Goal: Information Seeking & Learning: Learn about a topic

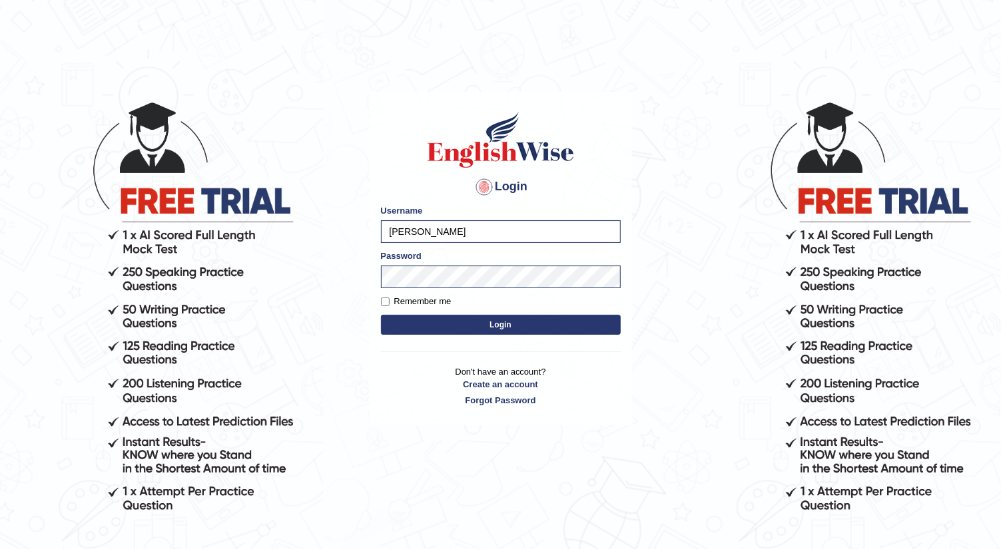
click at [505, 319] on button "Login" at bounding box center [501, 325] width 240 height 20
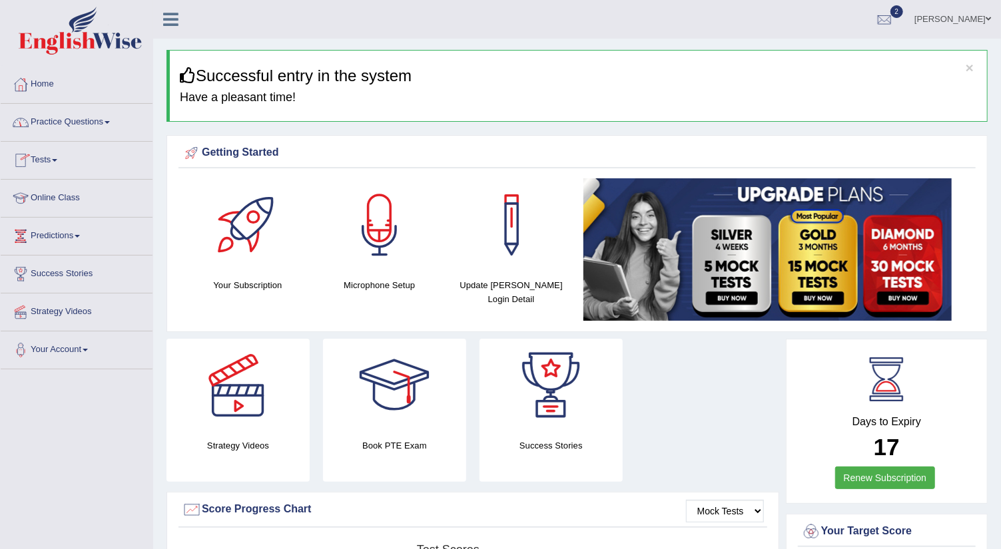
click at [61, 161] on link "Tests" at bounding box center [77, 158] width 152 height 33
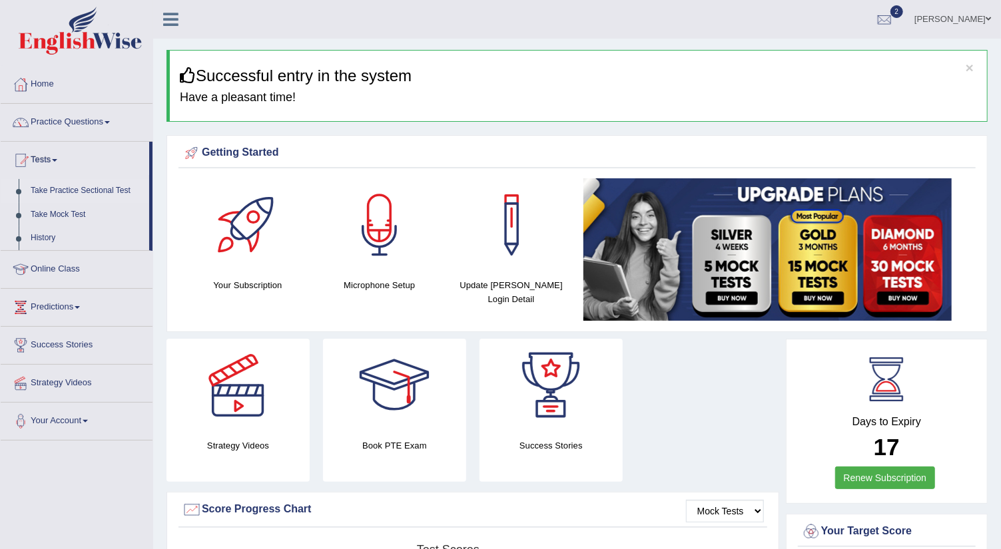
click at [83, 190] on link "Take Practice Sectional Test" at bounding box center [87, 191] width 125 height 24
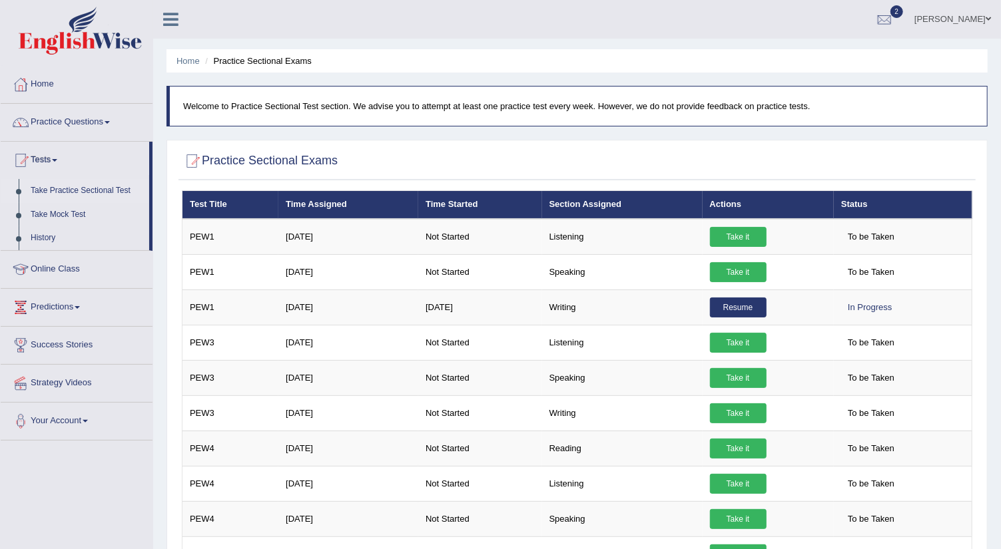
click at [69, 267] on link "Online Class" at bounding box center [77, 267] width 152 height 33
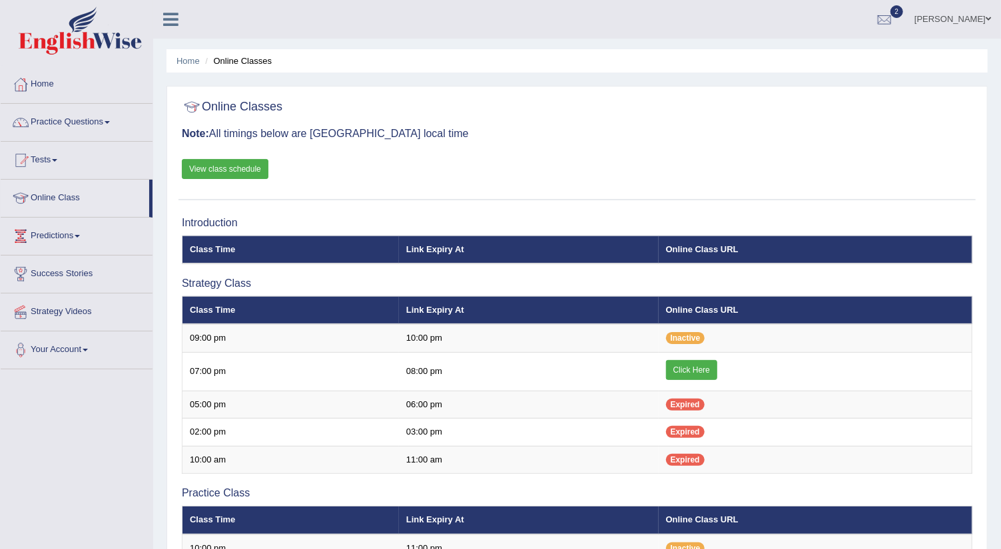
click at [69, 194] on link "Online Class" at bounding box center [75, 196] width 148 height 33
click at [102, 121] on link "Practice Questions" at bounding box center [77, 120] width 152 height 33
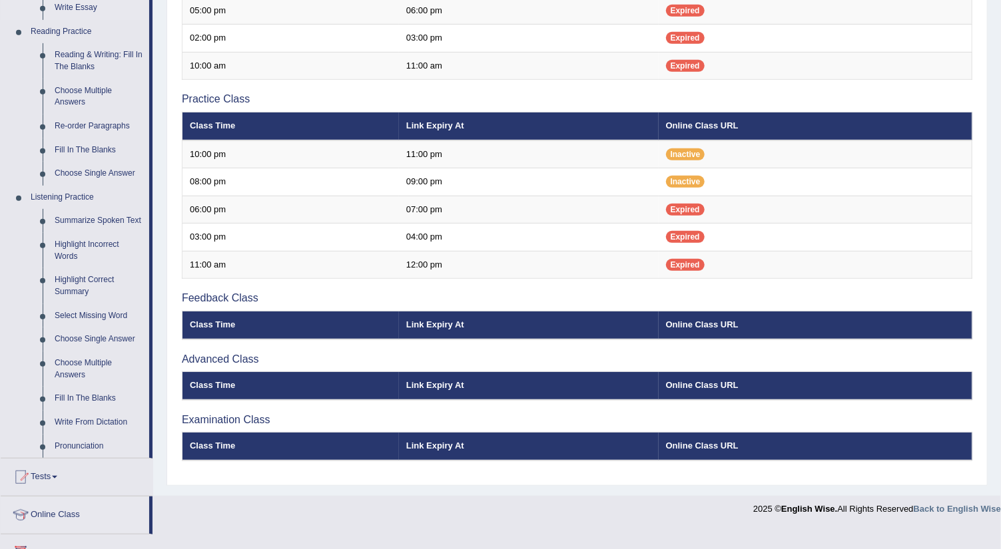
scroll to position [394, 0]
click at [98, 222] on link "Summarize Spoken Text" at bounding box center [99, 221] width 101 height 24
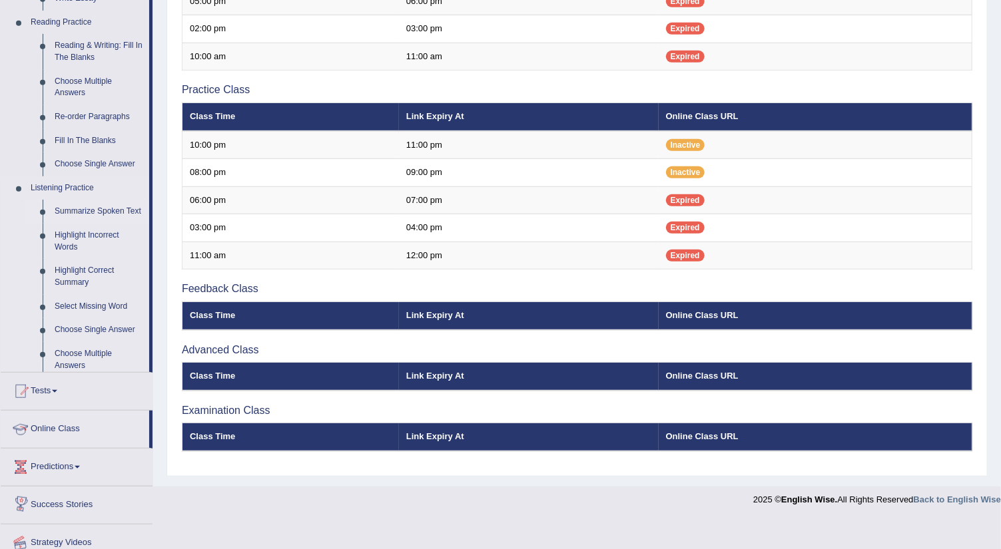
scroll to position [366, 0]
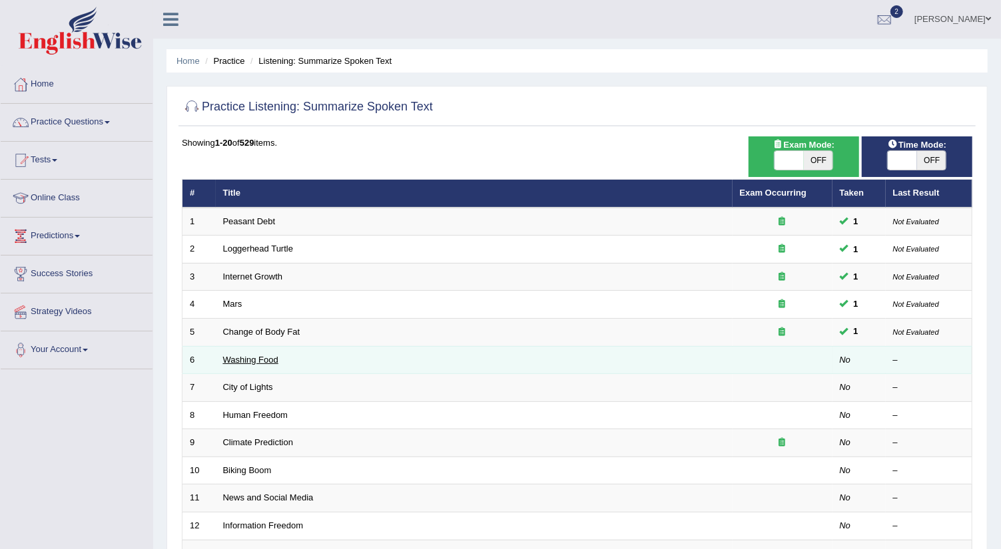
click at [266, 360] on link "Washing Food" at bounding box center [250, 360] width 55 height 10
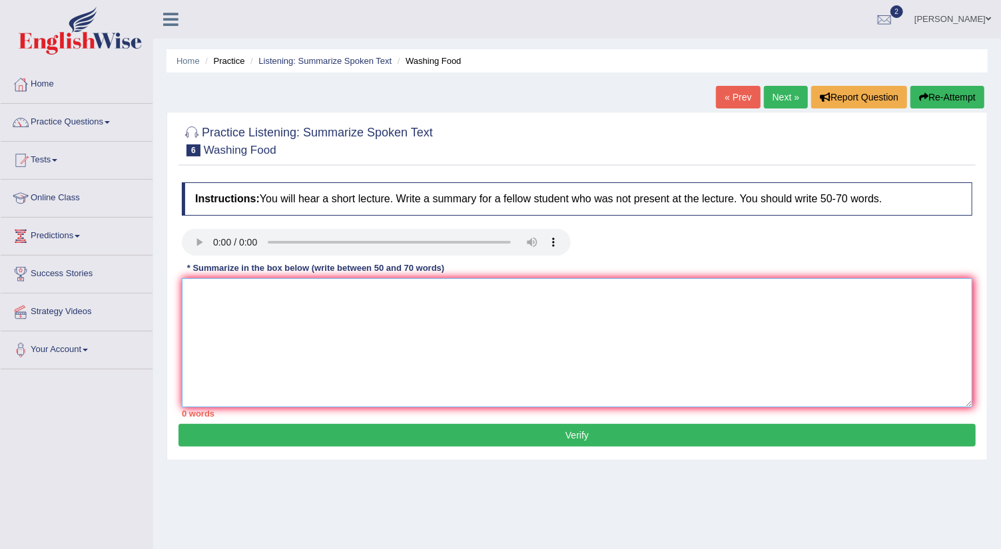
click at [204, 288] on textarea at bounding box center [577, 342] width 790 height 129
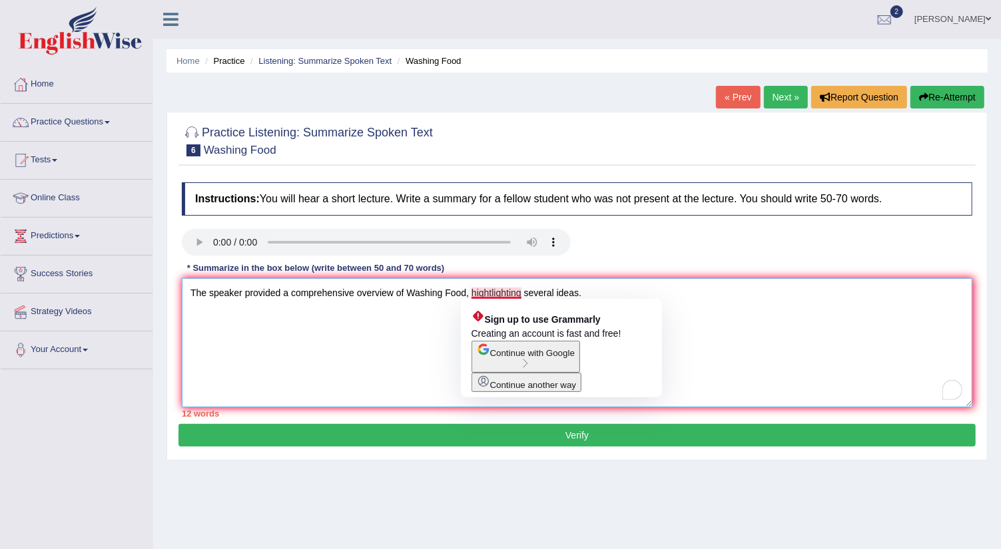
click at [493, 292] on textarea "The speaker provided a comprehensive overview of Washing Food, hightlighting se…" at bounding box center [577, 342] width 790 height 129
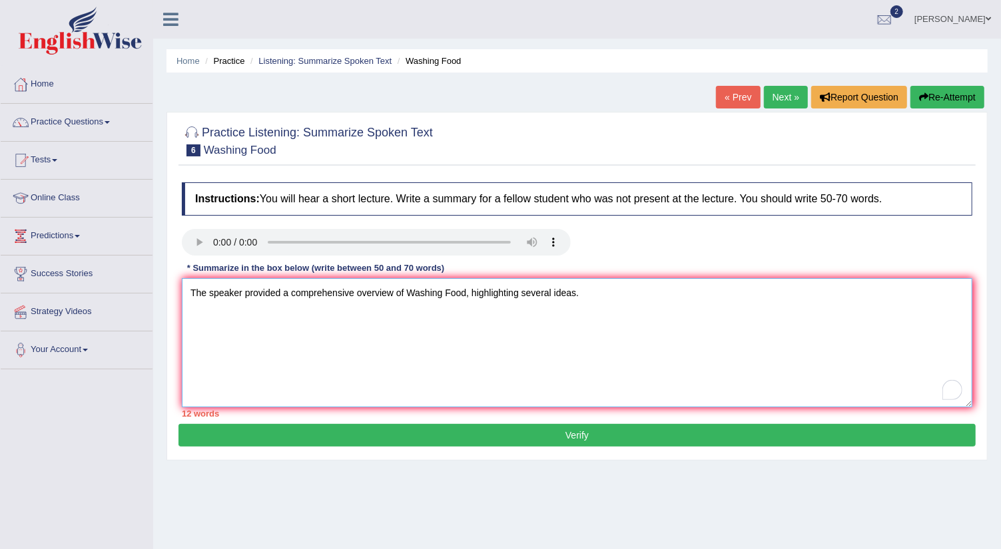
click at [591, 290] on textarea "The speaker provided a comprehensive overview of Washing Food, highlighting sev…" at bounding box center [577, 342] width 790 height 129
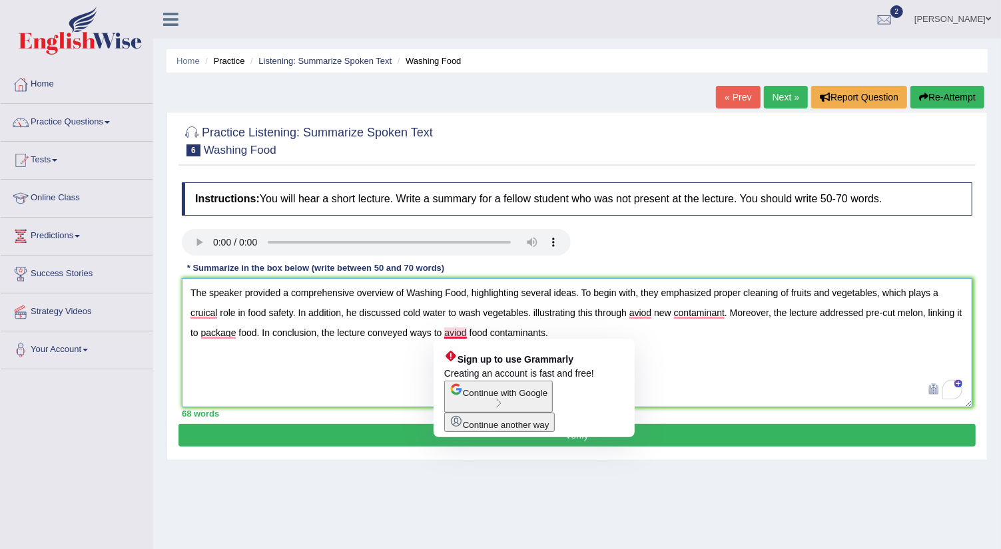
click at [458, 327] on textarea "The speaker provided a comprehensive overview of Washing Food, highlighting sev…" at bounding box center [577, 342] width 790 height 129
click at [457, 334] on textarea "The speaker provided a comprehensive overview of Washing Food, highlighting sev…" at bounding box center [577, 342] width 790 height 129
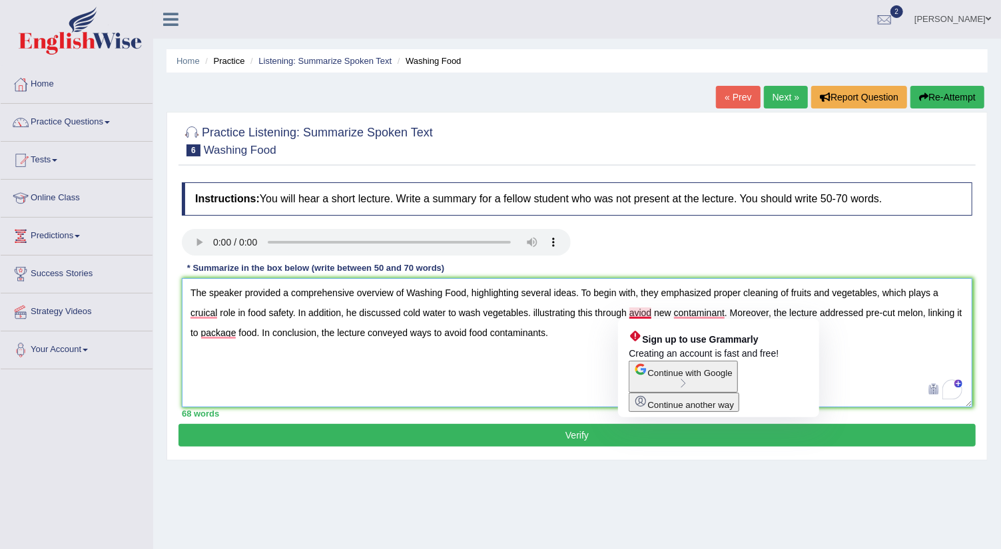
click at [649, 312] on textarea "The speaker provided a comprehensive overview of Washing Food, highlighting sev…" at bounding box center [577, 342] width 790 height 129
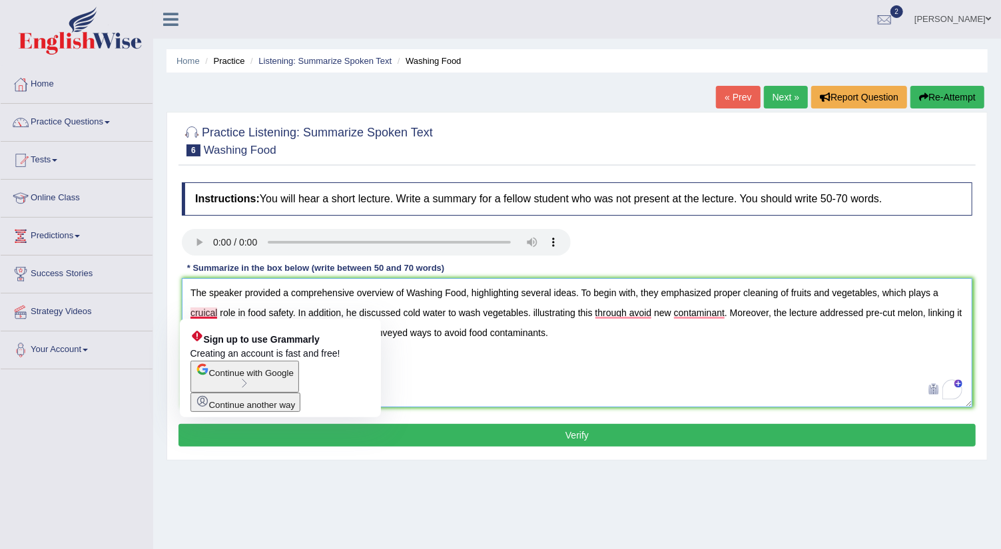
click at [208, 314] on textarea "The speaker provided a comprehensive overview of Washing Food, highlighting sev…" at bounding box center [577, 342] width 790 height 129
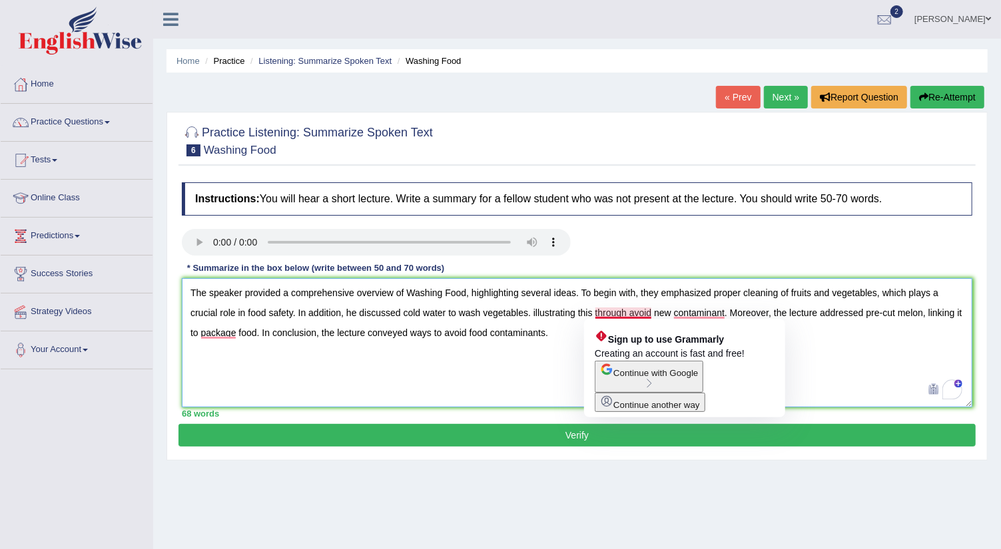
click at [618, 310] on textarea "The speaker provided a comprehensive overview of Washing Food, highlighting sev…" at bounding box center [577, 342] width 790 height 129
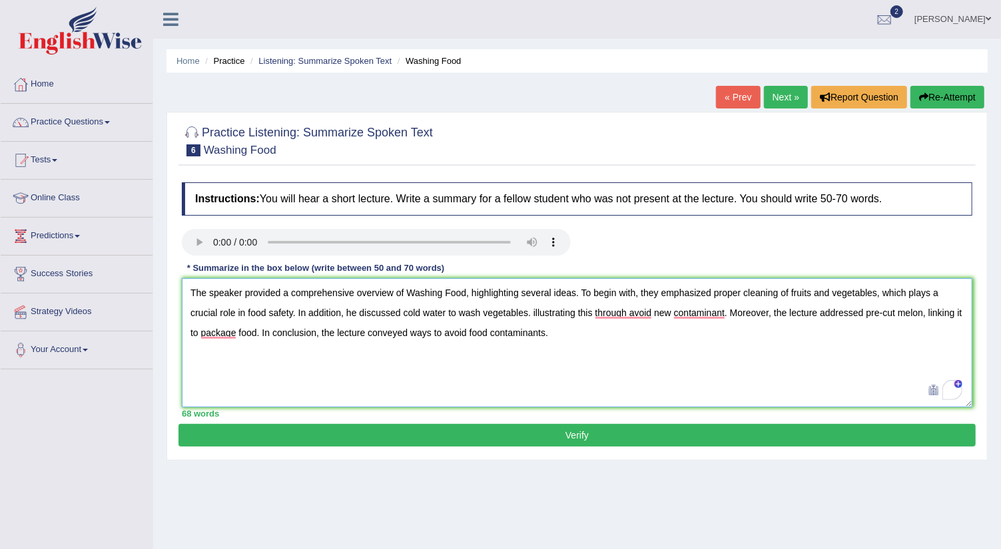
click at [651, 311] on textarea "The speaker provided a comprehensive overview of Washing Food, highlighting sev…" at bounding box center [577, 342] width 790 height 129
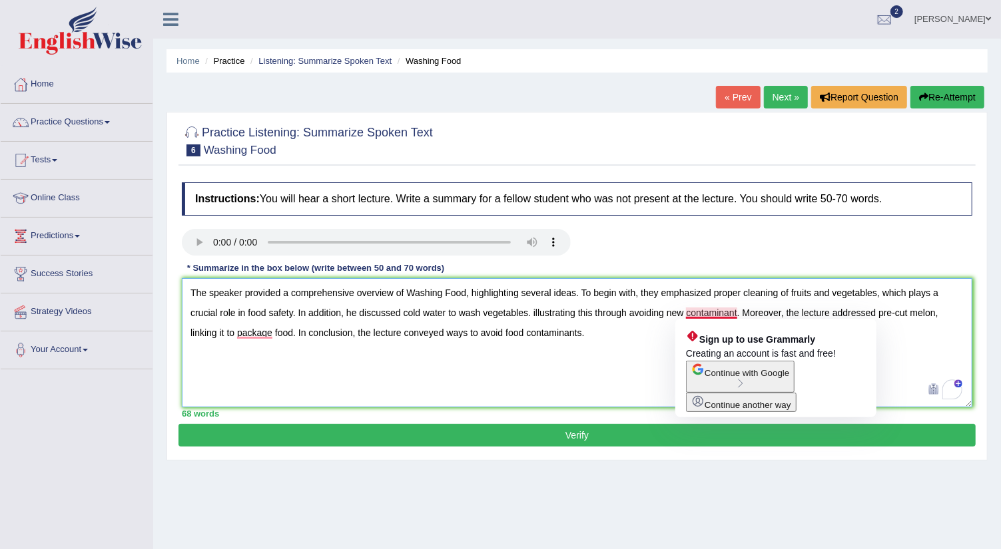
click at [724, 310] on textarea "The speaker provided a comprehensive overview of Washing Food, highlighting sev…" at bounding box center [577, 342] width 790 height 129
click at [736, 311] on textarea "The speaker provided a comprehensive overview of Washing Food, highlighting sev…" at bounding box center [577, 342] width 790 height 129
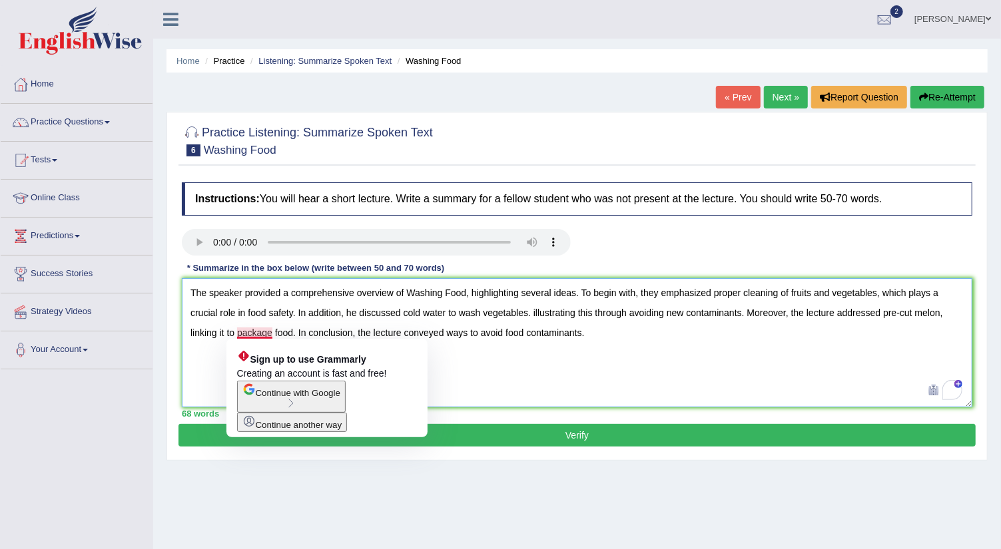
click at [254, 334] on textarea "The speaker provided a comprehensive overview of Washing Food, highlighting sev…" at bounding box center [577, 342] width 790 height 129
click at [270, 334] on textarea "The speaker provided a comprehensive overview of Washing Food, highlighting sev…" at bounding box center [577, 342] width 790 height 129
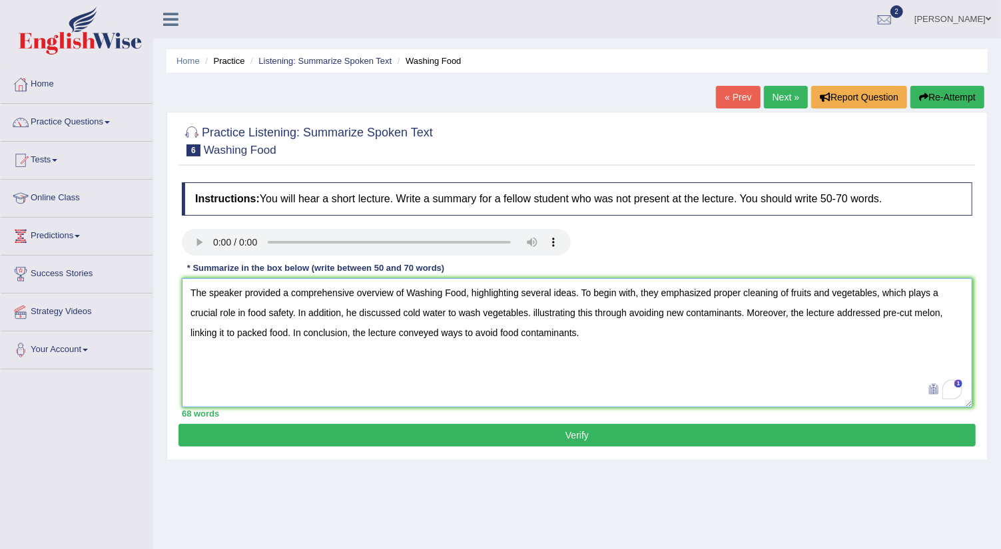
click at [575, 368] on textarea "The speaker provided a comprehensive overview of Washing Food, highlighting sev…" at bounding box center [577, 342] width 790 height 129
type textarea "The speaker provided a comprehensive overview of Washing Food, highlighting sev…"
click at [535, 439] on button "Verify" at bounding box center [576, 435] width 797 height 23
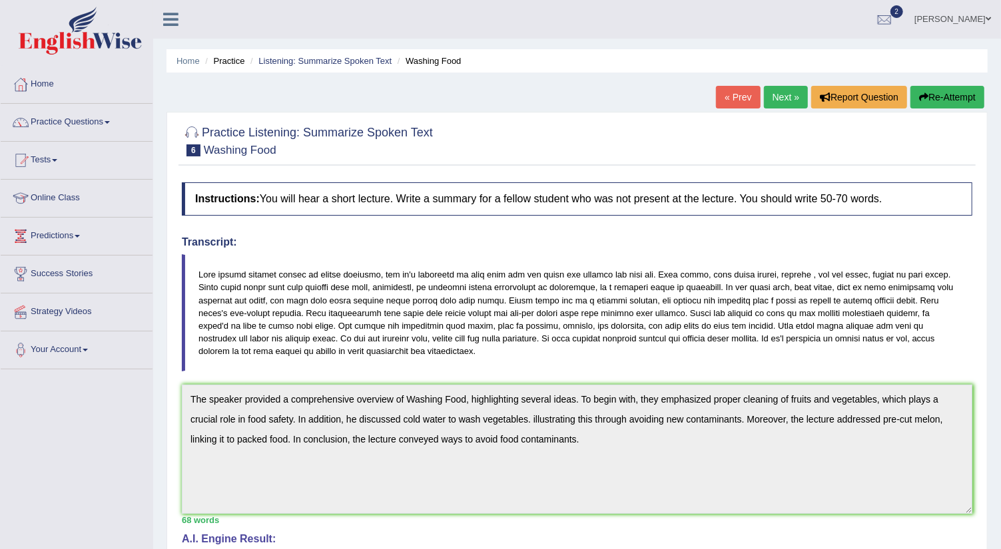
click at [786, 97] on link "Next »" at bounding box center [786, 97] width 44 height 23
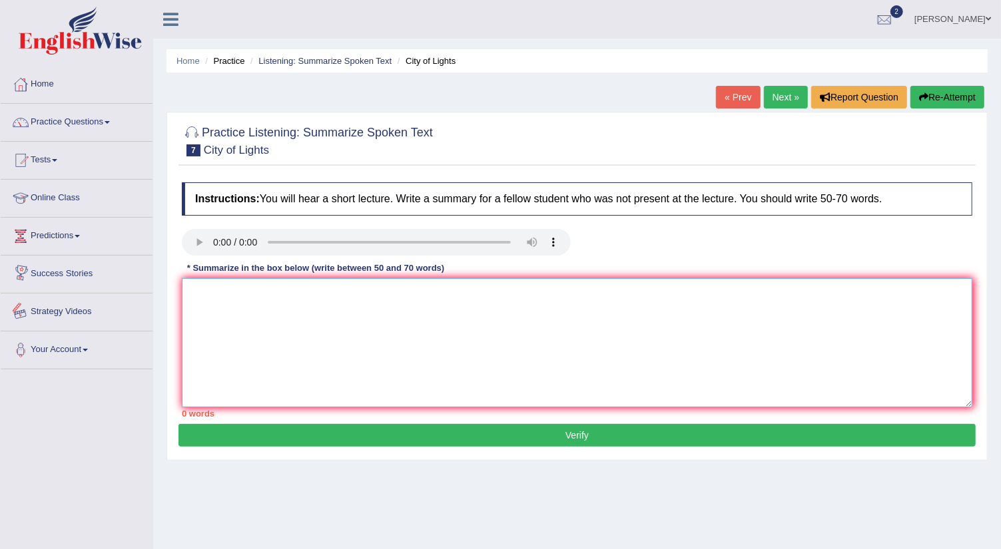
click at [192, 295] on textarea at bounding box center [577, 342] width 790 height 129
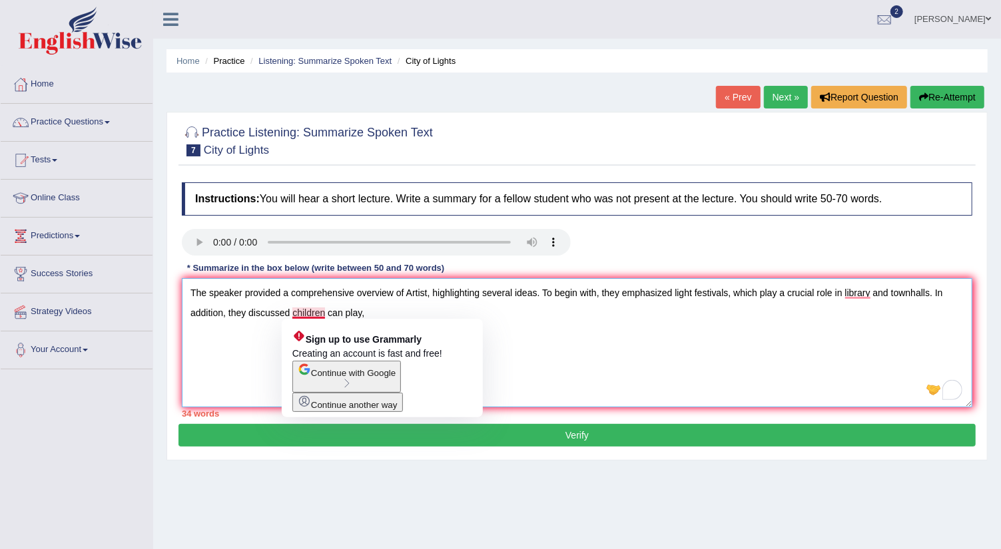
click at [324, 310] on textarea "The speaker provided a comprehensive overview of Artist, highlighting several i…" at bounding box center [577, 342] width 790 height 129
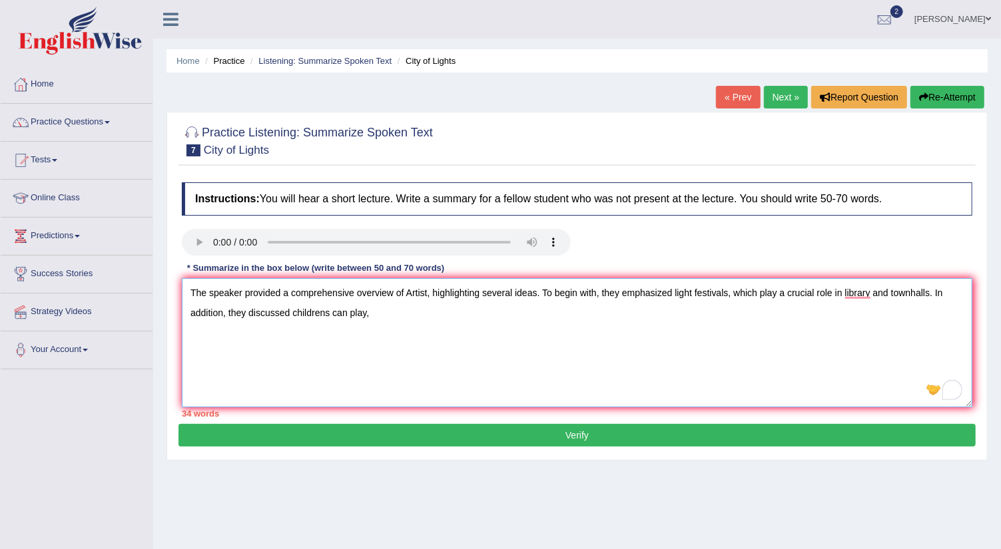
click at [372, 313] on textarea "The speaker provided a comprehensive overview of Artist, highlighting several i…" at bounding box center [577, 342] width 790 height 129
click at [538, 310] on textarea "The speaker provided a comprehensive overview of Artist, highlighting several i…" at bounding box center [577, 342] width 790 height 129
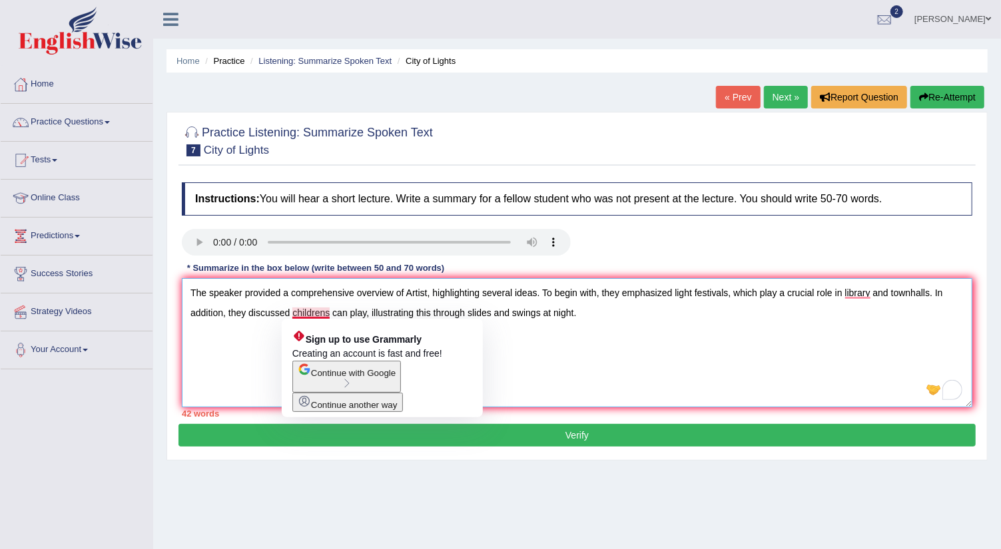
click at [322, 312] on textarea "The speaker provided a comprehensive overview of Artist, highlighting several i…" at bounding box center [577, 342] width 790 height 129
click at [331, 313] on textarea "The speaker provided a comprehensive overview of Artist, highlighting several i…" at bounding box center [577, 342] width 790 height 129
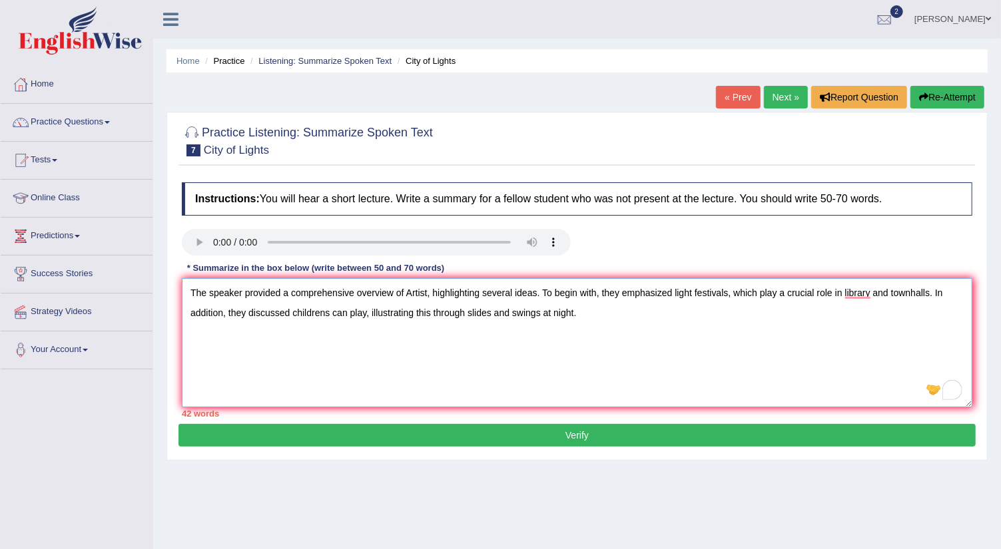
click at [344, 314] on textarea "The speaker provided a comprehensive overview of Artist, highlighting several i…" at bounding box center [577, 342] width 790 height 129
click at [571, 317] on textarea "The speaker provided a comprehensive overview of Artist, highlighting several i…" at bounding box center [577, 342] width 790 height 129
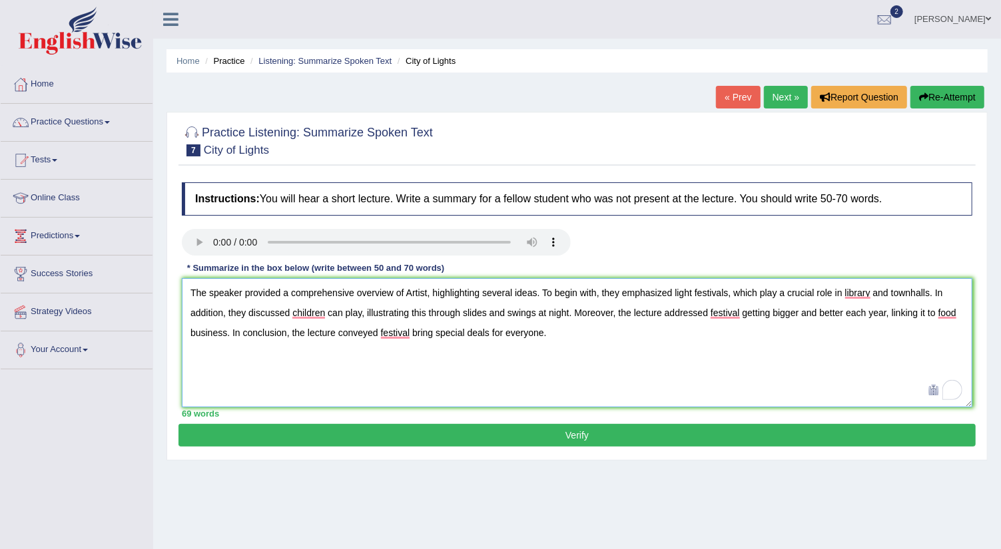
click at [707, 313] on textarea "The speaker provided a comprehensive overview of Artist, highlighting several i…" at bounding box center [577, 342] width 790 height 129
type textarea "The speaker provided a comprehensive overview of Artist, highlighting several i…"
click at [510, 428] on button "Verify" at bounding box center [576, 435] width 797 height 23
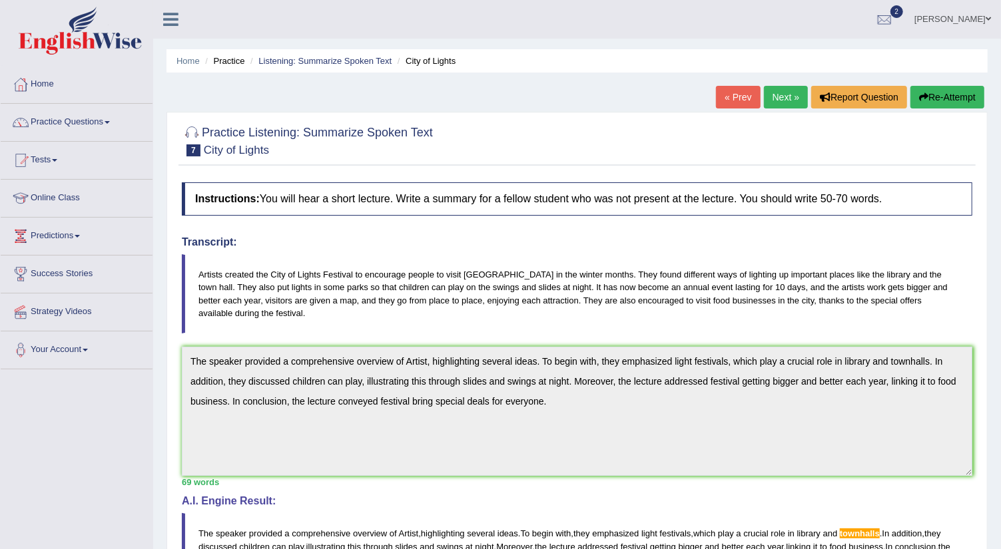
click at [780, 99] on link "Next »" at bounding box center [786, 97] width 44 height 23
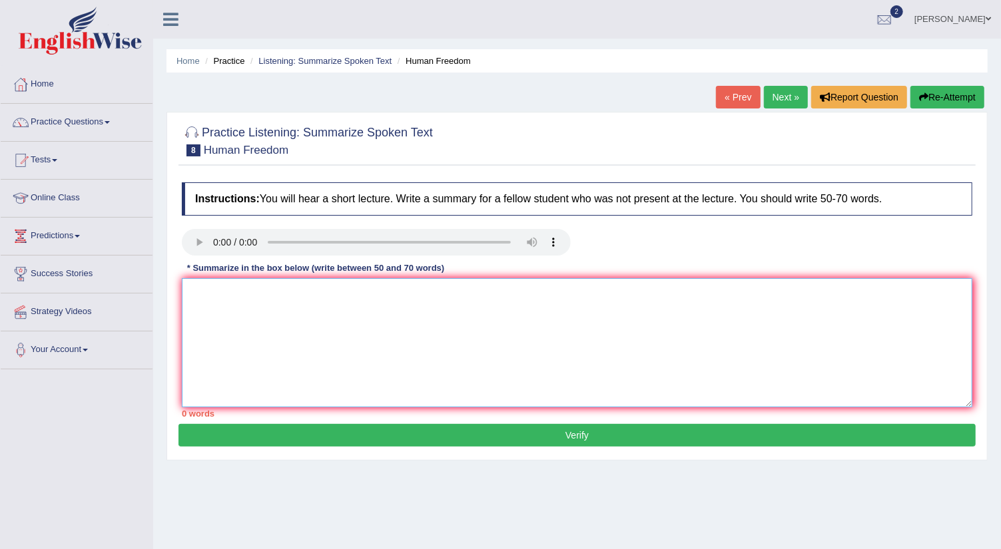
click at [206, 307] on textarea at bounding box center [577, 342] width 790 height 129
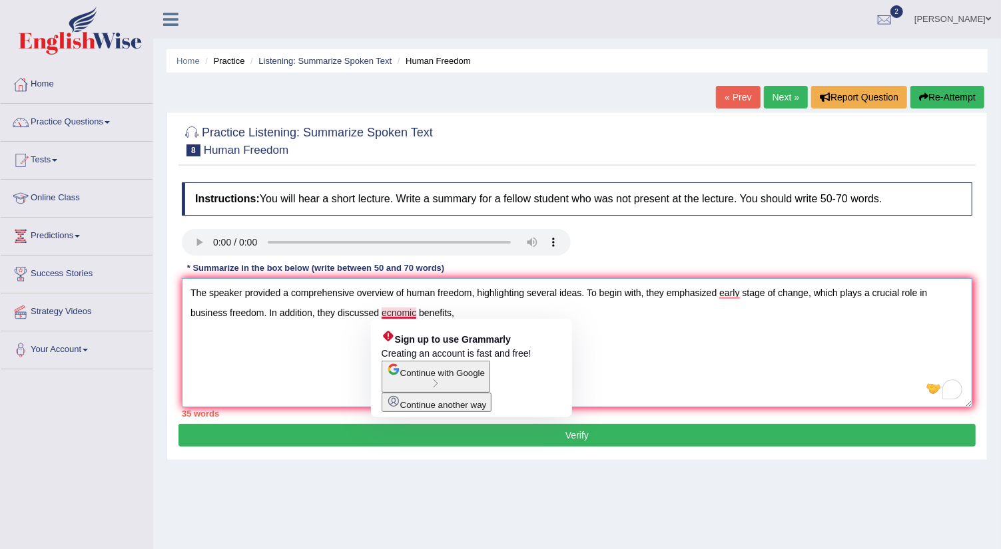
click at [390, 313] on textarea "The speaker provided a comprehensive overview of human freedom, highlighting se…" at bounding box center [577, 342] width 790 height 129
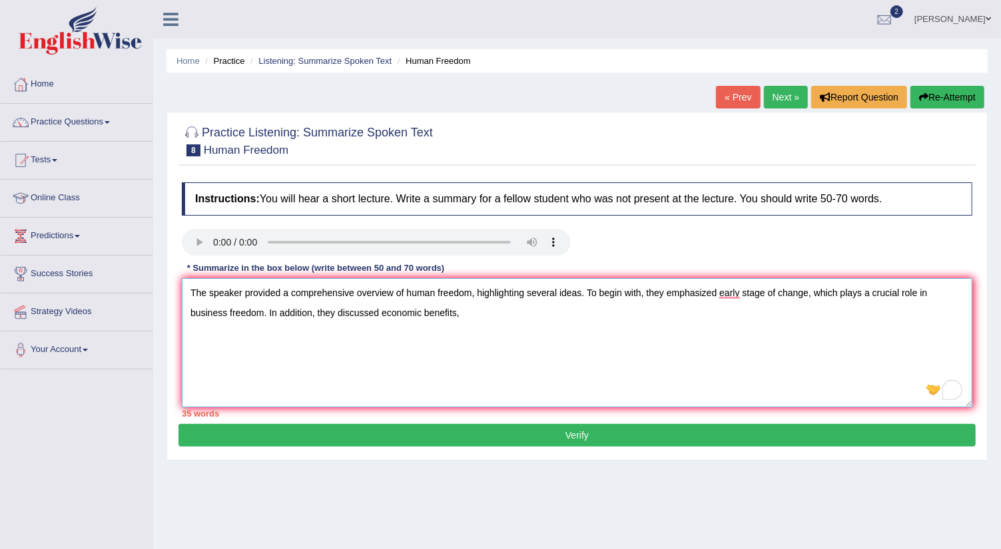
click at [468, 315] on textarea "The speaker provided a comprehensive overview of human freedom, highlighting se…" at bounding box center [577, 342] width 790 height 129
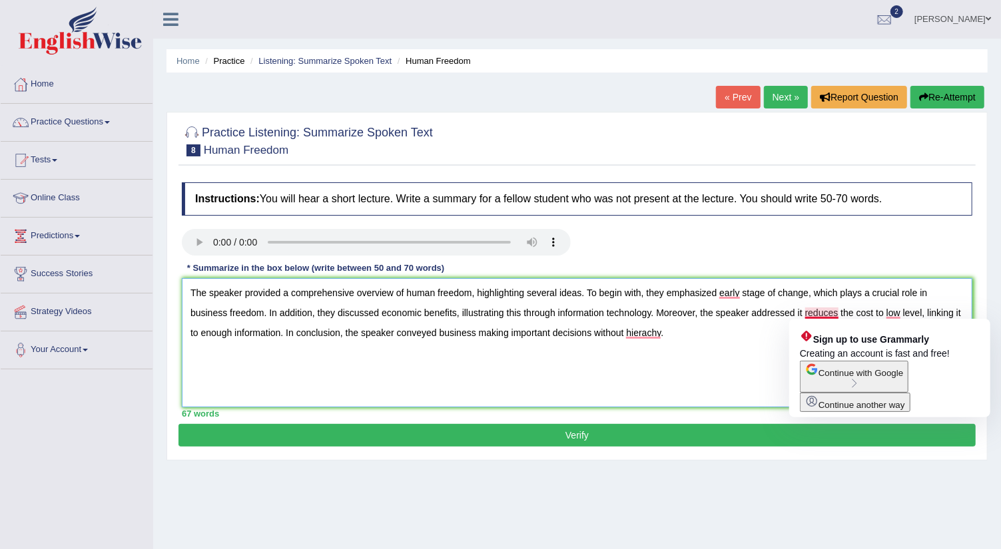
click at [838, 313] on textarea "The speaker provided a comprehensive overview of human freedom, highlighting se…" at bounding box center [577, 342] width 790 height 129
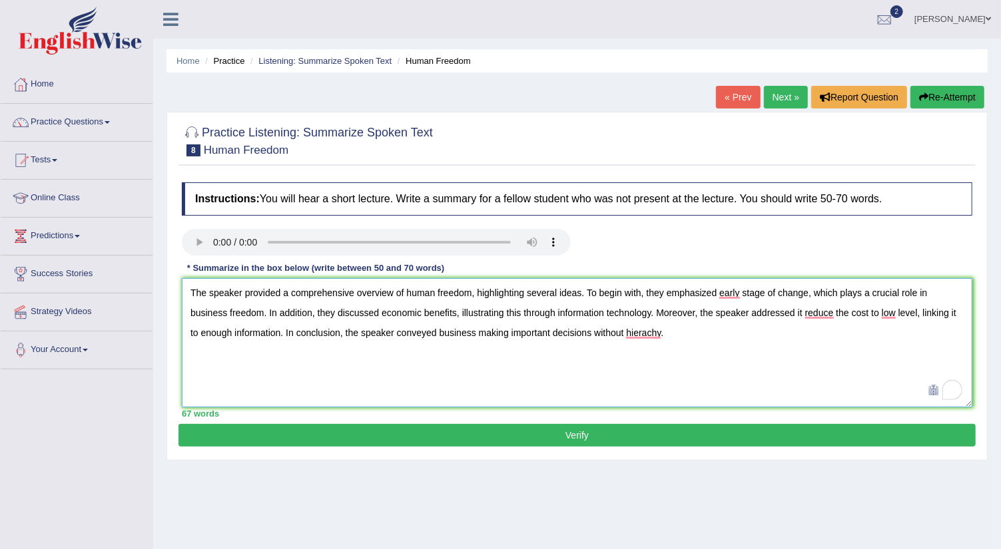
type textarea "The speaker provided a comprehensive overview of human freedom, highlighting se…"
click at [493, 435] on button "Verify" at bounding box center [576, 435] width 797 height 23
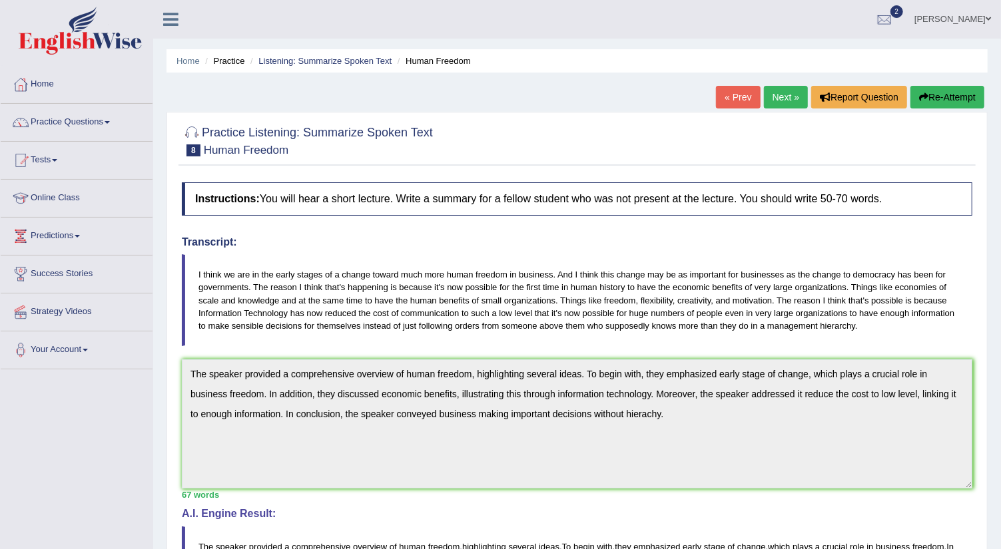
click at [784, 97] on link "Next »" at bounding box center [786, 97] width 44 height 23
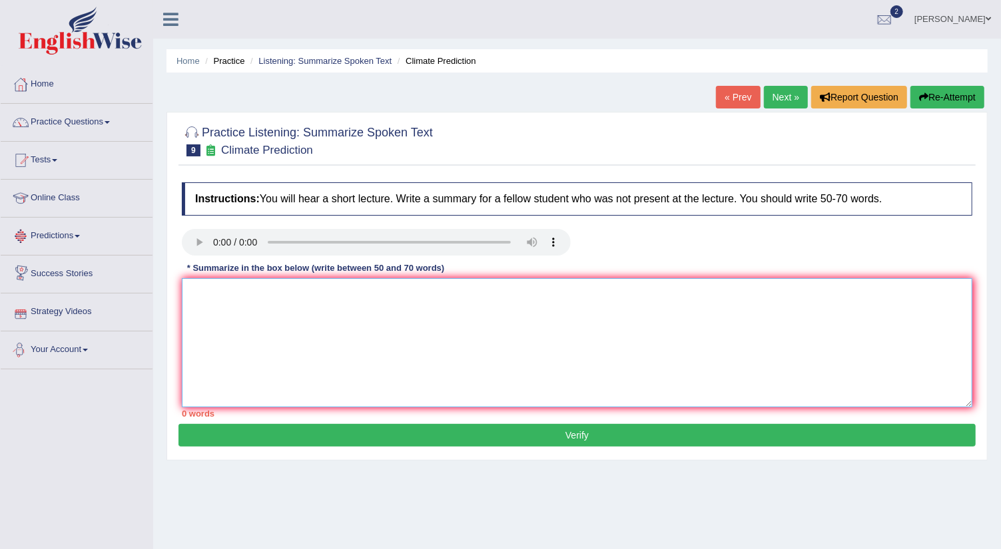
click at [222, 312] on textarea at bounding box center [577, 342] width 790 height 129
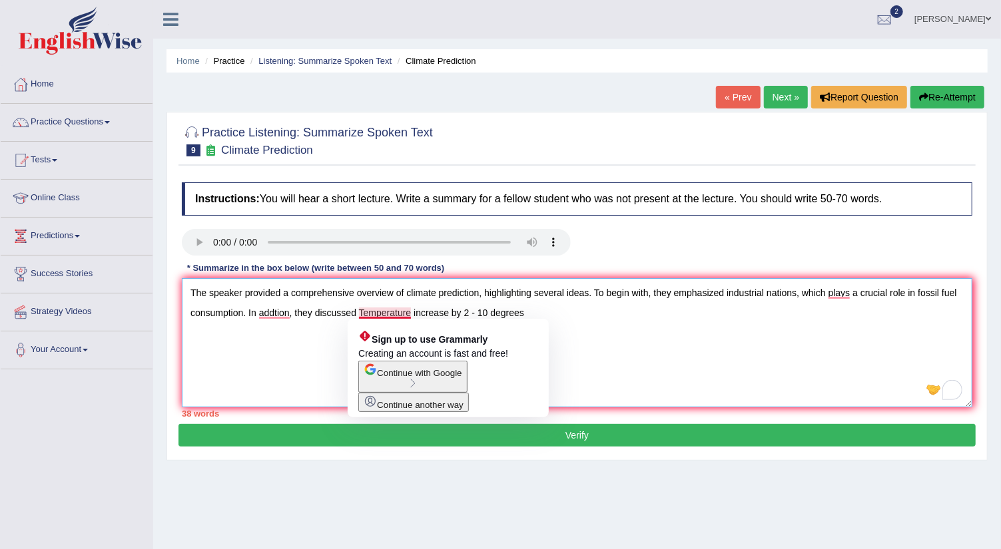
click at [362, 310] on textarea "The speaker provided a comprehensive overview of climate prediction, highlighti…" at bounding box center [577, 342] width 790 height 129
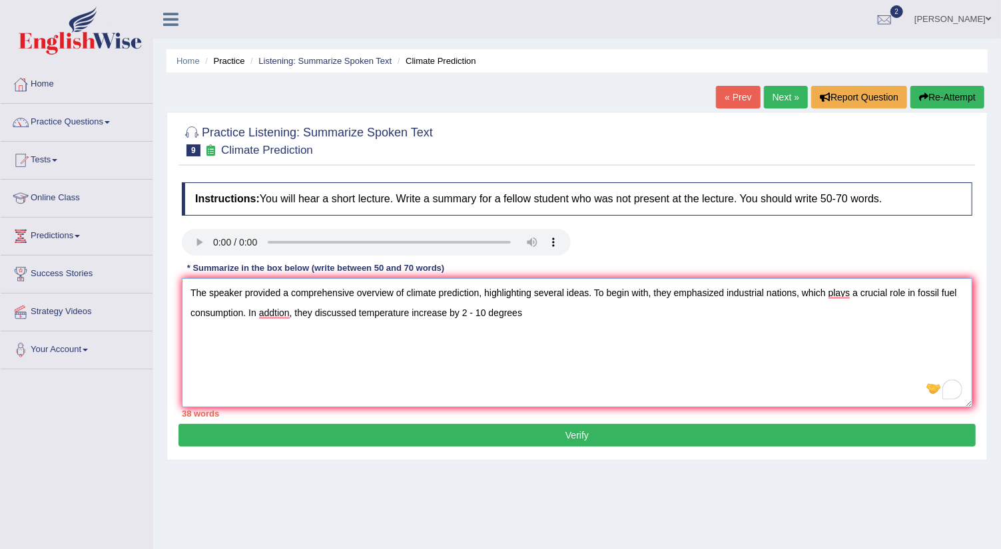
click at [524, 312] on textarea "The speaker provided a comprehensive overview of climate prediction, highlighti…" at bounding box center [577, 342] width 790 height 129
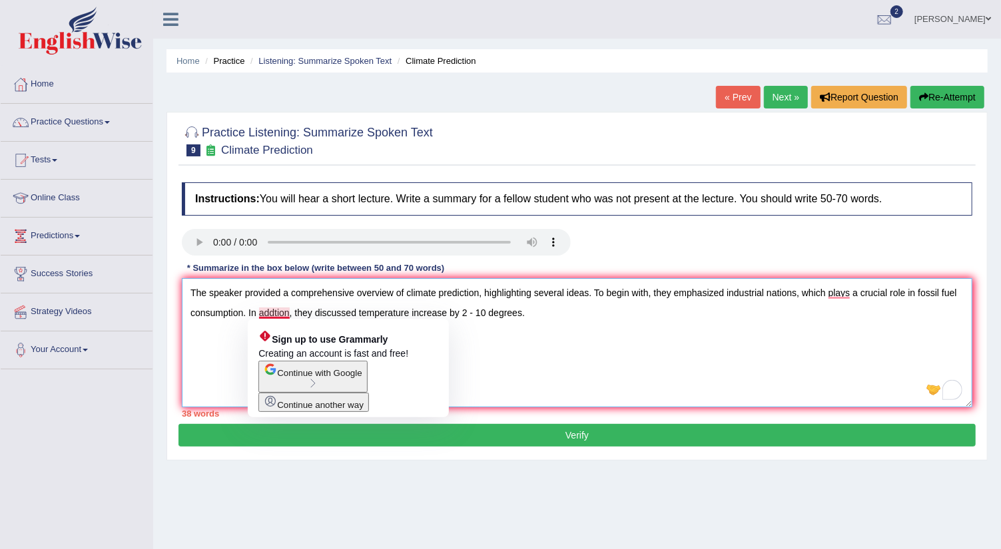
click at [276, 314] on textarea "The speaker provided a comprehensive overview of climate prediction, highlighti…" at bounding box center [577, 342] width 790 height 129
click at [274, 316] on textarea "The speaker provided a comprehensive overview of climate prediction, highlighti…" at bounding box center [577, 342] width 790 height 129
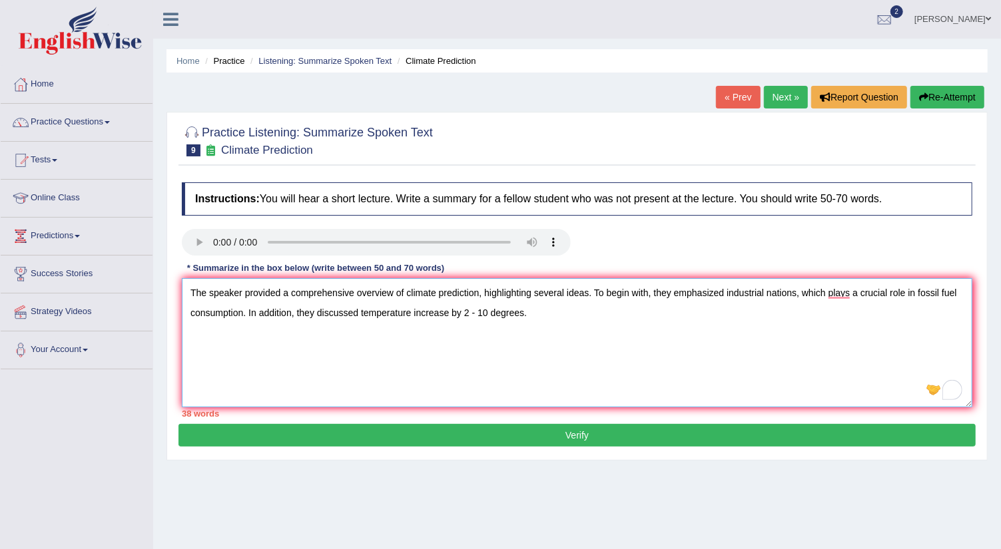
click at [537, 310] on textarea "The speaker provided a comprehensive overview of climate prediction, highlighti…" at bounding box center [577, 342] width 790 height 129
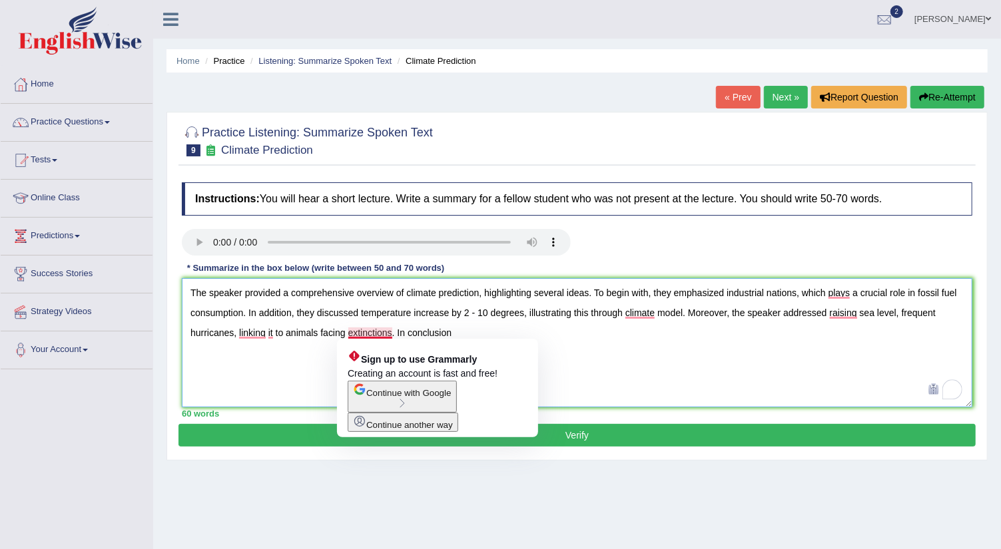
click at [391, 333] on textarea "The speaker provided a comprehensive overview of climate prediction, highlighti…" at bounding box center [577, 342] width 790 height 129
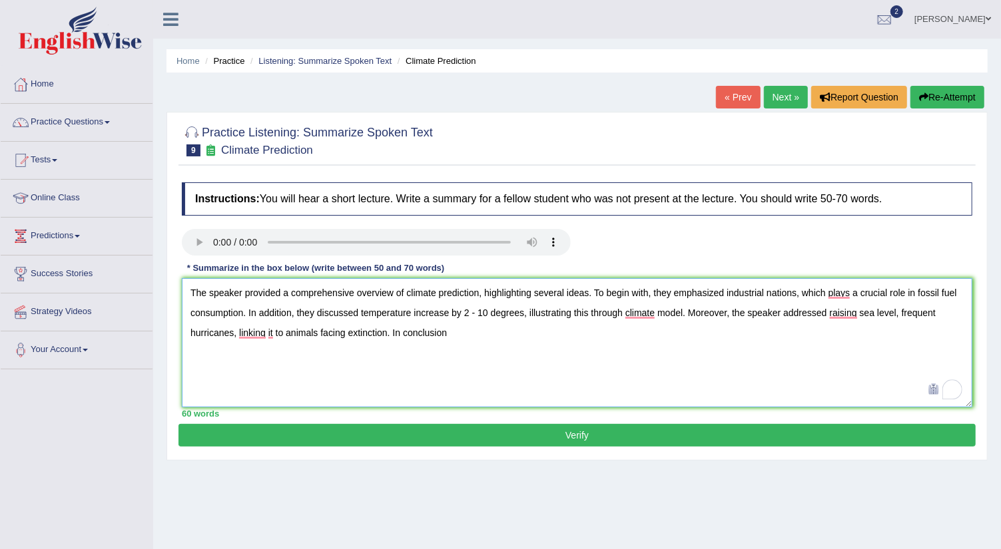
click at [451, 329] on textarea "The speaker provided a comprehensive overview of climate prediction, highlighti…" at bounding box center [577, 342] width 790 height 129
type textarea "The speaker provided a comprehensive overview of climate prediction, highlighti…"
click at [523, 431] on button "Verify" at bounding box center [576, 435] width 797 height 23
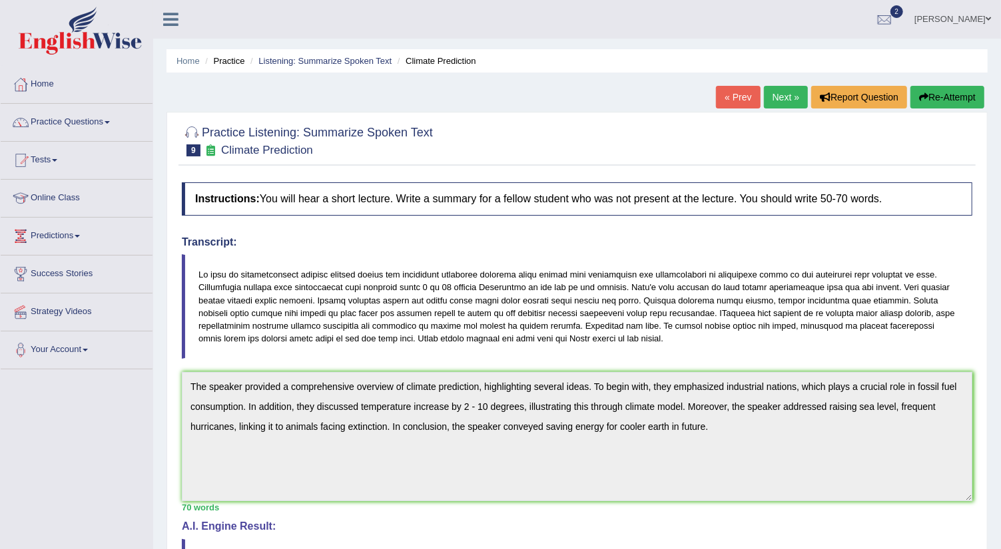
click at [786, 98] on link "Next »" at bounding box center [786, 97] width 44 height 23
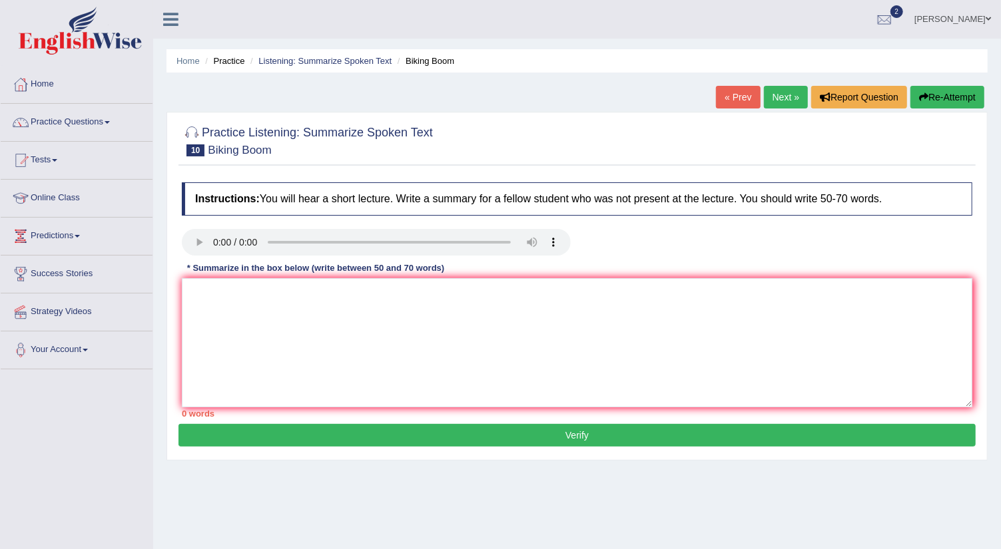
click at [593, 115] on div "Practice Listening: Summarize Spoken Text 10 Biking Boom Instructions: You will…" at bounding box center [576, 286] width 821 height 349
click at [204, 296] on textarea at bounding box center [577, 342] width 790 height 129
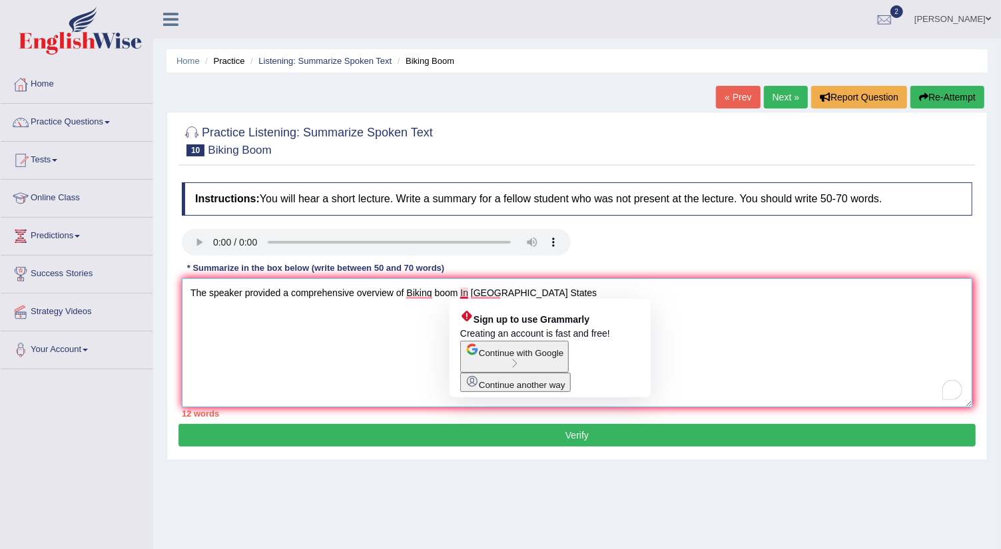
click at [464, 291] on textarea "The speaker provided a comprehensive overview of Biking boom In Unitied States" at bounding box center [577, 342] width 790 height 129
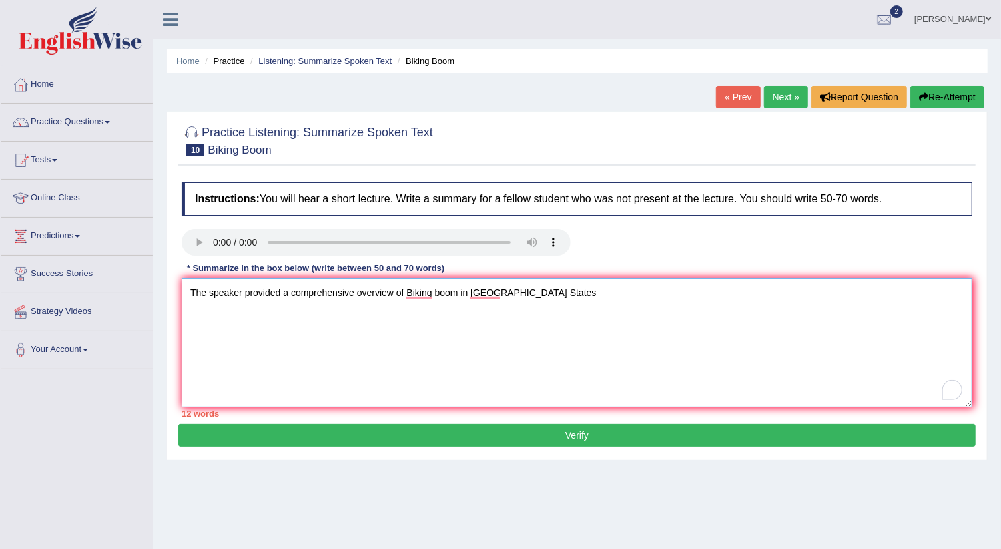
click at [541, 294] on textarea "The speaker provided a comprehensive overview of Biking boom in Unitied States" at bounding box center [577, 342] width 790 height 129
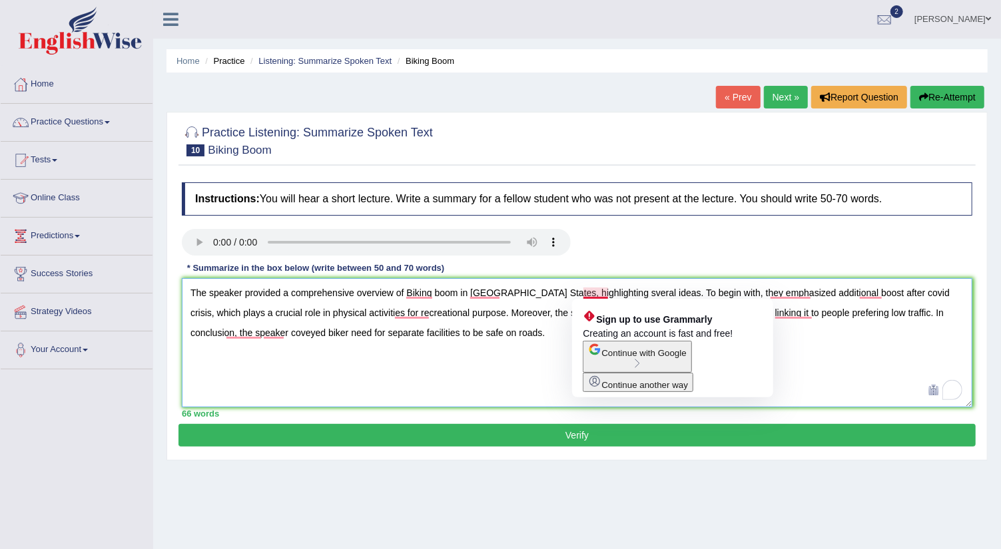
click at [587, 289] on textarea "The speaker provided a comprehensive overview of Biking boom in Unitied States,…" at bounding box center [577, 342] width 790 height 129
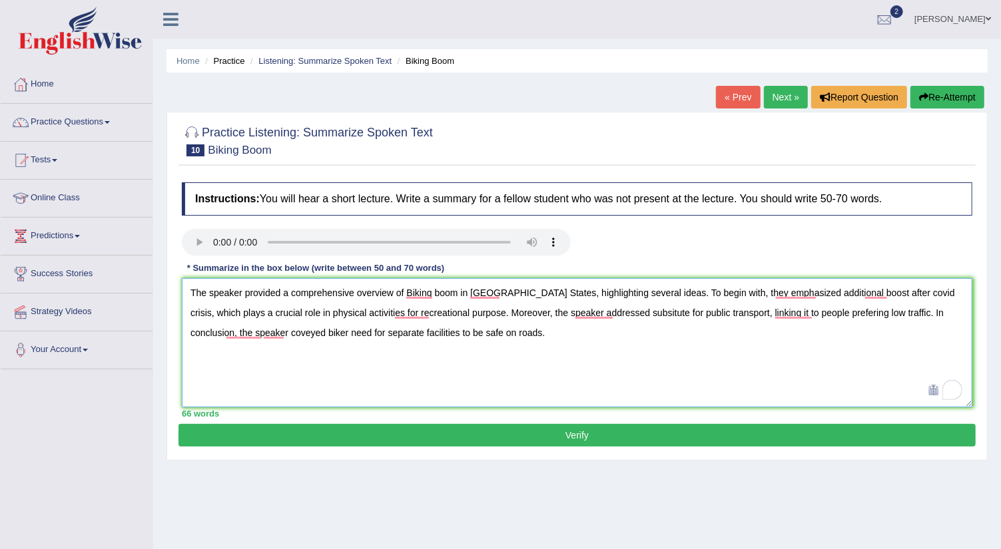
click at [815, 312] on textarea "The speaker provided a comprehensive overview of Biking boom in Unitied States,…" at bounding box center [577, 342] width 790 height 129
click at [813, 312] on textarea "The speaker provided a comprehensive overview of Biking boom in Unitied States,…" at bounding box center [577, 342] width 790 height 129
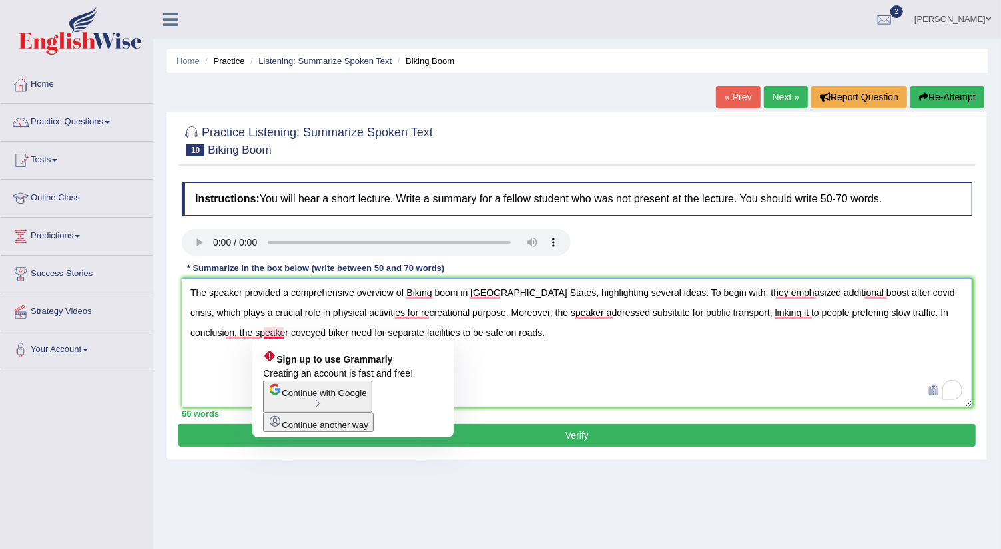
click at [280, 332] on textarea "The speaker provided a comprehensive overview of Biking boom in Unitied States,…" at bounding box center [577, 342] width 790 height 129
click at [284, 333] on textarea "The speaker provided a comprehensive overview of Biking boom in Unitied States,…" at bounding box center [577, 342] width 790 height 129
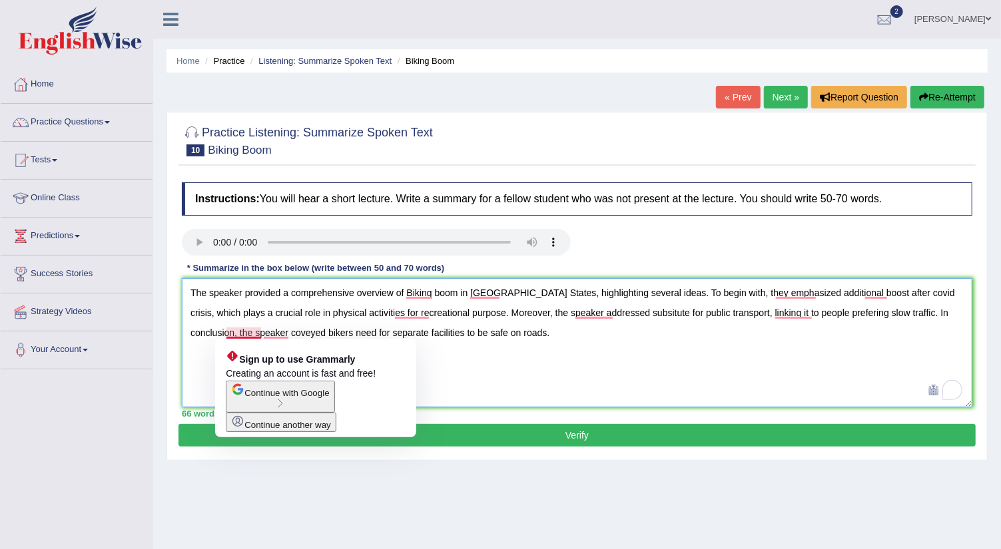
click at [235, 335] on textarea "The speaker provided a comprehensive overview of Biking boom in Unitied States,…" at bounding box center [577, 342] width 790 height 129
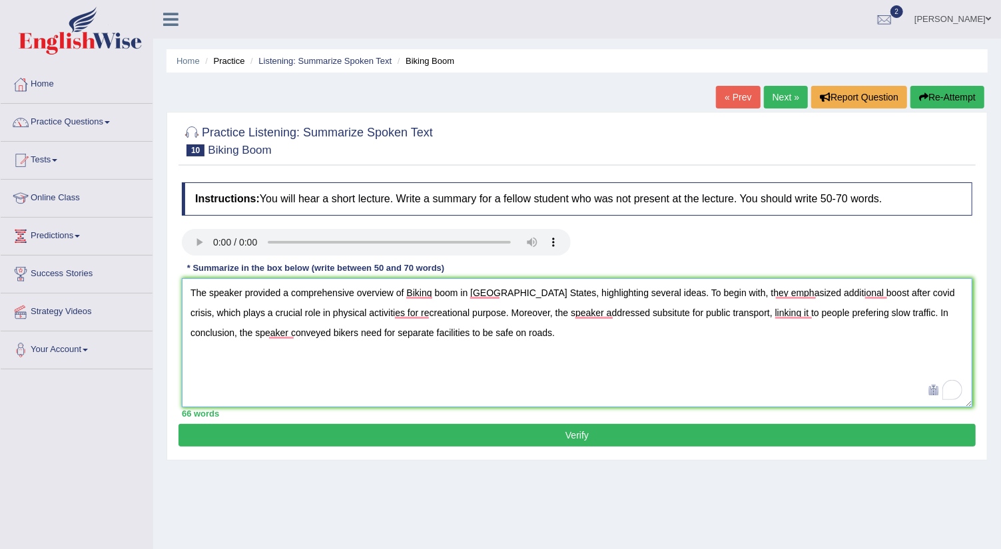
type textarea "The speaker provided a comprehensive overview of Biking boom in Unitied States,…"
click at [358, 432] on button "Verify" at bounding box center [576, 435] width 797 height 23
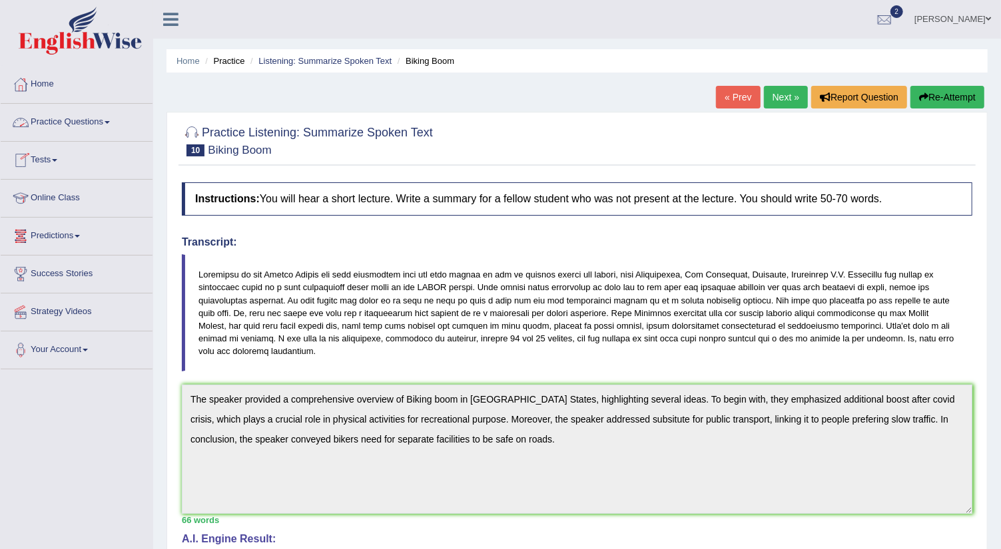
click at [110, 123] on span at bounding box center [107, 122] width 5 height 3
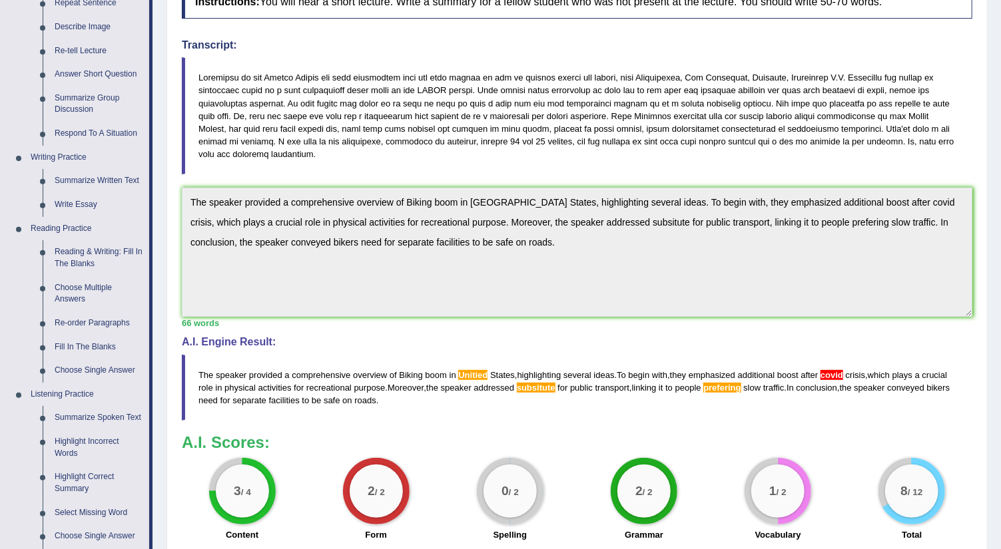
scroll to position [227, 0]
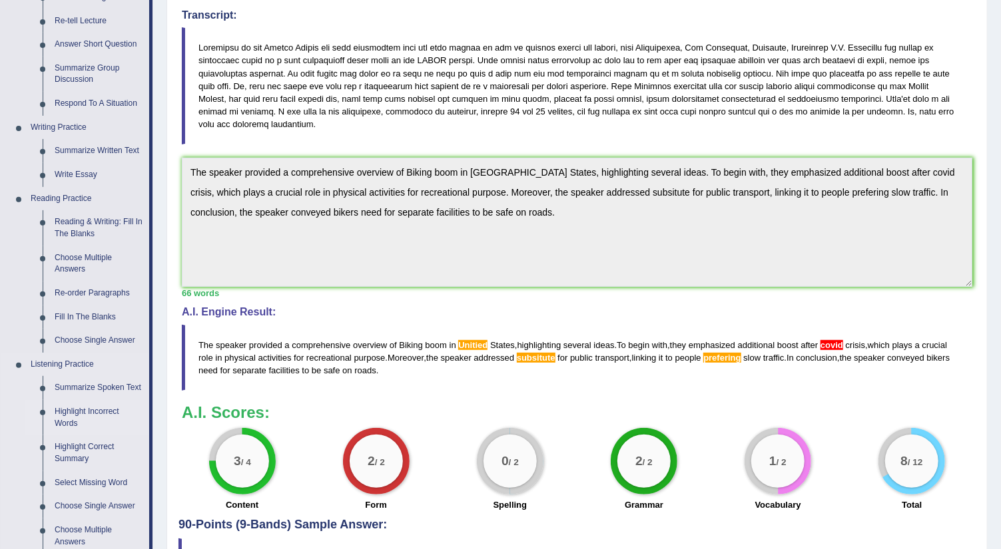
click at [79, 406] on link "Highlight Incorrect Words" at bounding box center [99, 417] width 101 height 35
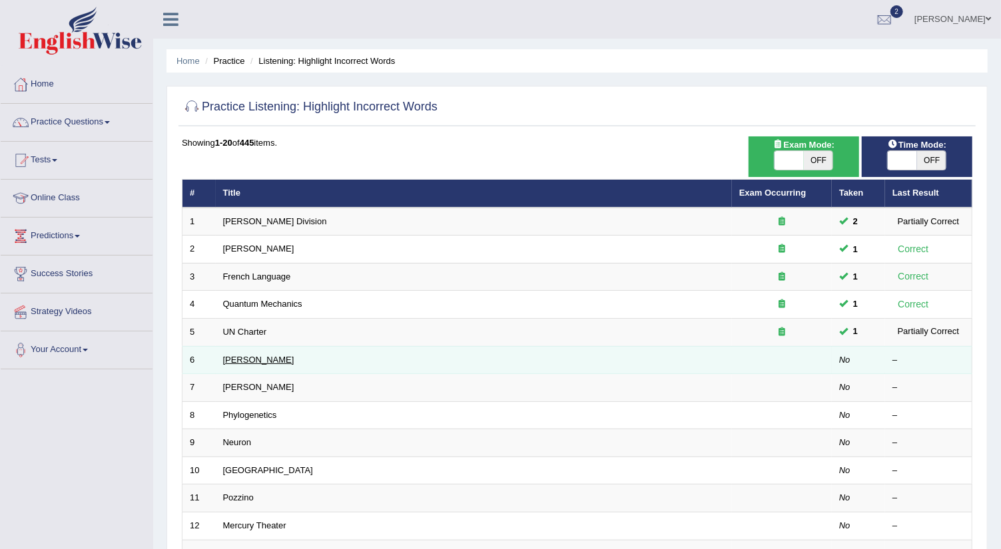
click at [230, 357] on link "[PERSON_NAME]" at bounding box center [258, 360] width 71 height 10
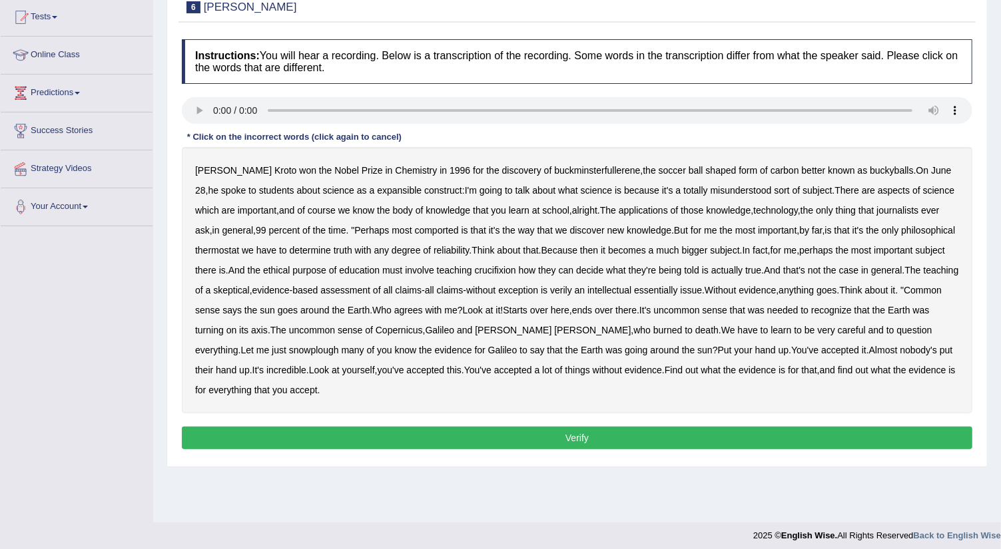
scroll to position [148, 0]
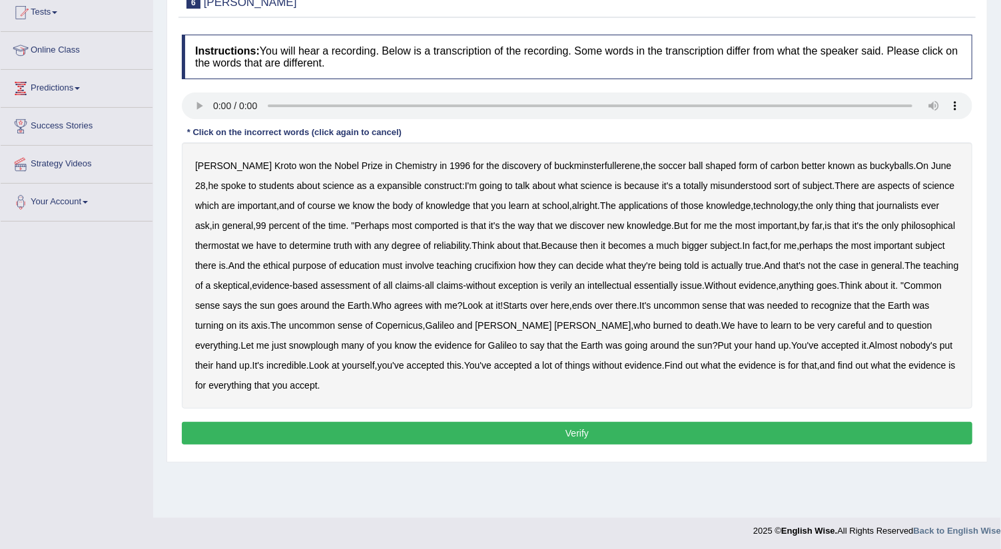
click at [377, 185] on b "expansible" at bounding box center [399, 185] width 45 height 11
click at [419, 229] on div "Harold Kroto won the Nobel Prize in Chemistry in 1996 for the discovery of buck…" at bounding box center [577, 275] width 790 height 266
click at [419, 226] on b "comported" at bounding box center [437, 225] width 44 height 11
click at [227, 242] on b "thermostat" at bounding box center [217, 245] width 44 height 11
click at [491, 265] on b "crucifixion" at bounding box center [495, 265] width 41 height 11
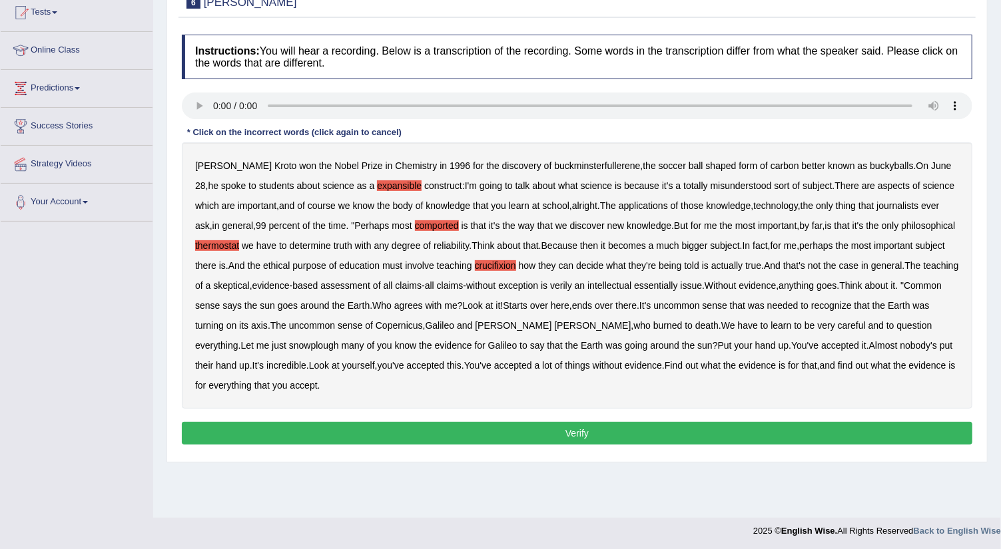
click at [572, 284] on b "verily" at bounding box center [561, 285] width 22 height 11
click at [677, 282] on b "essentially" at bounding box center [655, 285] width 43 height 11
click at [289, 344] on b "snowplough" at bounding box center [314, 345] width 50 height 11
click at [439, 427] on button "Verify" at bounding box center [577, 433] width 790 height 23
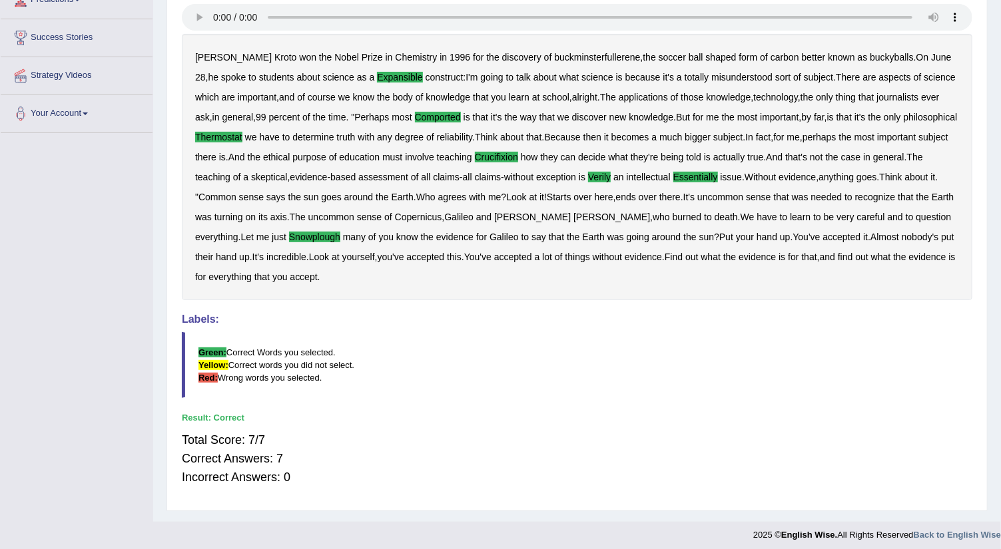
scroll to position [0, 0]
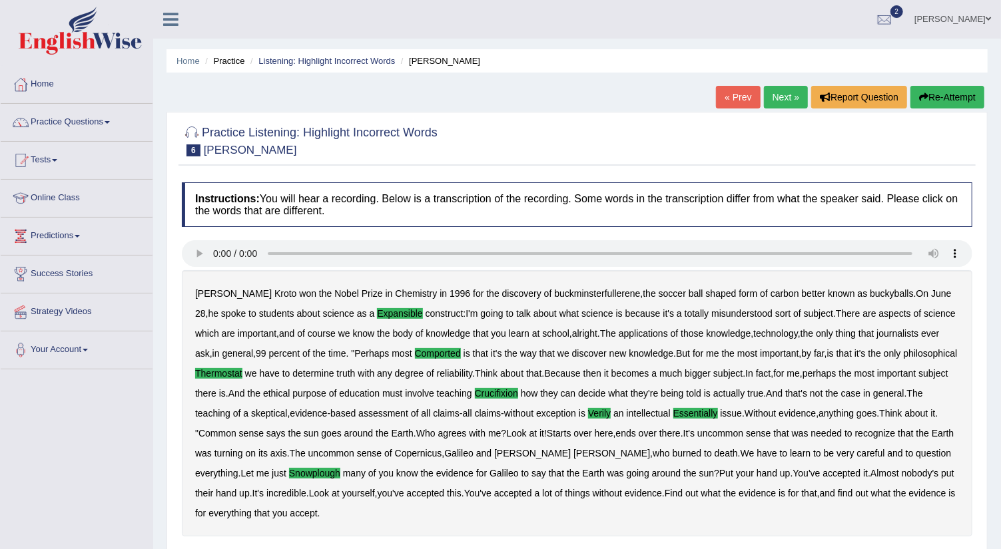
click at [777, 93] on link "Next »" at bounding box center [786, 97] width 44 height 23
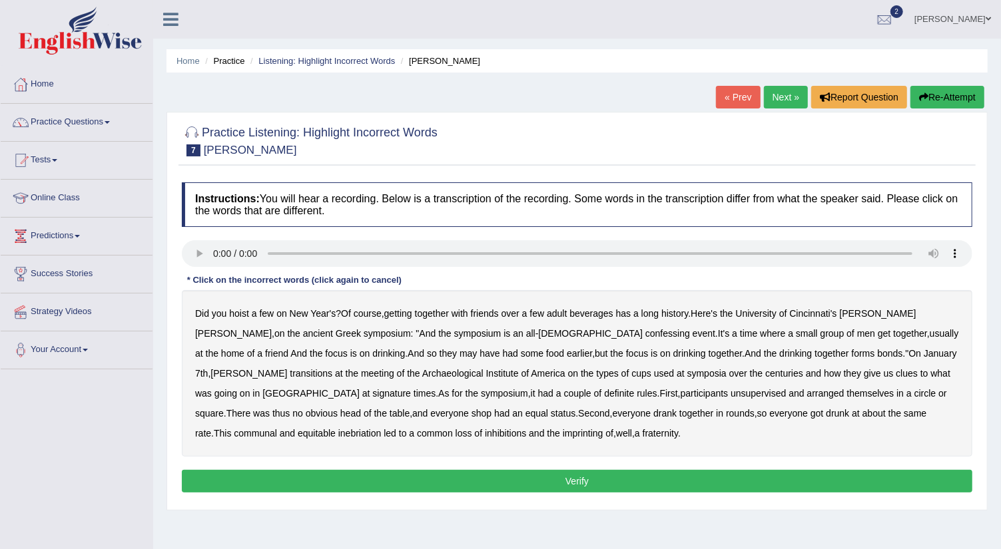
click at [645, 333] on b "confessing" at bounding box center [667, 333] width 45 height 11
click at [332, 368] on b "transitions" at bounding box center [311, 373] width 43 height 11
click at [411, 388] on b "signature" at bounding box center [391, 393] width 39 height 11
click at [730, 391] on b "unsupervised" at bounding box center [757, 393] width 55 height 11
click at [563, 433] on b "imprinting" at bounding box center [583, 433] width 41 height 11
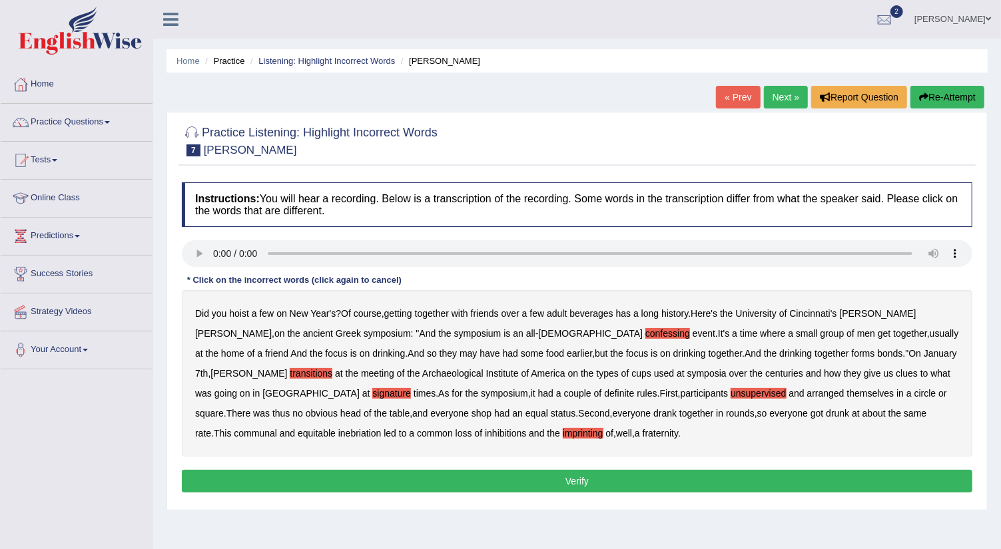
click at [388, 473] on button "Verify" at bounding box center [577, 481] width 790 height 23
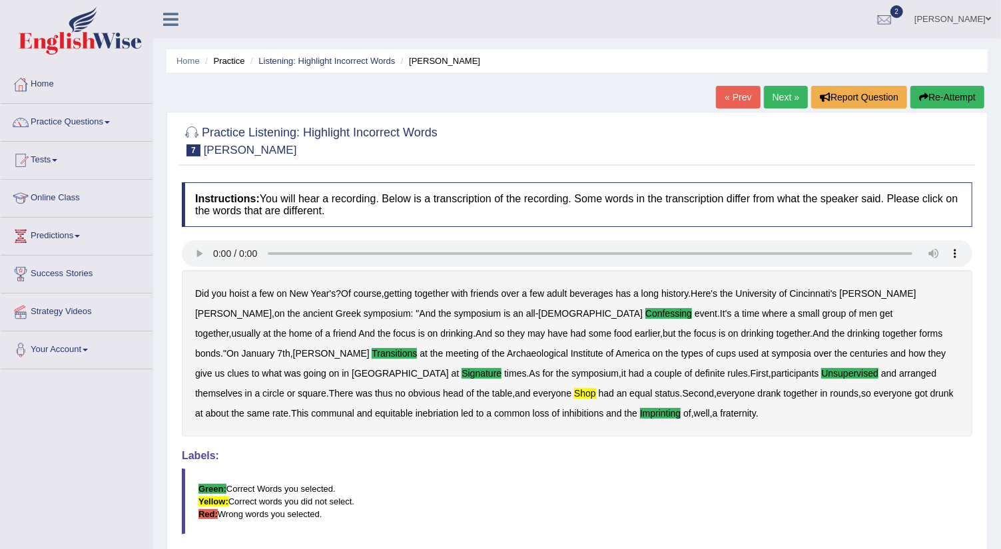
click at [780, 97] on link "Next »" at bounding box center [786, 97] width 44 height 23
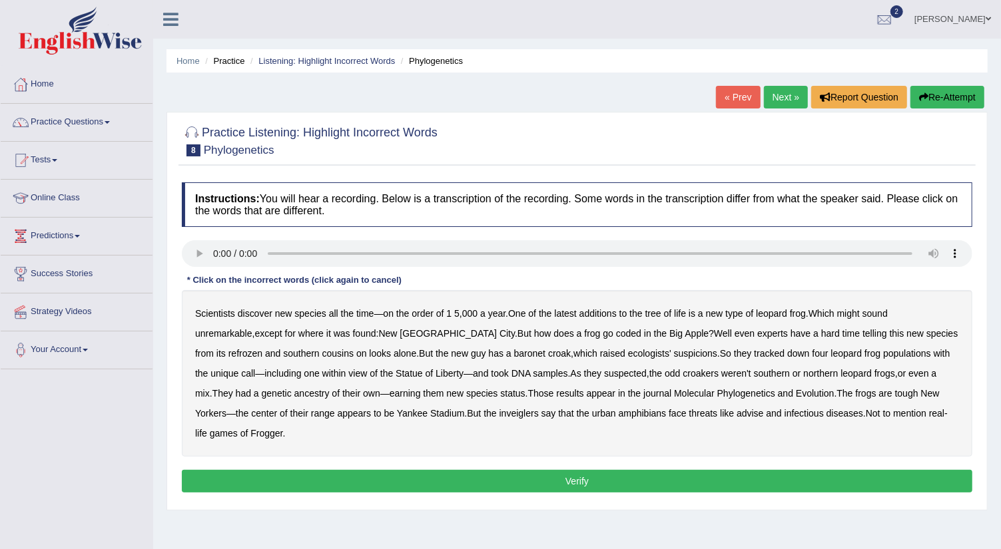
click at [616, 331] on b "coded" at bounding box center [628, 333] width 25 height 11
click at [262, 348] on b "refrozen" at bounding box center [245, 353] width 34 height 11
click at [514, 351] on b "baronet" at bounding box center [529, 353] width 31 height 11
click at [499, 412] on b "inveiglers" at bounding box center [518, 413] width 39 height 11
click at [736, 413] on b "advise" at bounding box center [749, 413] width 27 height 11
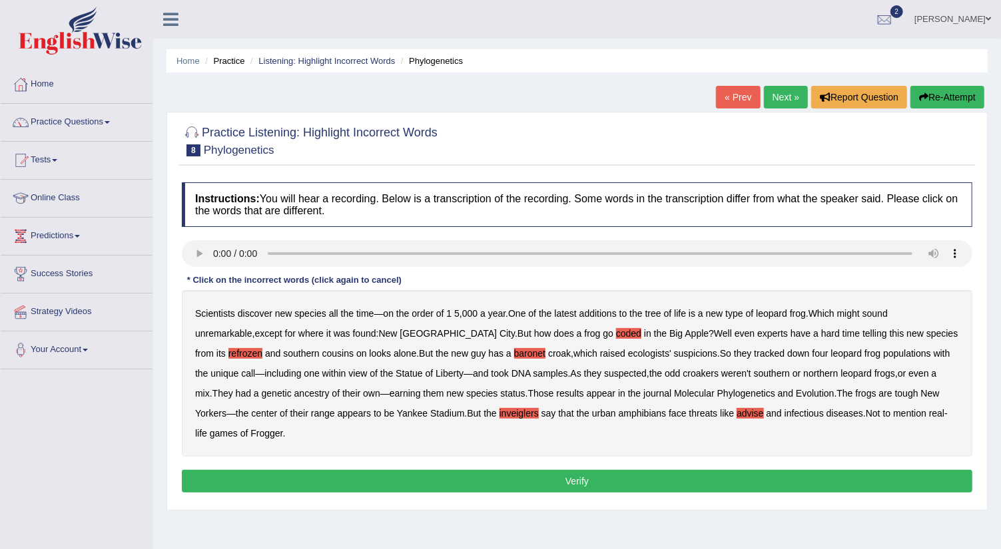
click at [600, 470] on button "Verify" at bounding box center [577, 481] width 790 height 23
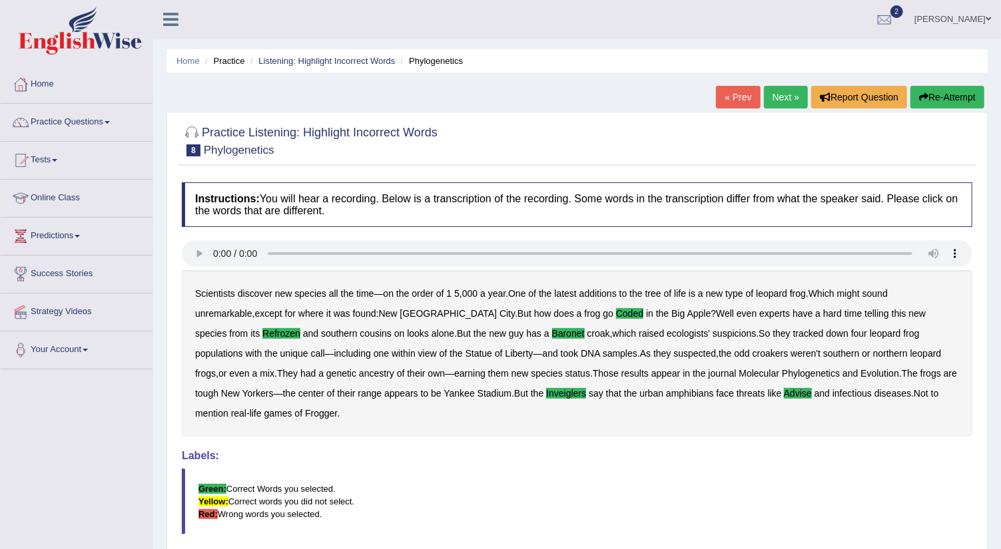
click at [788, 92] on link "Next »" at bounding box center [786, 97] width 44 height 23
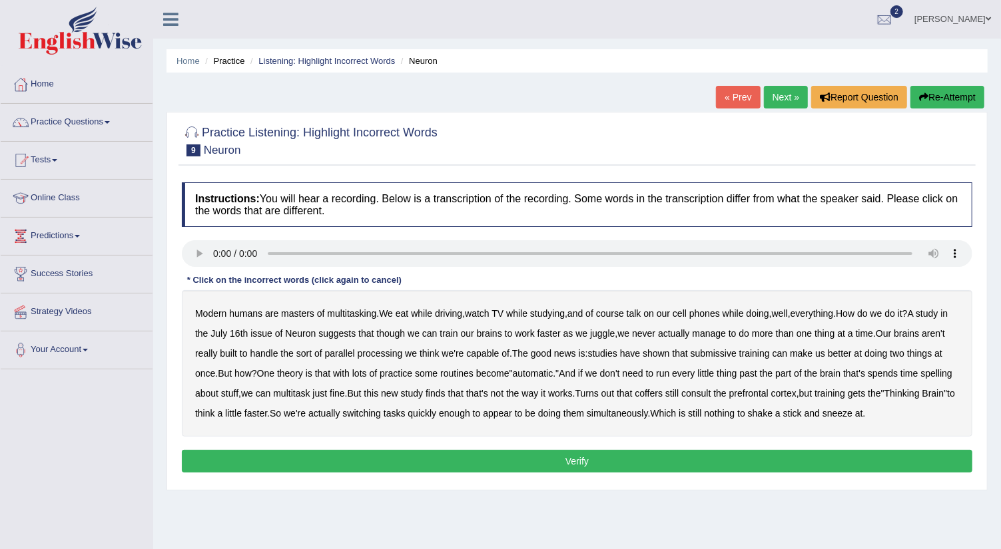
click at [718, 351] on b "submissive" at bounding box center [714, 353] width 46 height 11
click at [663, 390] on b "coffers" at bounding box center [649, 393] width 28 height 11
click at [587, 461] on button "Verify" at bounding box center [577, 461] width 790 height 23
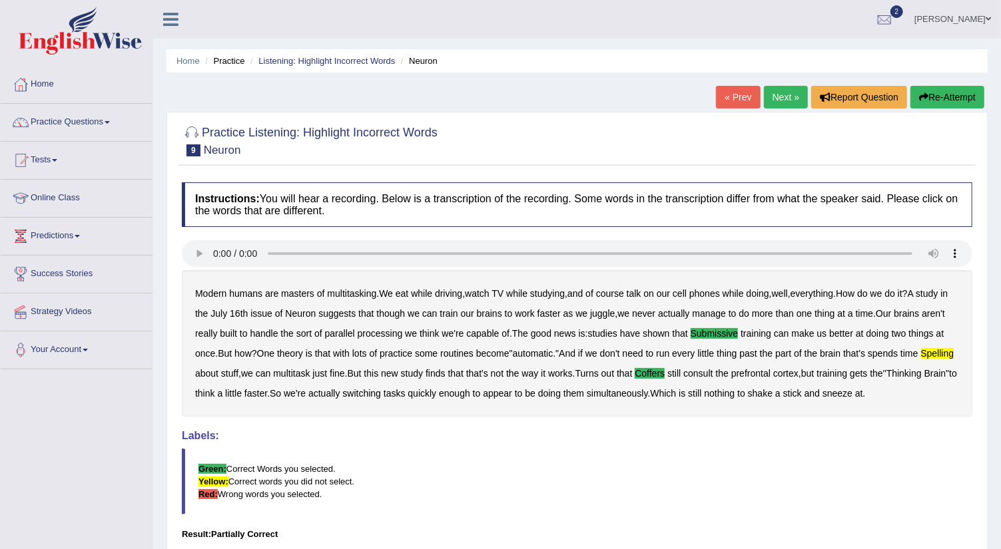
click at [773, 99] on link "Next »" at bounding box center [786, 97] width 44 height 23
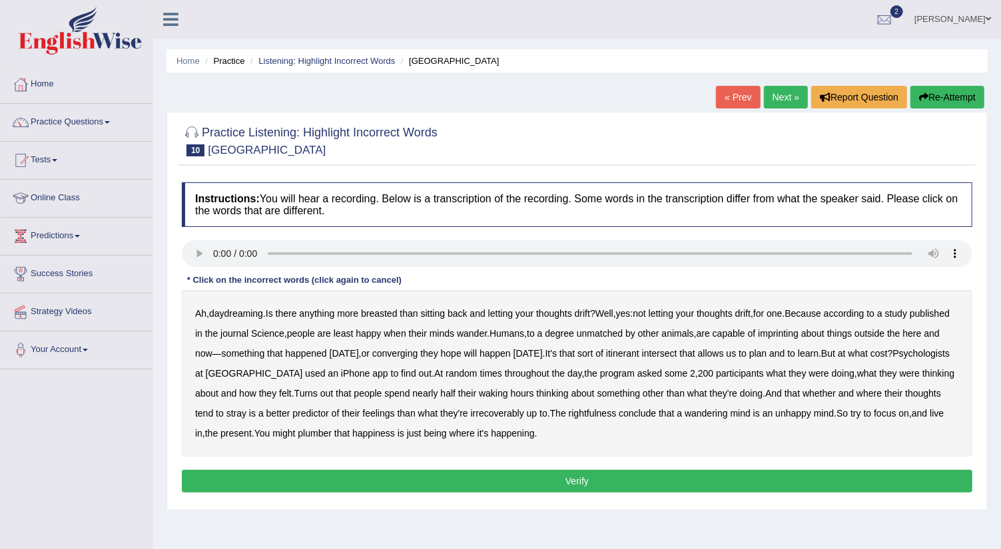
click at [389, 311] on b "breasted" at bounding box center [379, 313] width 36 height 11
click at [798, 330] on b "imprinting" at bounding box center [778, 333] width 41 height 11
click at [418, 352] on b "converging" at bounding box center [395, 353] width 46 height 11
click at [488, 413] on b "irrecoverably" at bounding box center [497, 413] width 53 height 11
click at [604, 410] on b "rightfulness" at bounding box center [593, 413] width 48 height 11
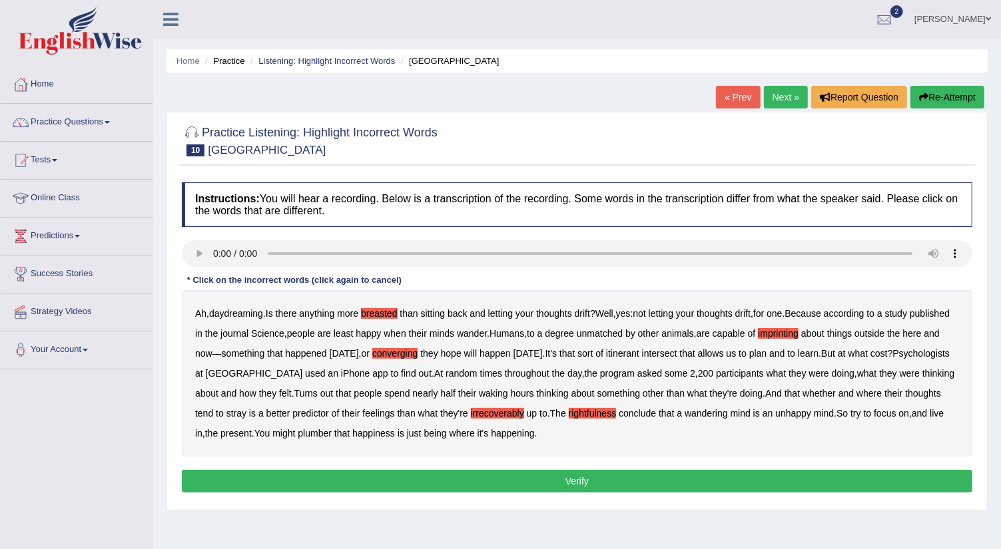
click at [326, 430] on b "plumber" at bounding box center [315, 433] width 34 height 11
click at [316, 431] on b "plumber" at bounding box center [315, 433] width 34 height 11
click at [330, 476] on button "Verify" at bounding box center [577, 481] width 790 height 23
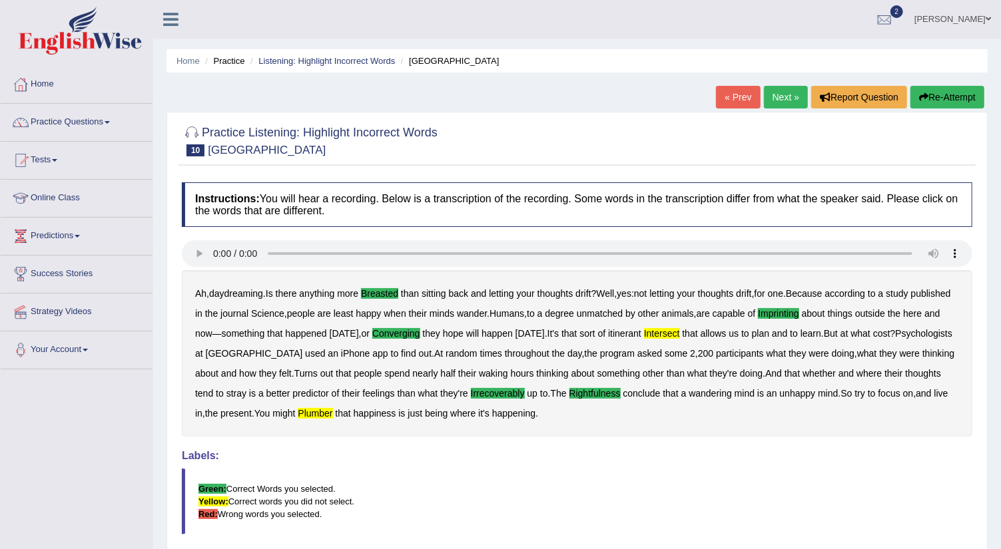
click at [776, 96] on link "Next »" at bounding box center [786, 97] width 44 height 23
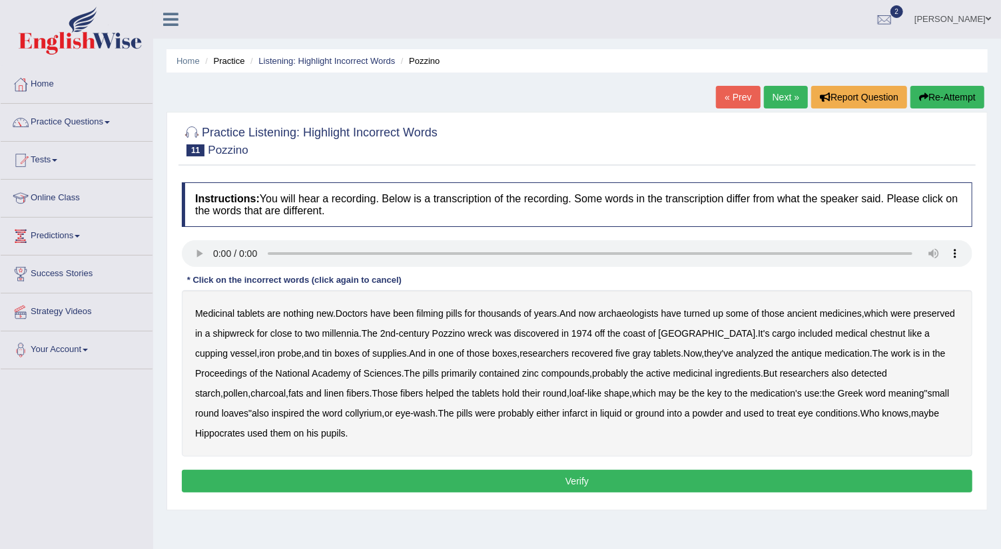
click at [431, 313] on b "filming" at bounding box center [429, 313] width 27 height 11
click at [870, 330] on b "chestnut" at bounding box center [887, 333] width 35 height 11
click at [562, 414] on b "infarct" at bounding box center [574, 413] width 25 height 11
click at [410, 477] on button "Verify" at bounding box center [577, 481] width 790 height 23
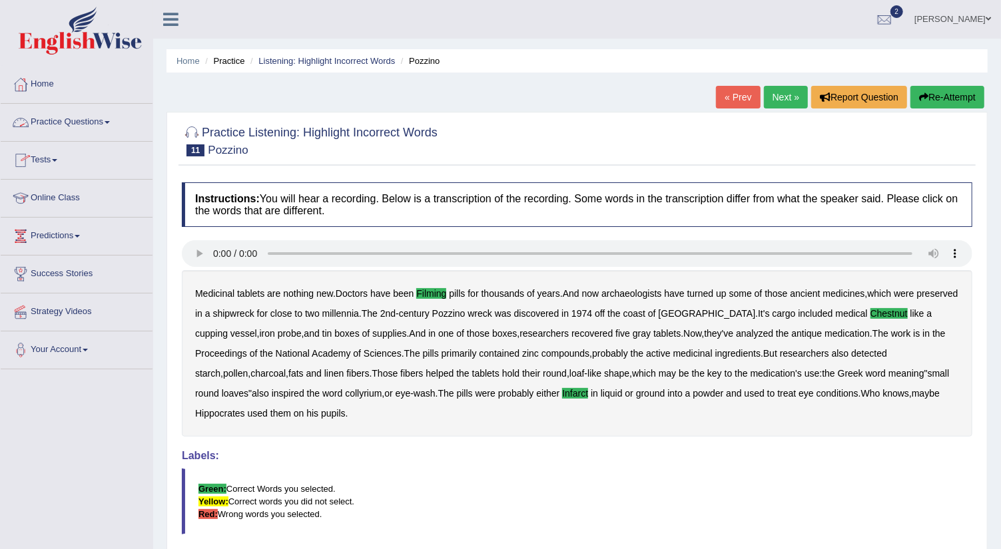
click at [110, 122] on span at bounding box center [107, 122] width 5 height 3
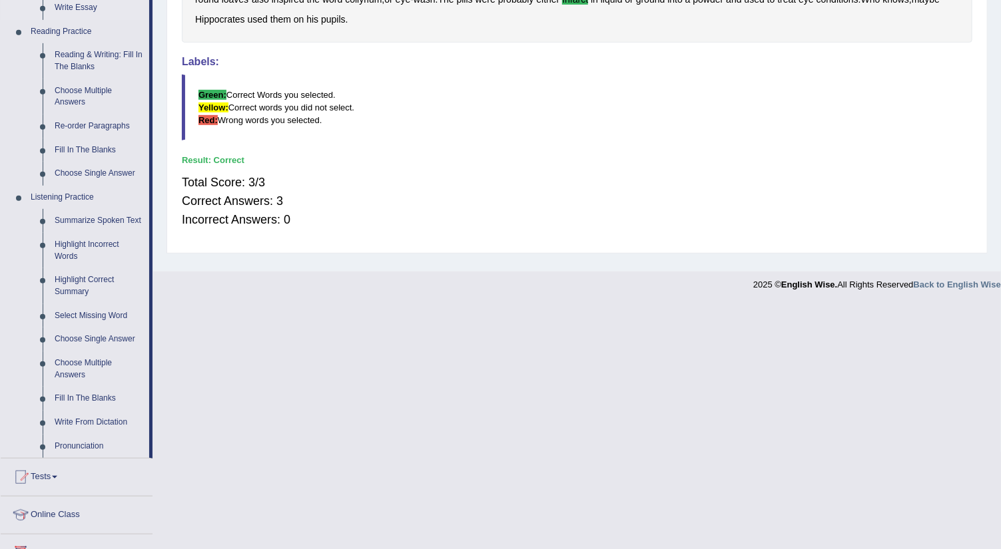
scroll to position [396, 0]
click at [99, 279] on link "Highlight Correct Summary" at bounding box center [99, 284] width 101 height 35
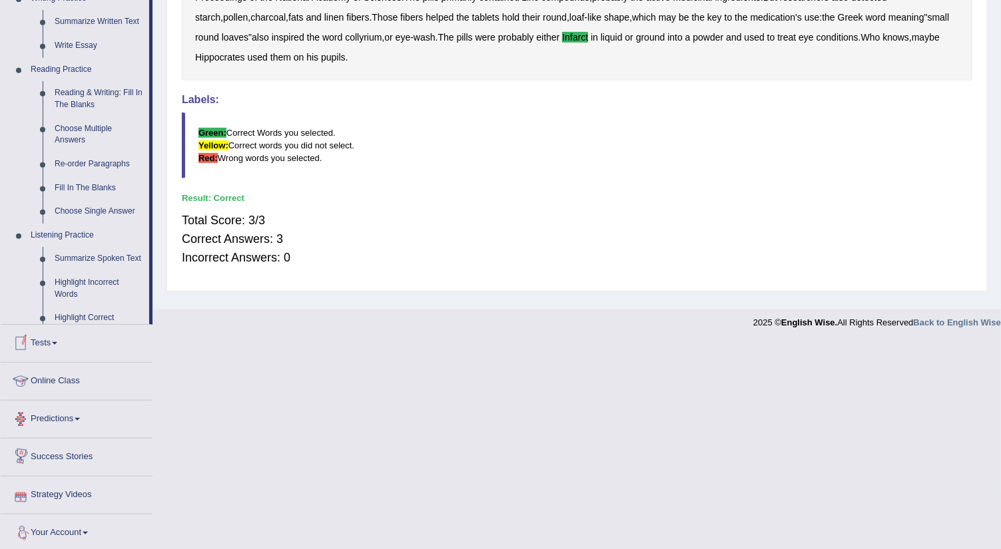
scroll to position [404, 0]
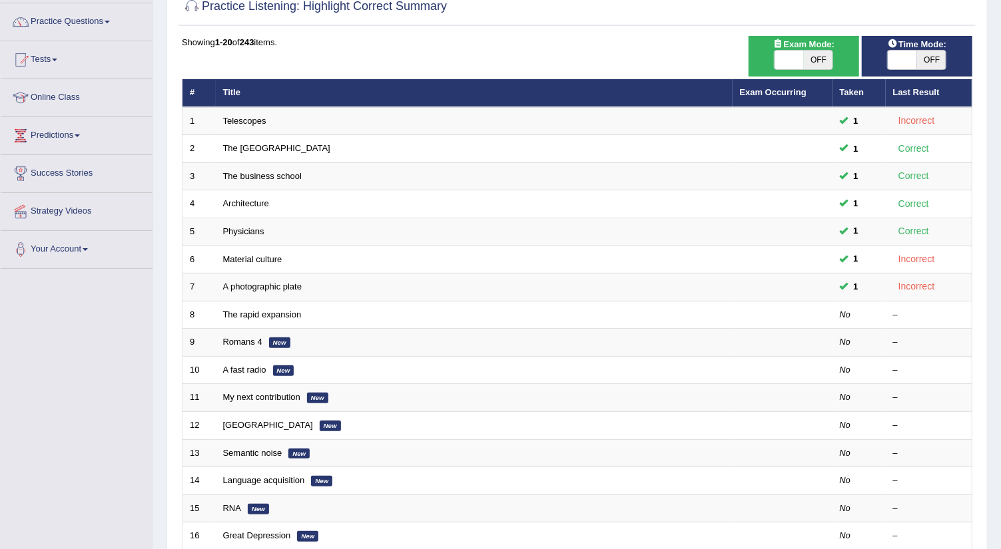
scroll to position [118, 0]
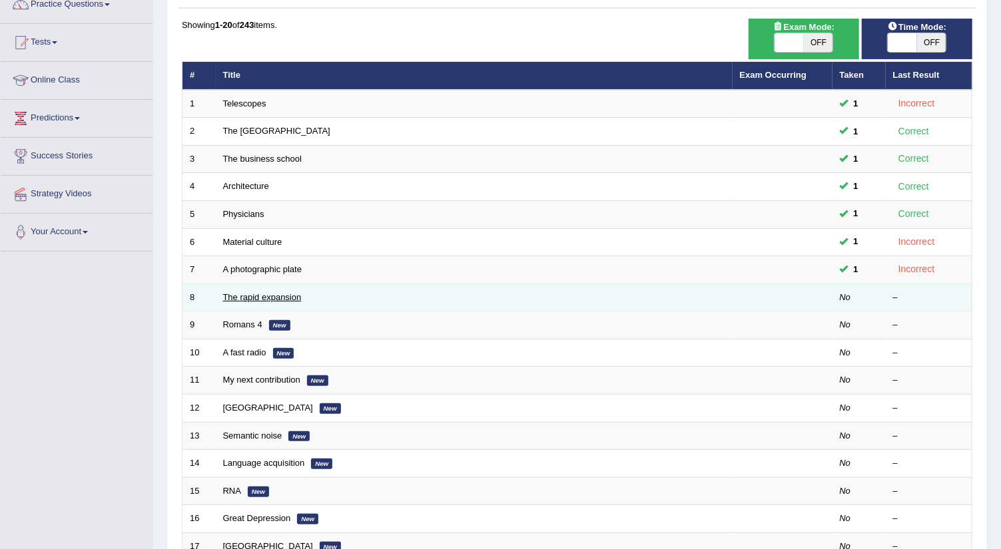
click at [263, 293] on link "The rapid expansion" at bounding box center [262, 297] width 79 height 10
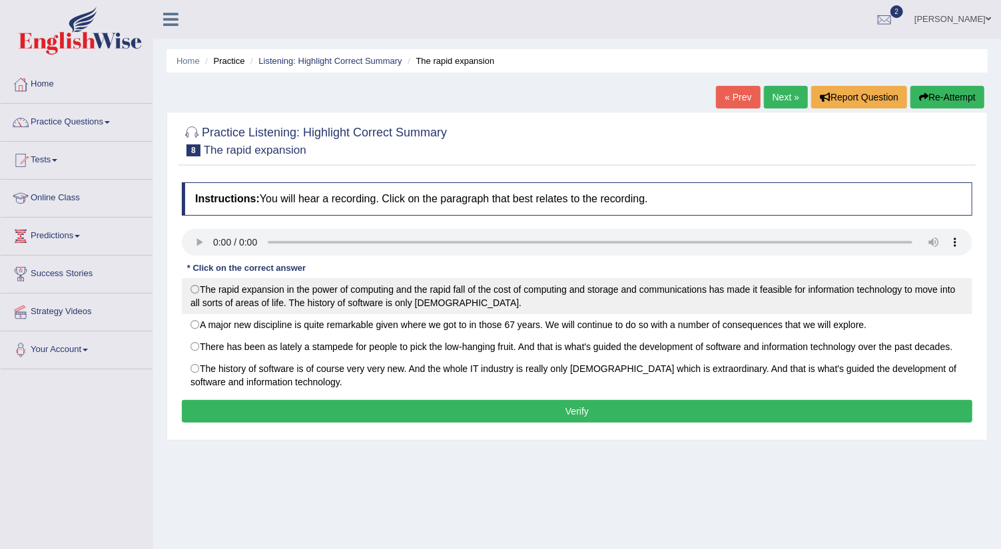
click at [198, 292] on label "The rapid expansion in the power of computing and the rapid fall of the cost of…" at bounding box center [577, 296] width 790 height 36
radio input "true"
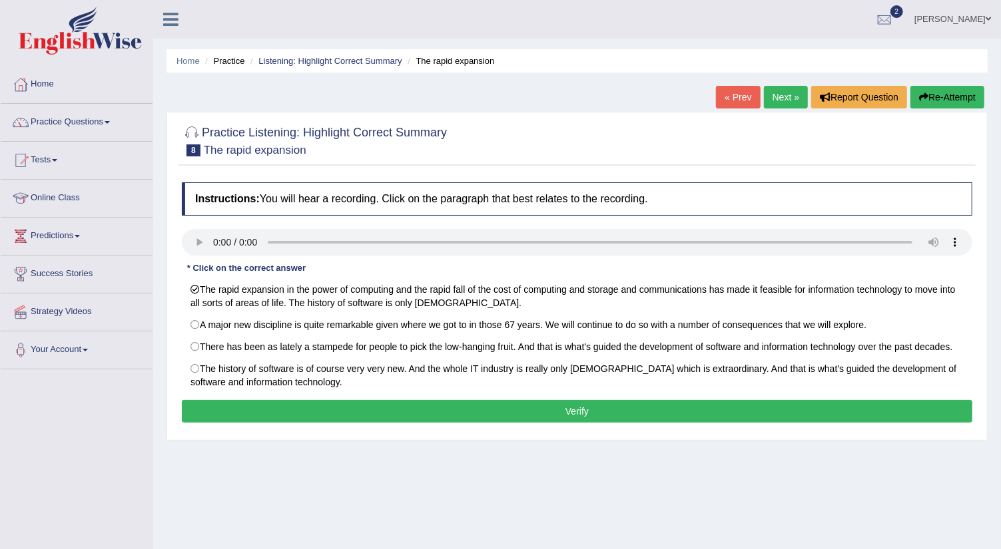
click at [238, 402] on button "Verify" at bounding box center [577, 411] width 790 height 23
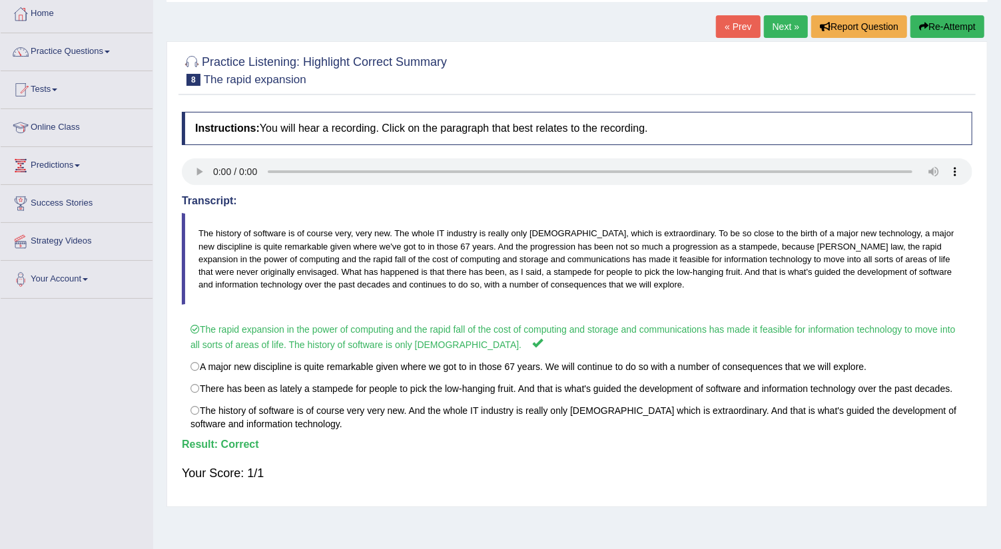
scroll to position [89, 0]
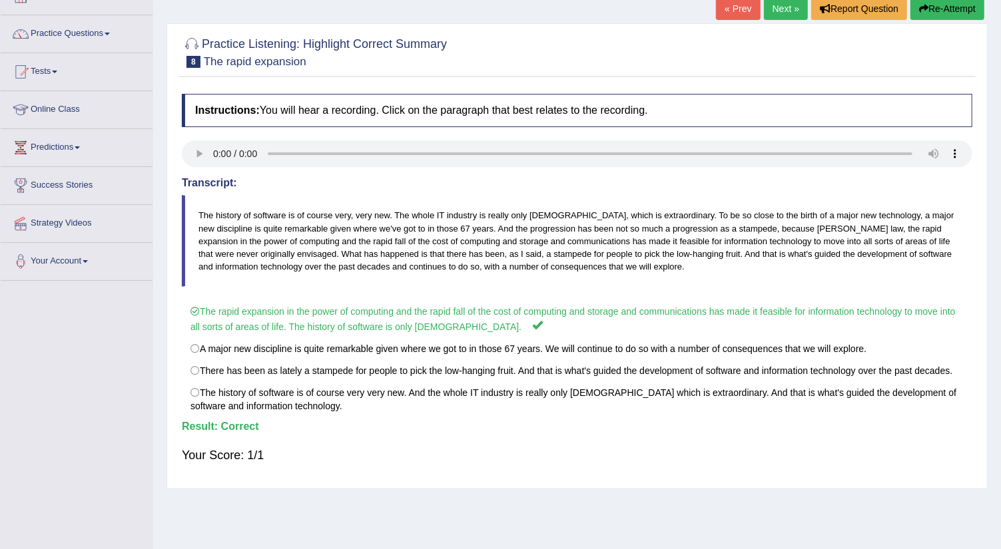
click at [776, 11] on link "Next »" at bounding box center [786, 8] width 44 height 23
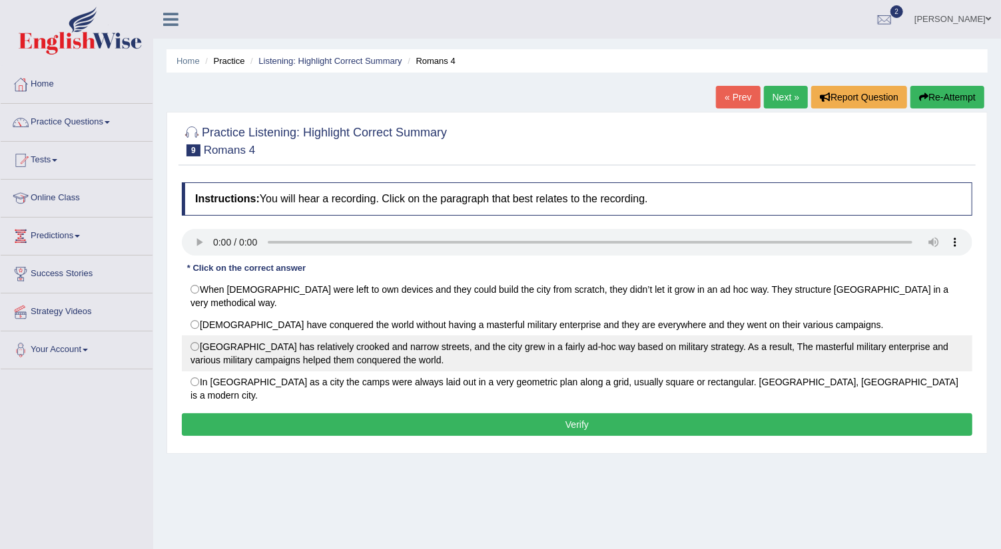
click at [197, 336] on label "[GEOGRAPHIC_DATA] has relatively crooked and narrow streets, and the city grew …" at bounding box center [577, 354] width 790 height 36
radio input "true"
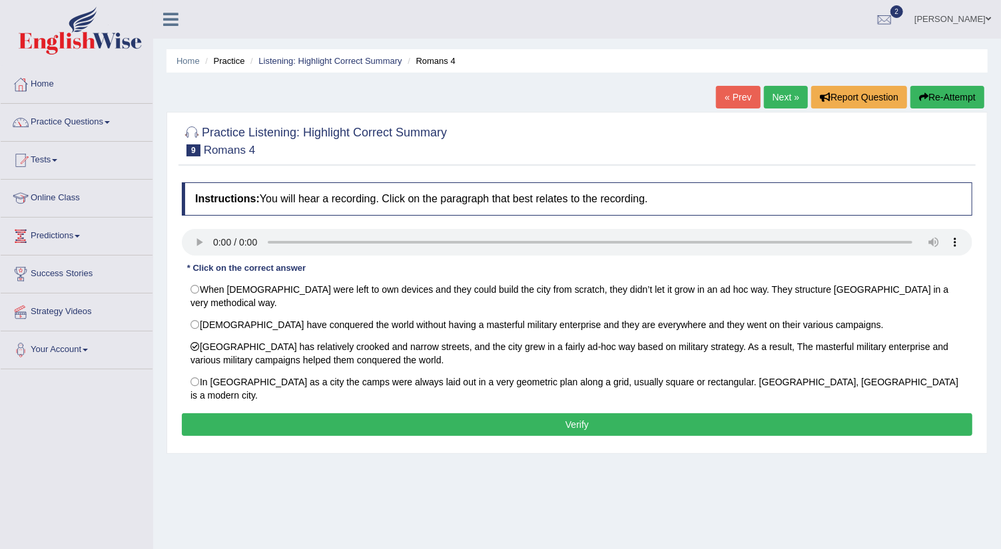
click at [268, 414] on button "Verify" at bounding box center [577, 425] width 790 height 23
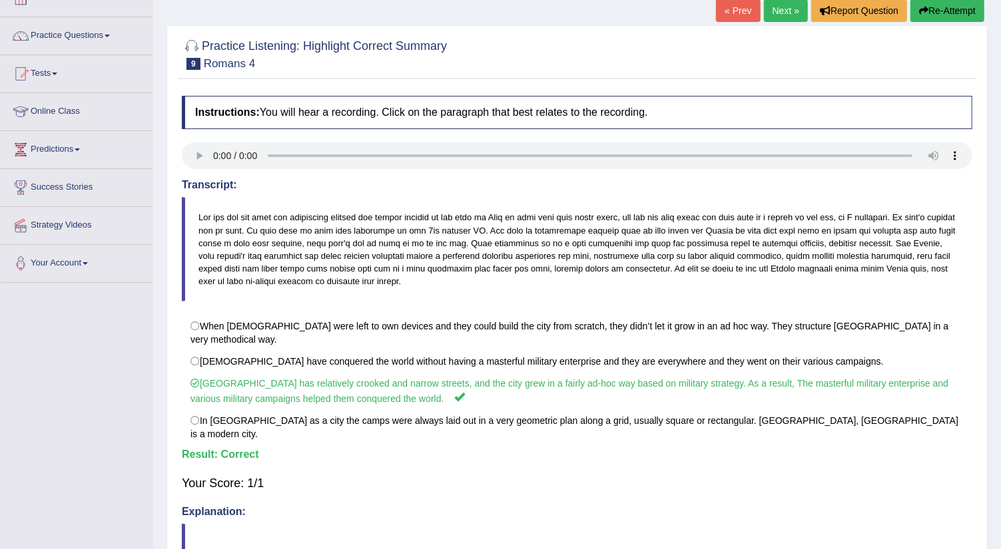
scroll to position [89, 0]
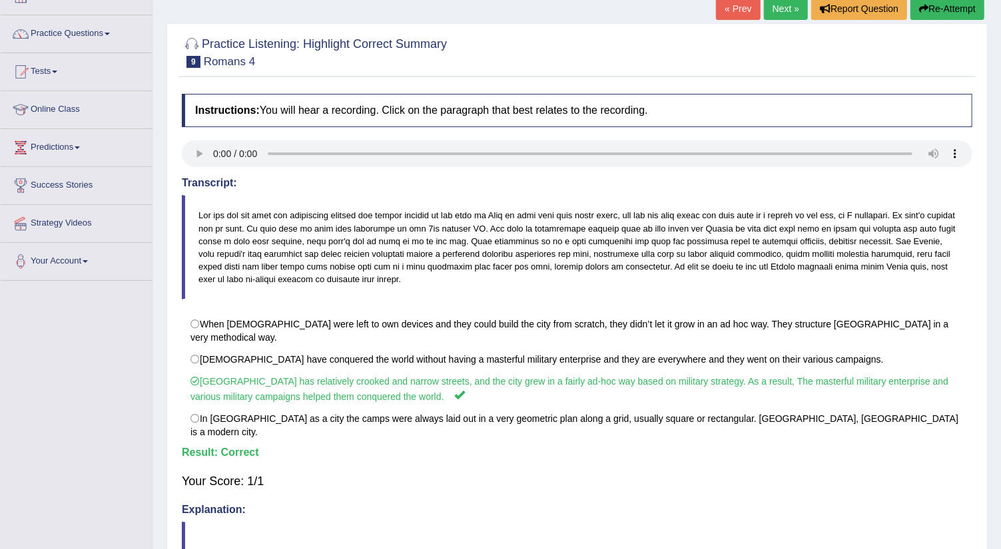
click at [784, 8] on link "Next »" at bounding box center [786, 8] width 44 height 23
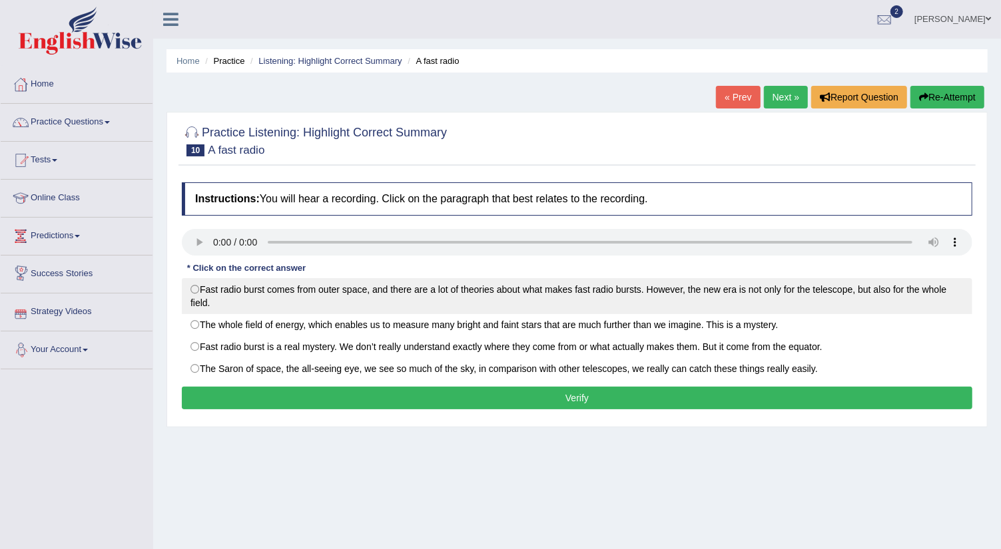
click at [196, 285] on label "Fast radio burst comes from outer space, and there are a lot of theories about …" at bounding box center [577, 296] width 790 height 36
radio input "true"
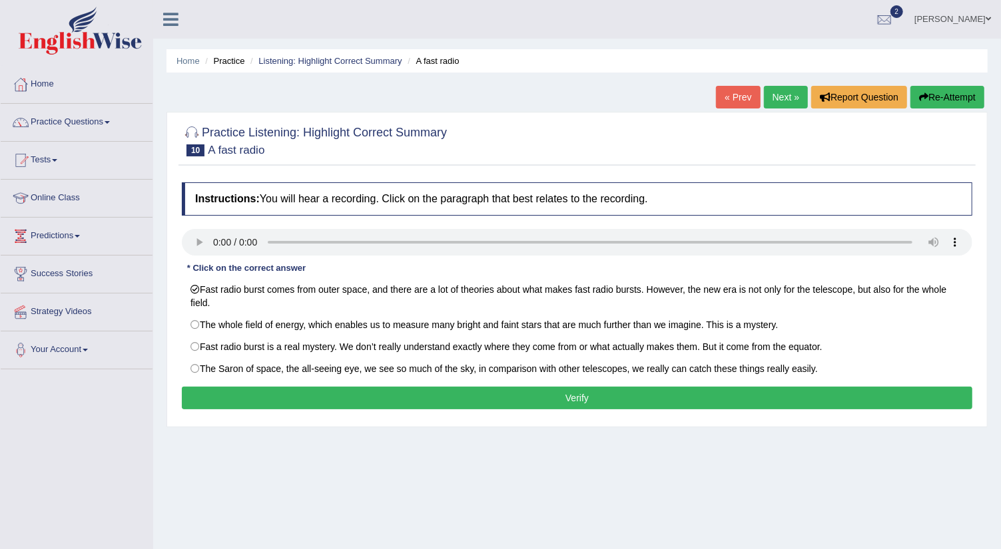
click at [248, 398] on button "Verify" at bounding box center [577, 398] width 790 height 23
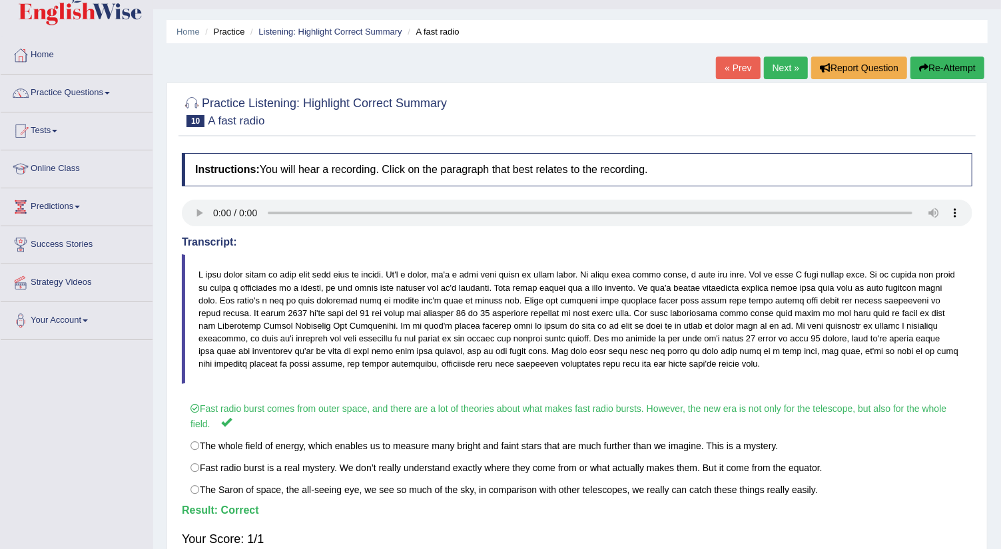
scroll to position [59, 0]
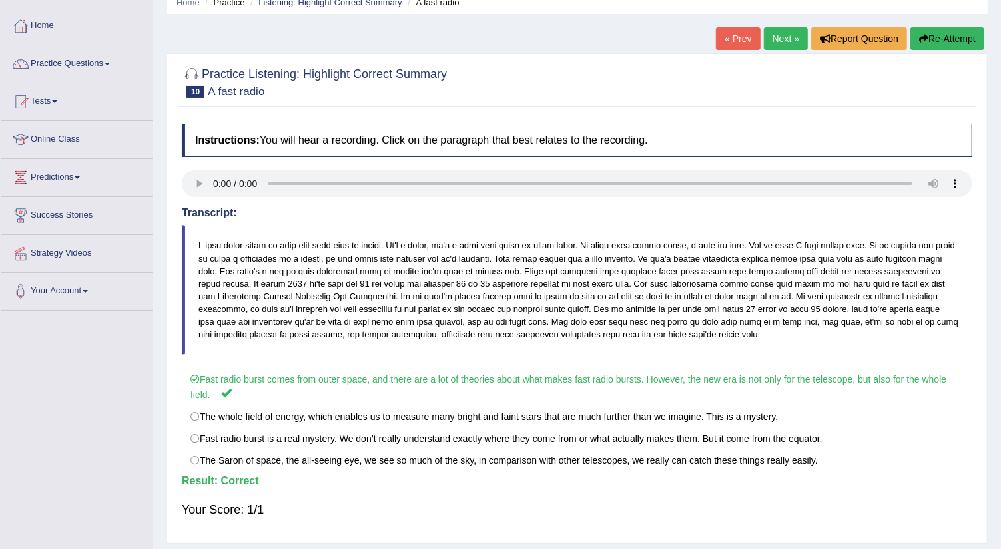
click at [781, 37] on link "Next »" at bounding box center [786, 38] width 44 height 23
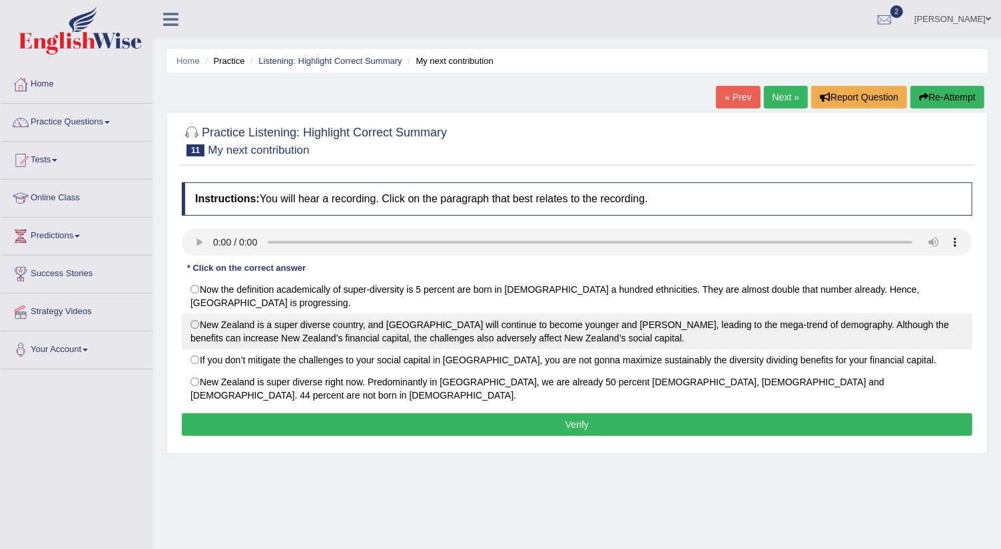
click at [194, 322] on label "New Zealand is a super diverse country, and [GEOGRAPHIC_DATA] will continue to …" at bounding box center [577, 332] width 790 height 36
radio input "true"
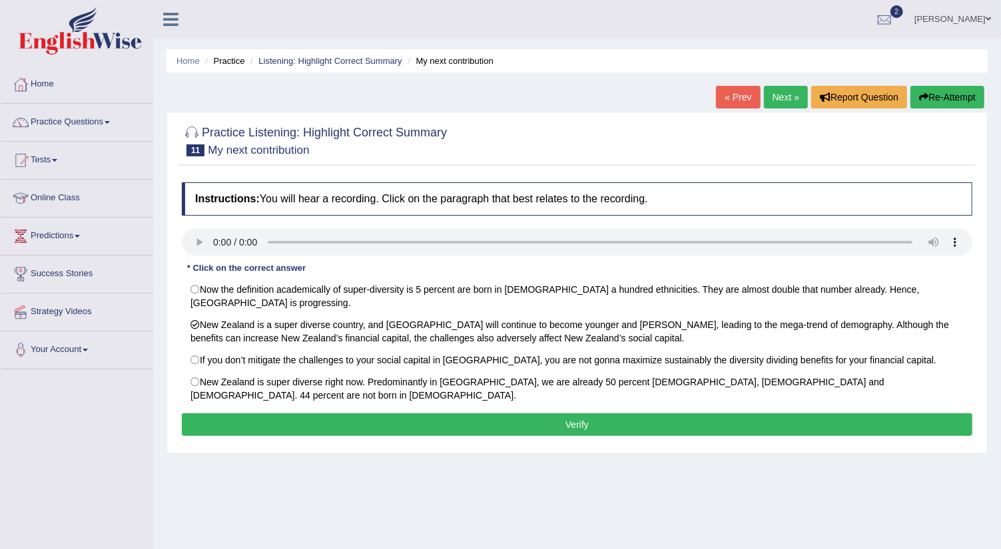
click at [242, 414] on button "Verify" at bounding box center [577, 425] width 790 height 23
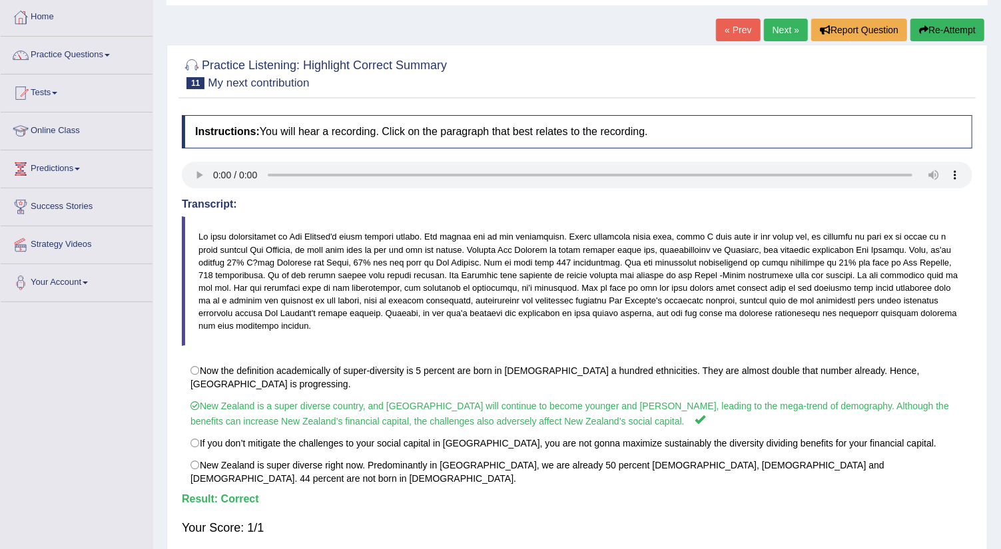
scroll to position [89, 0]
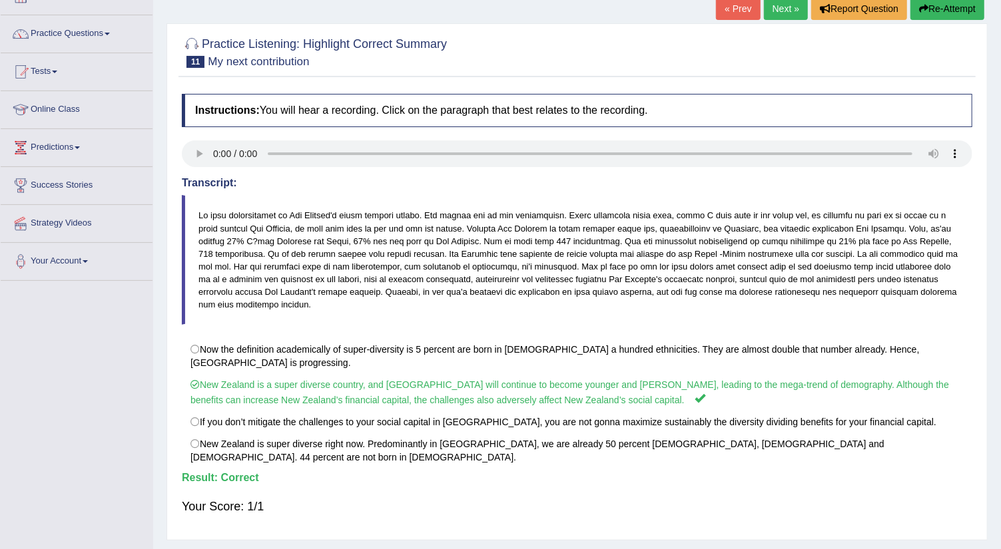
click at [777, 7] on link "Next »" at bounding box center [786, 8] width 44 height 23
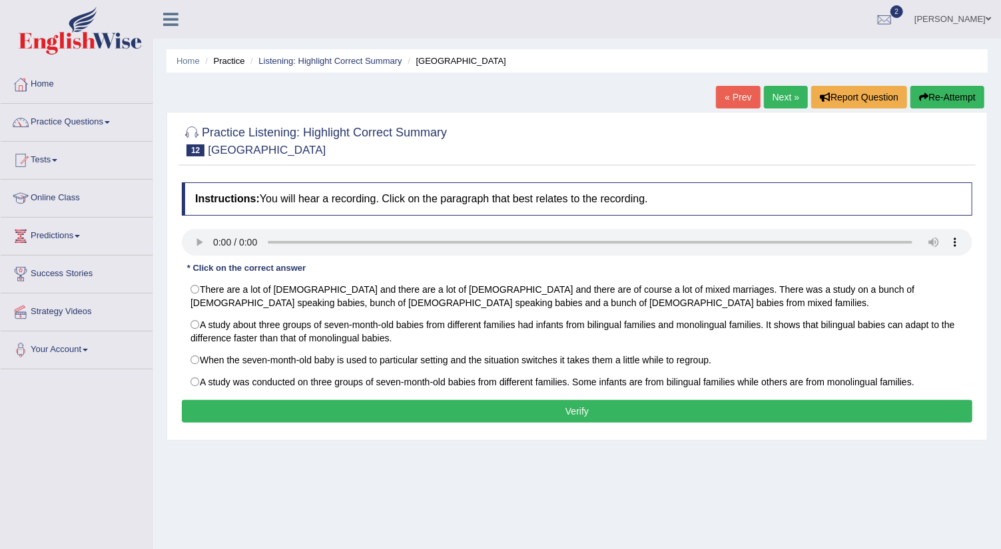
click at [307, 407] on button "Verify" at bounding box center [577, 411] width 790 height 23
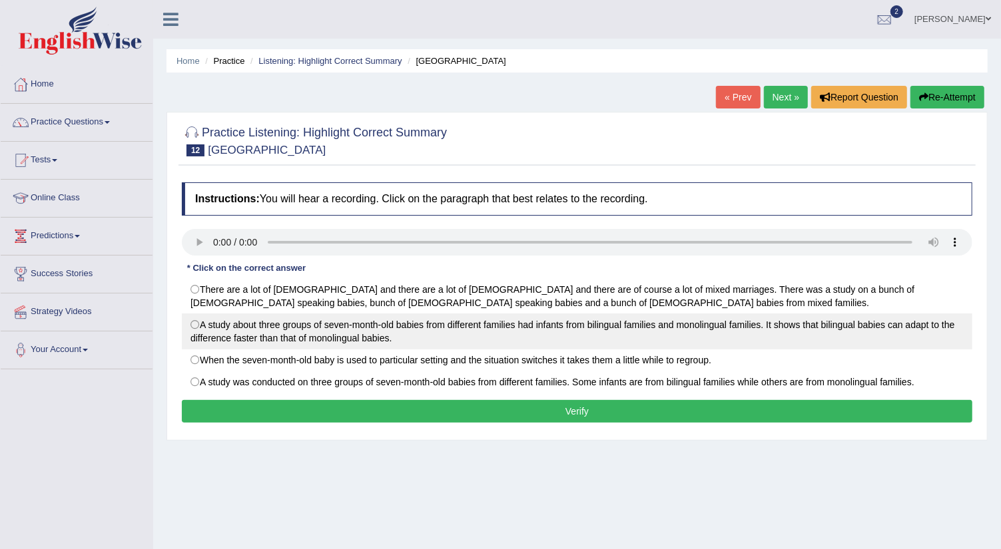
click at [197, 325] on label "A study about three groups of seven-month-old babies from different families ha…" at bounding box center [577, 332] width 790 height 36
radio input "true"
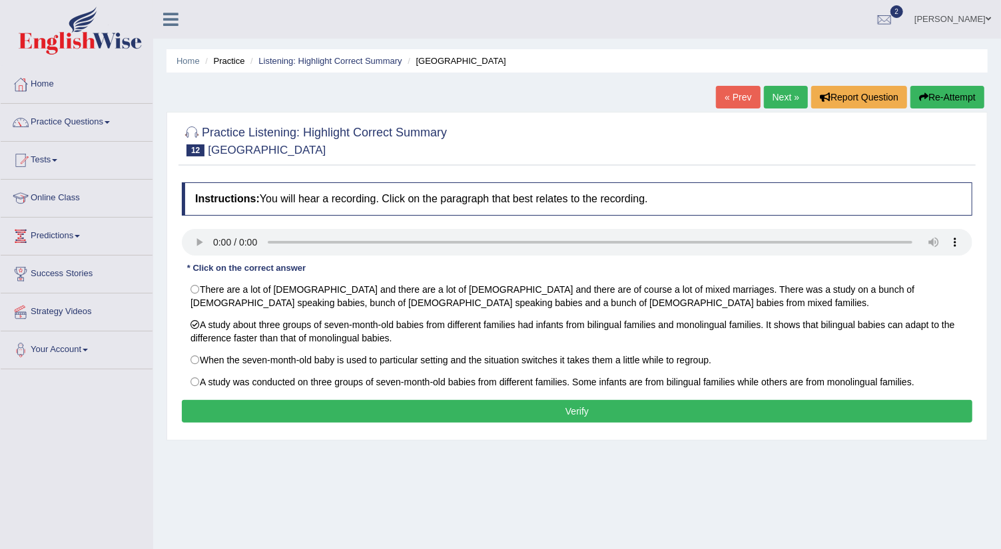
click at [240, 401] on button "Verify" at bounding box center [577, 411] width 790 height 23
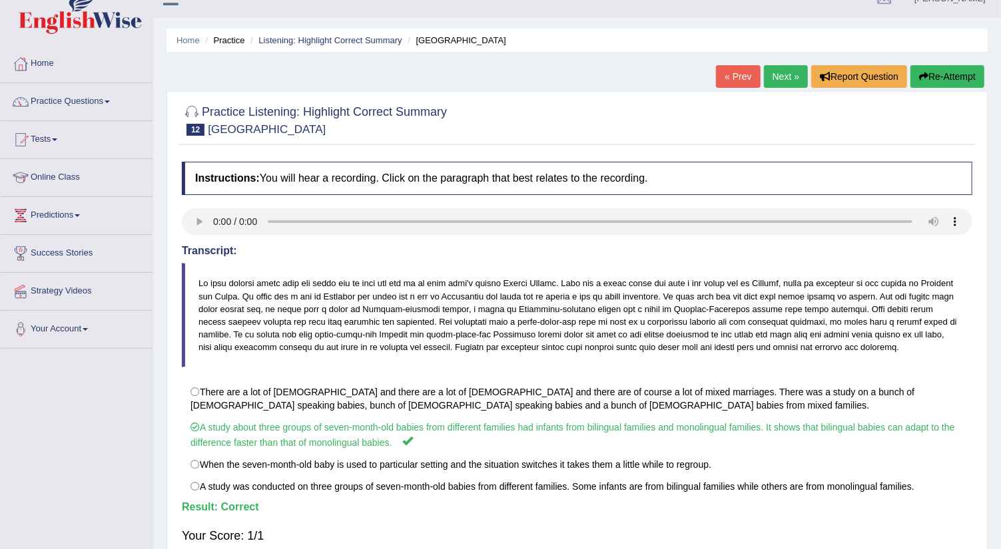
scroll to position [29, 0]
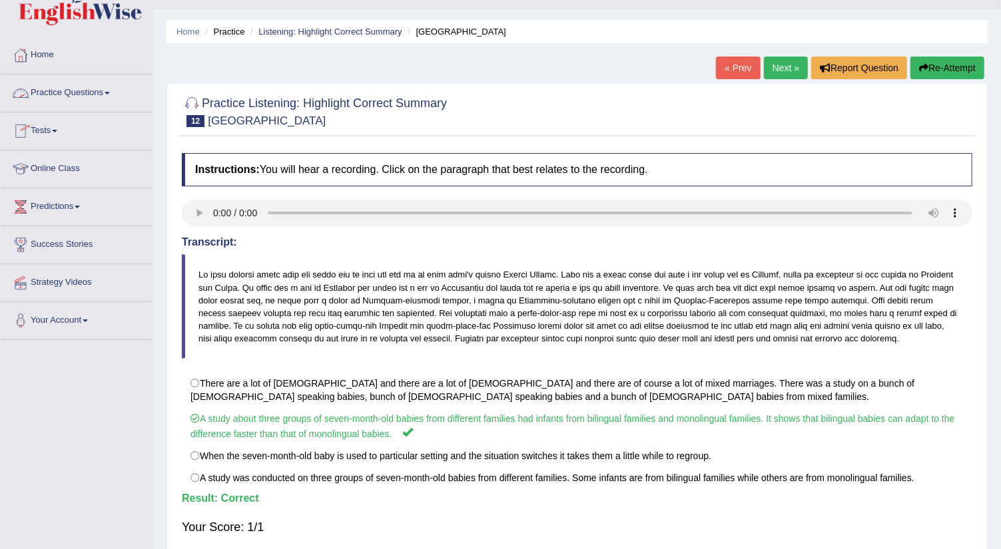
click at [110, 91] on link "Practice Questions" at bounding box center [77, 91] width 152 height 33
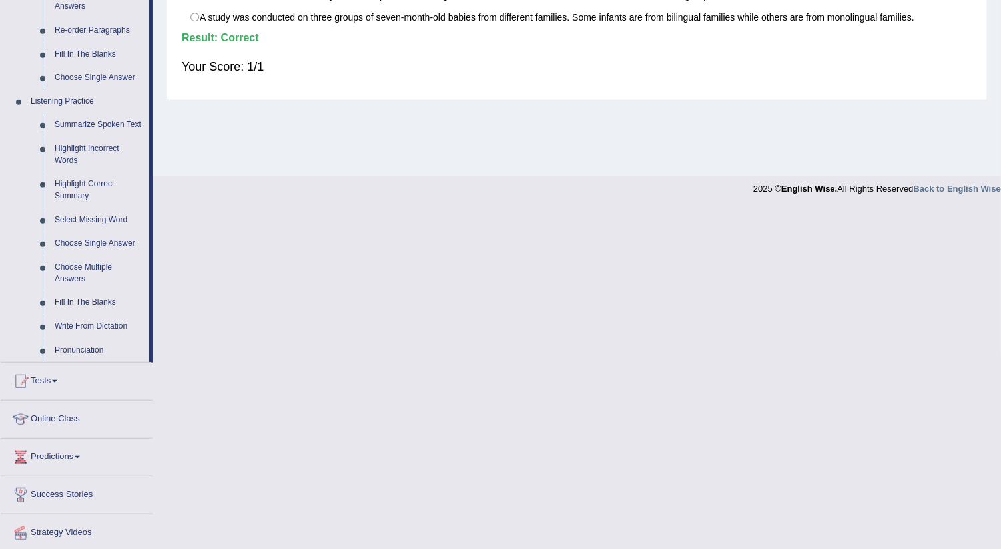
scroll to position [501, 0]
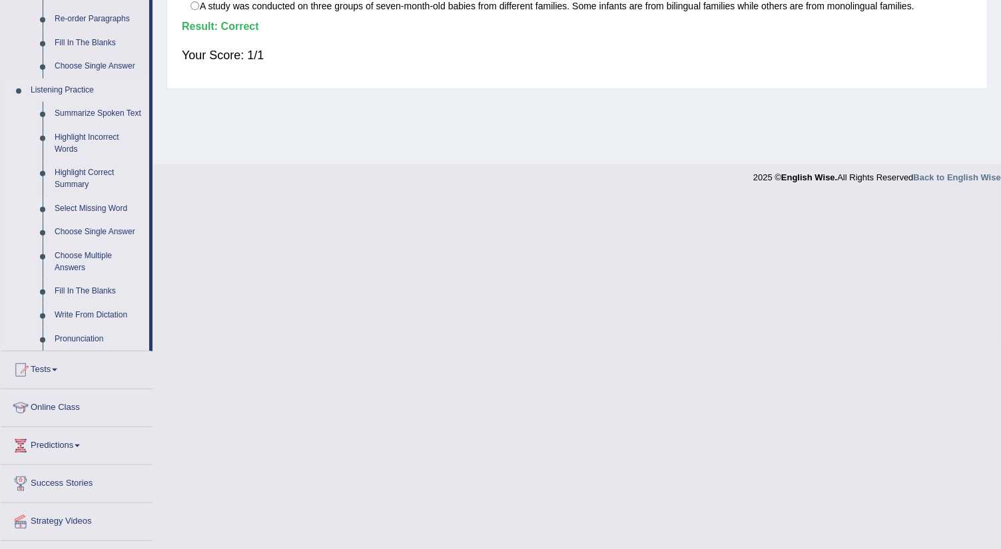
click at [113, 208] on link "Select Missing Word" at bounding box center [99, 209] width 101 height 24
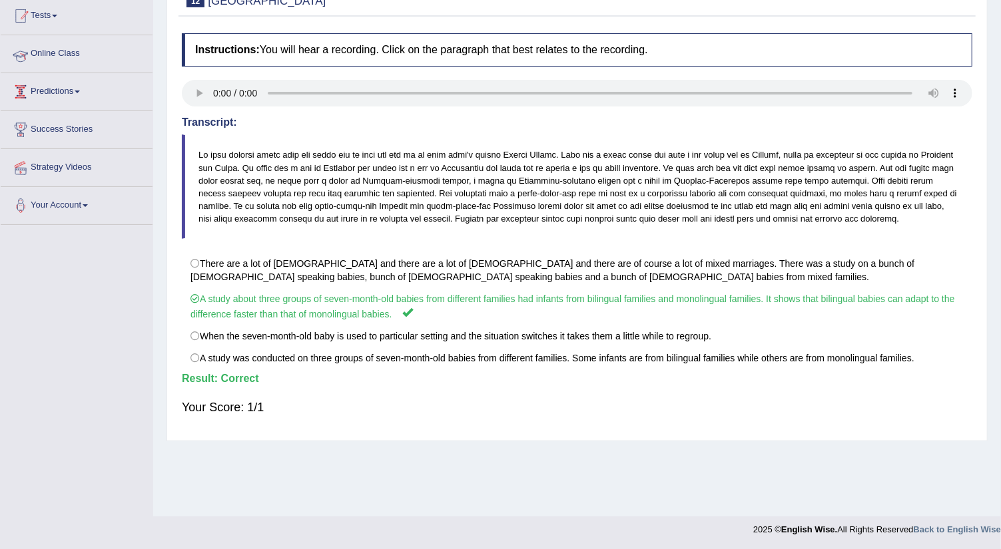
scroll to position [149, 0]
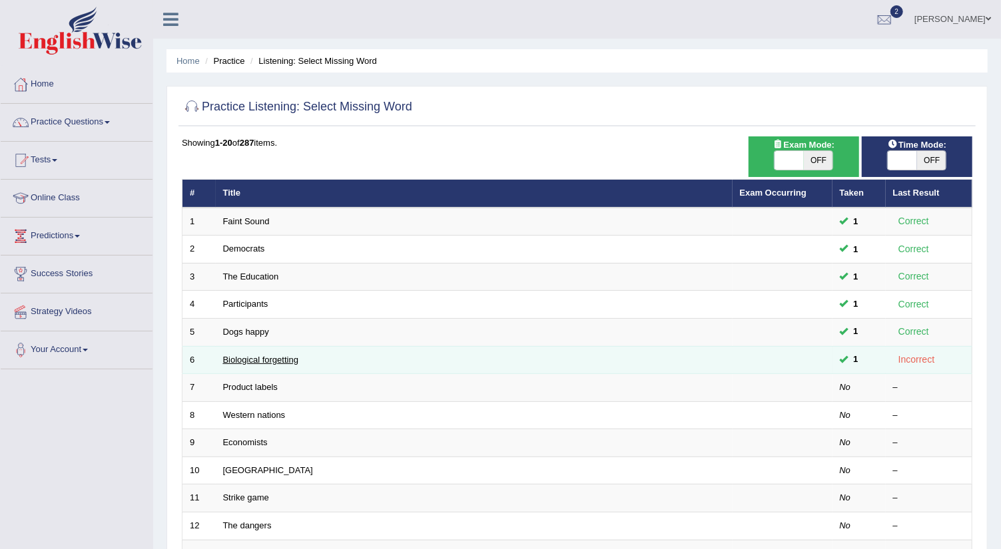
click at [261, 355] on link "Biological forgetting" at bounding box center [260, 360] width 75 height 10
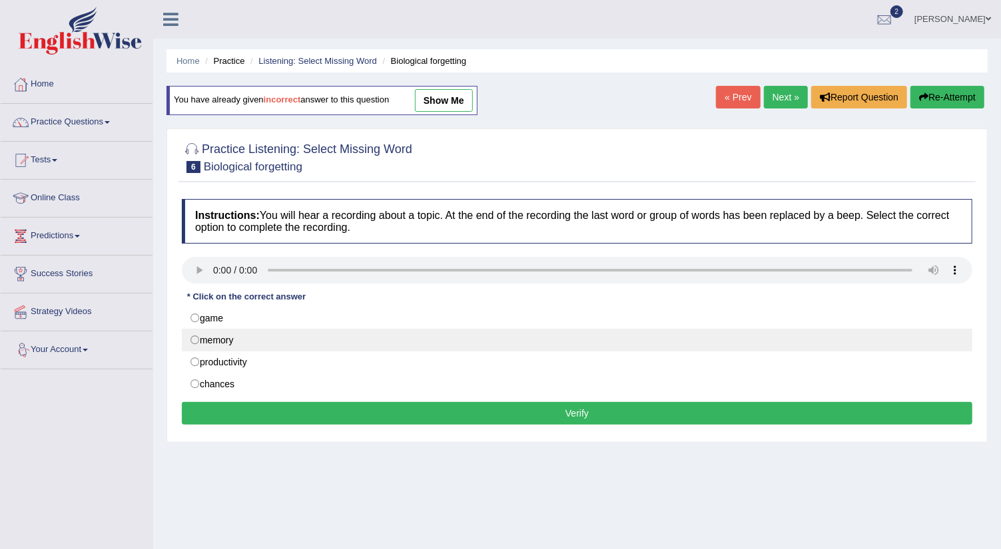
click at [199, 336] on label "memory" at bounding box center [577, 340] width 790 height 23
radio input "true"
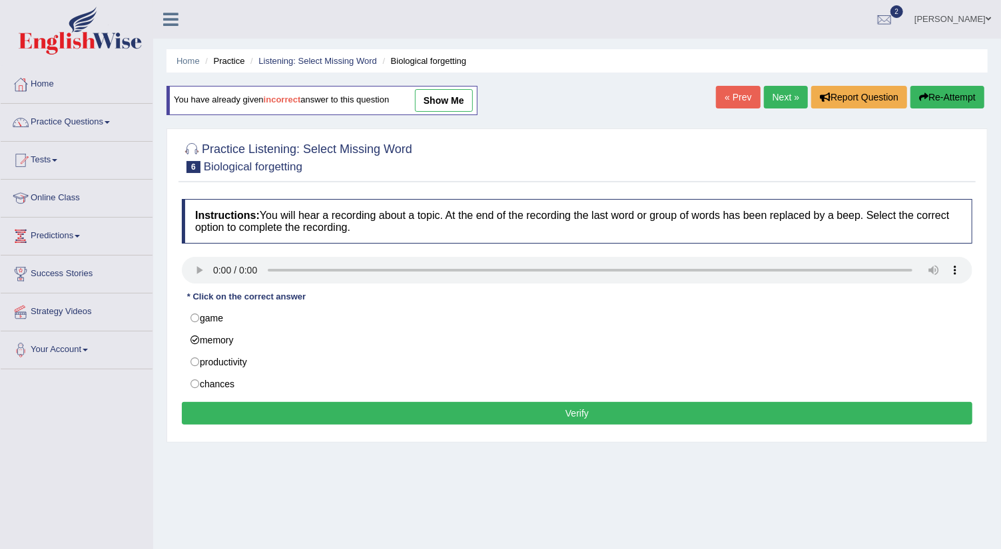
click at [311, 405] on button "Verify" at bounding box center [577, 413] width 790 height 23
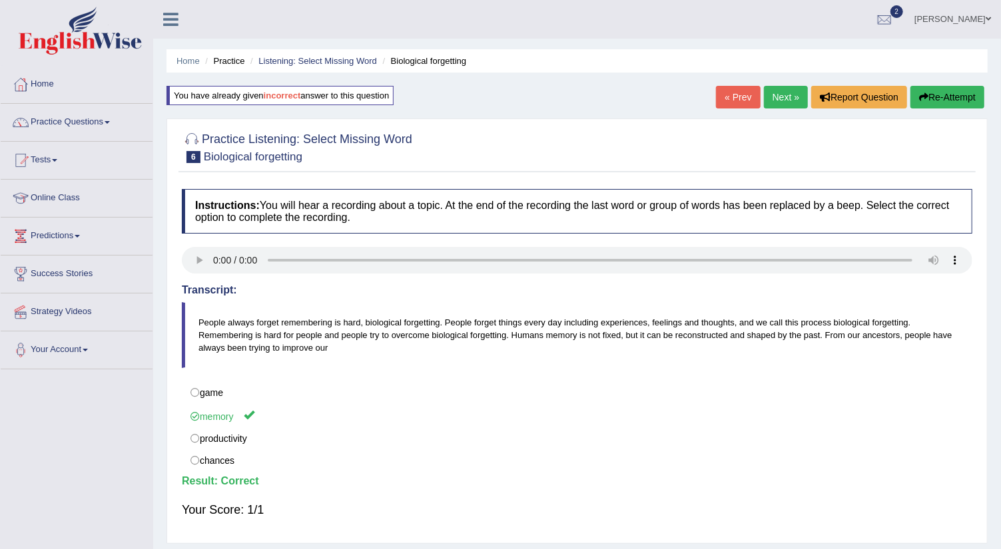
click at [781, 91] on link "Next »" at bounding box center [786, 97] width 44 height 23
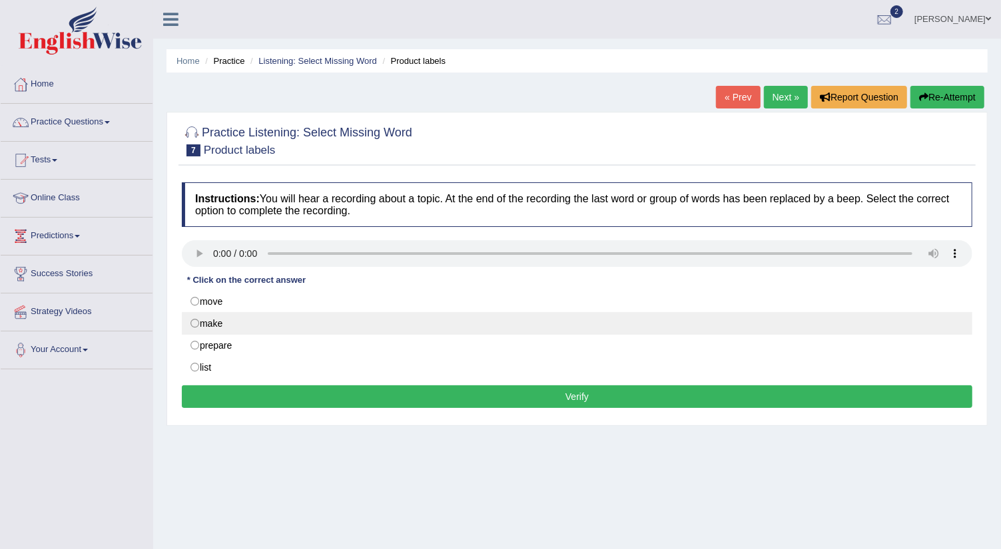
click at [194, 319] on label "make" at bounding box center [577, 323] width 790 height 23
radio input "true"
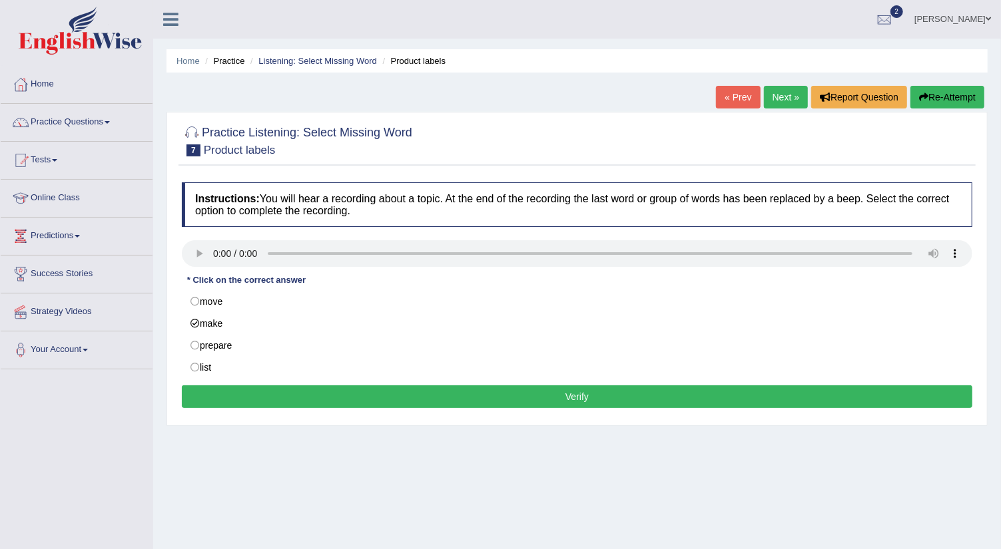
click at [248, 386] on button "Verify" at bounding box center [577, 397] width 790 height 23
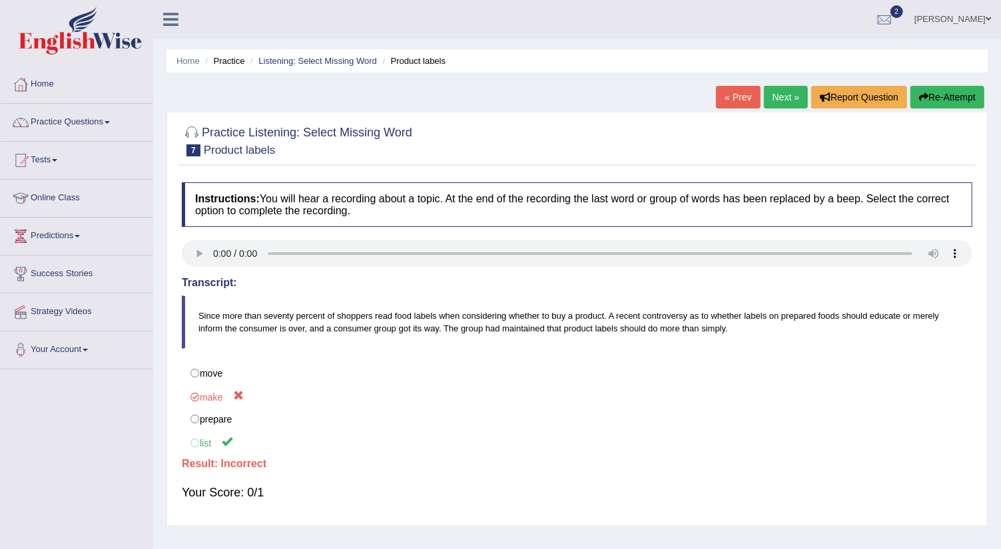
click at [779, 95] on link "Next »" at bounding box center [786, 97] width 44 height 23
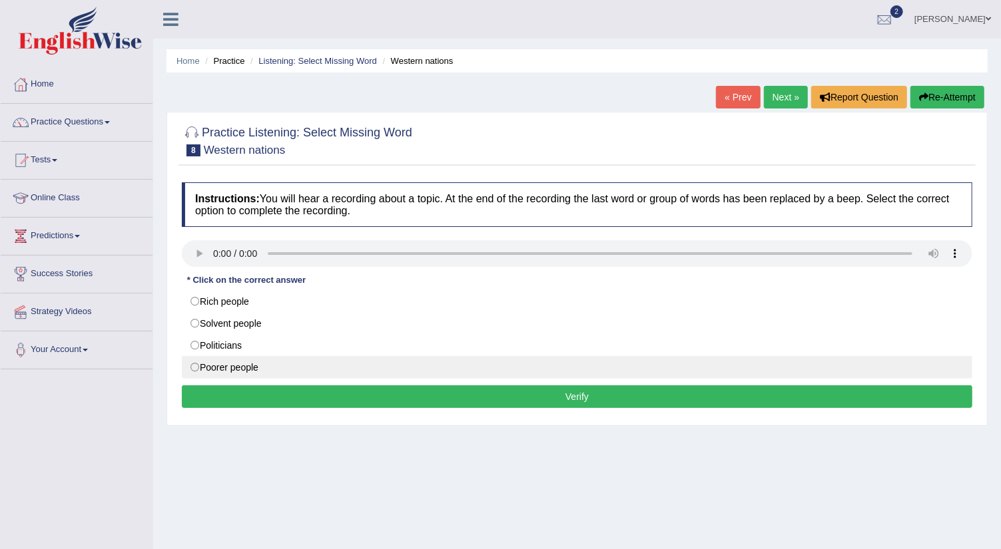
click at [194, 364] on label "Poorer people" at bounding box center [577, 367] width 790 height 23
radio input "true"
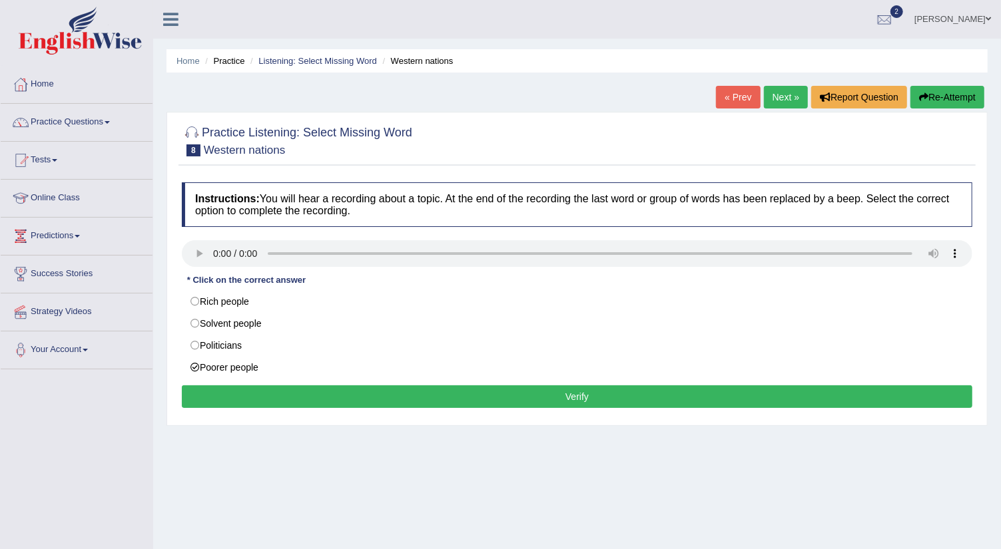
click at [302, 388] on button "Verify" at bounding box center [577, 397] width 790 height 23
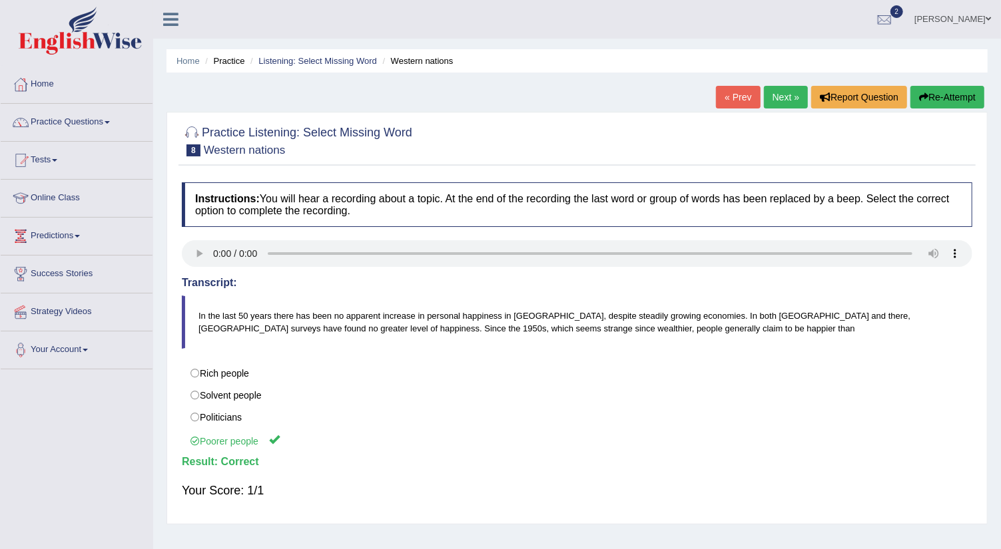
click at [782, 98] on link "Next »" at bounding box center [786, 97] width 44 height 23
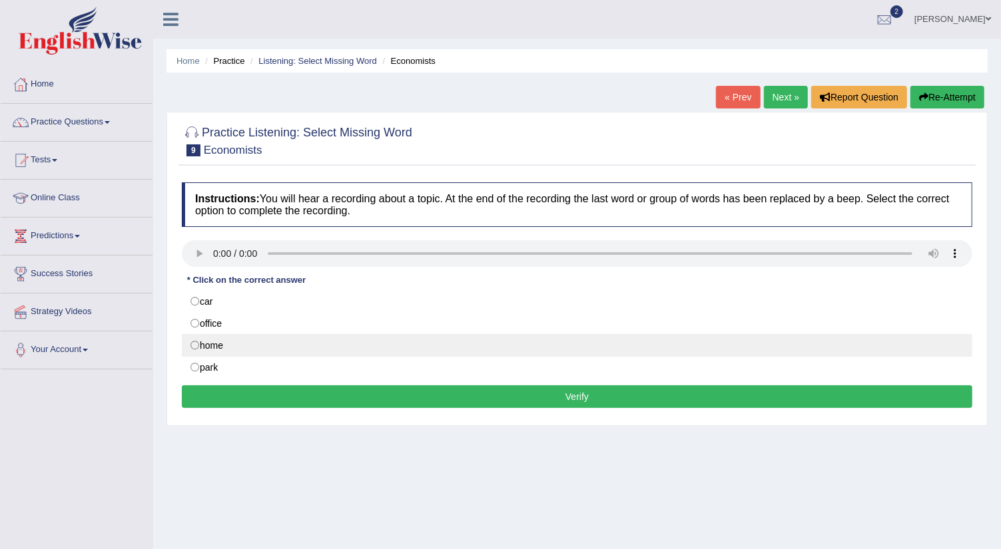
click at [203, 345] on label "home" at bounding box center [577, 345] width 790 height 23
radio input "true"
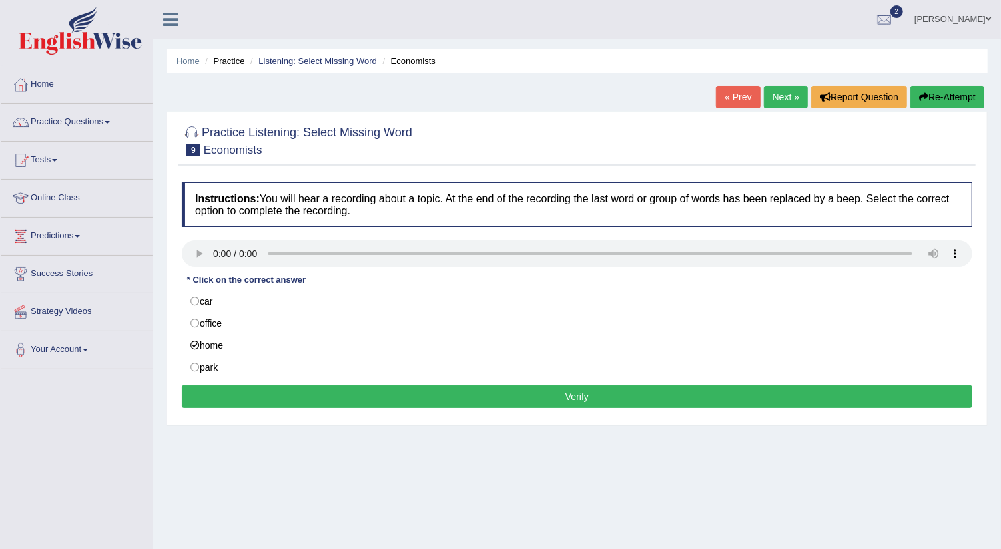
click at [315, 390] on button "Verify" at bounding box center [577, 397] width 790 height 23
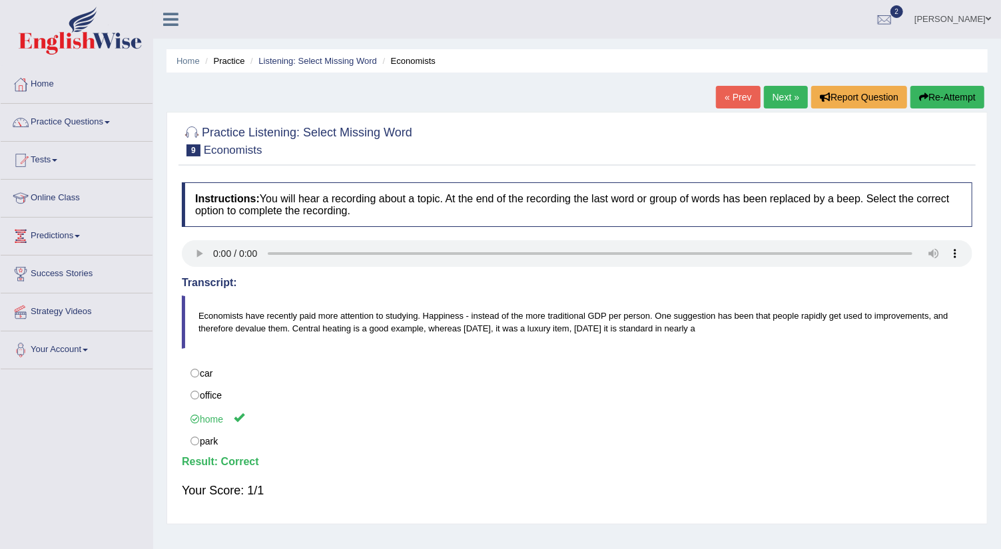
click at [780, 95] on link "Next »" at bounding box center [786, 97] width 44 height 23
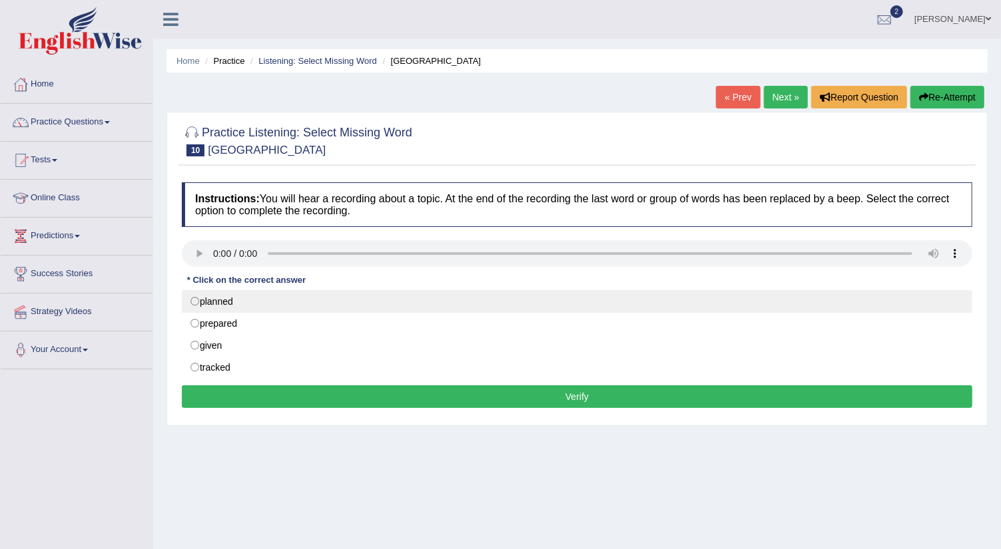
click at [196, 300] on label "planned" at bounding box center [577, 301] width 790 height 23
radio input "true"
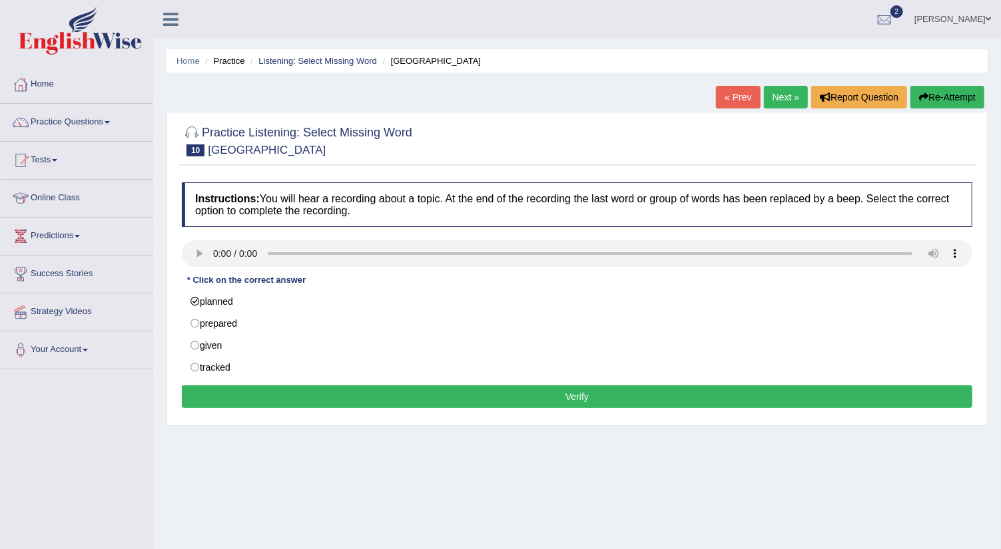
click at [322, 391] on button "Verify" at bounding box center [577, 397] width 790 height 23
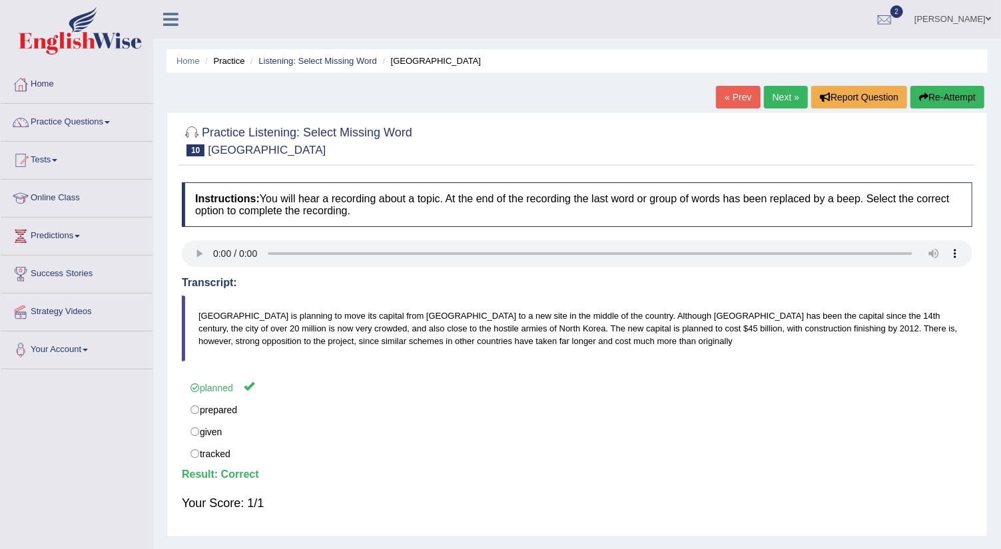
click at [782, 95] on link "Next »" at bounding box center [786, 97] width 44 height 23
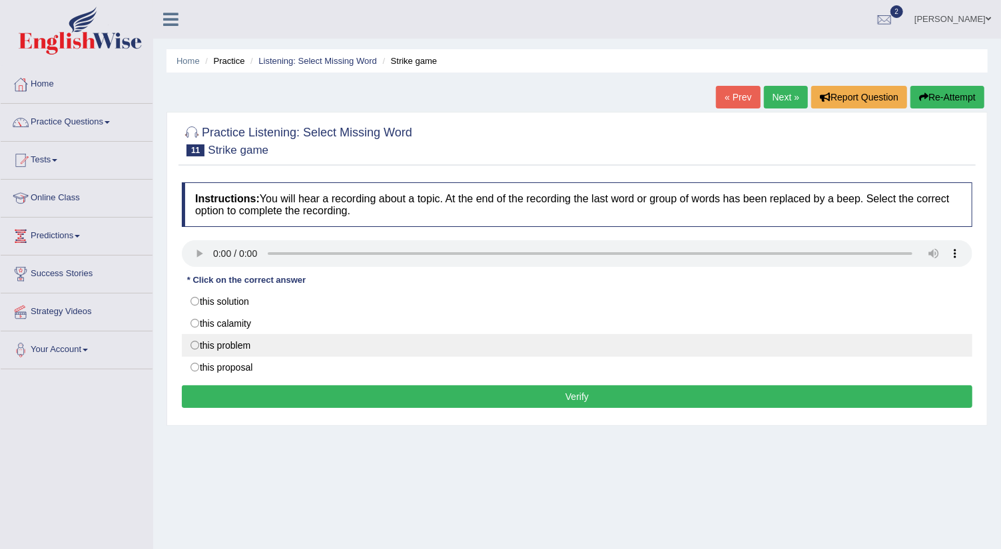
click at [196, 346] on label "this problem" at bounding box center [577, 345] width 790 height 23
radio input "true"
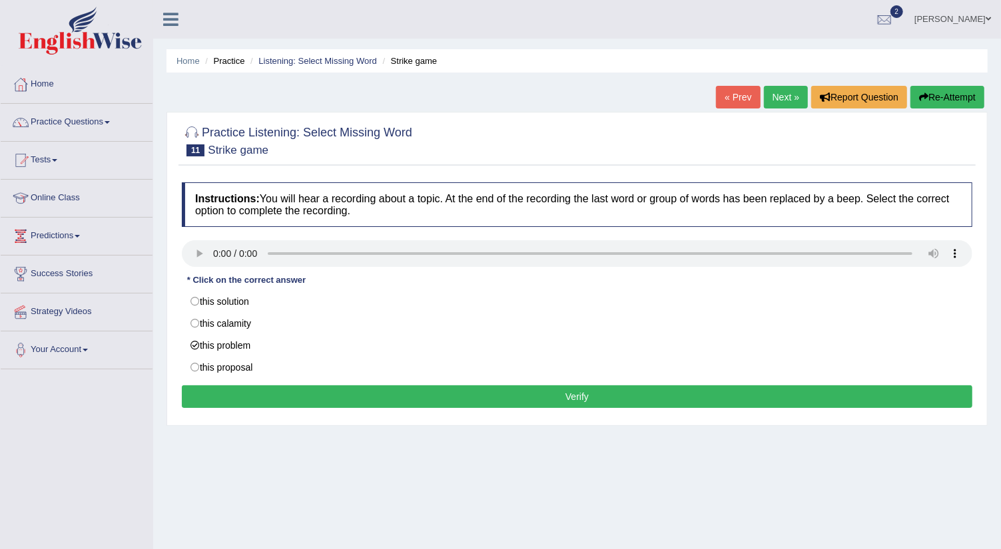
click at [290, 386] on button "Verify" at bounding box center [577, 397] width 790 height 23
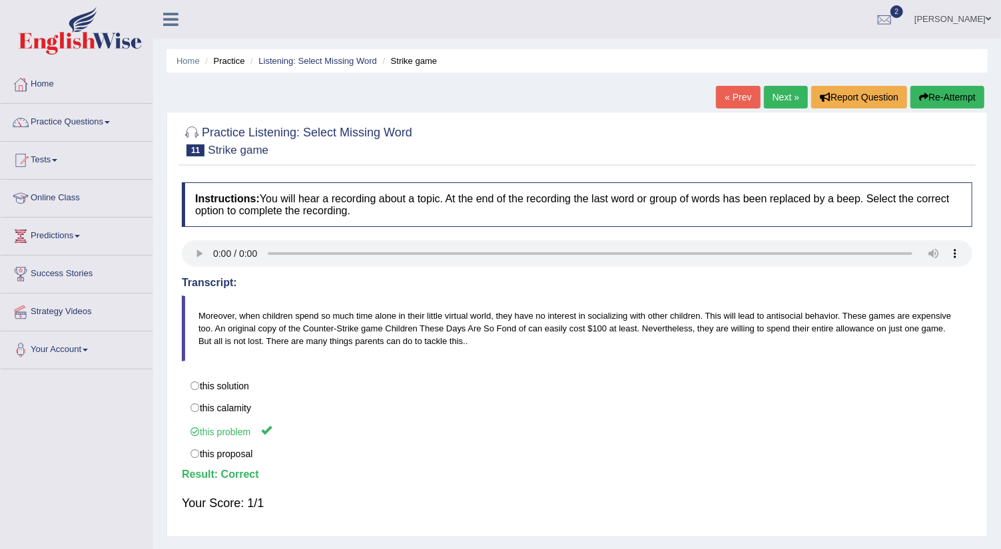
click at [773, 90] on link "Next »" at bounding box center [786, 97] width 44 height 23
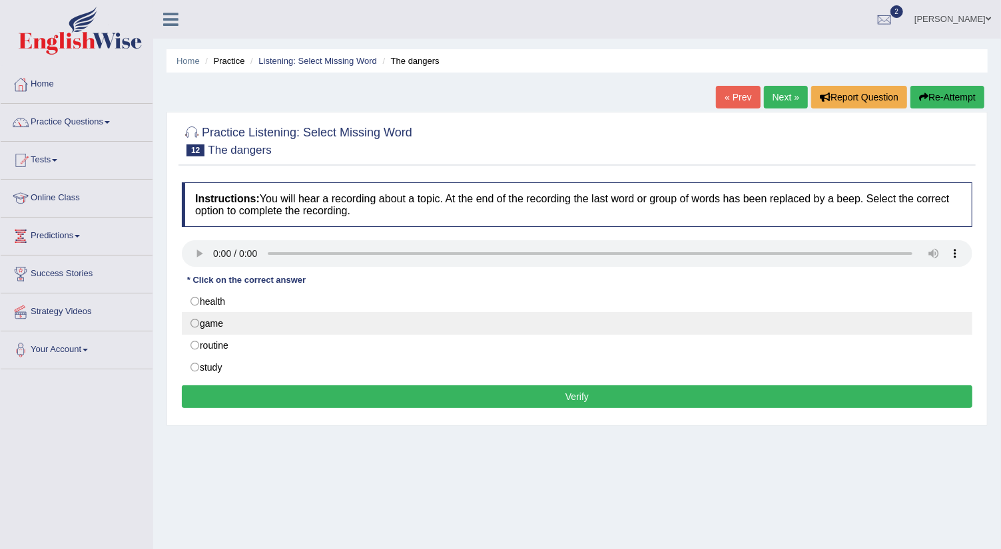
click at [194, 320] on label "game" at bounding box center [577, 323] width 790 height 23
radio input "true"
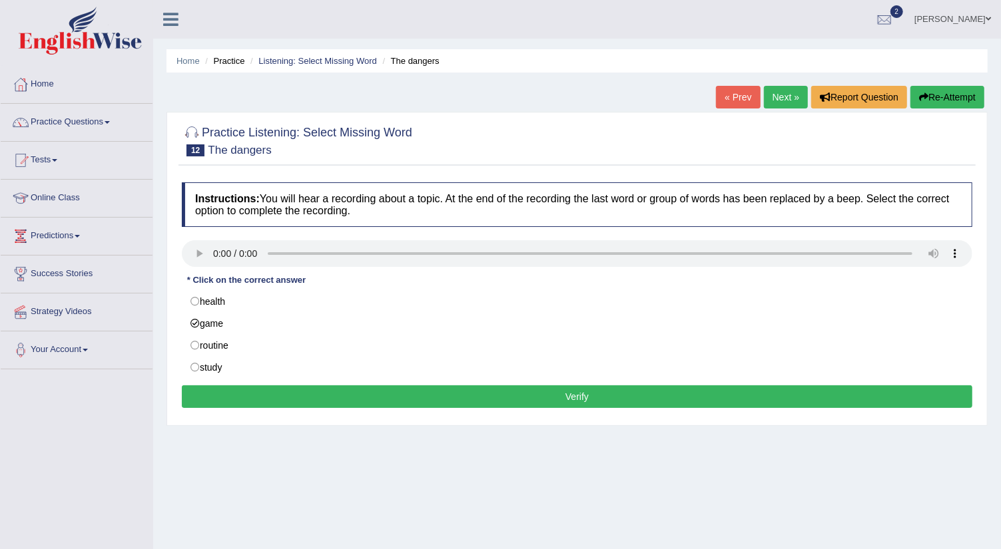
click at [291, 390] on button "Verify" at bounding box center [577, 397] width 790 height 23
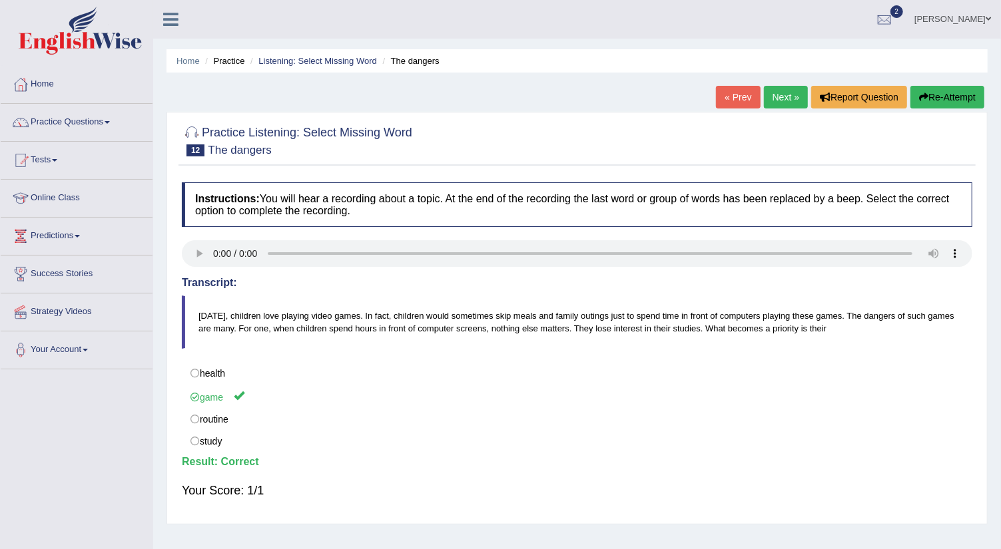
click at [788, 92] on link "Next »" at bounding box center [786, 97] width 44 height 23
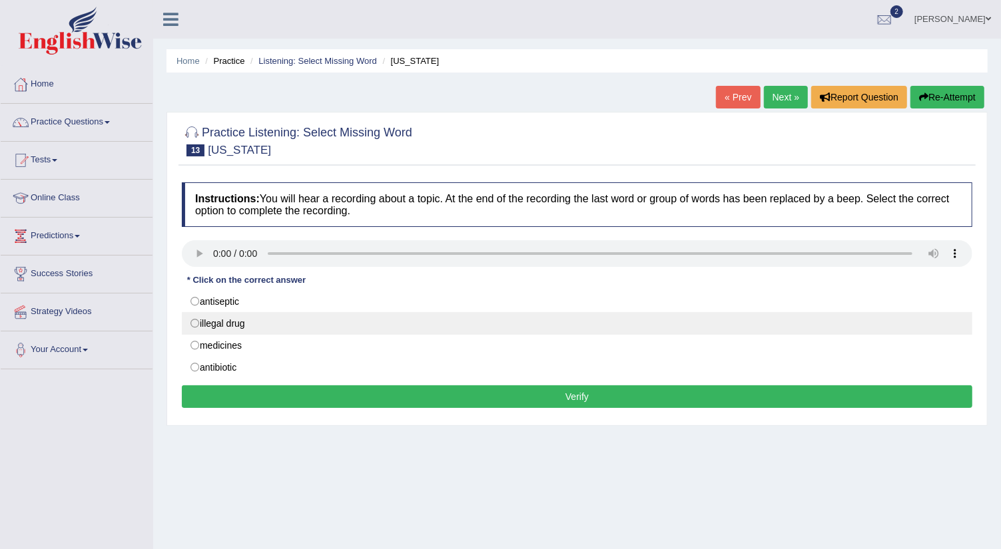
click at [195, 323] on label "illegal drug" at bounding box center [577, 323] width 790 height 23
radio input "true"
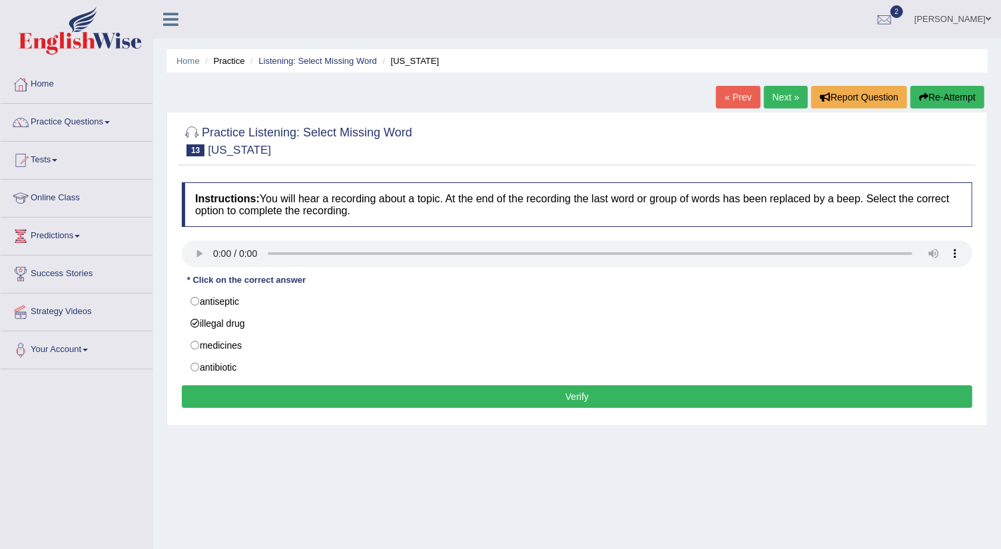
click at [370, 390] on button "Verify" at bounding box center [577, 397] width 790 height 23
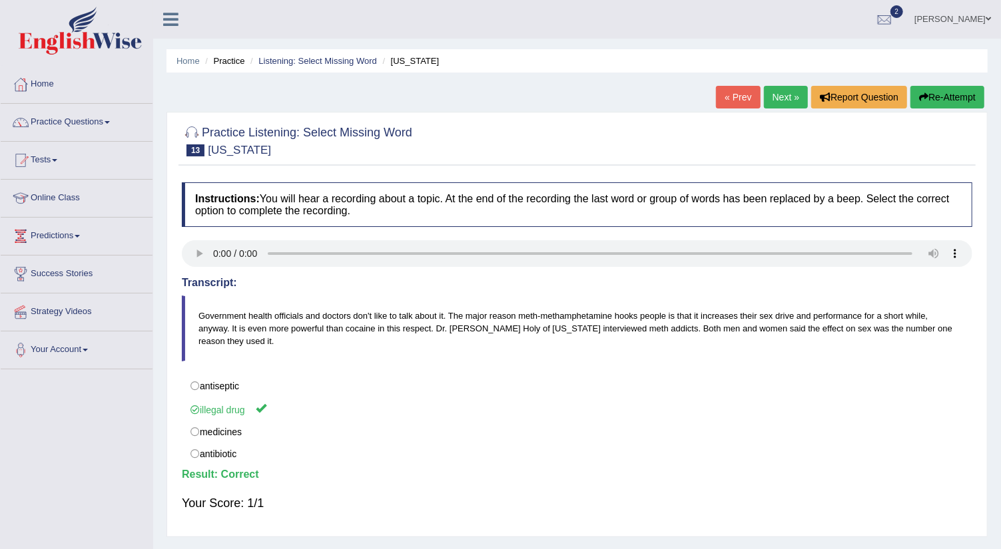
scroll to position [149, 0]
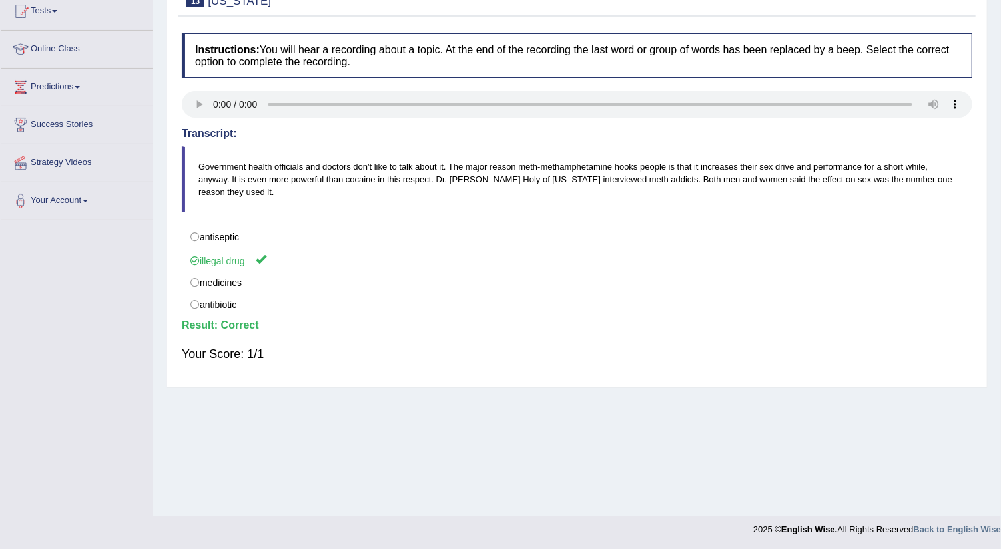
click at [997, 94] on div "Home Practice Listening: Select Missing Word [US_STATE] « Prev Next » Report Qu…" at bounding box center [577, 184] width 848 height 666
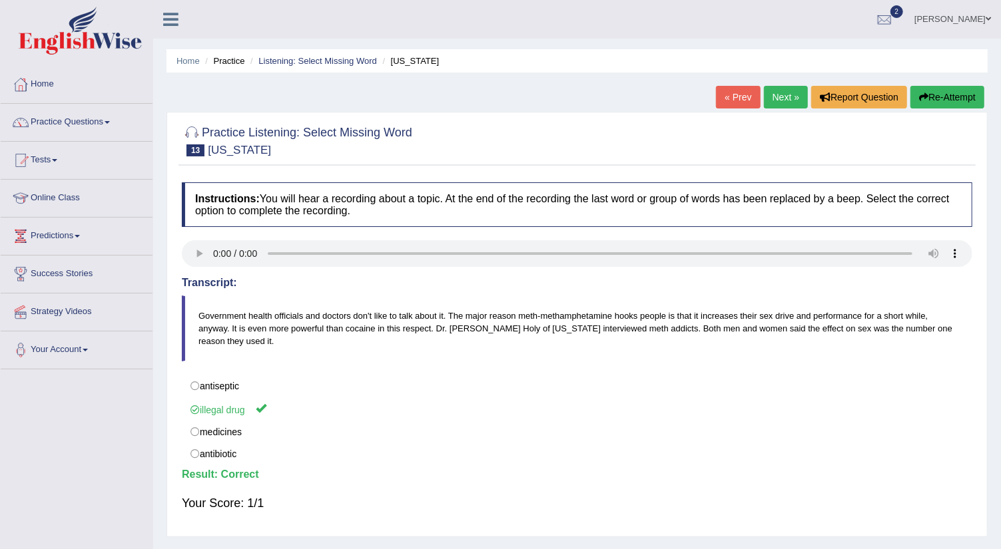
click at [784, 93] on link "Next »" at bounding box center [786, 97] width 44 height 23
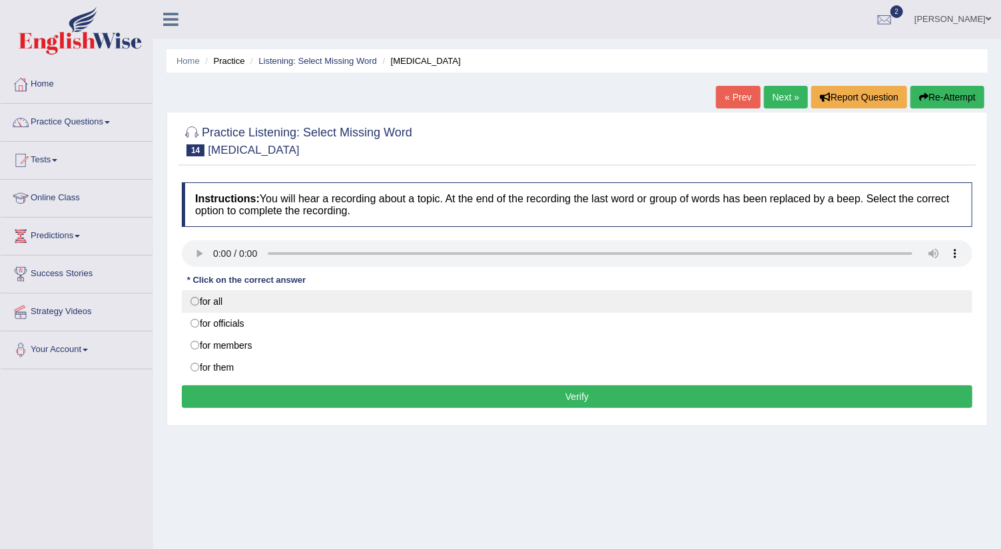
click at [193, 300] on label "for all" at bounding box center [577, 301] width 790 height 23
radio input "true"
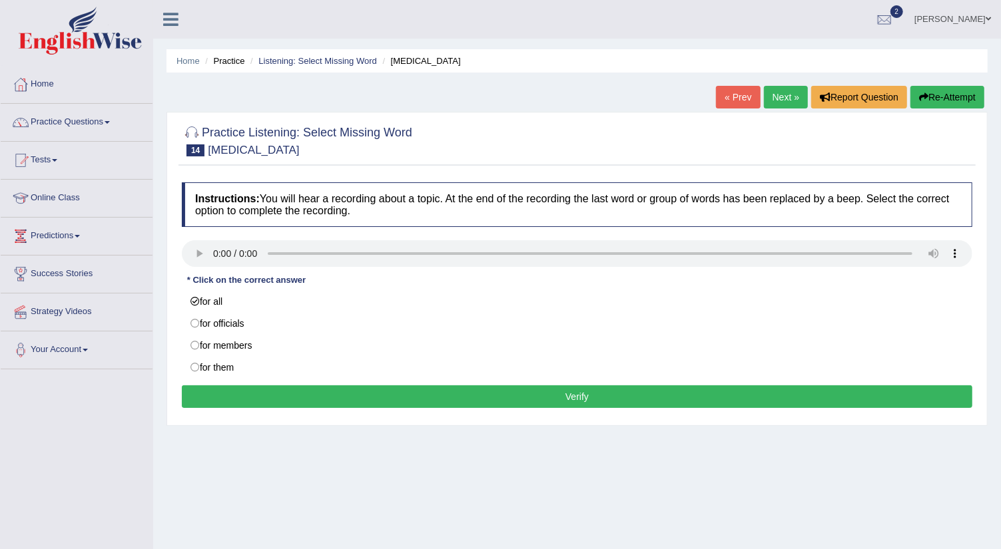
click at [391, 393] on button "Verify" at bounding box center [577, 397] width 790 height 23
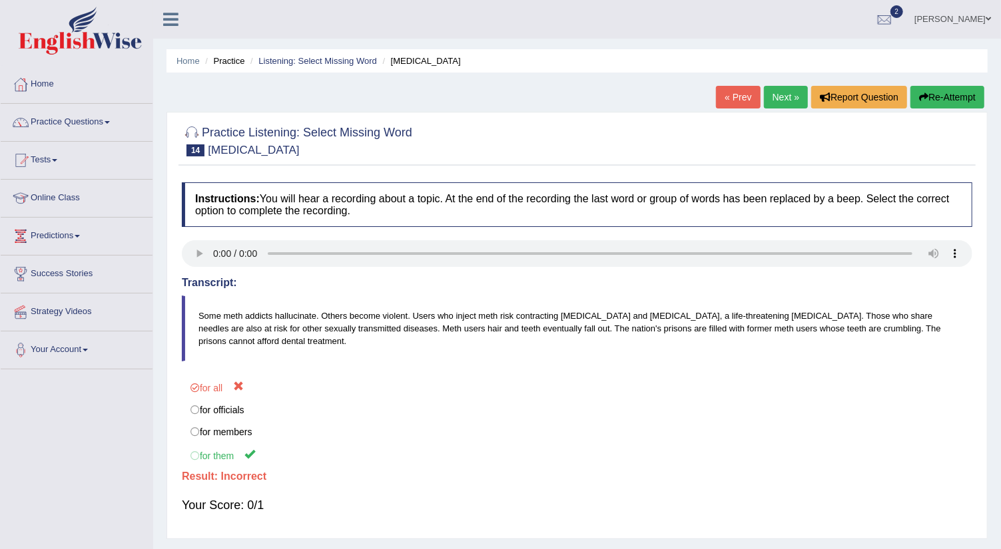
click at [784, 99] on link "Next »" at bounding box center [786, 97] width 44 height 23
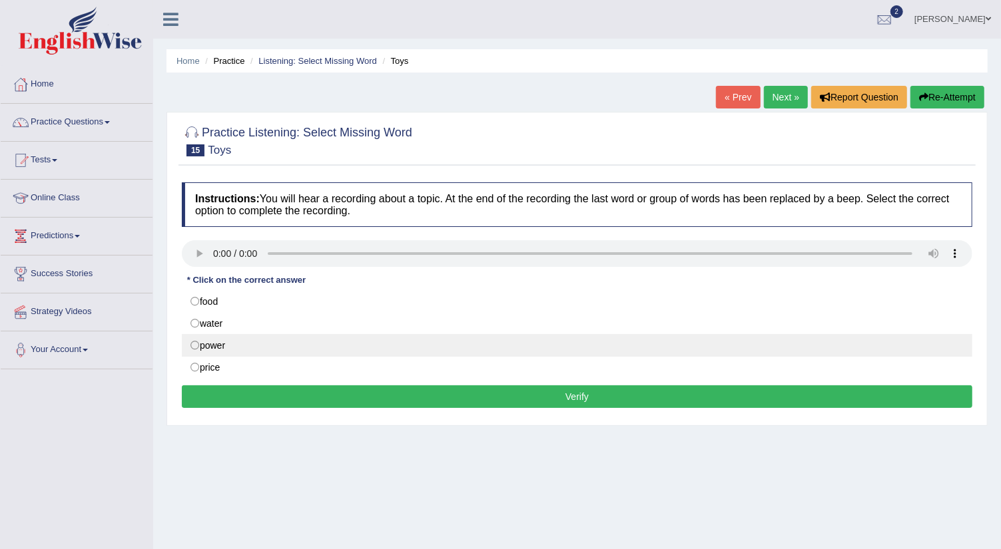
click at [194, 346] on label "power" at bounding box center [577, 345] width 790 height 23
radio input "true"
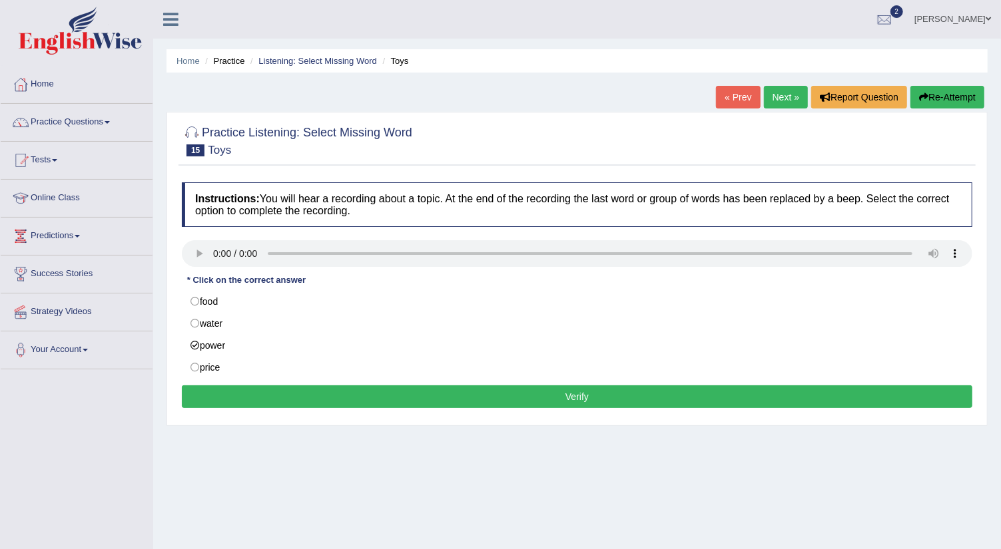
click at [286, 390] on button "Verify" at bounding box center [577, 397] width 790 height 23
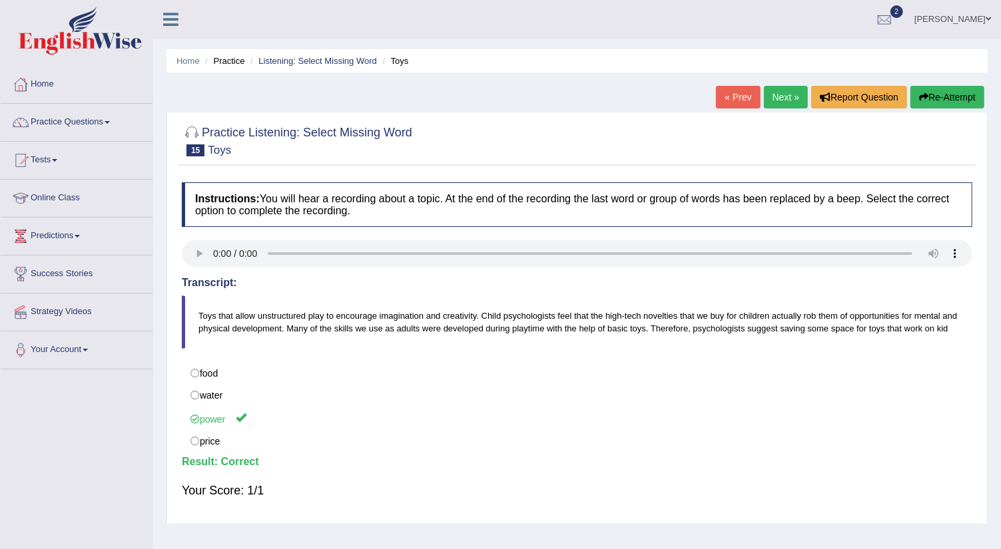
click at [779, 97] on link "Next »" at bounding box center [786, 97] width 44 height 23
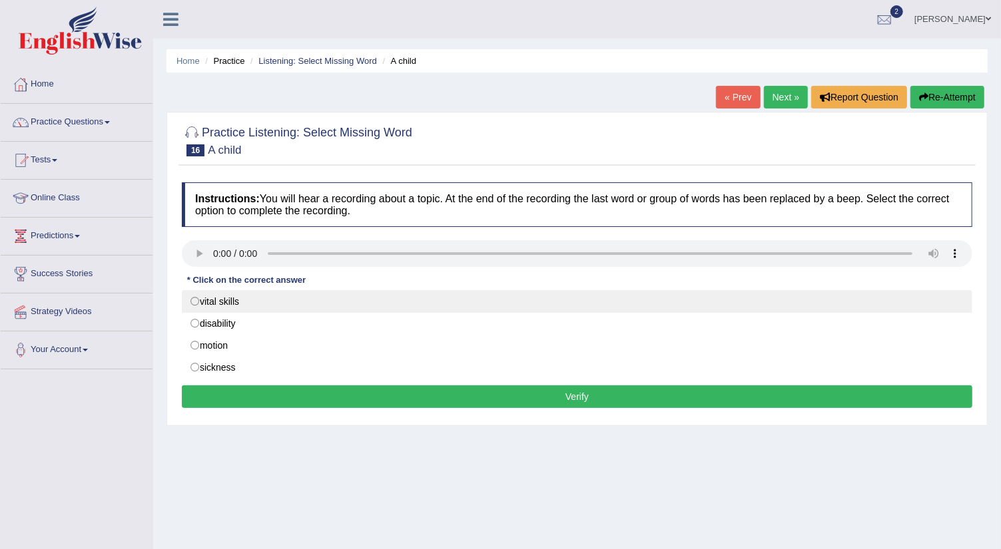
click at [196, 301] on label "vital skills" at bounding box center [577, 301] width 790 height 23
radio input "true"
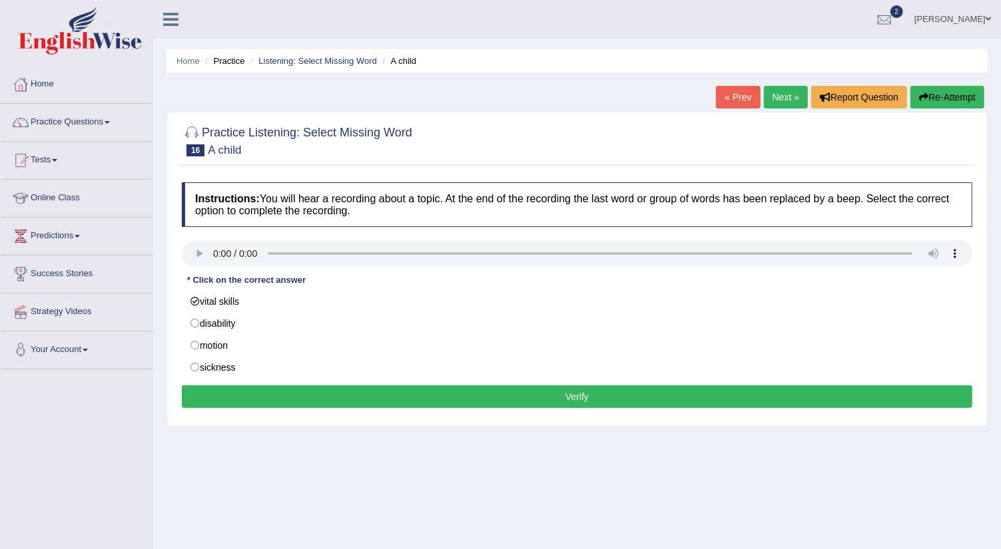
click at [263, 387] on button "Verify" at bounding box center [577, 397] width 790 height 23
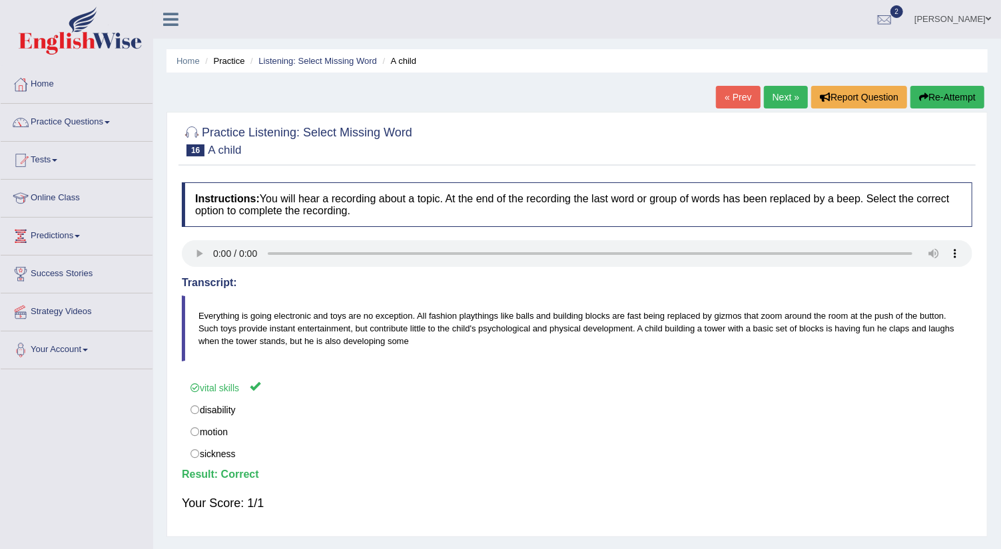
click at [780, 101] on link "Next »" at bounding box center [786, 97] width 44 height 23
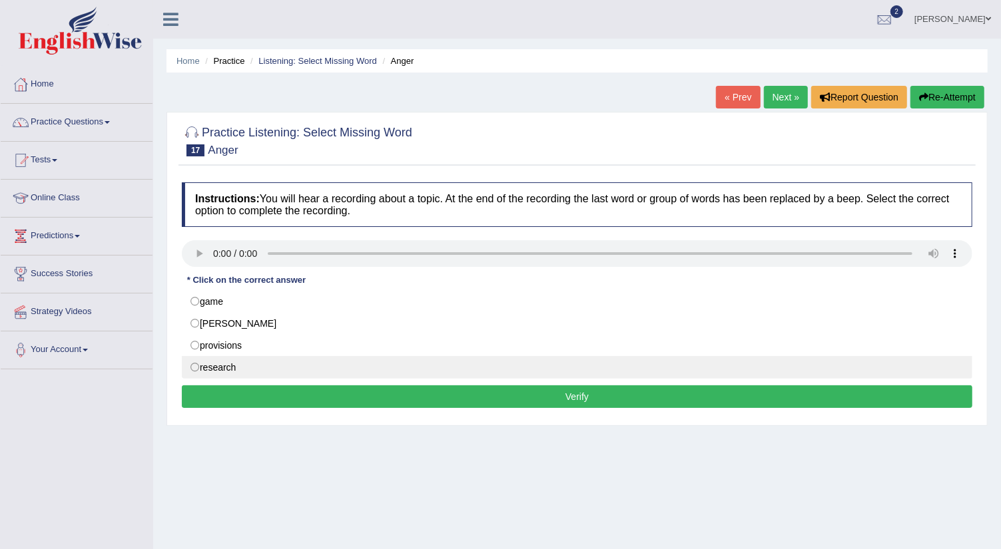
click at [191, 363] on label "research" at bounding box center [577, 367] width 790 height 23
radio input "true"
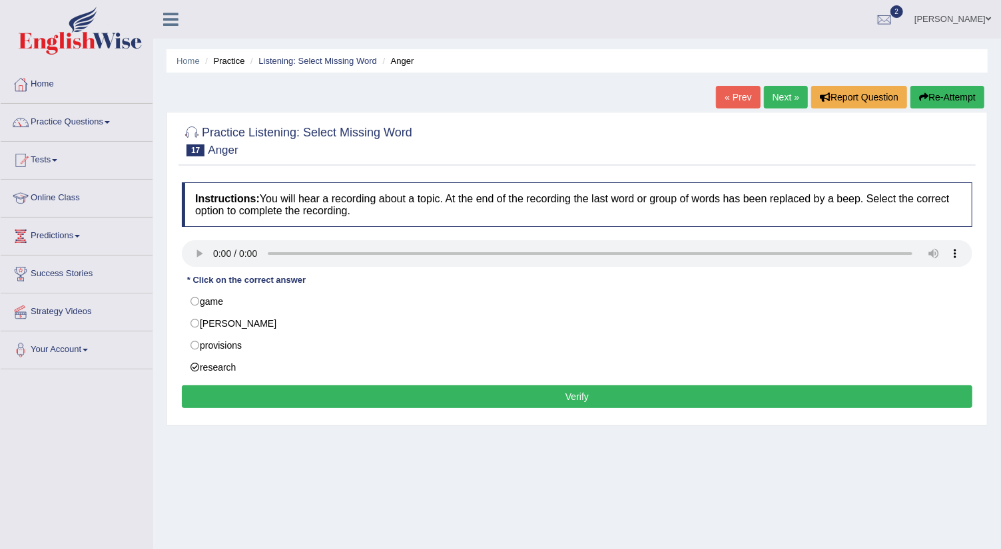
click at [244, 392] on button "Verify" at bounding box center [577, 397] width 790 height 23
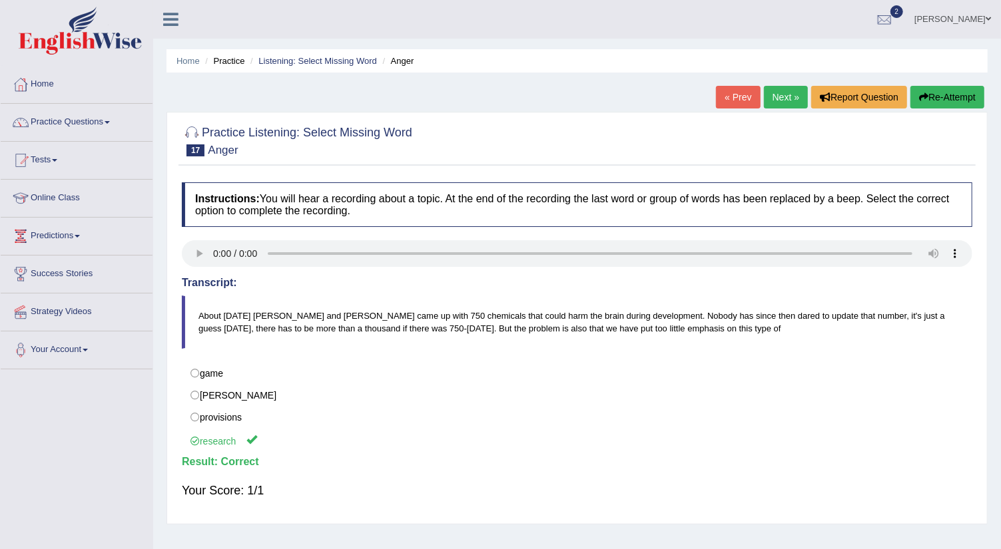
click at [782, 96] on link "Next »" at bounding box center [786, 97] width 44 height 23
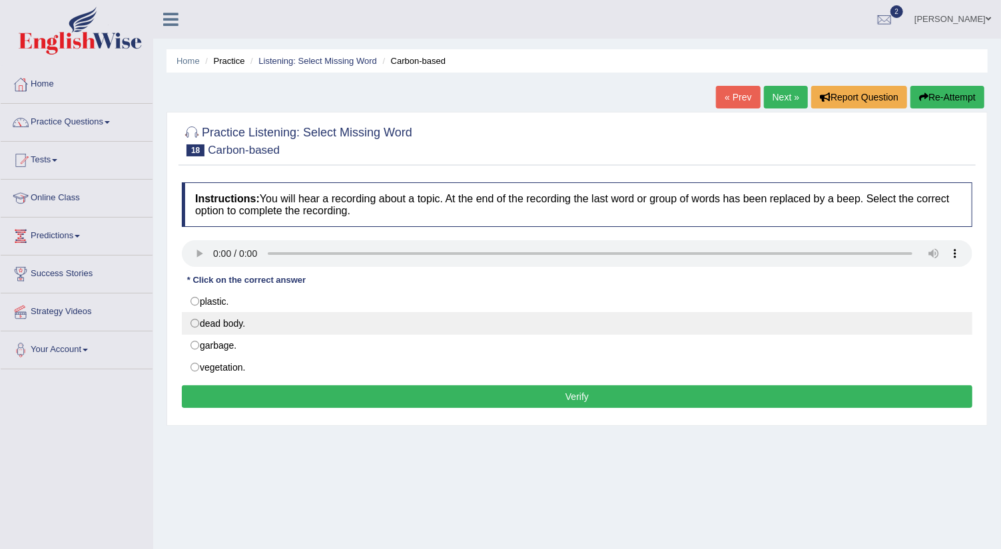
click at [194, 321] on label "dead body." at bounding box center [577, 323] width 790 height 23
radio input "true"
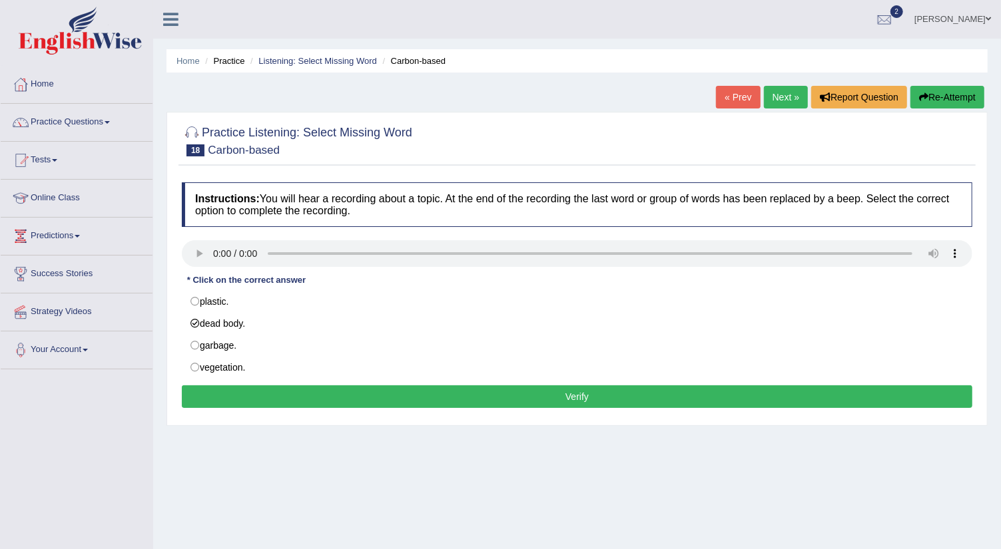
click at [282, 391] on button "Verify" at bounding box center [577, 397] width 790 height 23
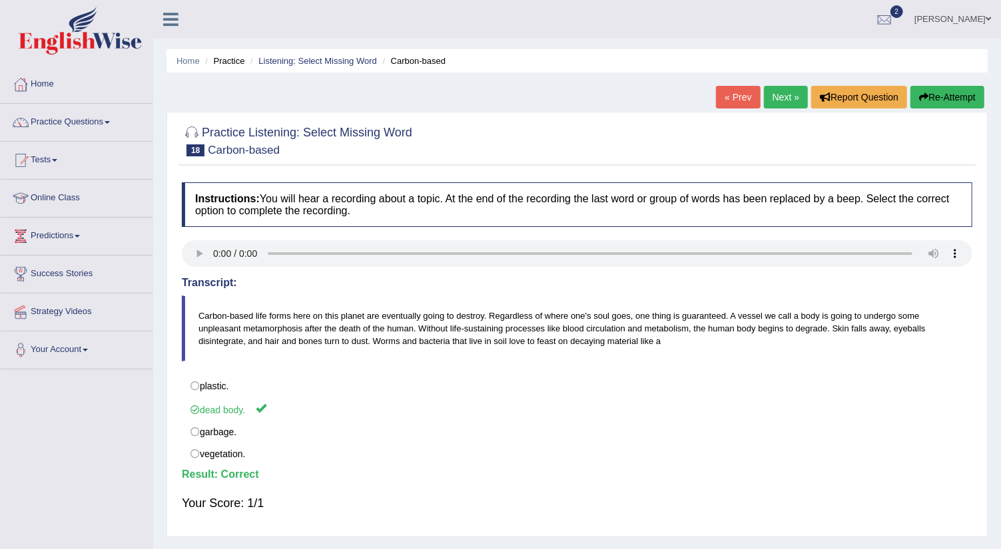
click at [780, 98] on link "Next »" at bounding box center [786, 97] width 44 height 23
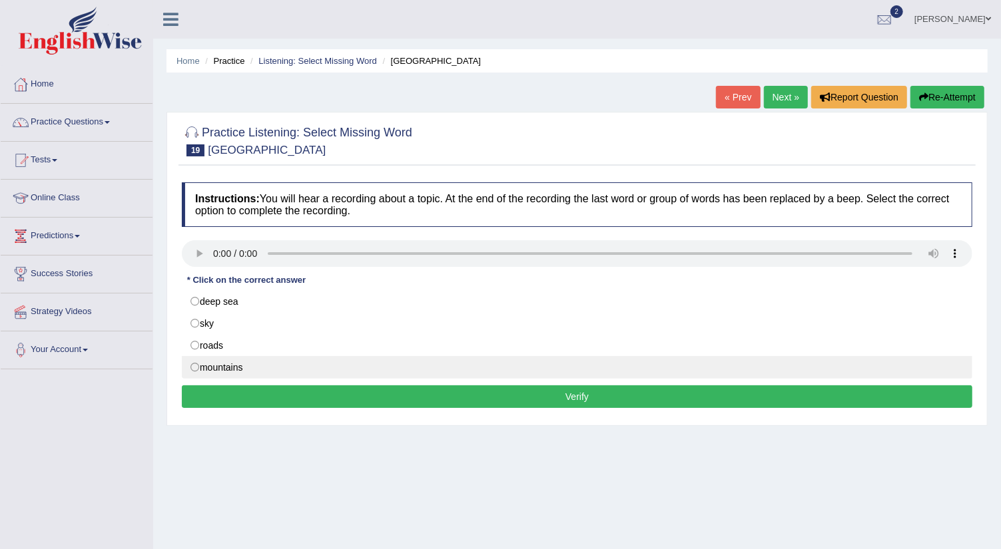
click at [196, 360] on label "mountains" at bounding box center [577, 367] width 790 height 23
radio input "true"
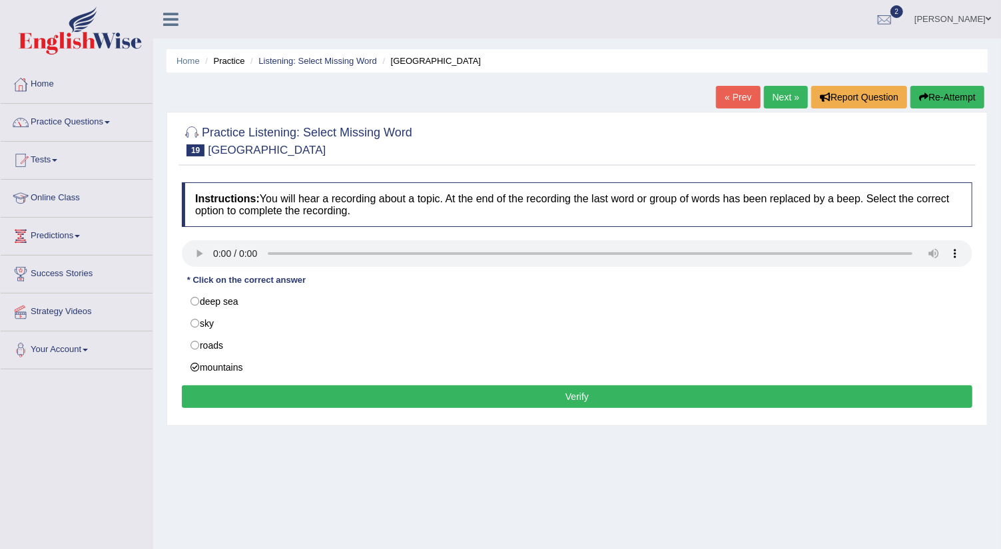
click at [386, 392] on button "Verify" at bounding box center [577, 397] width 790 height 23
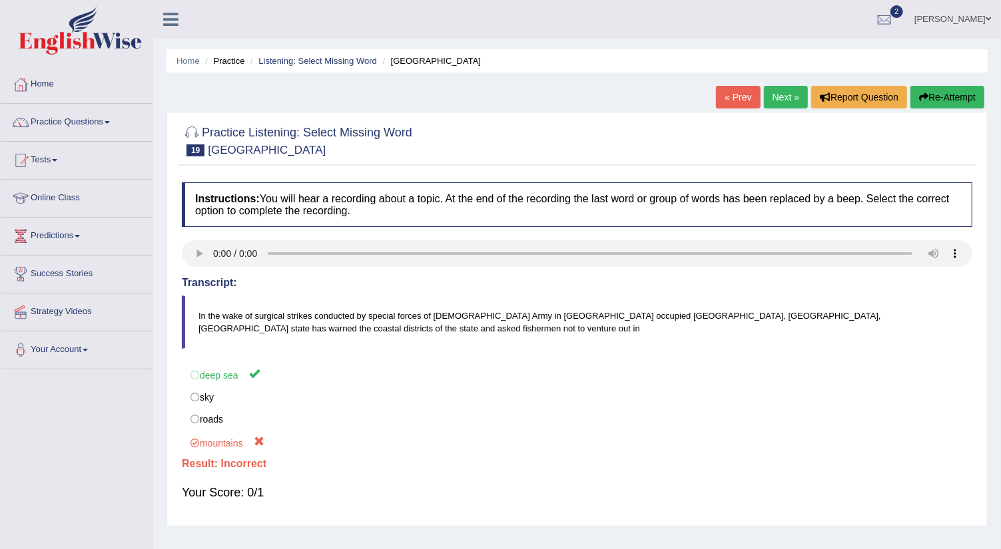
click at [790, 99] on link "Next »" at bounding box center [786, 97] width 44 height 23
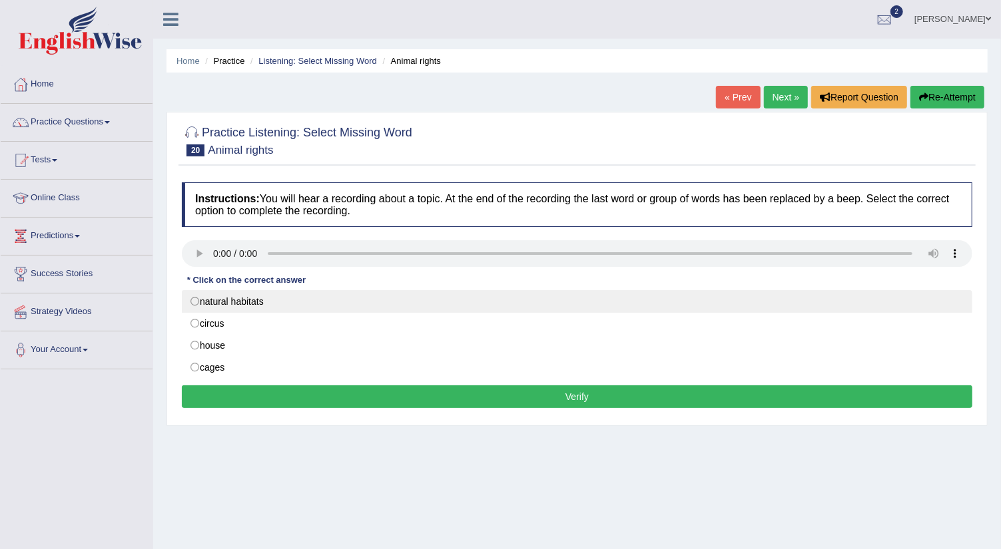
click at [195, 296] on label "natural habitats" at bounding box center [577, 301] width 790 height 23
radio input "true"
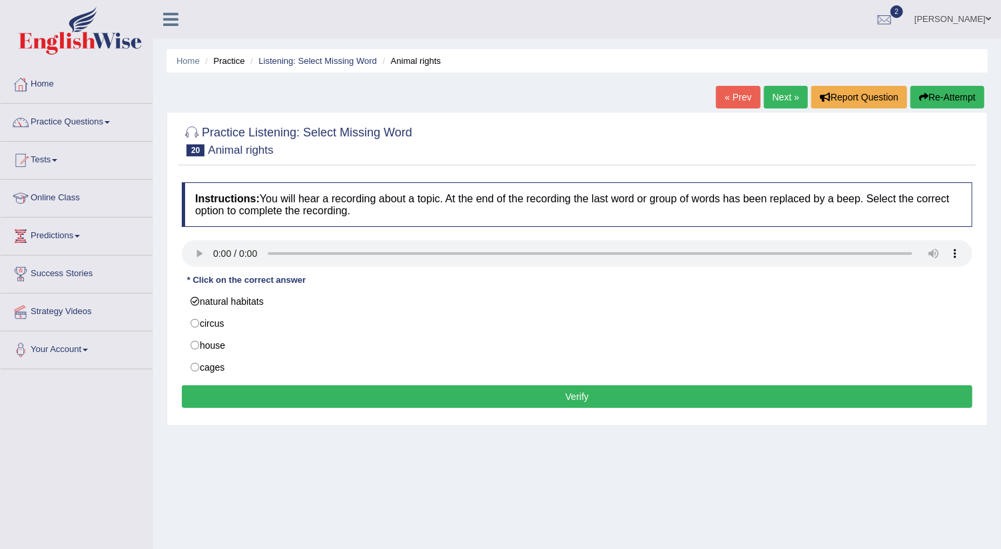
click at [266, 388] on button "Verify" at bounding box center [577, 397] width 790 height 23
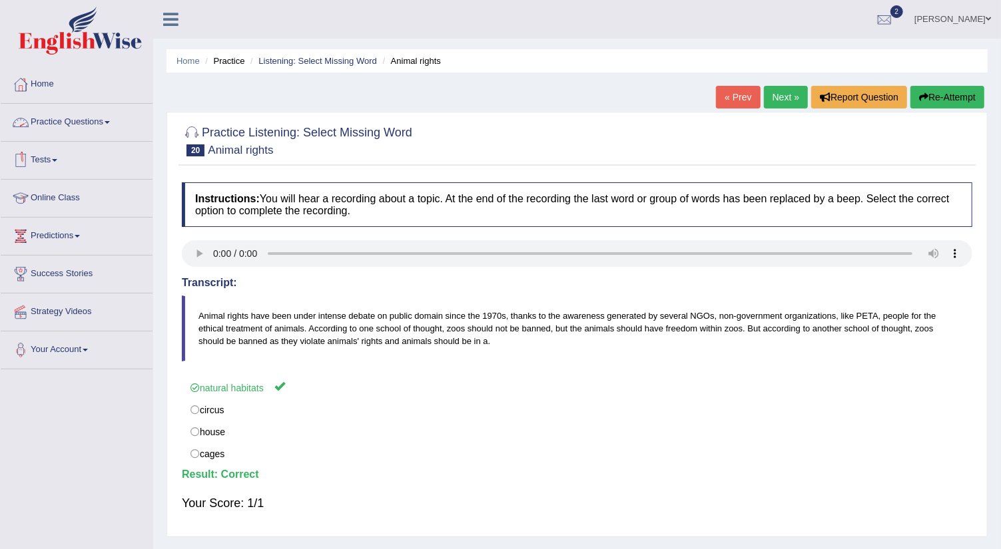
click at [110, 125] on link "Practice Questions" at bounding box center [77, 120] width 152 height 33
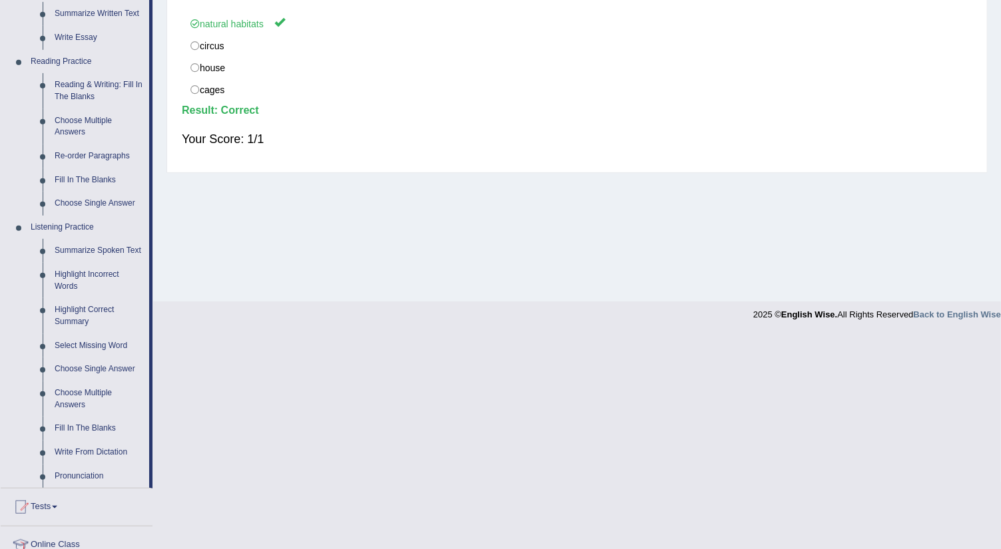
scroll to position [366, 0]
click at [89, 366] on link "Choose Single Answer" at bounding box center [99, 368] width 101 height 24
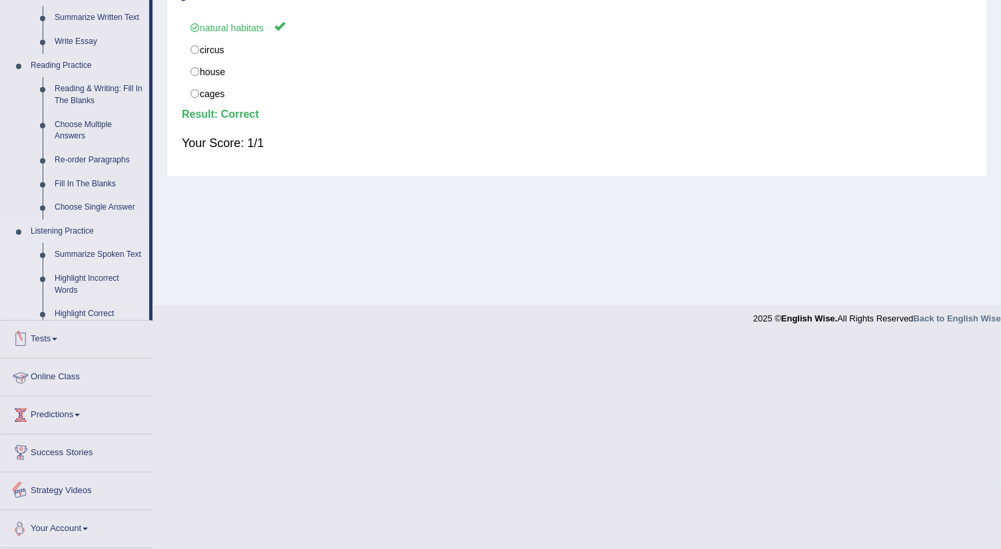
scroll to position [328, 0]
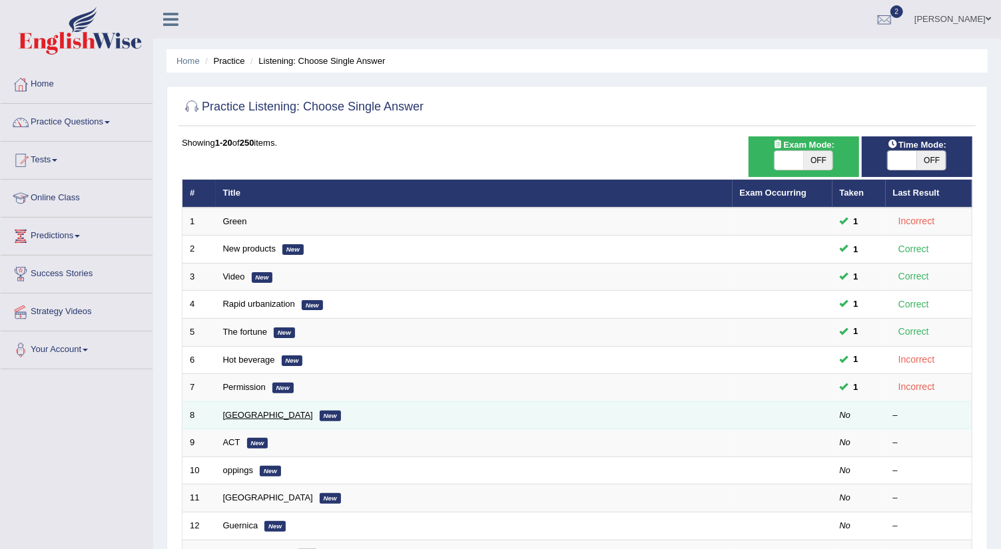
click at [230, 411] on link "Mauritius" at bounding box center [268, 415] width 90 height 10
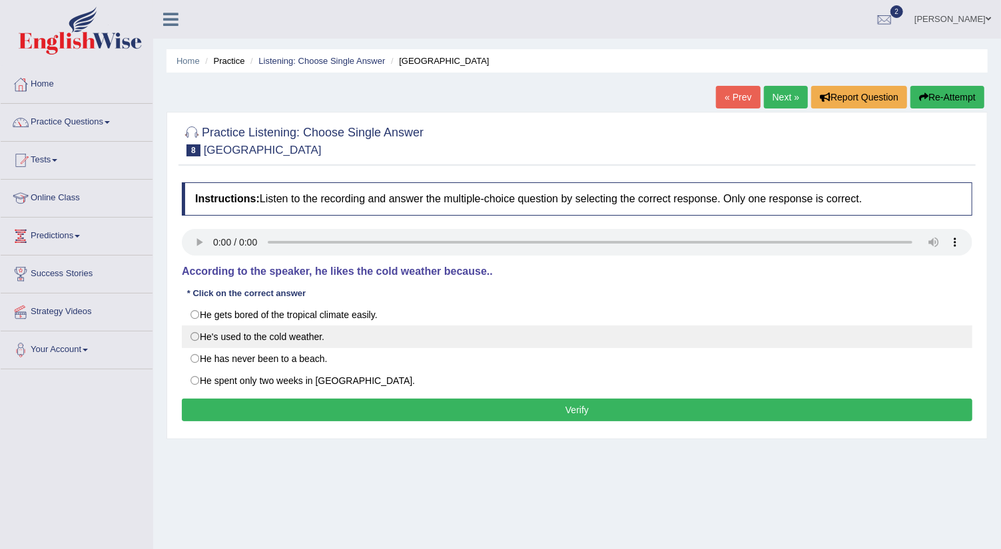
click at [195, 338] on label "He's used to the cold weather." at bounding box center [577, 337] width 790 height 23
radio input "true"
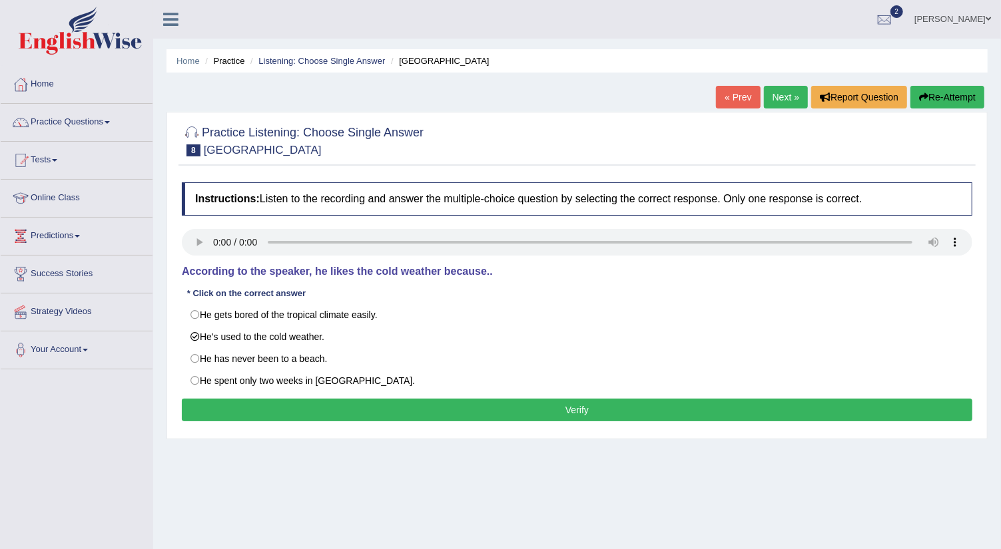
click at [236, 402] on button "Verify" at bounding box center [577, 410] width 790 height 23
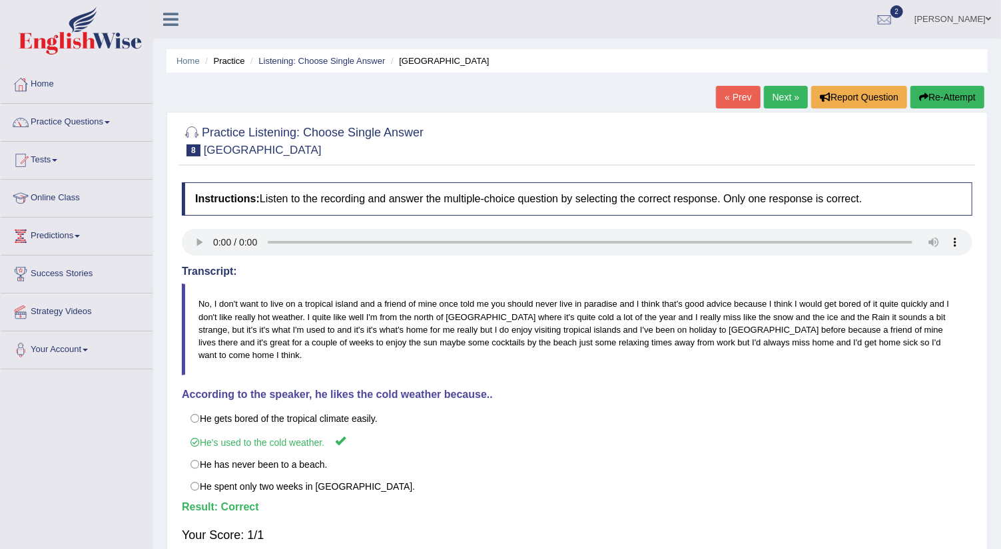
click at [774, 95] on link "Next »" at bounding box center [786, 97] width 44 height 23
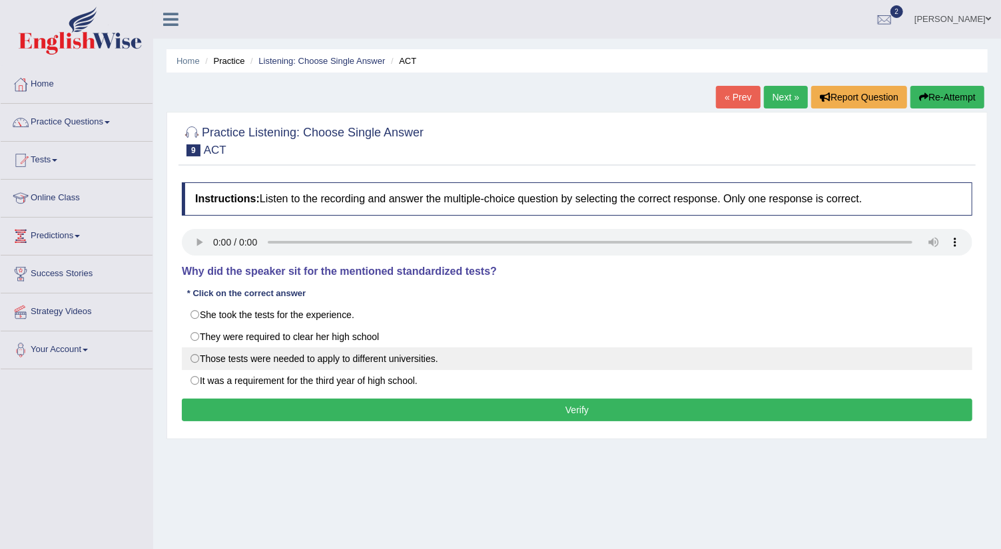
click at [193, 359] on label "Those tests were needed to apply to different universities." at bounding box center [577, 359] width 790 height 23
radio input "true"
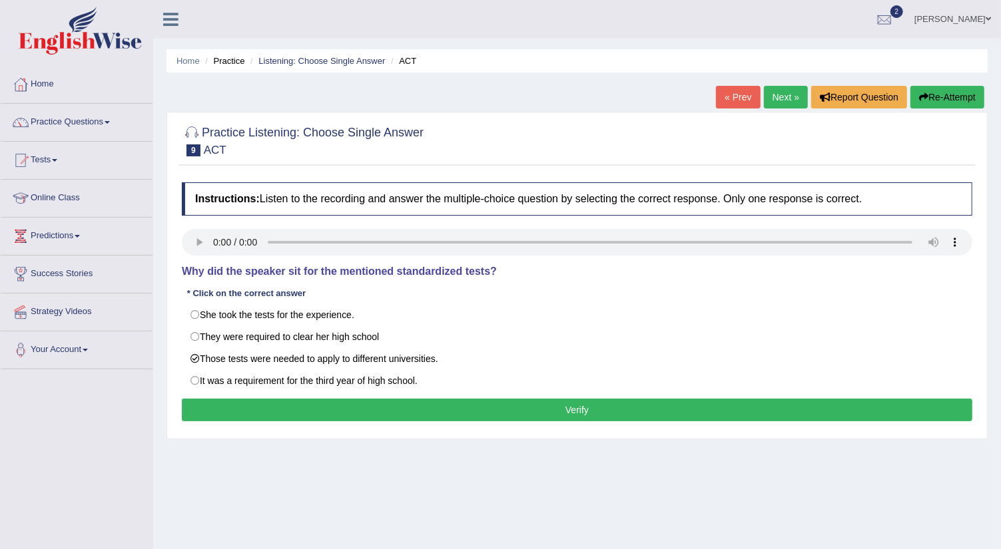
click at [386, 400] on button "Verify" at bounding box center [577, 410] width 790 height 23
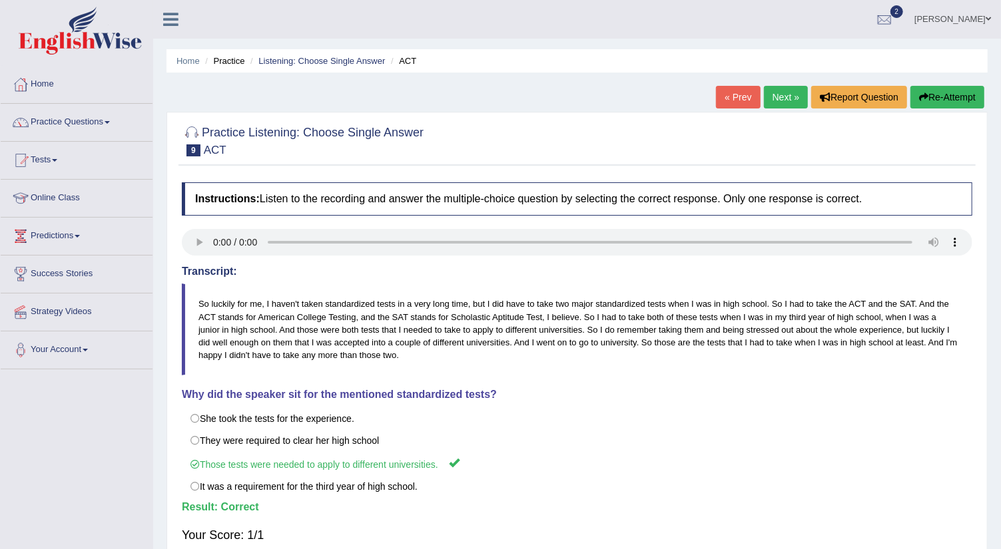
click at [780, 105] on link "Next »" at bounding box center [786, 97] width 44 height 23
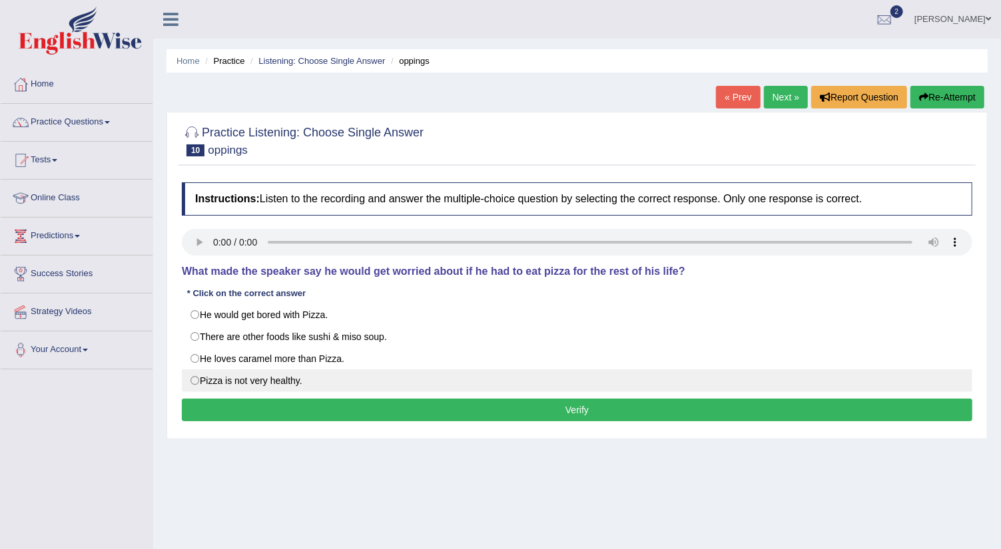
click at [192, 376] on label "Pizza is not very healthy." at bounding box center [577, 381] width 790 height 23
radio input "true"
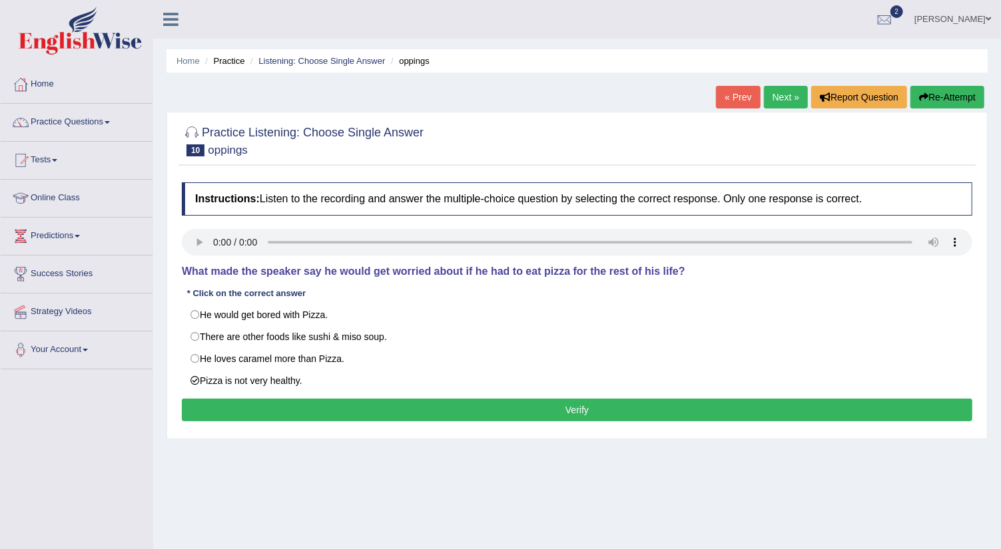
click at [458, 408] on button "Verify" at bounding box center [577, 410] width 790 height 23
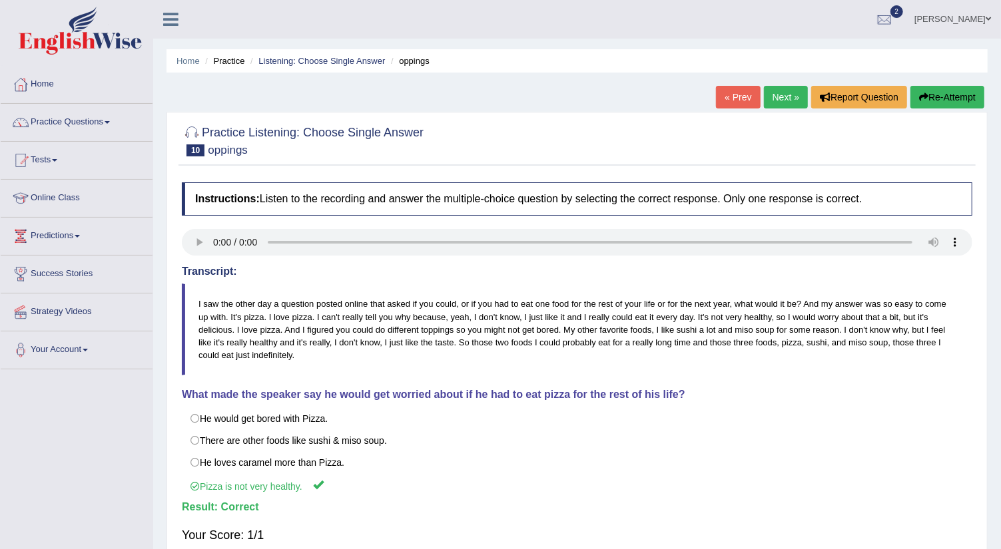
click at [780, 94] on link "Next »" at bounding box center [786, 97] width 44 height 23
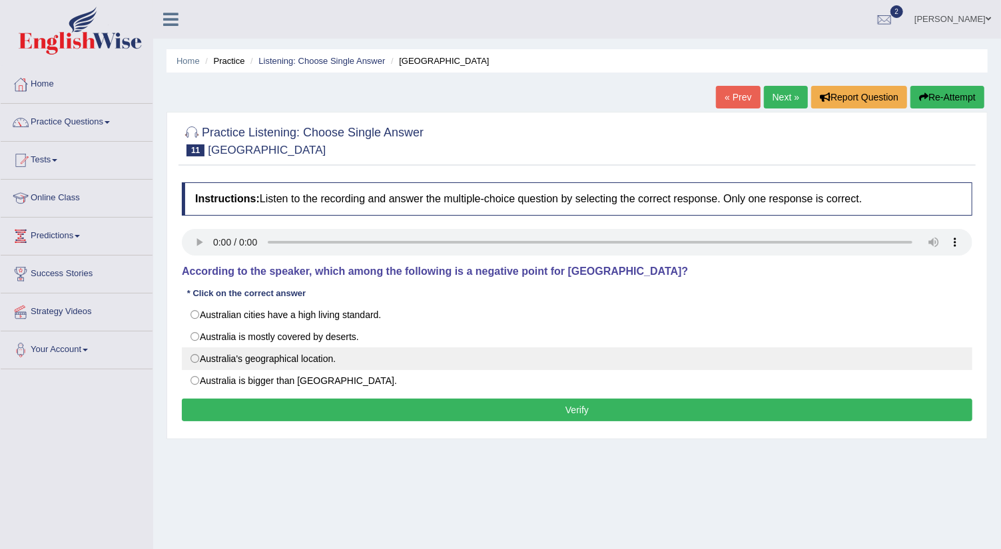
click at [193, 358] on label "Australia's geographical location." at bounding box center [577, 359] width 790 height 23
radio input "true"
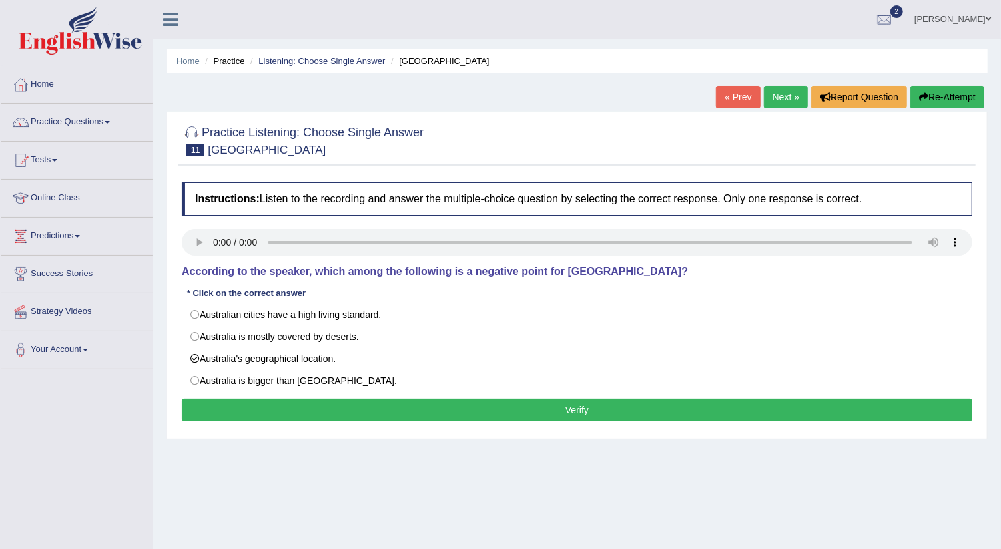
click at [258, 404] on button "Verify" at bounding box center [577, 410] width 790 height 23
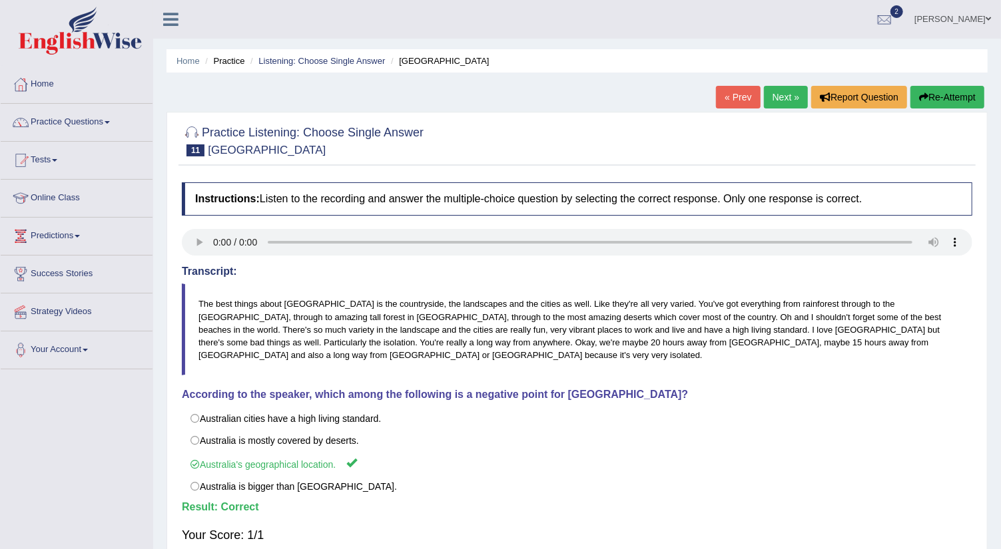
click at [782, 97] on link "Next »" at bounding box center [786, 97] width 44 height 23
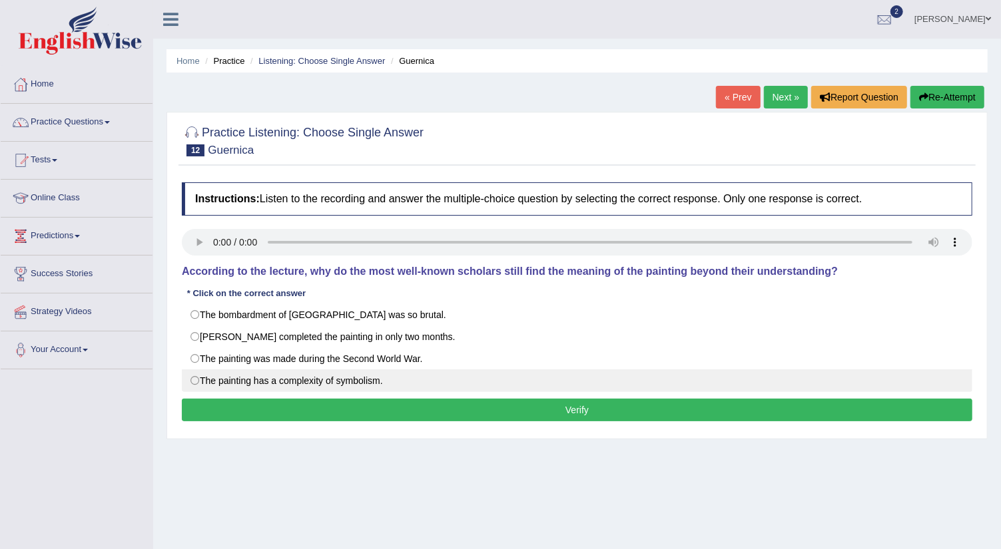
click at [193, 378] on label "The painting has a complexity of symbolism." at bounding box center [577, 381] width 790 height 23
radio input "true"
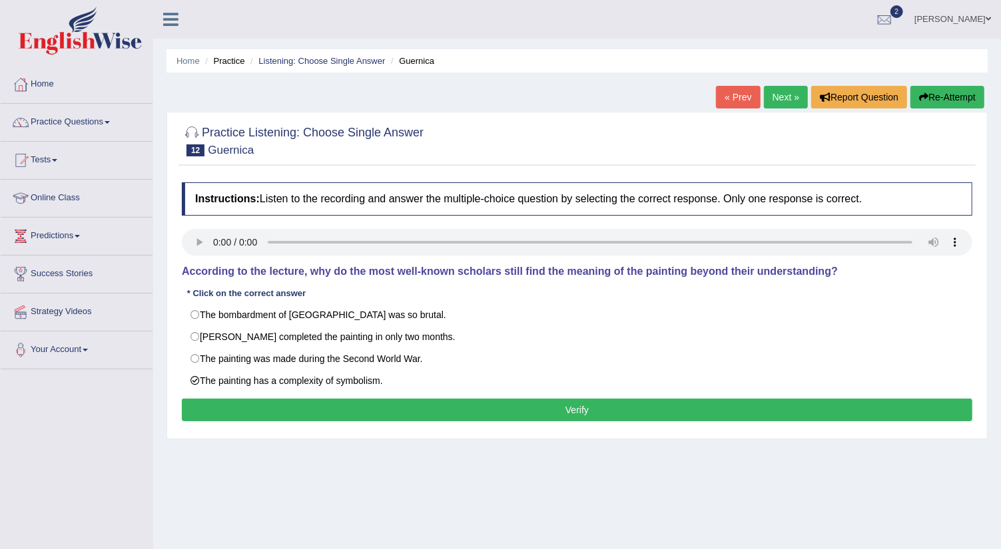
click at [368, 410] on button "Verify" at bounding box center [577, 410] width 790 height 23
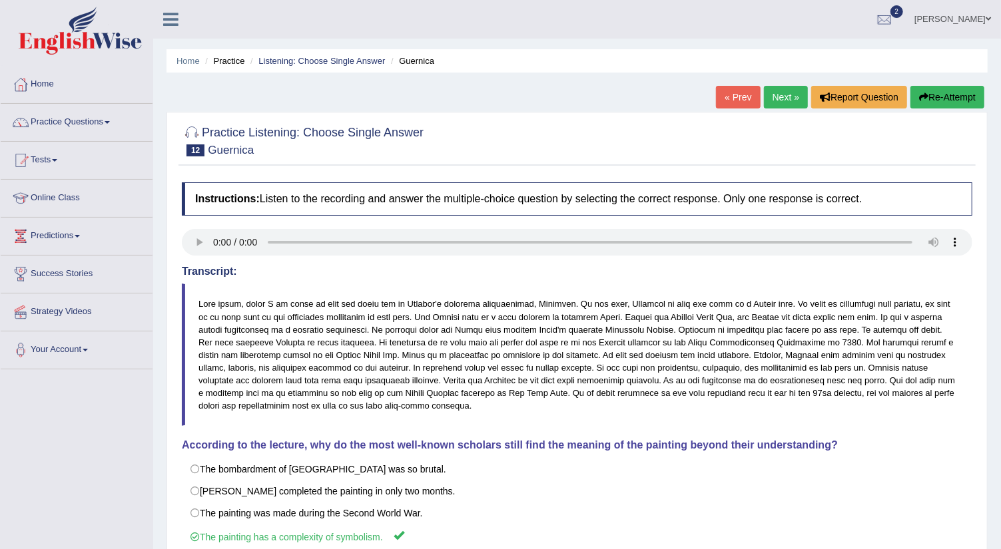
click at [786, 97] on link "Next »" at bounding box center [786, 97] width 44 height 23
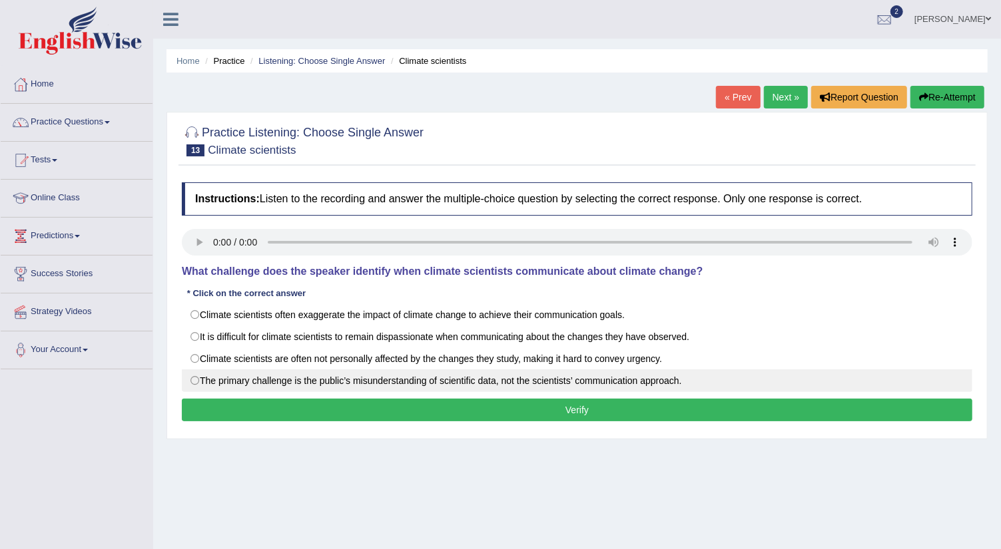
click at [194, 378] on label "The primary challenge is the public’s misunderstanding of scientific data, not …" at bounding box center [577, 381] width 790 height 23
radio input "true"
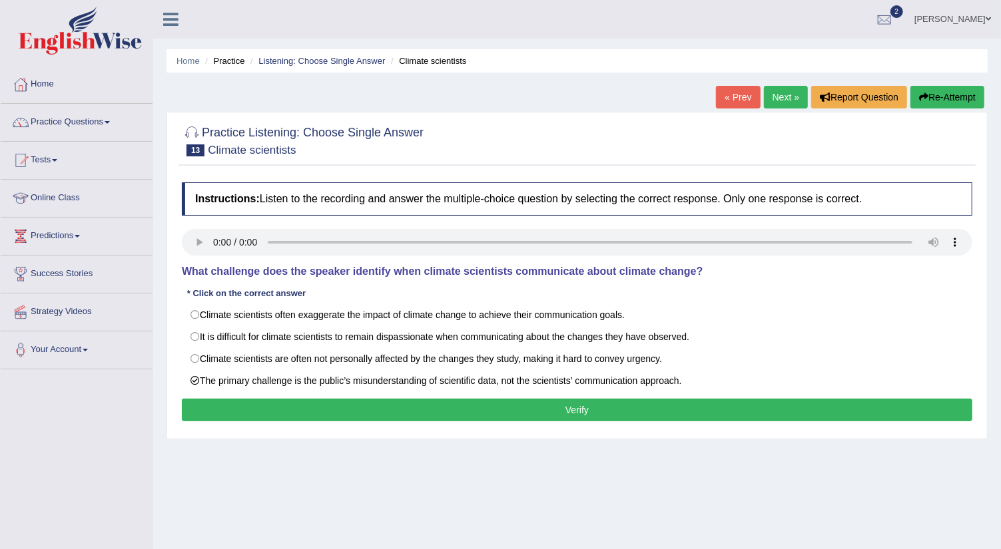
click at [358, 410] on button "Verify" at bounding box center [577, 410] width 790 height 23
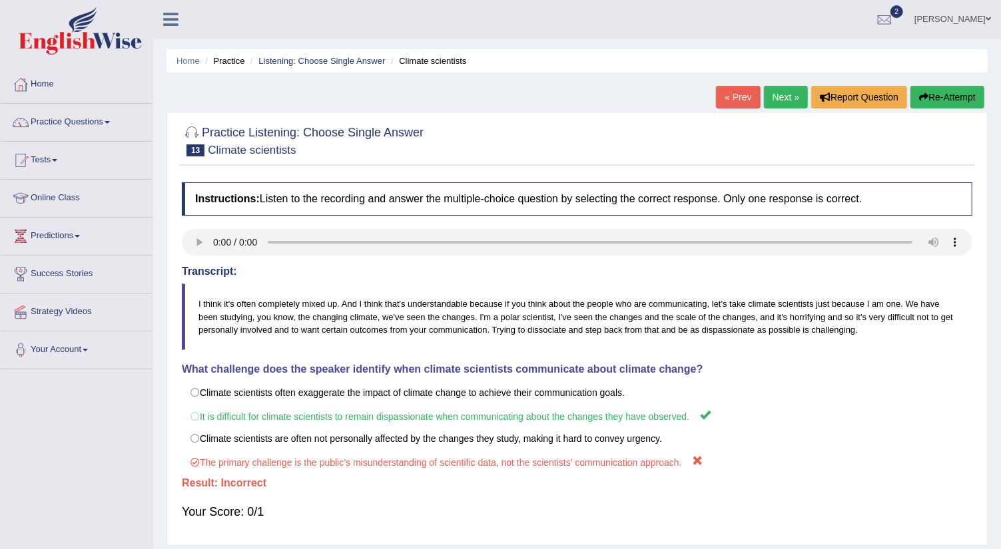
click at [779, 96] on link "Next »" at bounding box center [786, 97] width 44 height 23
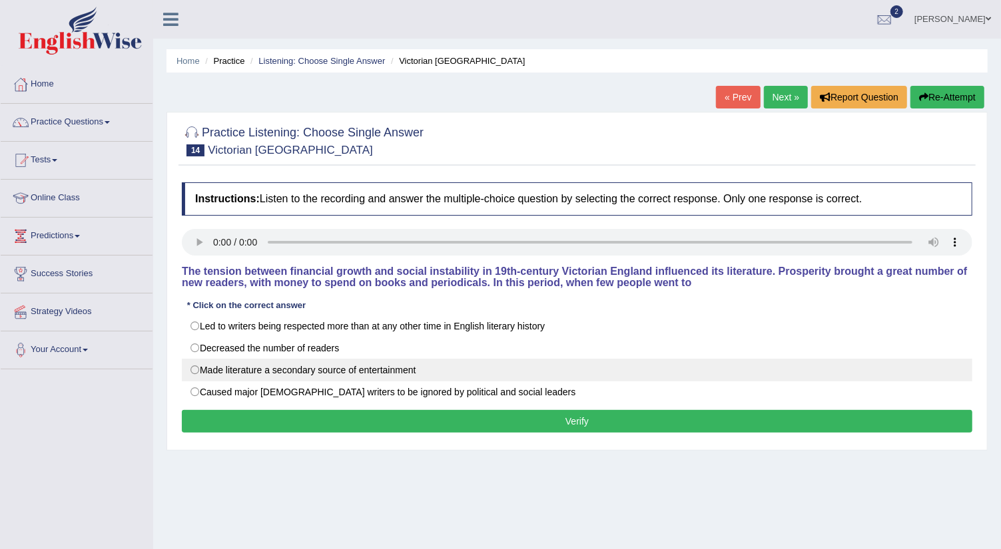
click at [192, 366] on label "Made literature a secondary source of entertainment" at bounding box center [577, 370] width 790 height 23
radio input "true"
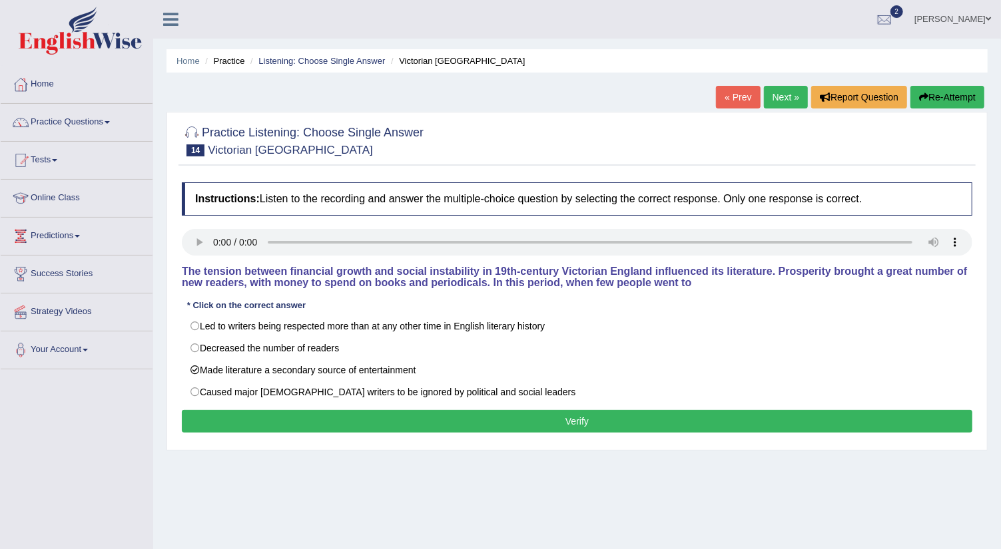
click at [245, 418] on button "Verify" at bounding box center [577, 421] width 790 height 23
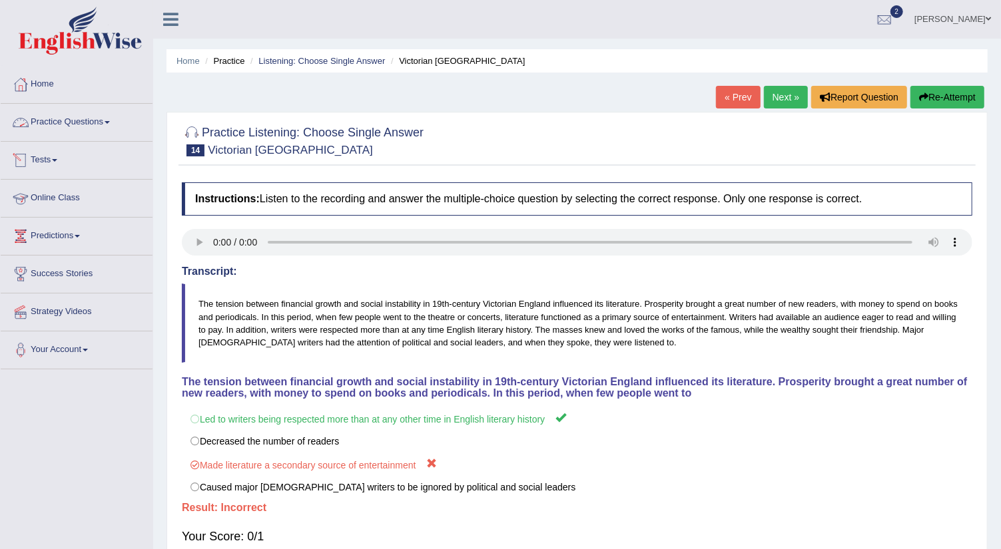
click at [107, 122] on link "Practice Questions" at bounding box center [77, 120] width 152 height 33
click at [107, 122] on link "Practice Questions" at bounding box center [75, 120] width 148 height 33
click at [107, 118] on link "Practice Questions" at bounding box center [77, 120] width 152 height 33
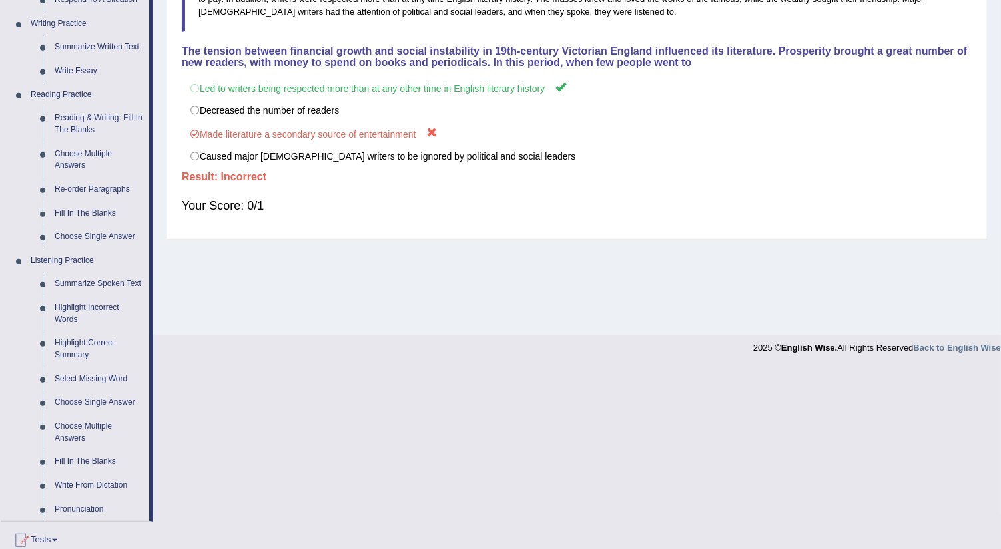
scroll to position [332, 0]
click at [75, 423] on link "Choose Multiple Answers" at bounding box center [99, 431] width 101 height 35
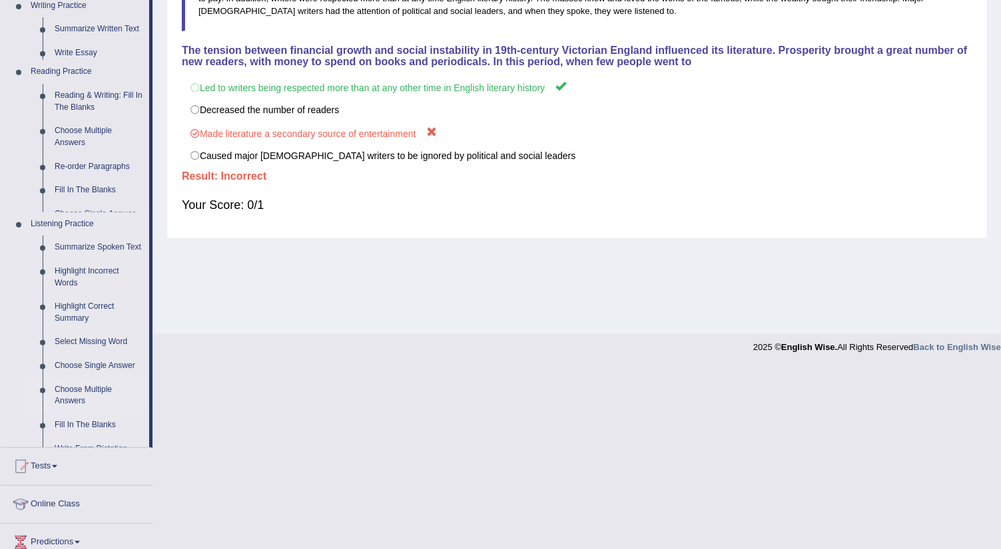
scroll to position [149, 0]
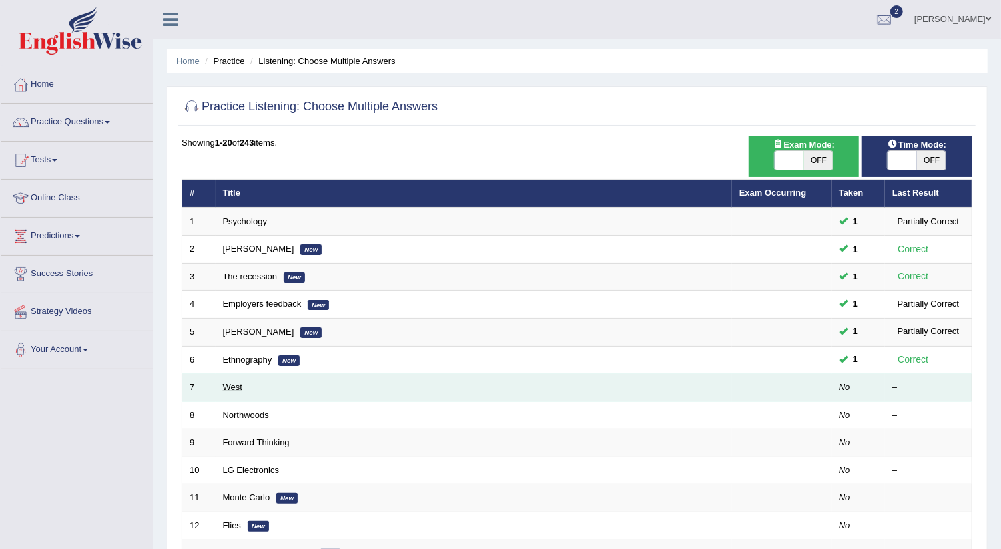
click at [232, 383] on link "West" at bounding box center [232, 387] width 19 height 10
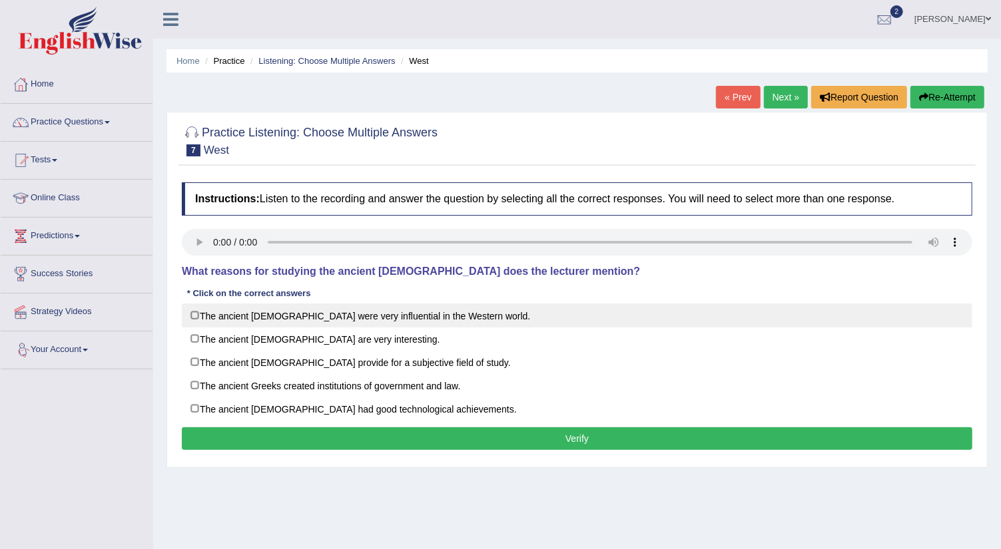
click at [192, 316] on label "The ancient Greeks were very influential in the Western world." at bounding box center [577, 316] width 790 height 24
checkbox input "true"
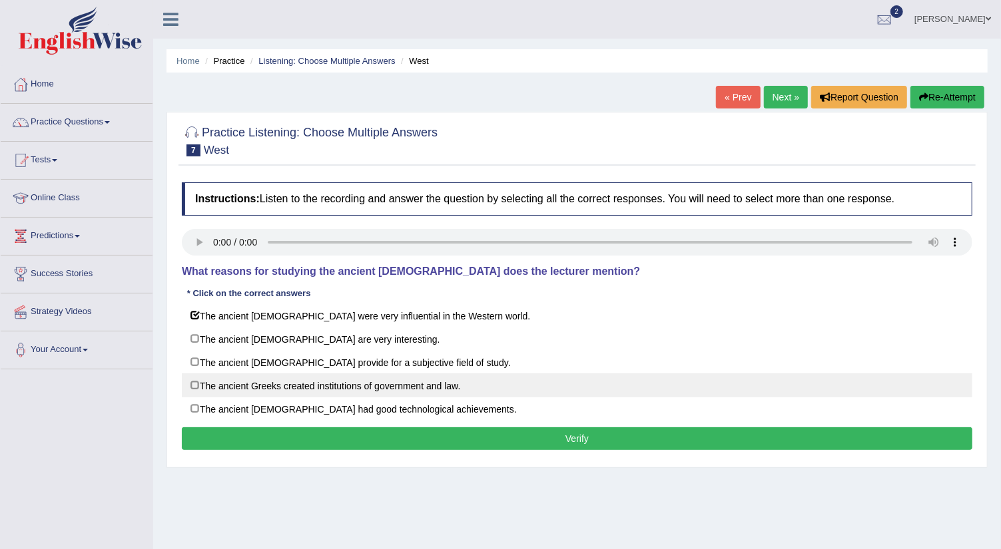
click at [192, 380] on label "The ancient Greeks created institutions of government and law." at bounding box center [577, 386] width 790 height 24
checkbox input "true"
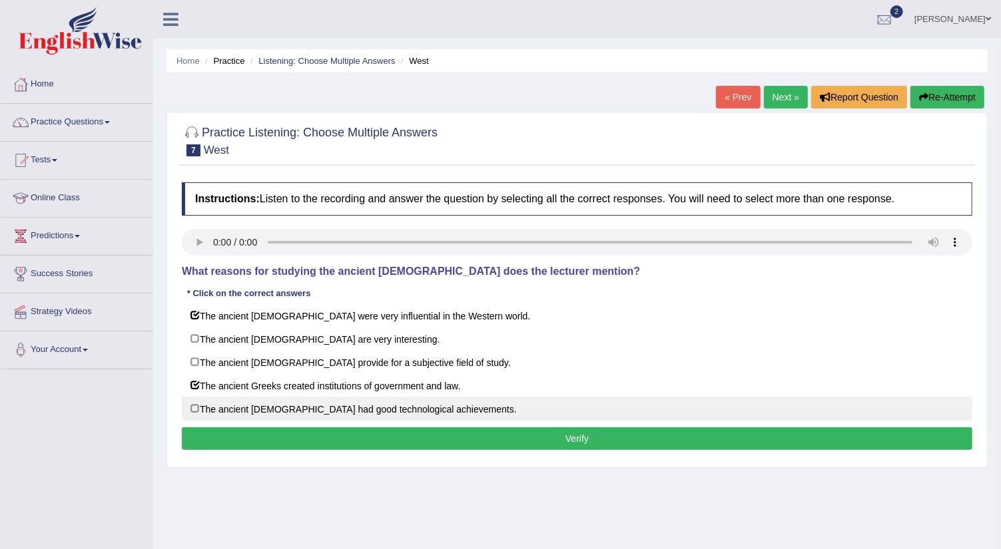
click at [194, 402] on label "The ancient Greeks had good technological achievements." at bounding box center [577, 409] width 790 height 24
checkbox input "true"
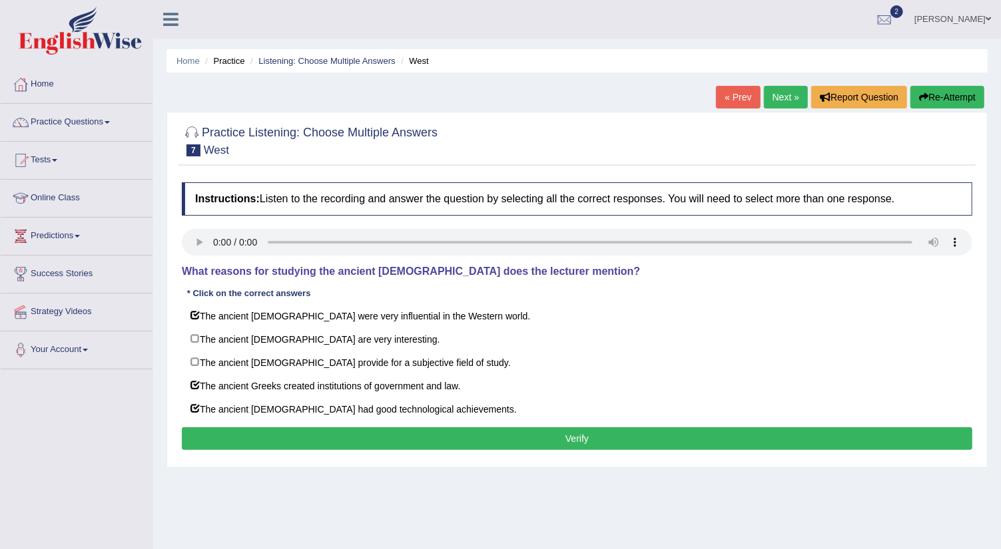
click at [279, 434] on button "Verify" at bounding box center [577, 438] width 790 height 23
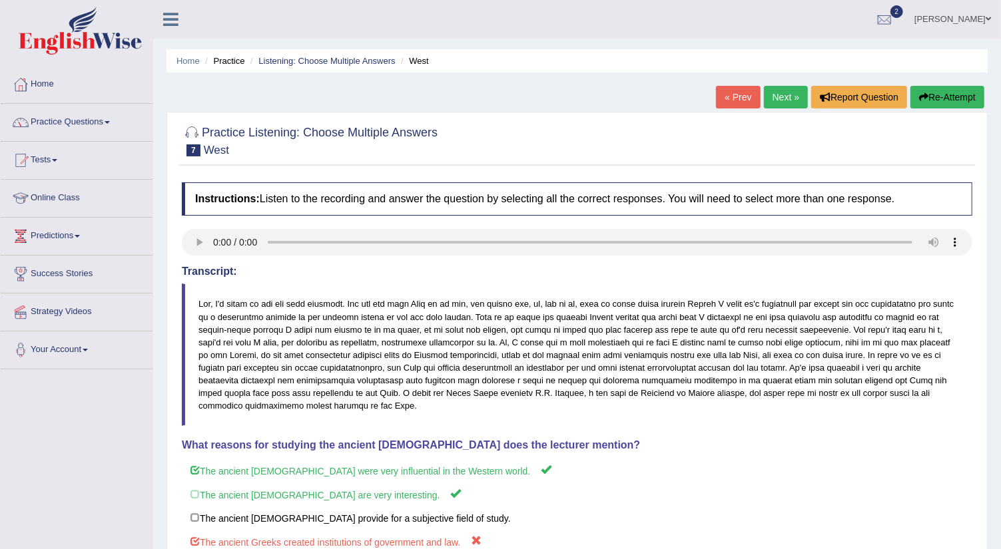
click at [782, 98] on link "Next »" at bounding box center [786, 97] width 44 height 23
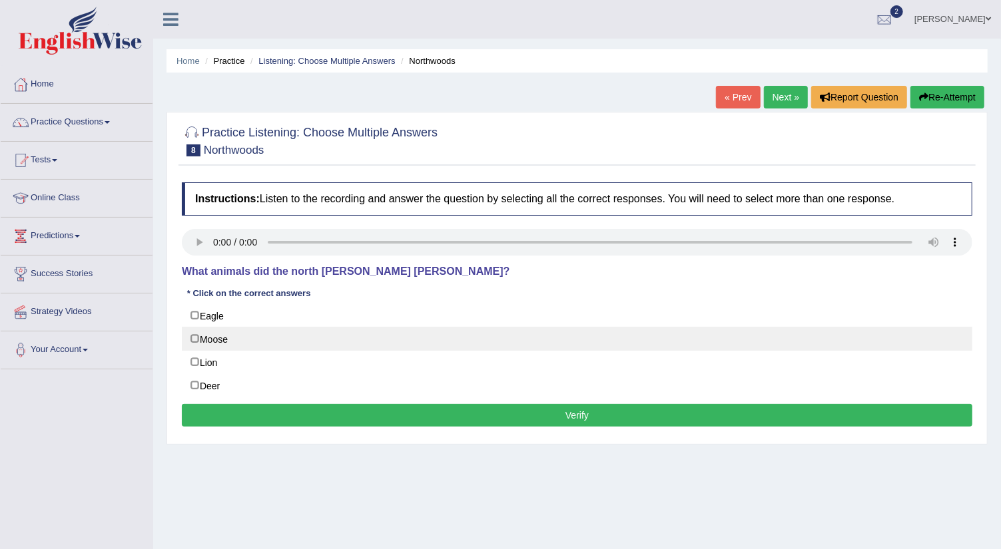
click at [192, 334] on label "Moose" at bounding box center [577, 339] width 790 height 24
checkbox input "true"
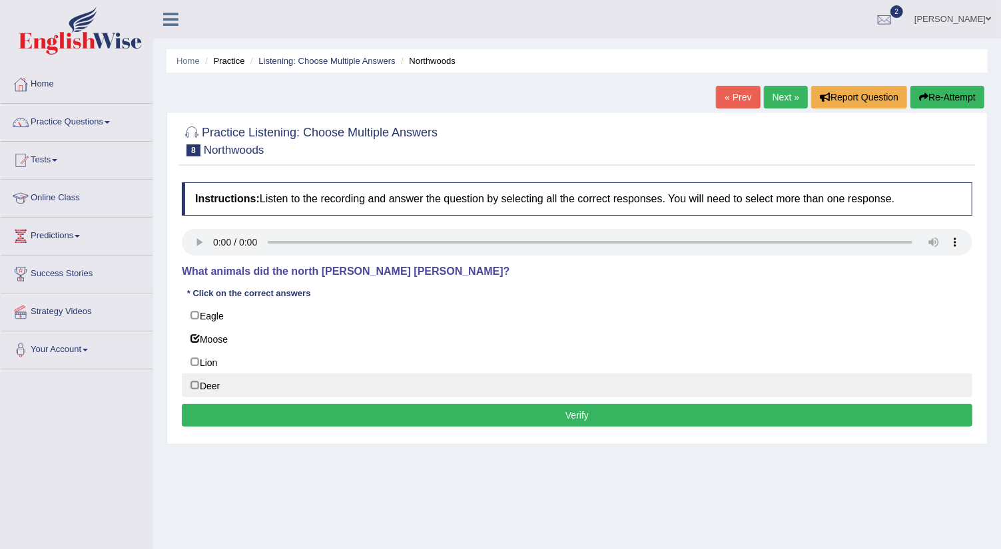
click at [196, 379] on label "Deer" at bounding box center [577, 386] width 790 height 24
checkbox input "true"
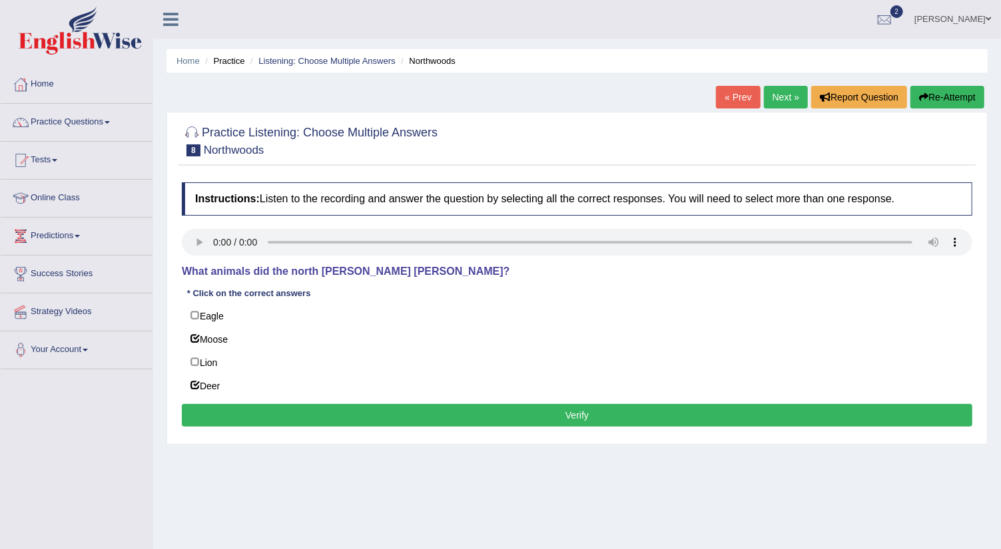
click at [356, 412] on button "Verify" at bounding box center [577, 415] width 790 height 23
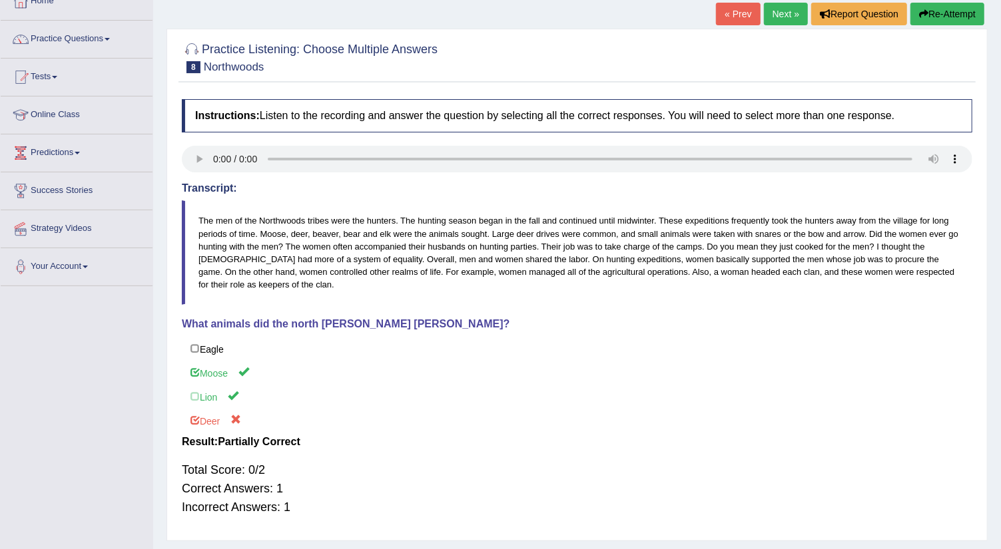
scroll to position [89, 0]
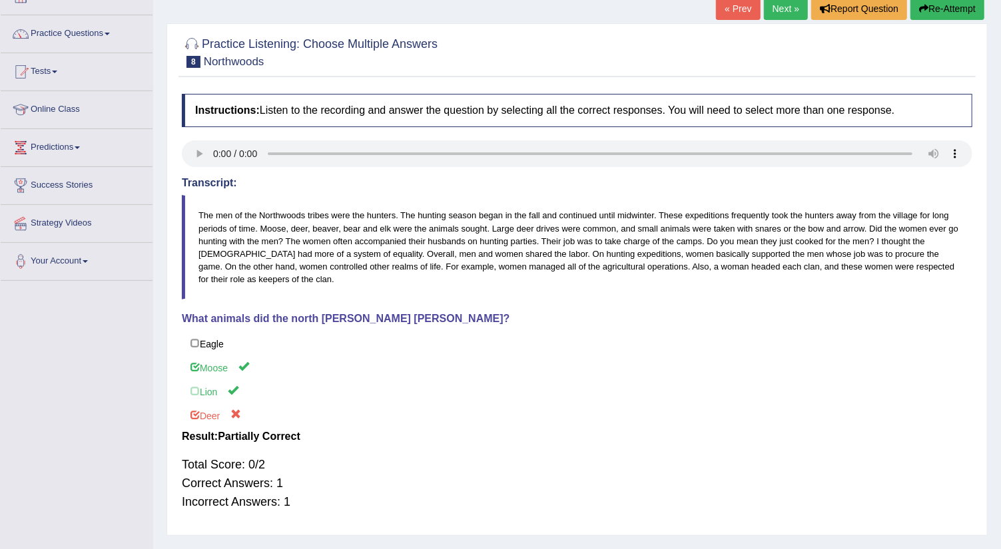
click at [787, 8] on link "Next »" at bounding box center [786, 8] width 44 height 23
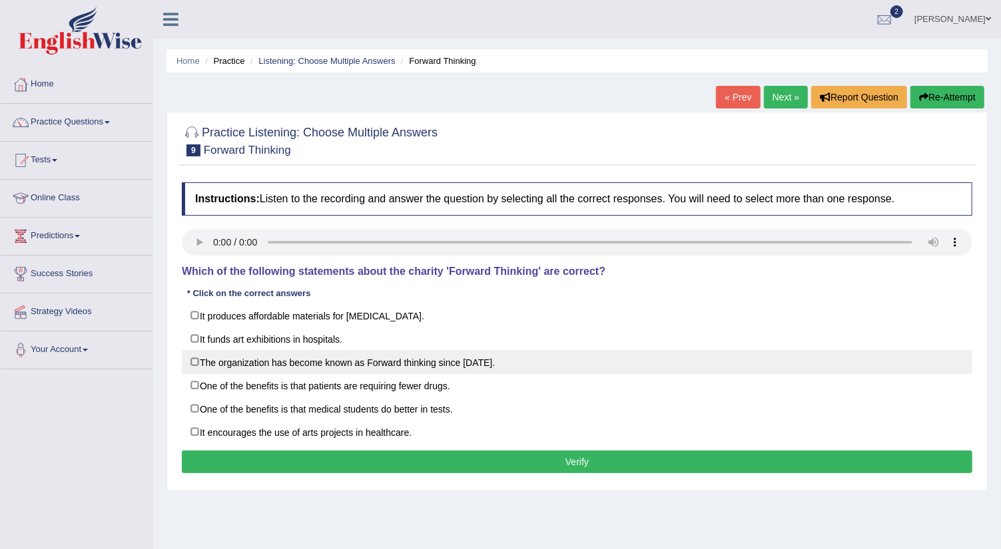
click at [195, 357] on label "The organization has become known as Forward thinking since 1986." at bounding box center [577, 362] width 790 height 24
checkbox input "true"
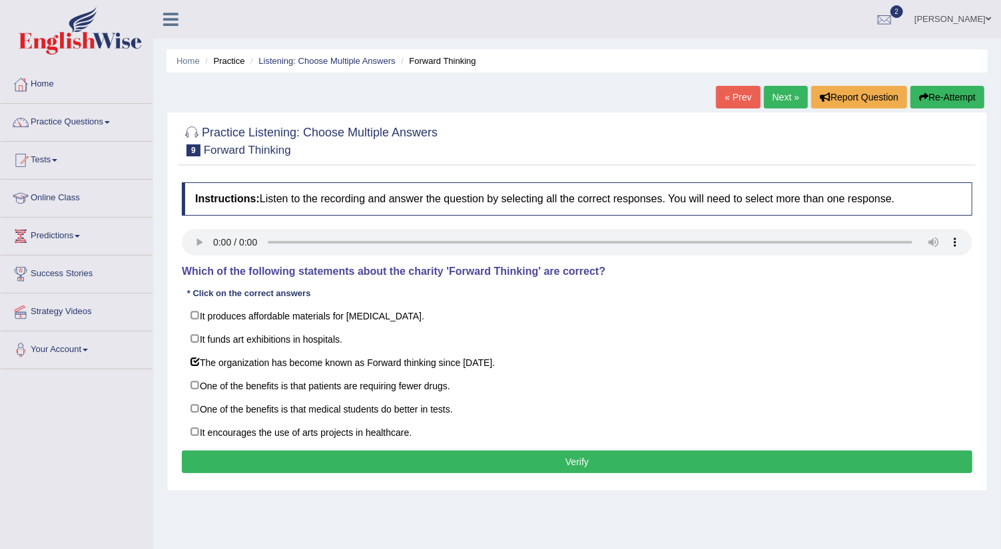
click at [220, 451] on button "Verify" at bounding box center [577, 462] width 790 height 23
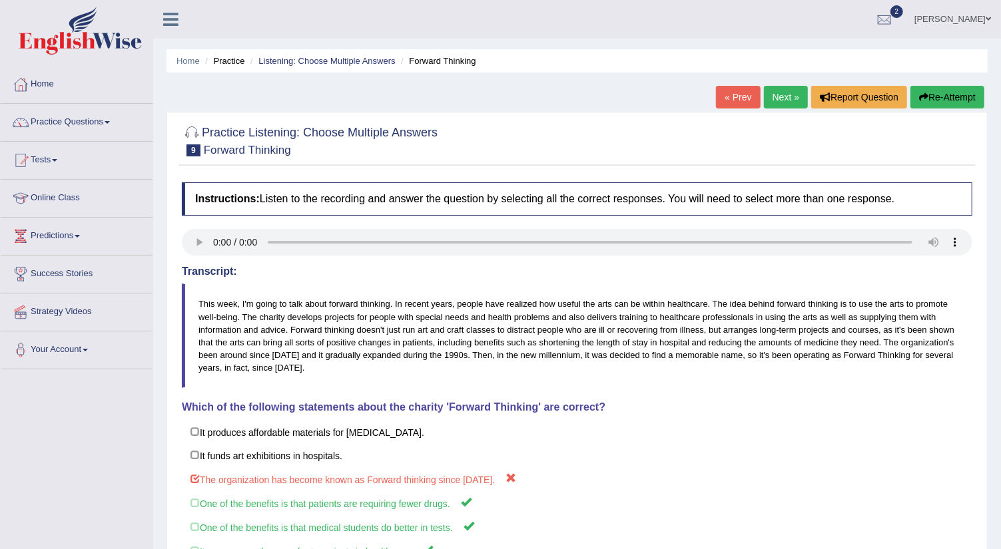
click at [775, 99] on link "Next »" at bounding box center [786, 97] width 44 height 23
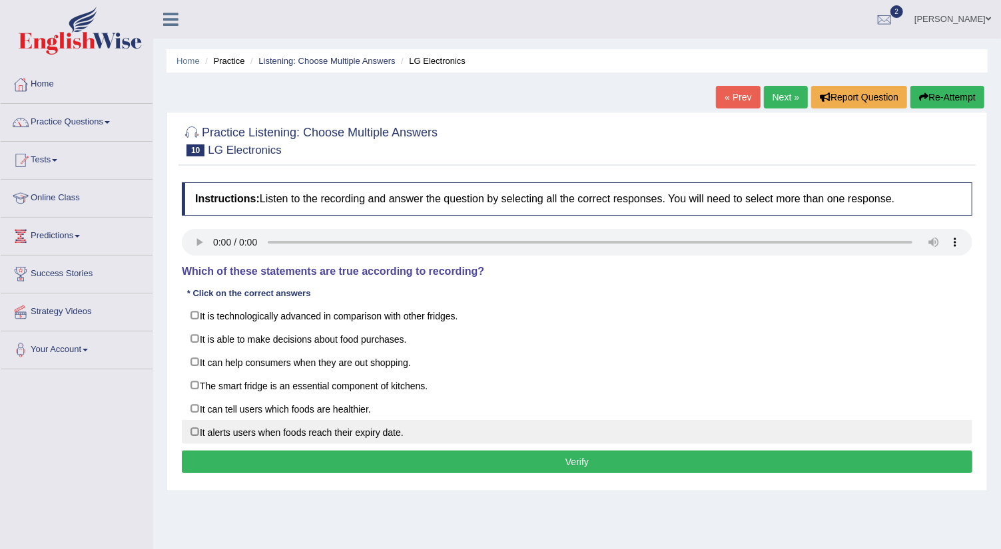
click at [197, 427] on label "It alerts users when foods reach their expiry date." at bounding box center [577, 432] width 790 height 24
checkbox input "true"
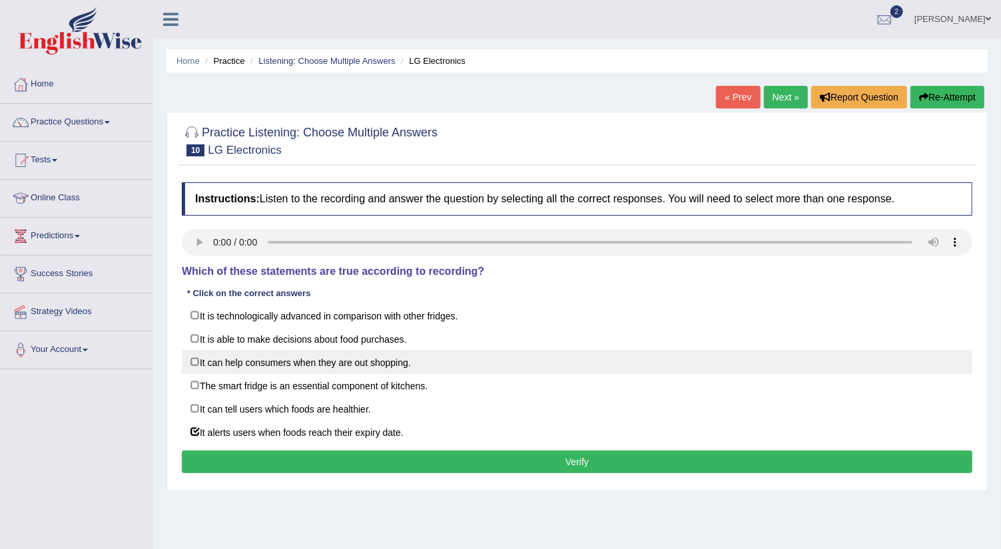
click at [191, 359] on label "It can help consumers when they are out shopping." at bounding box center [577, 362] width 790 height 24
checkbox input "true"
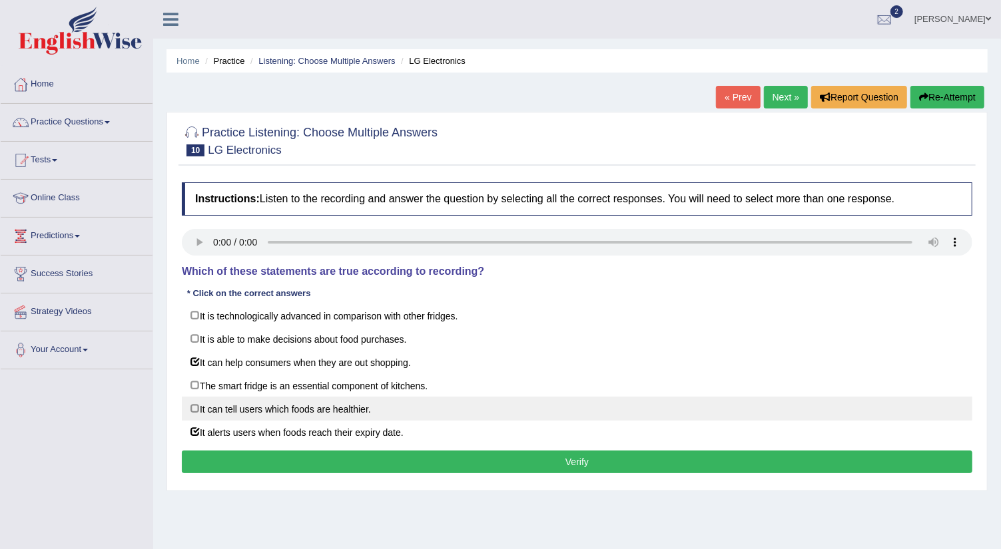
click at [192, 403] on label "It can tell users which foods are healthier." at bounding box center [577, 409] width 790 height 24
checkbox input "true"
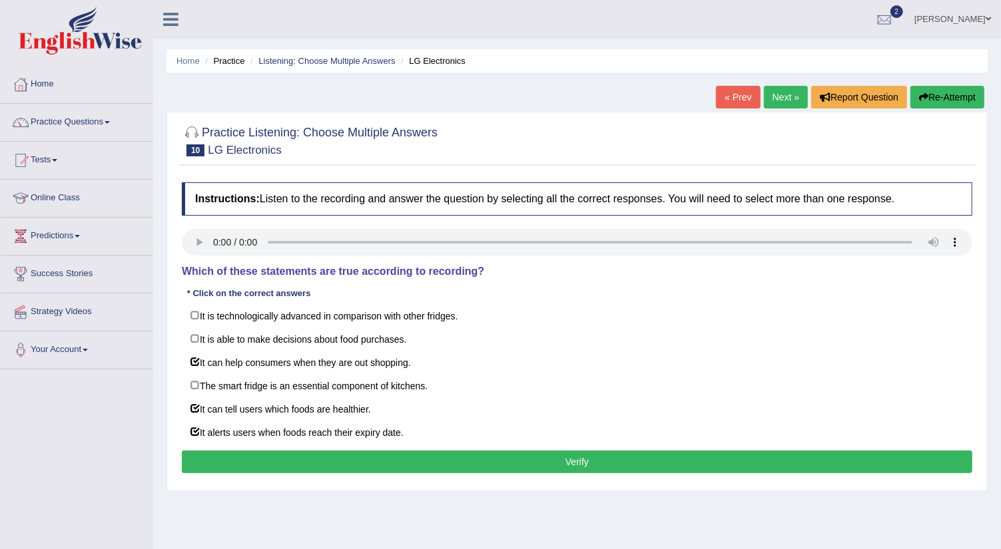
click at [234, 452] on button "Verify" at bounding box center [577, 462] width 790 height 23
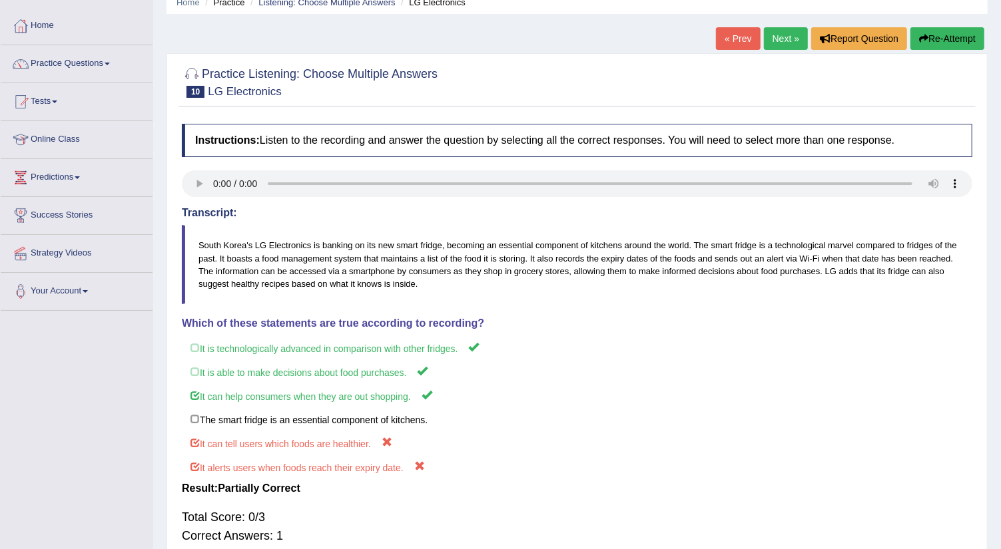
scroll to position [89, 0]
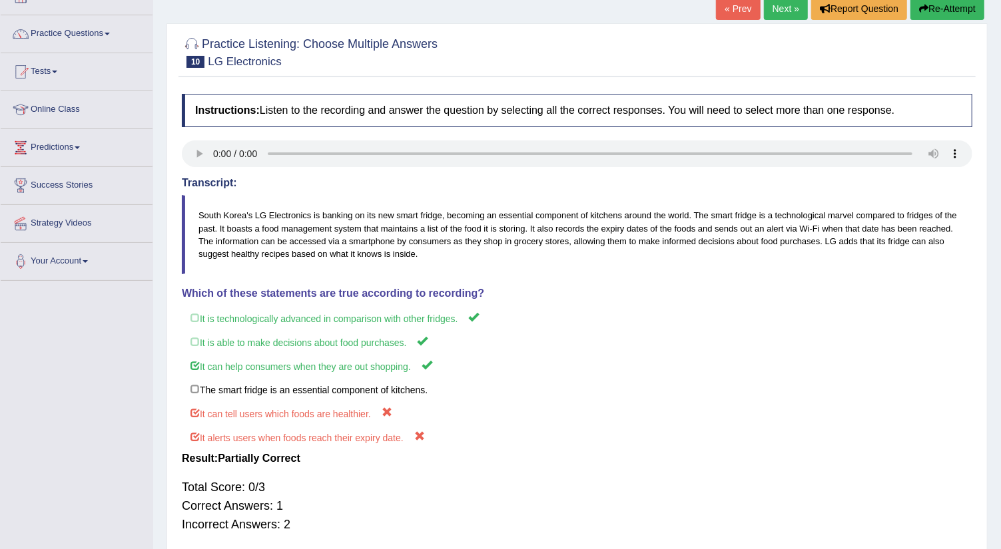
click at [782, 7] on link "Next »" at bounding box center [786, 8] width 44 height 23
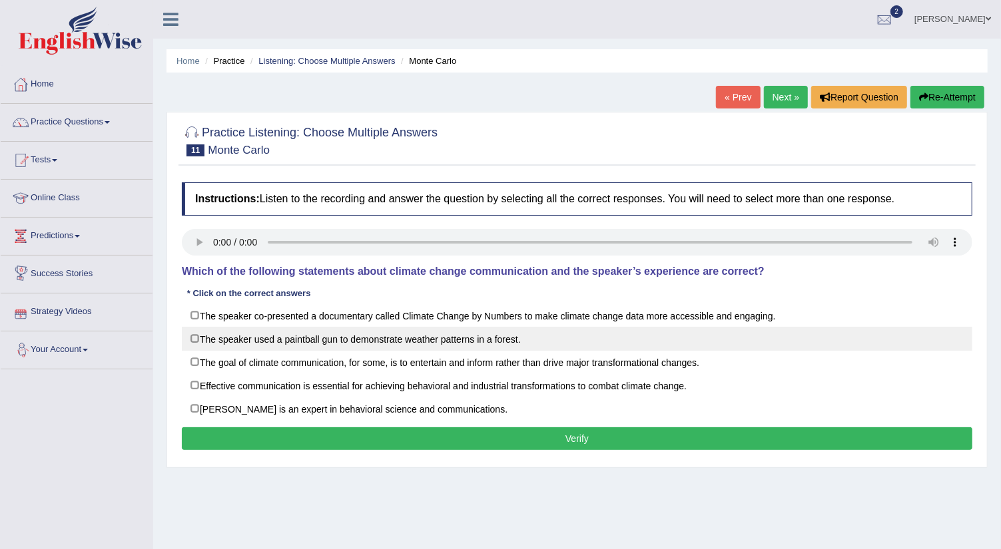
click at [200, 335] on label "The speaker used a paintball gun to demonstrate weather patterns in a forest." at bounding box center [577, 339] width 790 height 24
checkbox input "true"
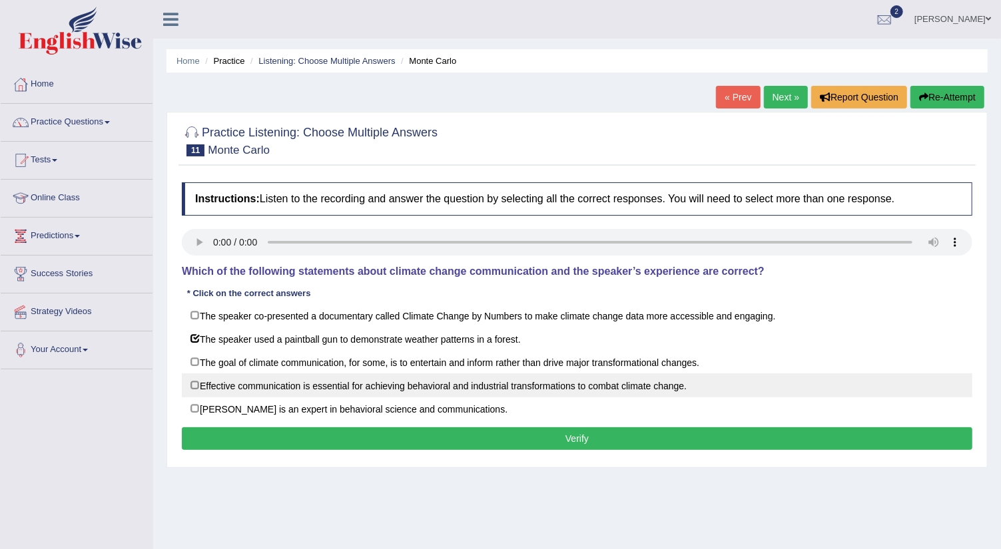
click at [195, 380] on label "Effective communication is essential for achieving behavioral and industrial tr…" at bounding box center [577, 386] width 790 height 24
checkbox input "true"
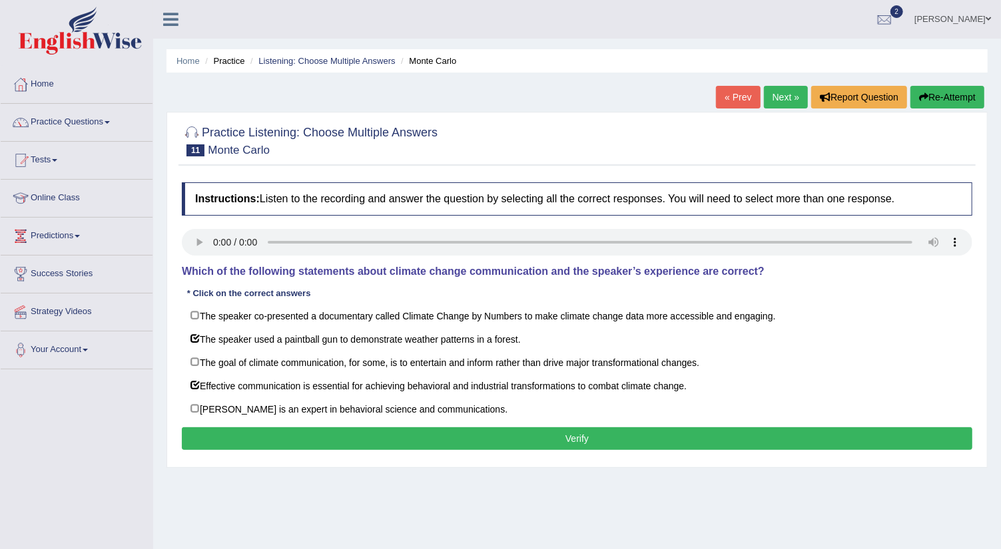
click at [288, 427] on button "Verify" at bounding box center [577, 438] width 790 height 23
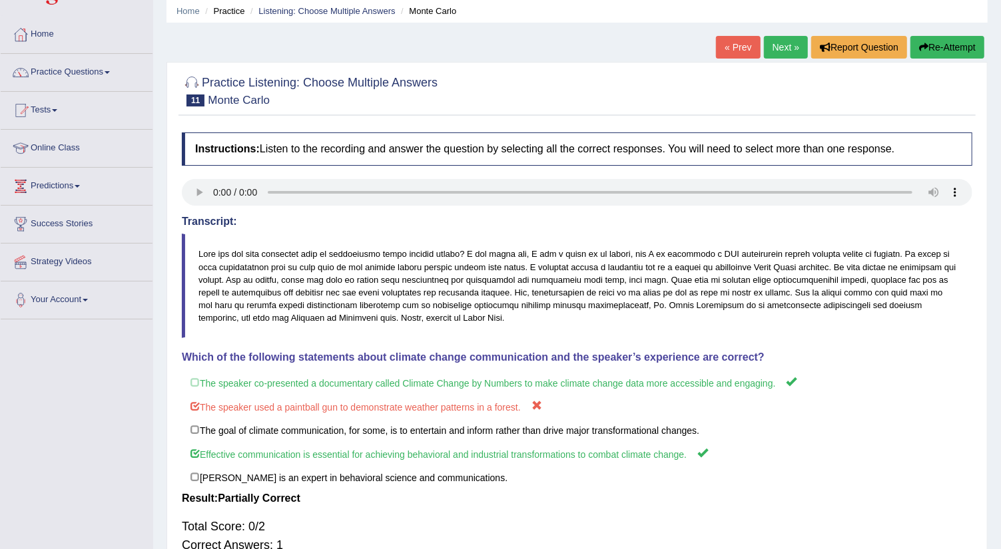
scroll to position [59, 0]
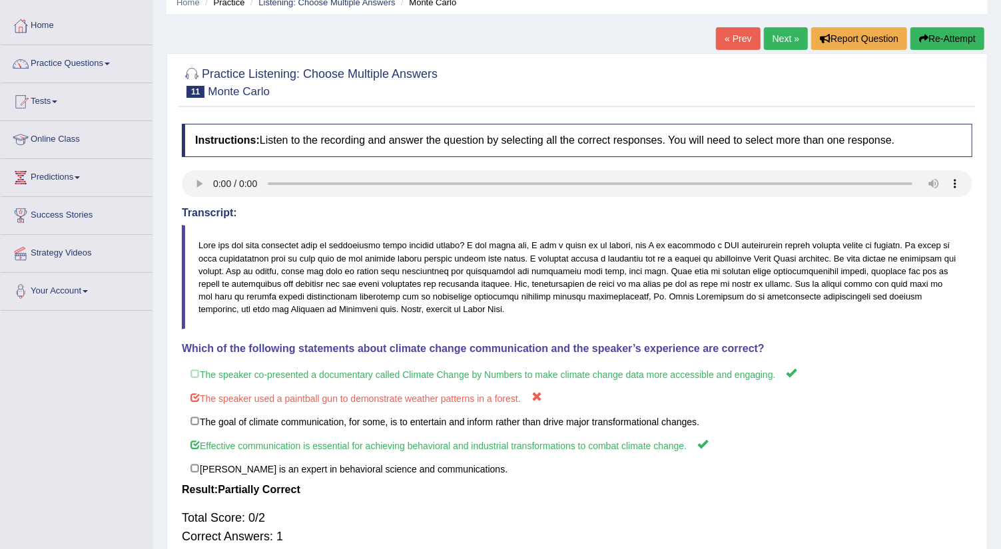
click at [777, 40] on link "Next »" at bounding box center [786, 38] width 44 height 23
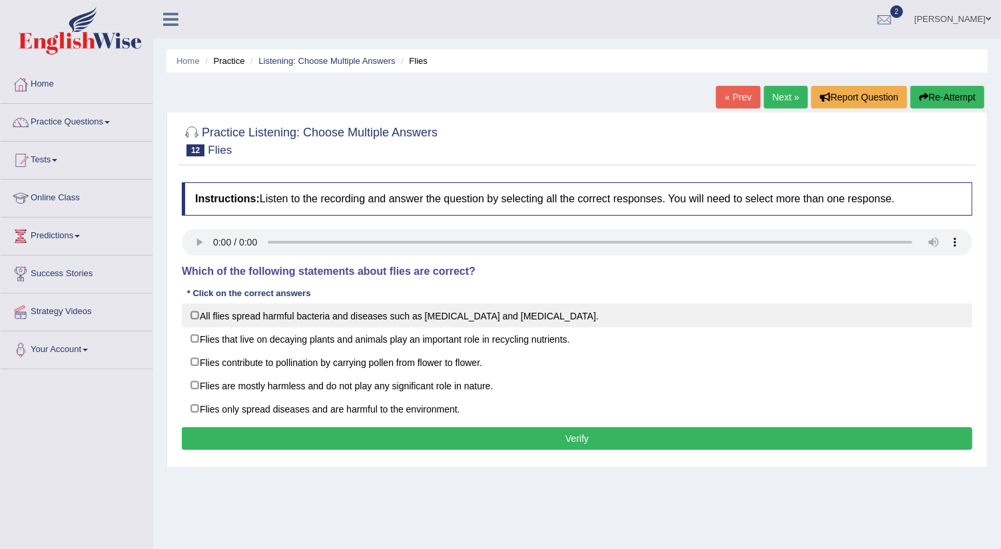
click at [194, 317] on label "All flies spread harmful bacteria and diseases such as [MEDICAL_DATA] and [MEDI…" at bounding box center [577, 316] width 790 height 24
click at [196, 313] on label "All flies spread harmful bacteria and diseases such as [MEDICAL_DATA] and [MEDI…" at bounding box center [577, 316] width 790 height 24
checkbox input "false"
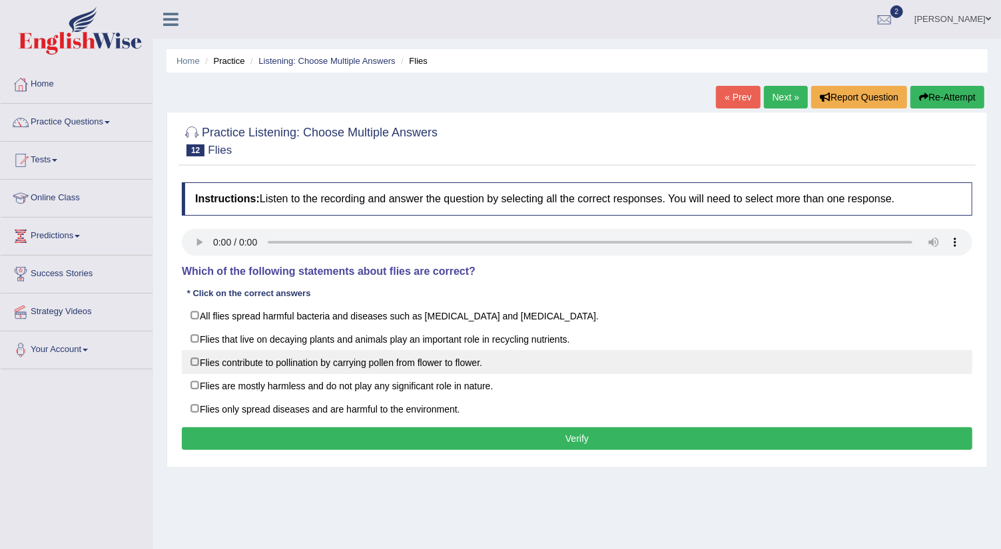
click at [194, 355] on label "Flies contribute to pollination by carrying pollen from flower to flower." at bounding box center [577, 362] width 790 height 24
checkbox input "true"
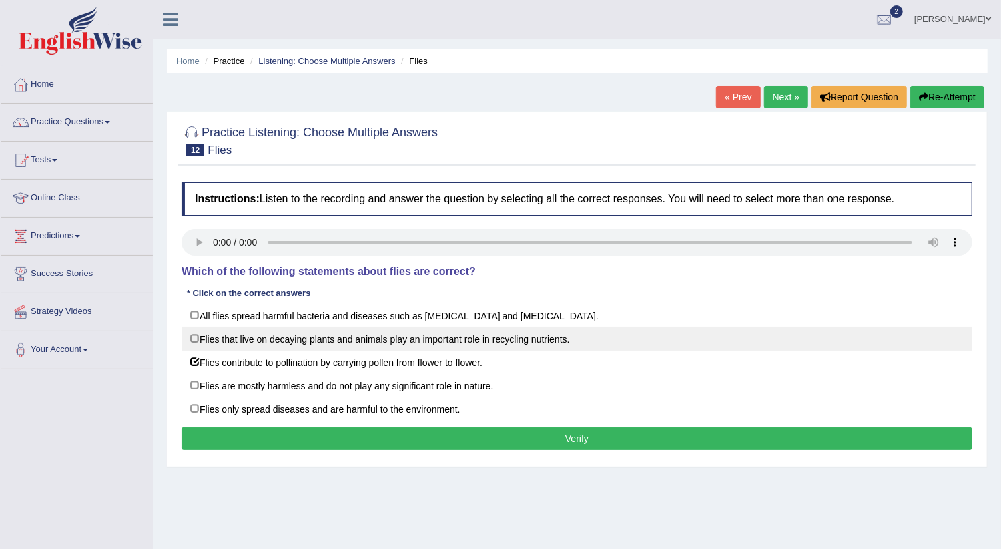
click at [193, 338] on label "Flies that live on decaying plants and animals play an important role in recycl…" at bounding box center [577, 339] width 790 height 24
checkbox input "true"
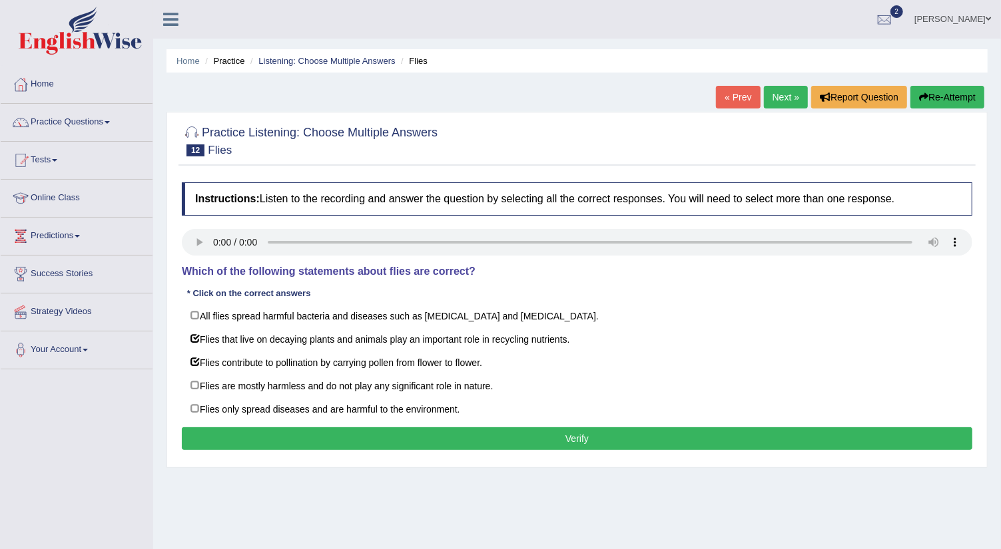
click at [393, 428] on button "Verify" at bounding box center [577, 438] width 790 height 23
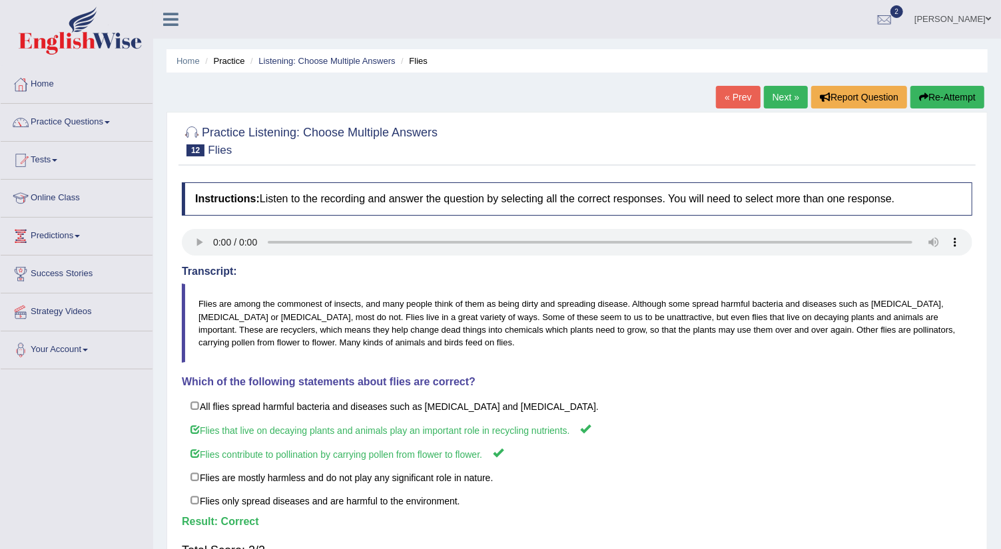
click at [788, 94] on link "Next »" at bounding box center [786, 97] width 44 height 23
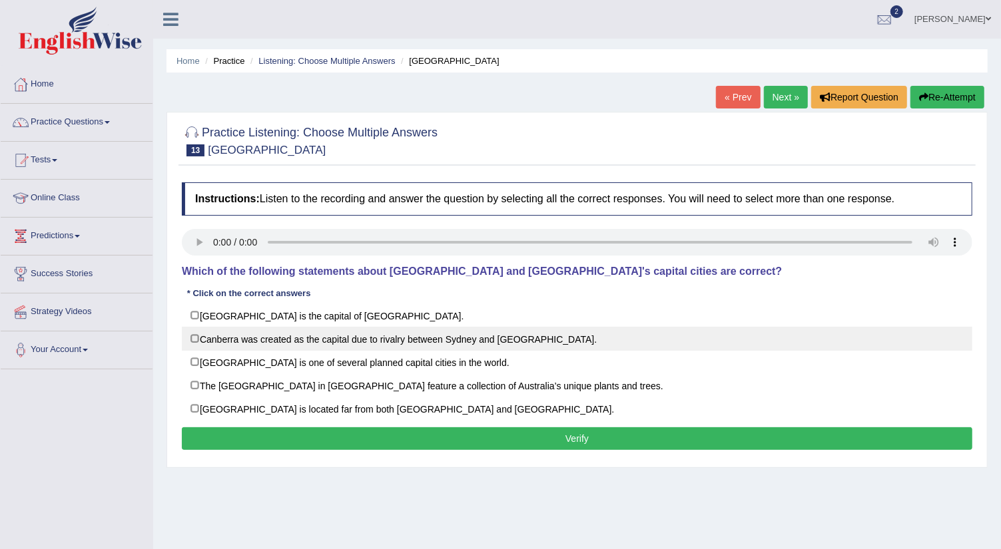
click at [195, 334] on label "Canberra was created as the capital due to rivalry between Sydney and [GEOGRAPH…" at bounding box center [577, 339] width 790 height 24
checkbox input "true"
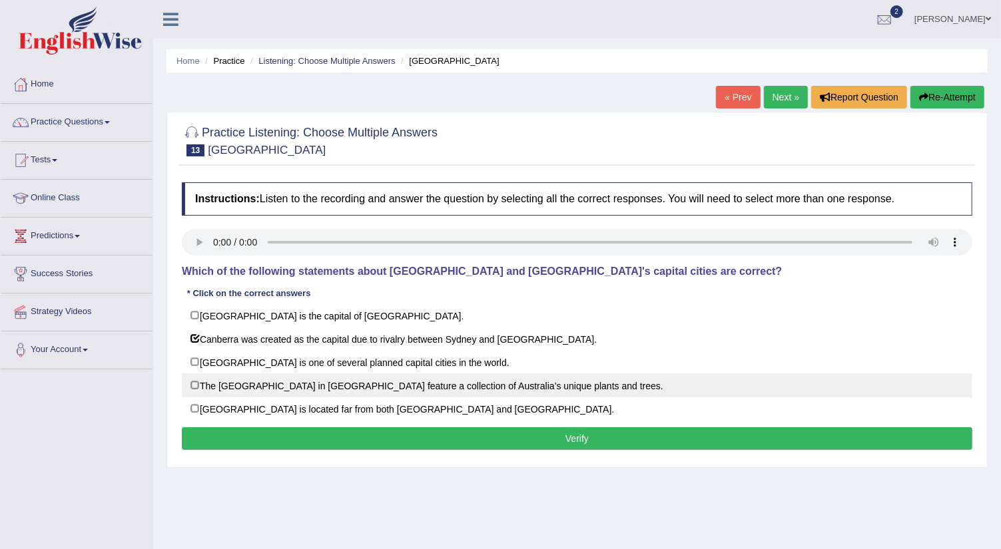
click at [192, 381] on label "The [GEOGRAPHIC_DATA] in [GEOGRAPHIC_DATA] feature a collection of Australia’s …" at bounding box center [577, 386] width 790 height 24
checkbox input "true"
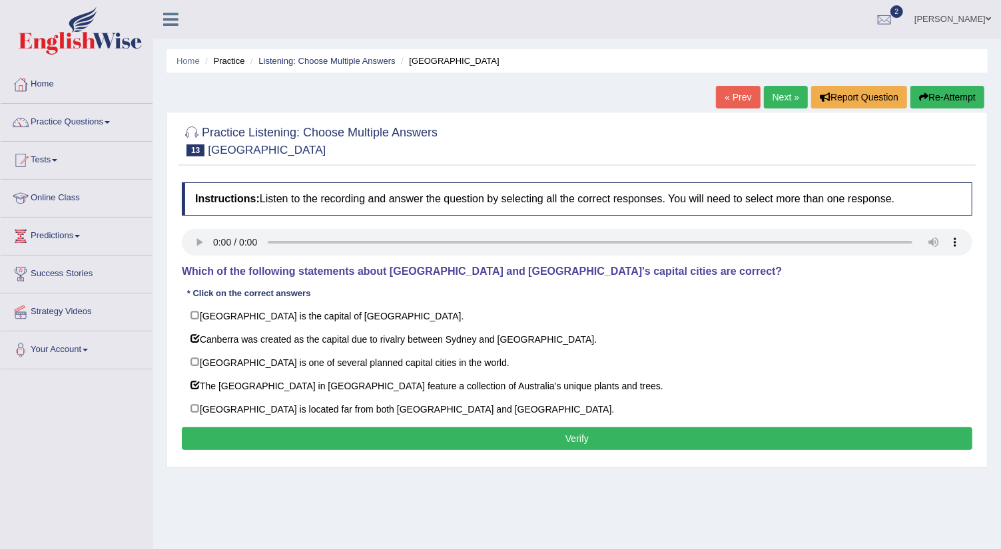
click at [320, 427] on button "Verify" at bounding box center [577, 438] width 790 height 23
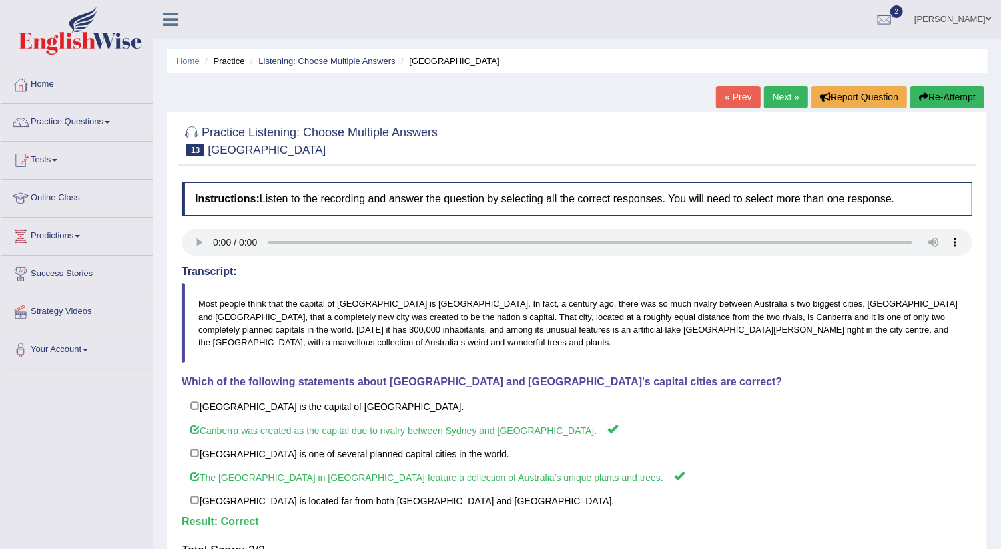
click at [777, 93] on link "Next »" at bounding box center [786, 97] width 44 height 23
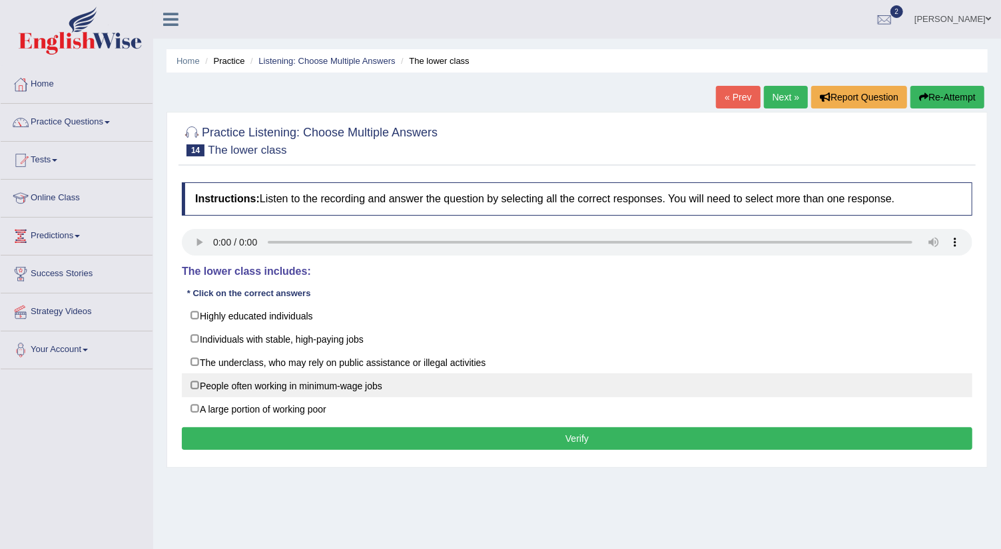
click at [194, 382] on label "People often working in minimum-wage jobs" at bounding box center [577, 386] width 790 height 24
checkbox input "true"
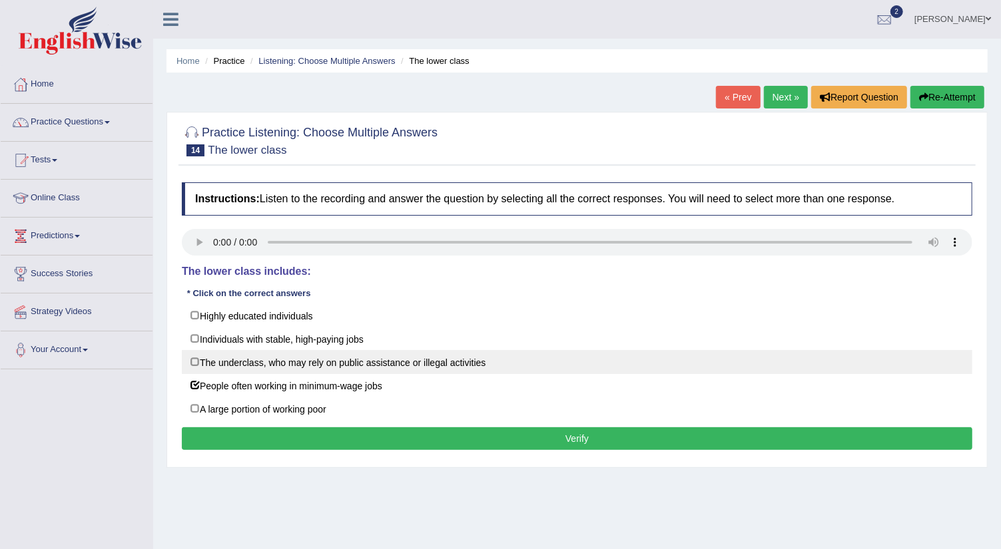
click at [192, 356] on label "The underclass, who may rely on public assistance or illegal activities" at bounding box center [577, 362] width 790 height 24
checkbox input "true"
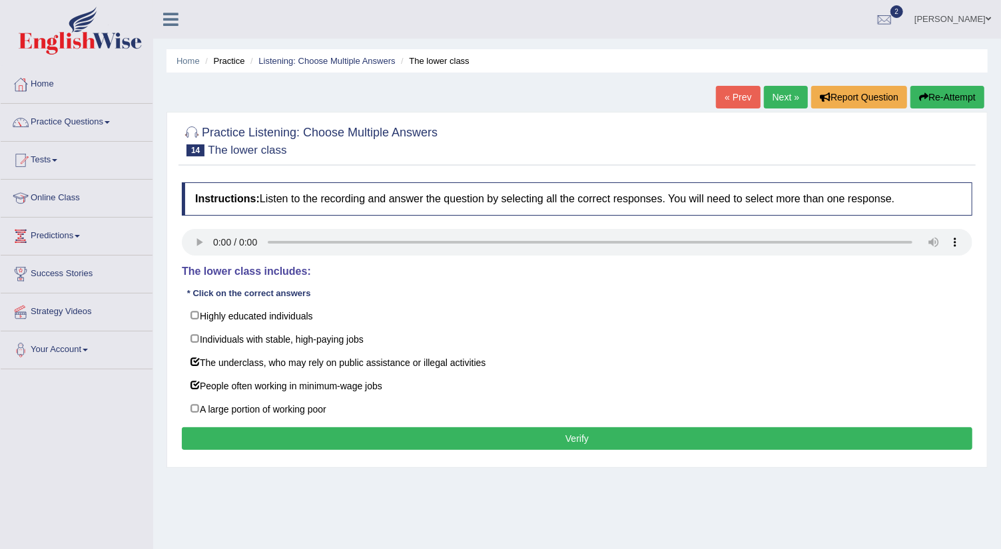
click at [356, 431] on button "Verify" at bounding box center [577, 438] width 790 height 23
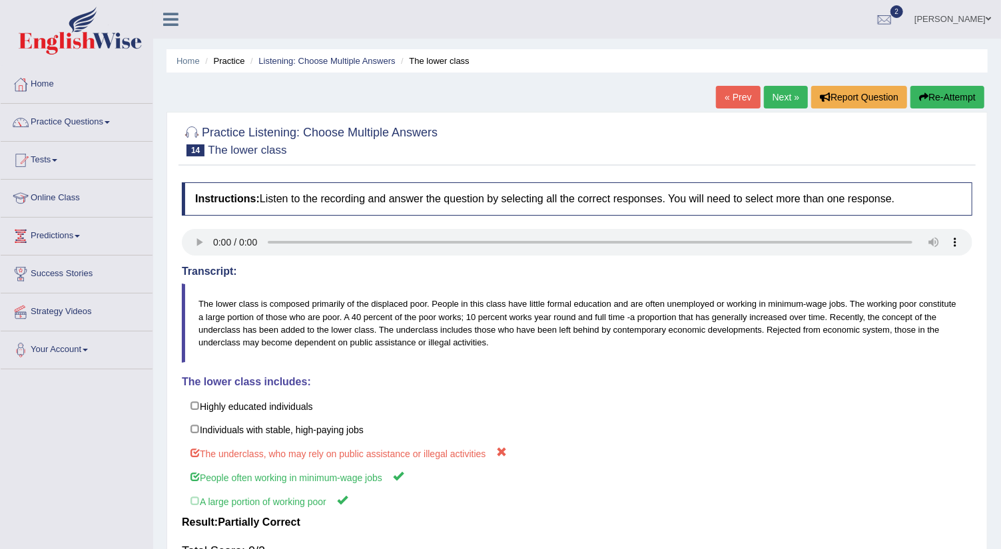
click at [780, 95] on link "Next »" at bounding box center [786, 97] width 44 height 23
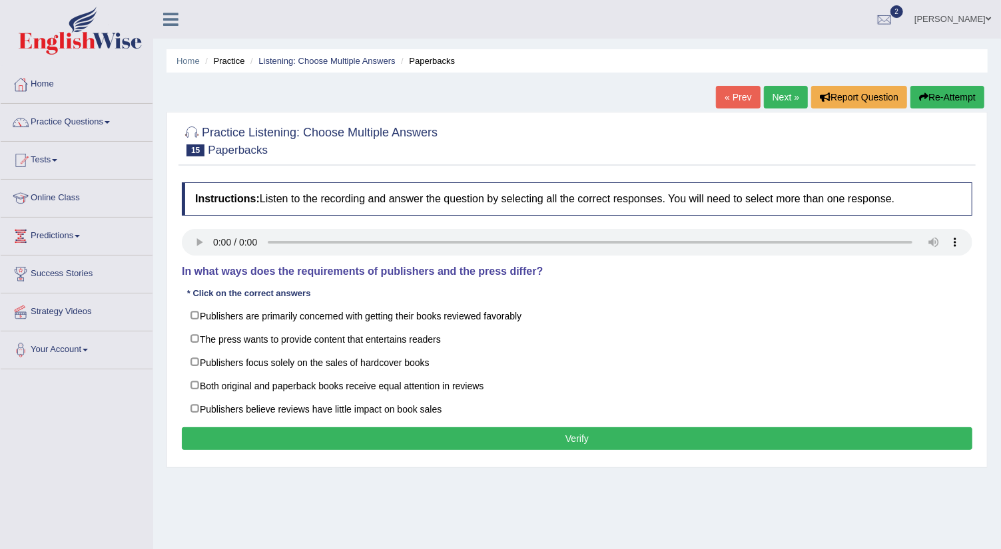
drag, startPoint x: 307, startPoint y: 502, endPoint x: 310, endPoint y: 513, distance: 11.0
click at [310, 513] on div "Home Practice Listening: Choose Multiple Answers Paperbacks « Prev Next » Repor…" at bounding box center [577, 333] width 848 height 666
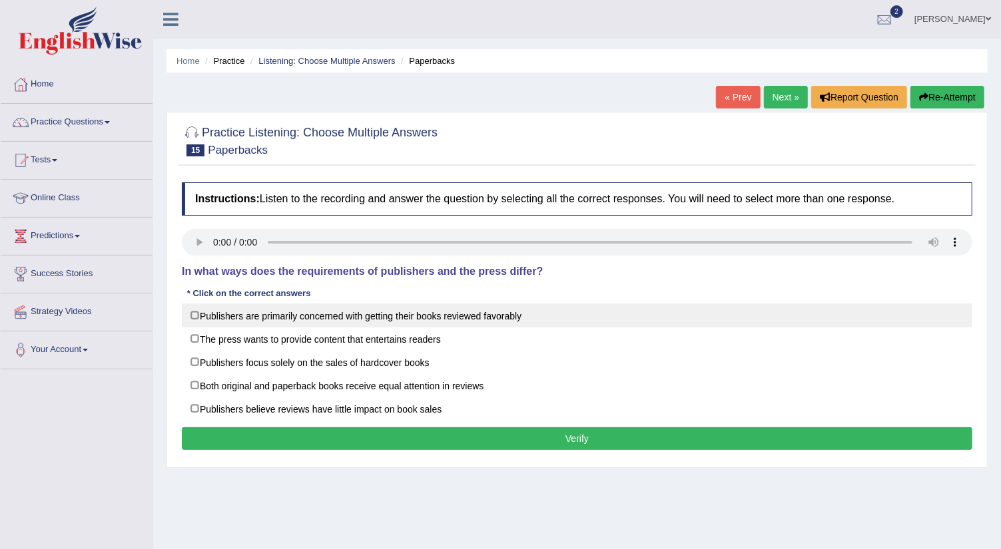
click at [194, 314] on label "Publishers are primarily concerned with getting their books reviewed favorably" at bounding box center [577, 316] width 790 height 24
checkbox input "true"
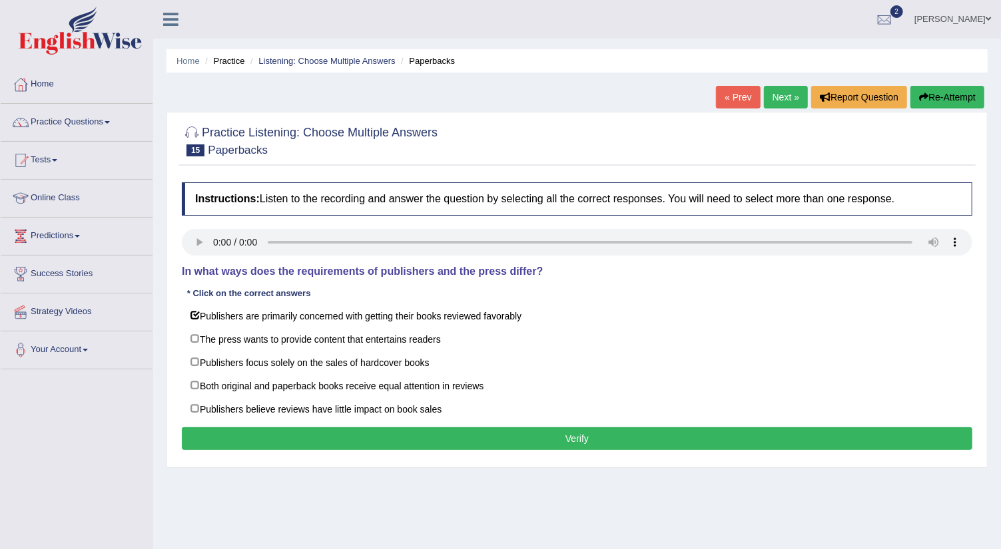
click at [376, 434] on button "Verify" at bounding box center [577, 438] width 790 height 23
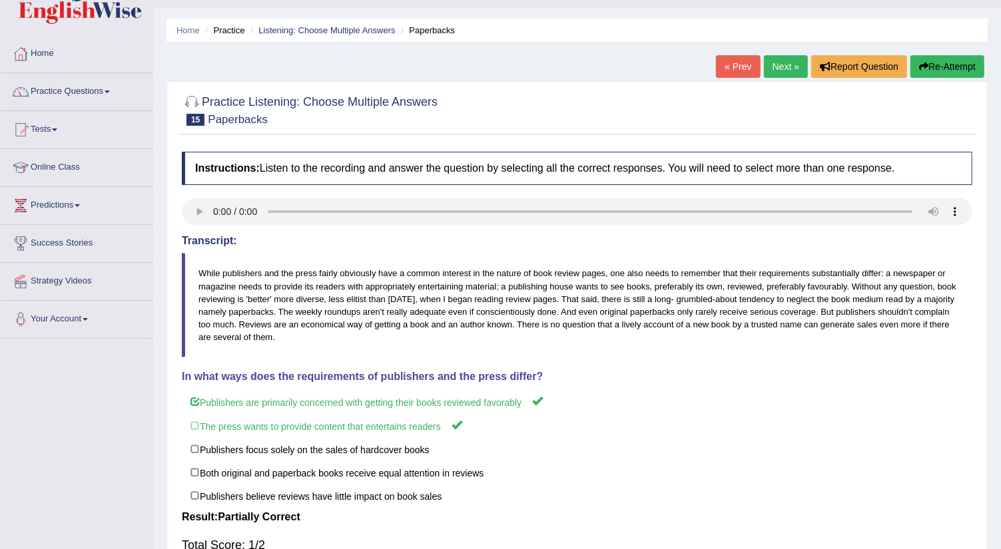
scroll to position [59, 0]
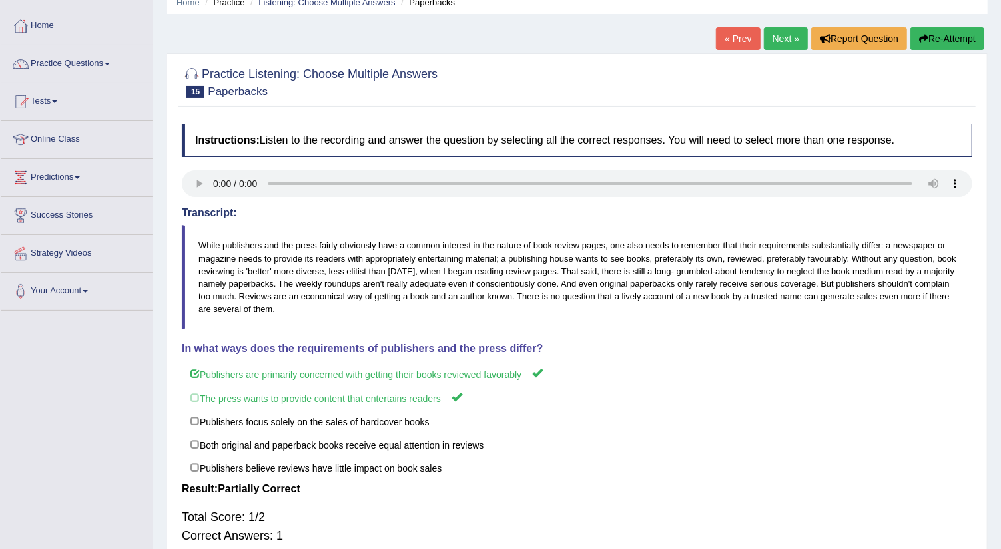
click at [780, 35] on link "Next »" at bounding box center [786, 38] width 44 height 23
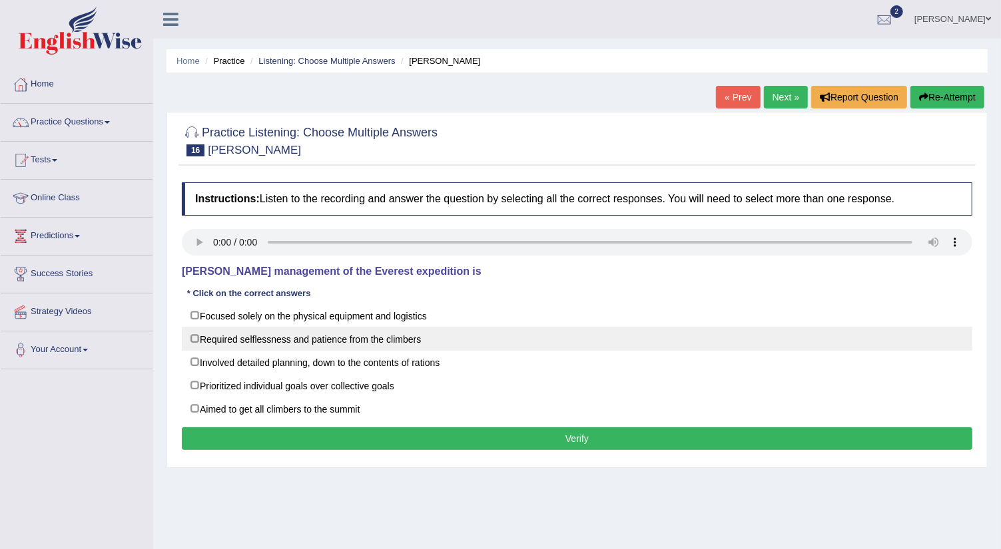
click at [194, 335] on label "Required selflessness and patience from the climbers" at bounding box center [577, 339] width 790 height 24
checkbox input "true"
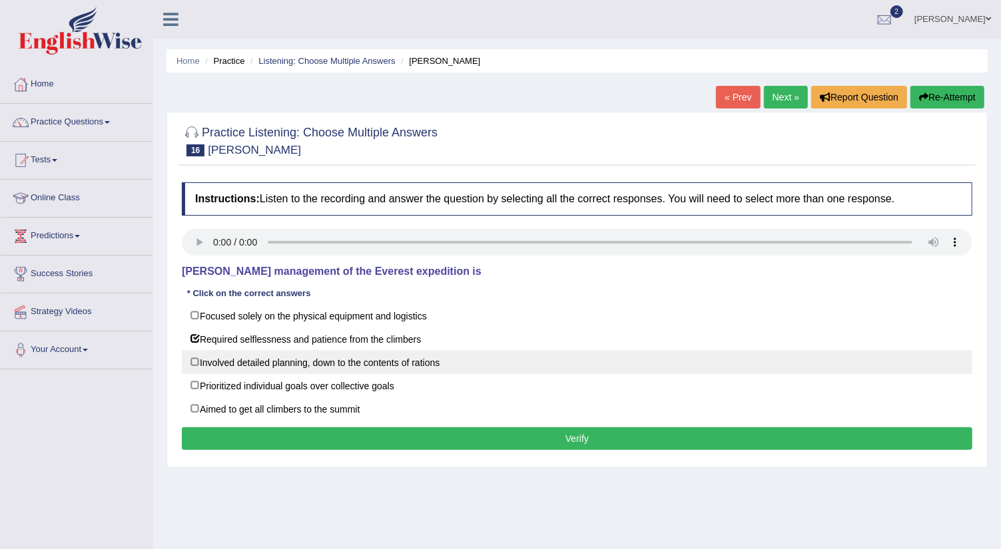
click at [196, 354] on label "Involved detailed planning, down to the contents of rations" at bounding box center [577, 362] width 790 height 24
checkbox input "true"
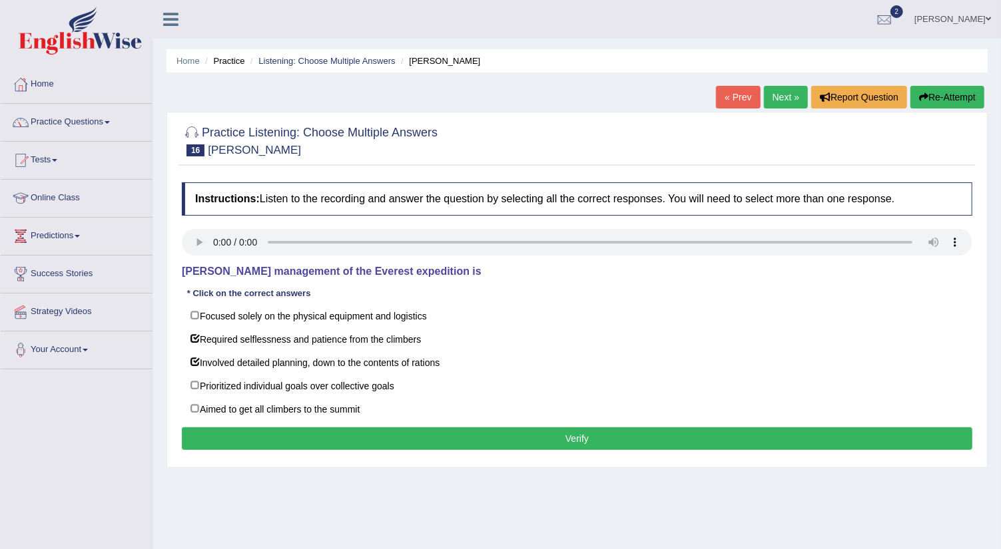
click at [314, 433] on button "Verify" at bounding box center [577, 438] width 790 height 23
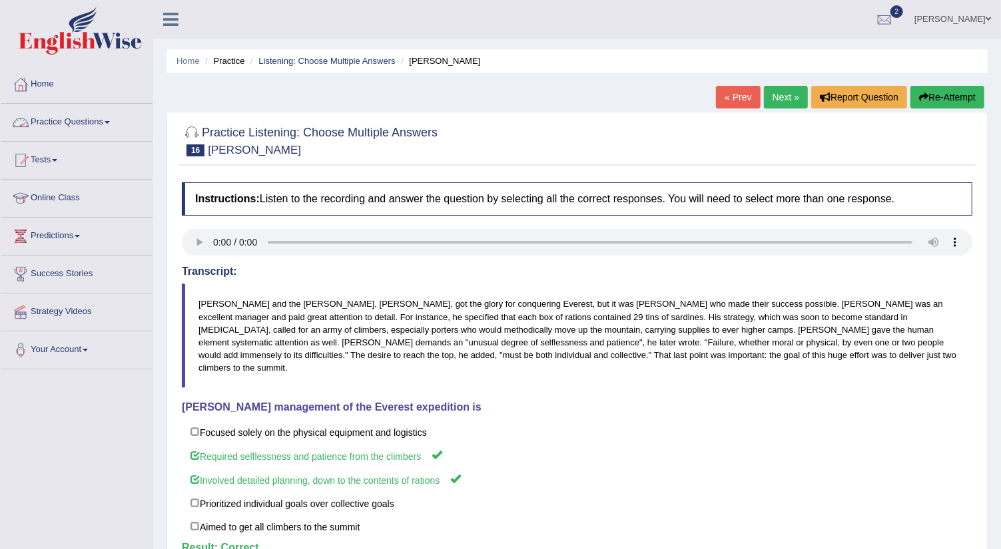
click at [107, 121] on link "Practice Questions" at bounding box center [77, 120] width 152 height 33
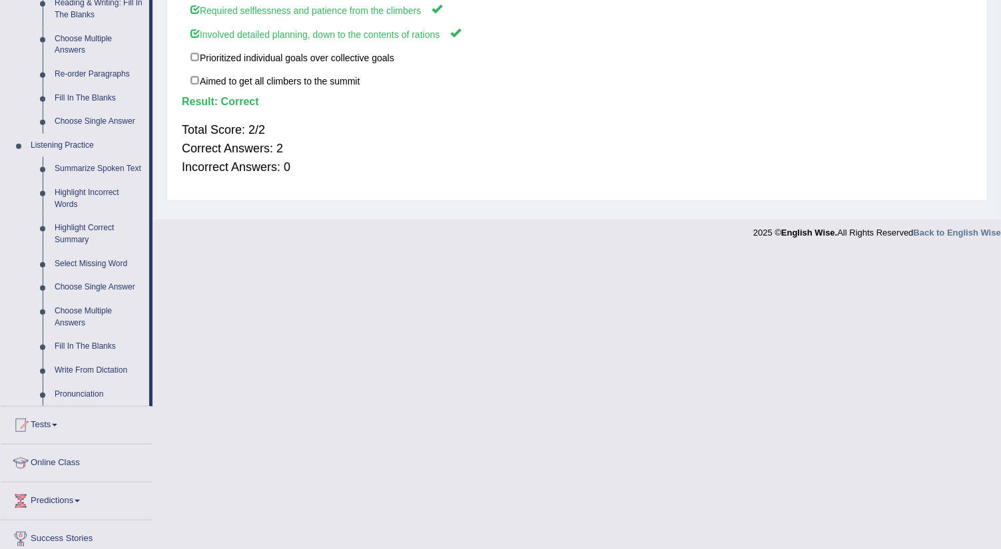
scroll to position [528, 0]
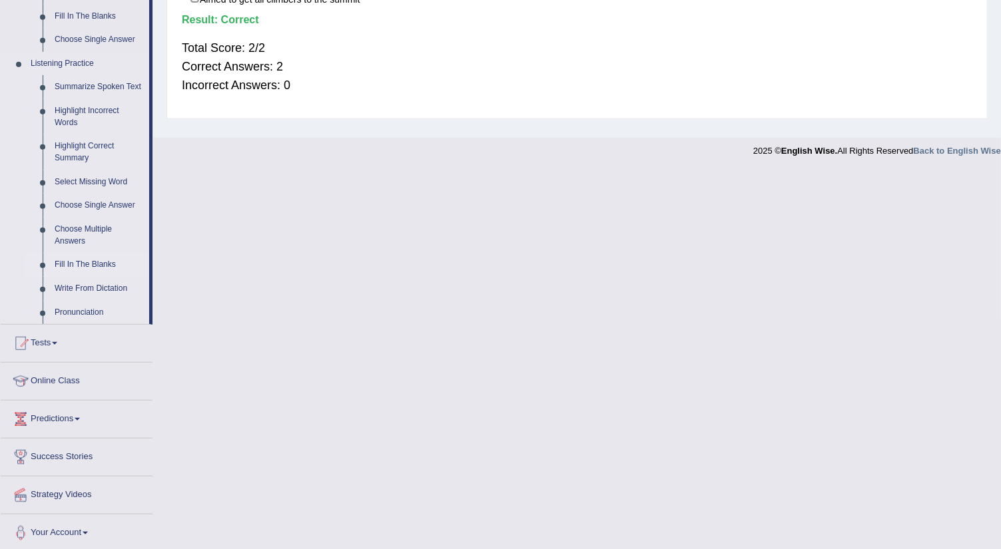
click at [79, 262] on link "Fill In The Blanks" at bounding box center [99, 265] width 101 height 24
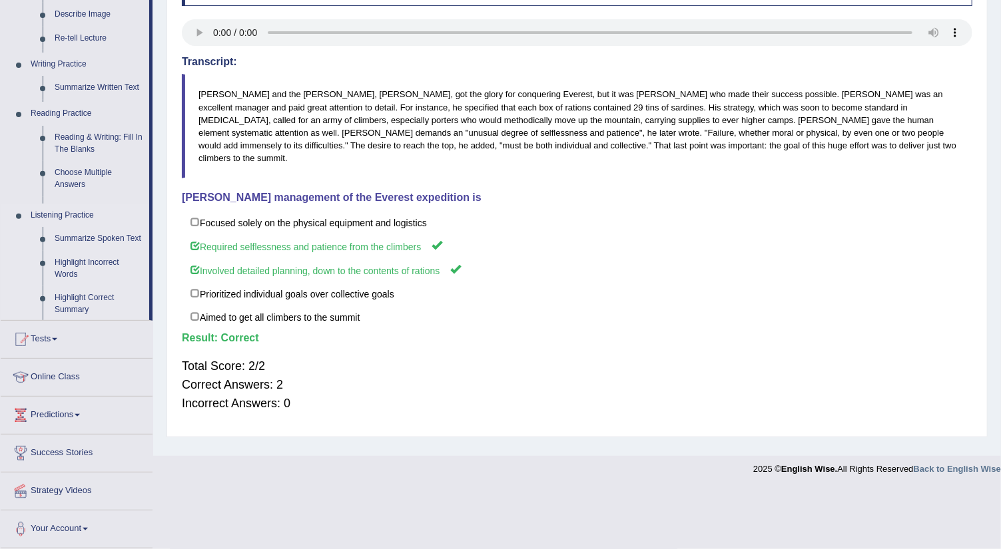
scroll to position [149, 0]
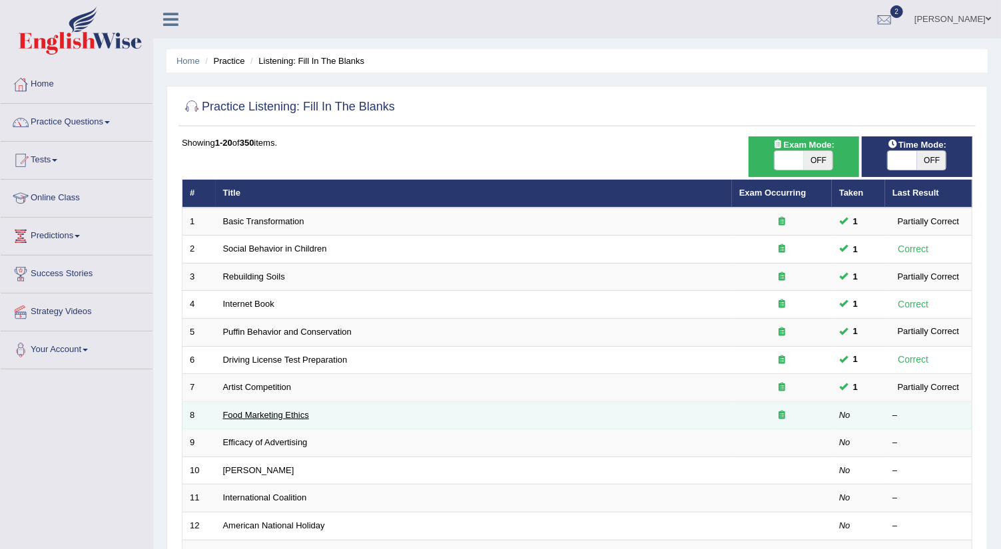
click at [270, 410] on link "Food Marketing Ethics" at bounding box center [266, 415] width 86 height 10
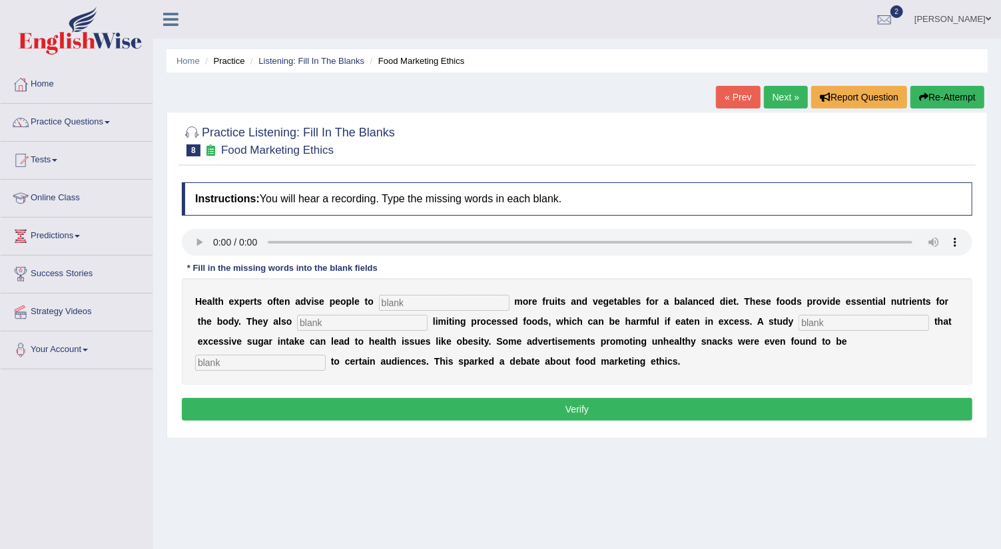
click at [423, 303] on input "text" at bounding box center [444, 303] width 131 height 16
type input "consume"
click at [314, 322] on input "text" at bounding box center [362, 323] width 131 height 16
type input "recommend"
click at [838, 320] on input "text" at bounding box center [863, 323] width 131 height 16
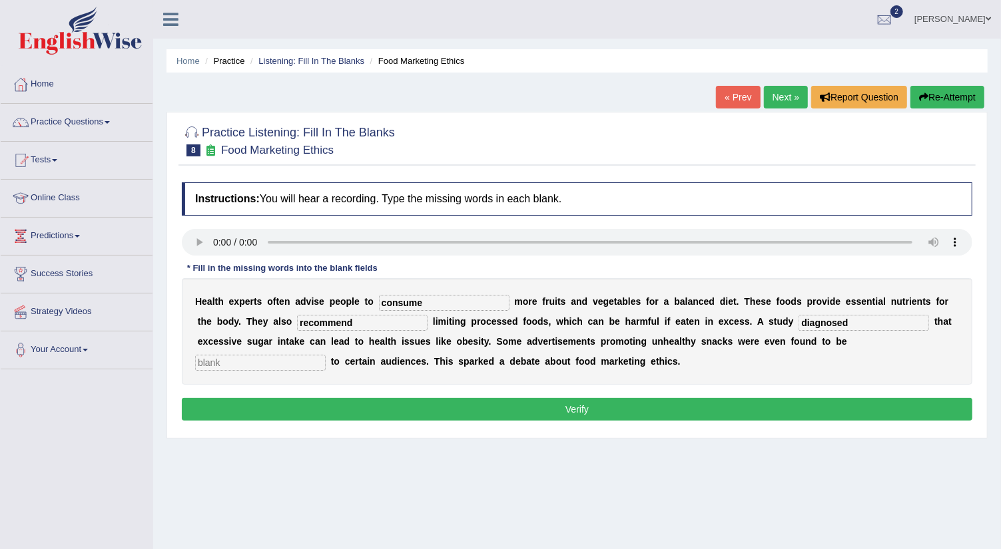
type input "diagnosed"
click at [247, 362] on input "text" at bounding box center [260, 363] width 131 height 16
type input "offensive"
click at [387, 407] on button "Verify" at bounding box center [577, 409] width 790 height 23
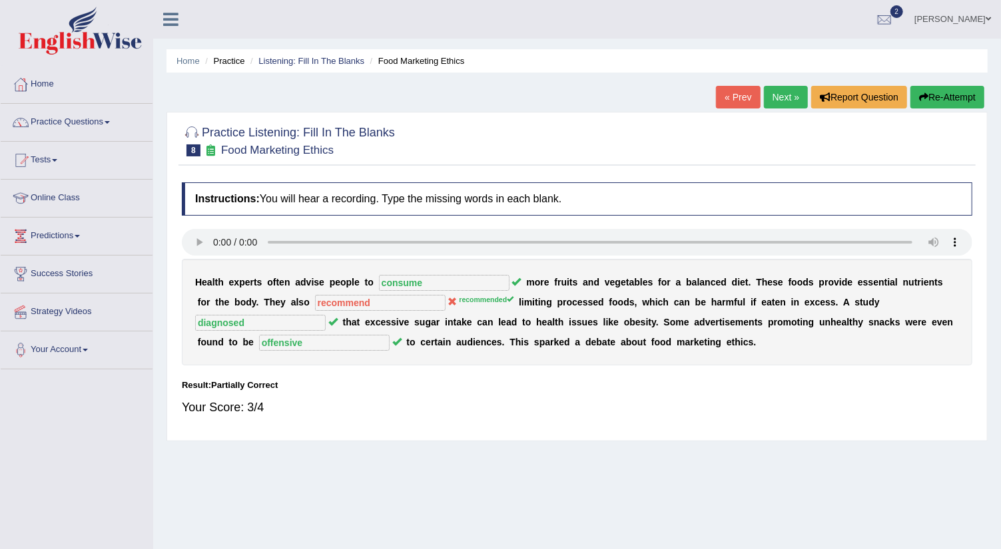
click at [782, 97] on link "Next »" at bounding box center [786, 97] width 44 height 23
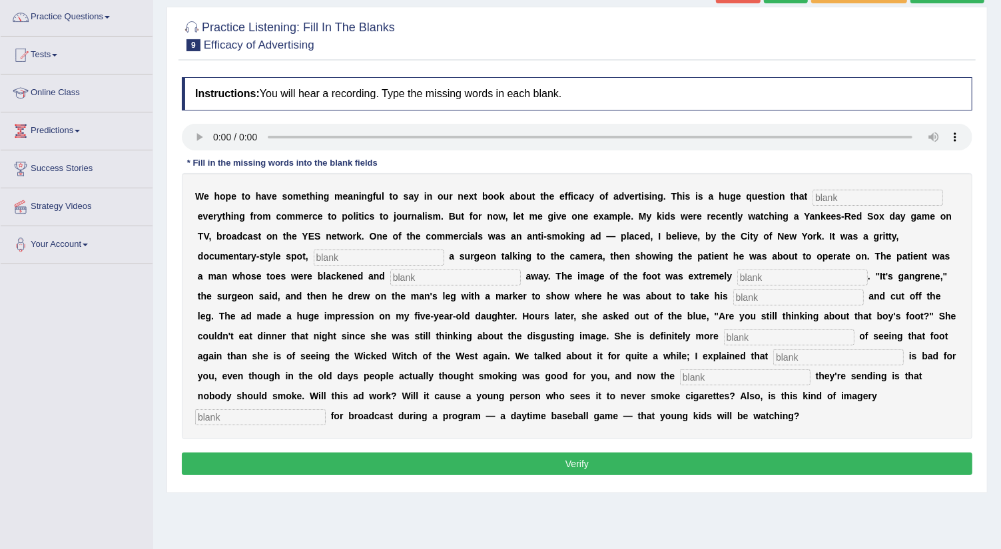
scroll to position [118, 0]
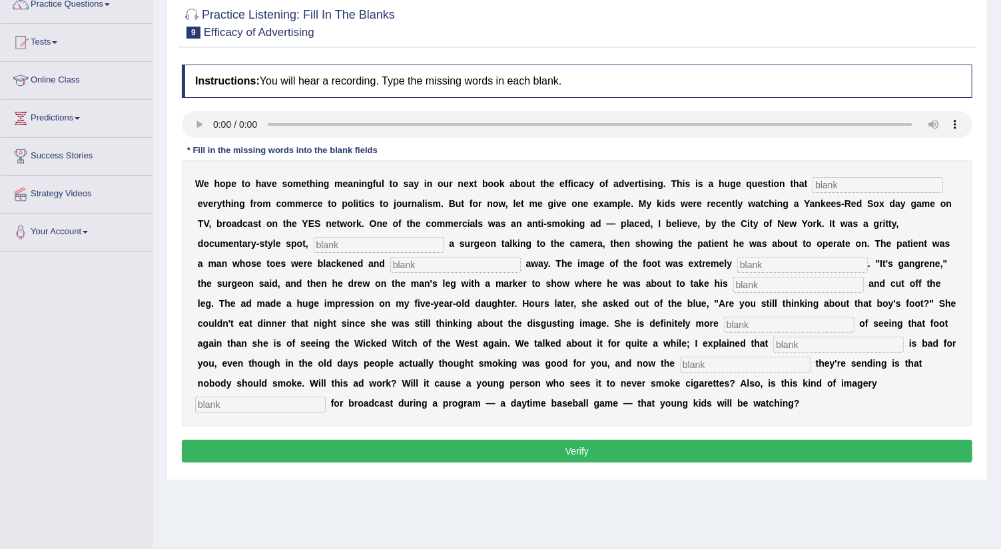
click at [832, 179] on input "text" at bounding box center [877, 185] width 131 height 16
type input "impact"
click at [337, 246] on input "text" at bounding box center [379, 245] width 131 height 16
click at [402, 257] on input "text" at bounding box center [455, 265] width 131 height 16
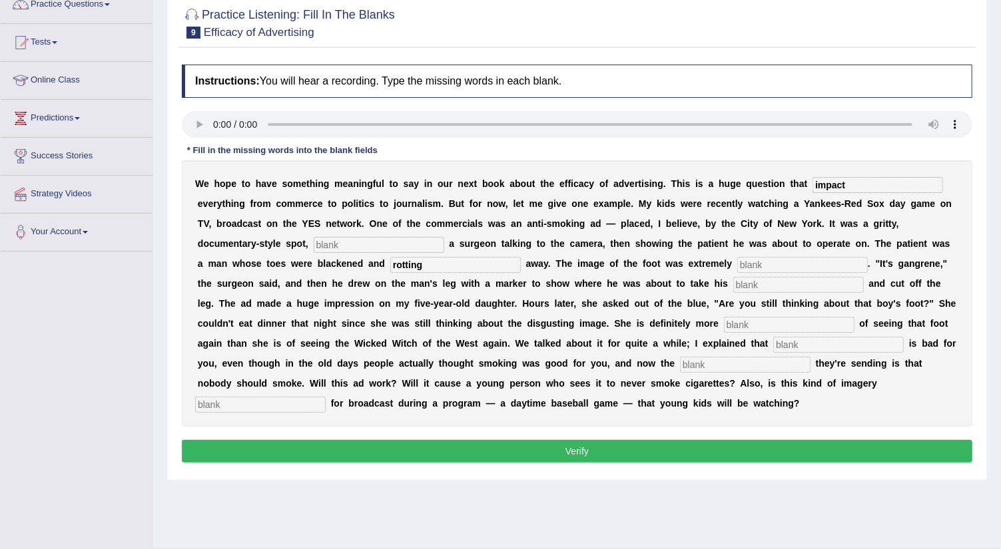
type input "rotting"
click at [737, 260] on input "text" at bounding box center [802, 265] width 131 height 16
type input "disgusting"
click at [748, 284] on input "text" at bounding box center [798, 285] width 131 height 16
click at [733, 282] on input "hacsaw" at bounding box center [798, 285] width 131 height 16
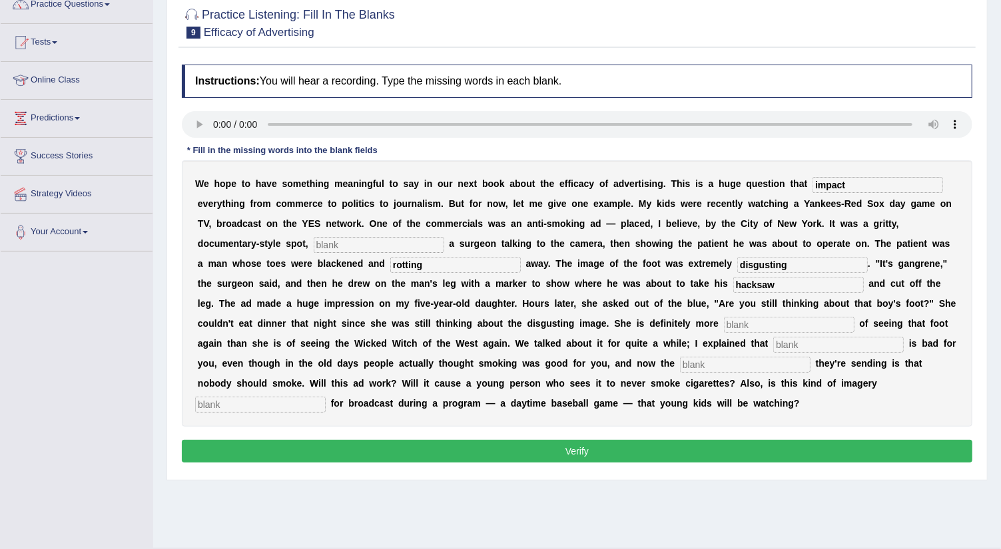
type input "hacksaw"
click at [746, 320] on input "text" at bounding box center [789, 325] width 131 height 16
type input "scared"
click at [792, 337] on input "text" at bounding box center [838, 345] width 131 height 16
type input "smoking"
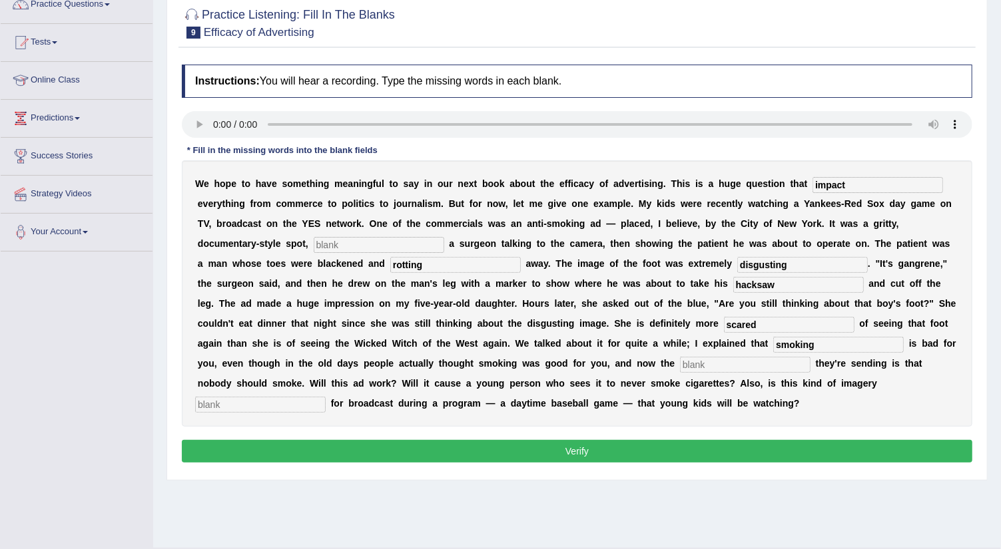
click at [722, 366] on input "text" at bounding box center [745, 365] width 131 height 16
type input "message"
click at [272, 404] on input "text" at bounding box center [260, 405] width 131 height 16
type input "appropriate"
click at [318, 450] on button "Verify" at bounding box center [577, 451] width 790 height 23
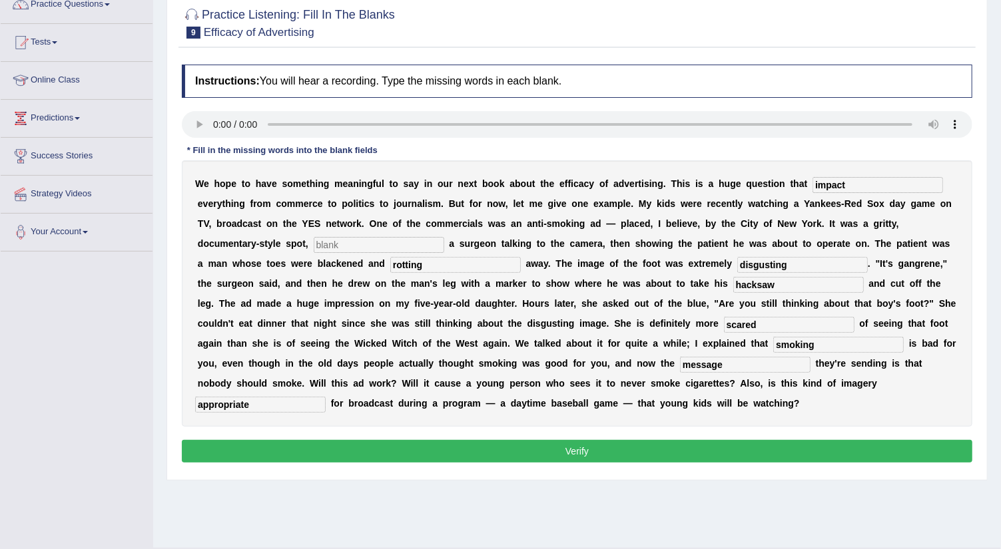
click at [360, 240] on input "text" at bounding box center [379, 245] width 131 height 16
type input "where"
click at [362, 457] on button "Verify" at bounding box center [577, 451] width 790 height 23
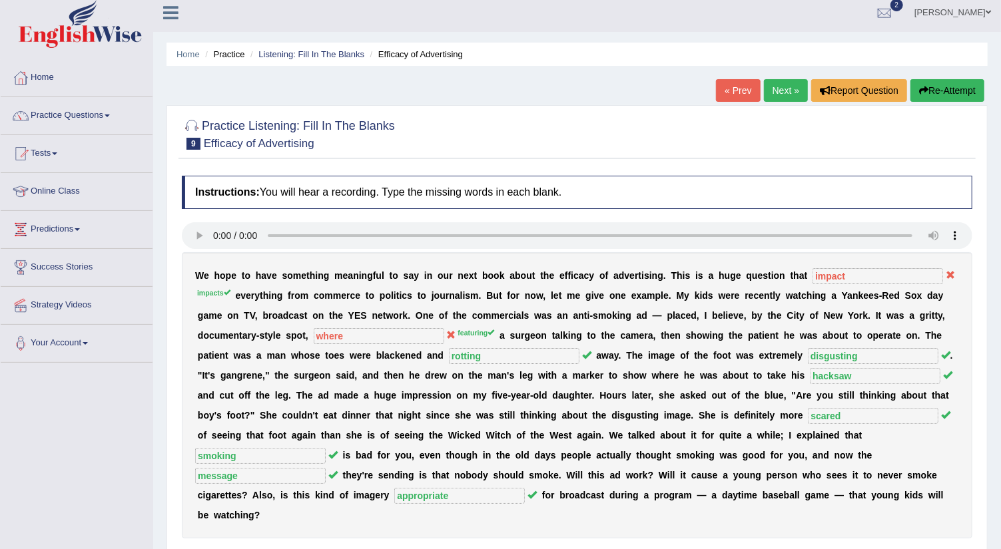
scroll to position [0, 0]
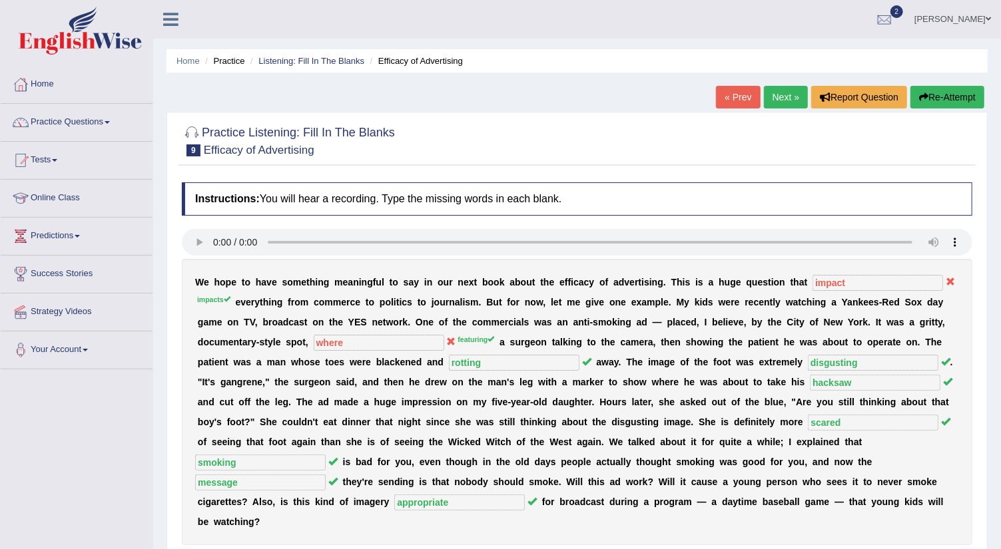
click at [784, 101] on link "Next »" at bounding box center [786, 97] width 44 height 23
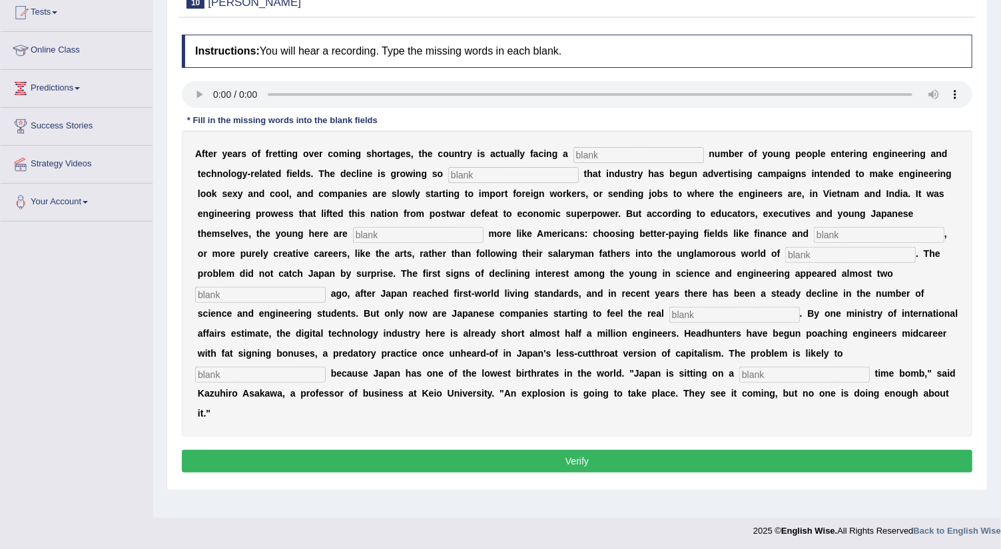
scroll to position [149, 0]
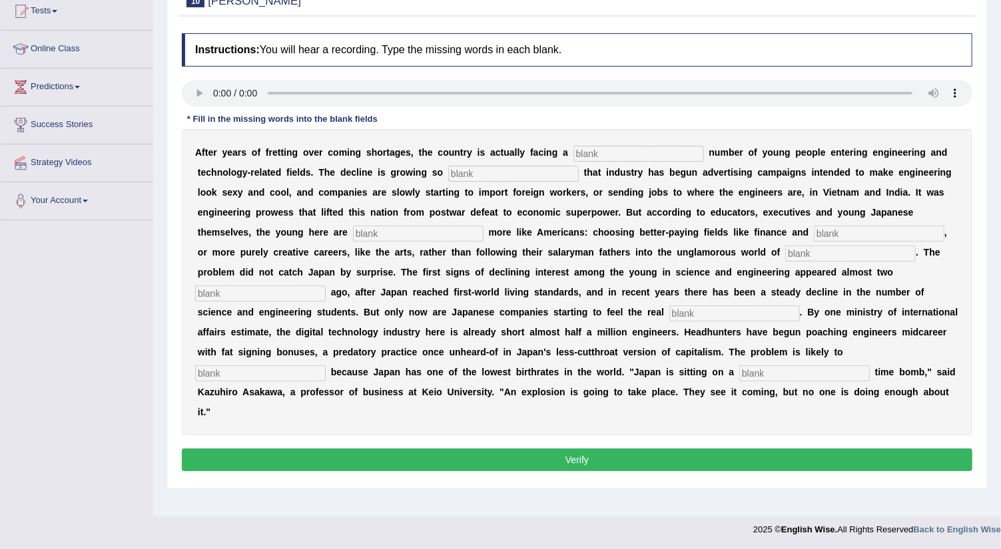
click at [581, 147] on input "text" at bounding box center [638, 154] width 131 height 16
type input "duewenderling"
click at [483, 172] on input "text" at bounding box center [513, 174] width 131 height 16
type input "drastic"
click at [375, 230] on input "text" at bounding box center [418, 234] width 131 height 16
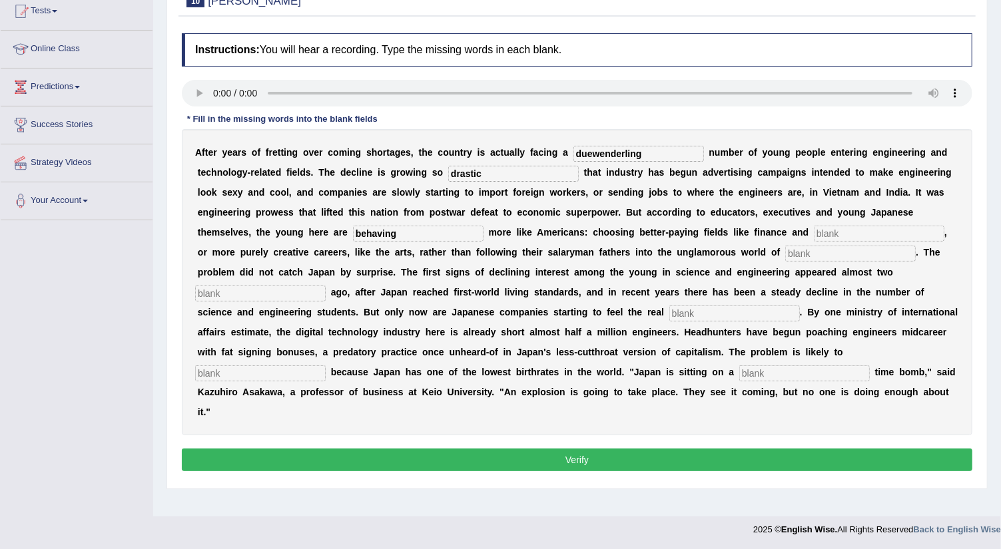
type input "behaving"
click at [844, 226] on input "text" at bounding box center [879, 234] width 131 height 16
type input "medicine"
click at [810, 246] on input "text" at bounding box center [850, 254] width 131 height 16
type input "manufacturing"
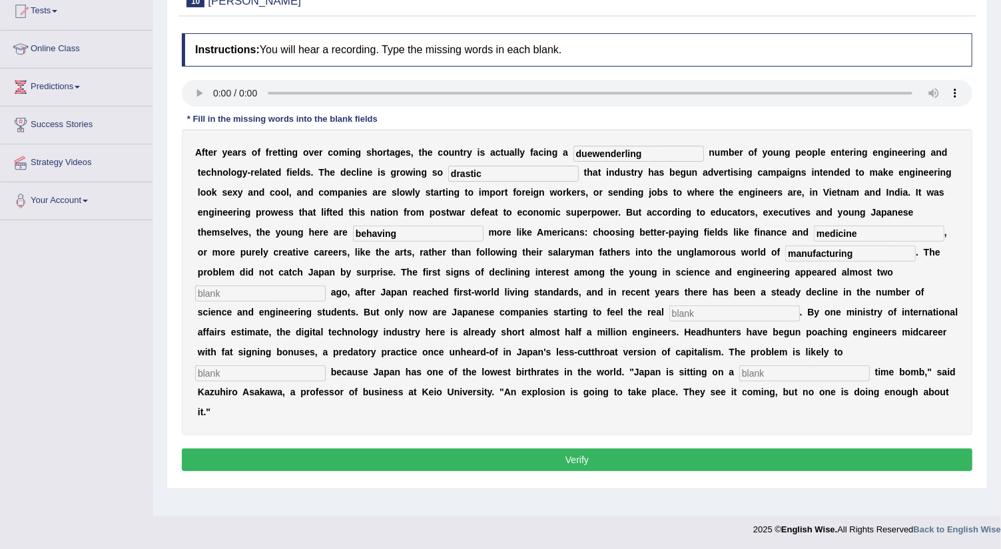
click at [257, 295] on input "text" at bounding box center [260, 294] width 131 height 16
type input "decades"
click at [681, 306] on input "text" at bounding box center [734, 314] width 131 height 16
type input "pinch"
click at [257, 371] on input "text" at bounding box center [260, 374] width 131 height 16
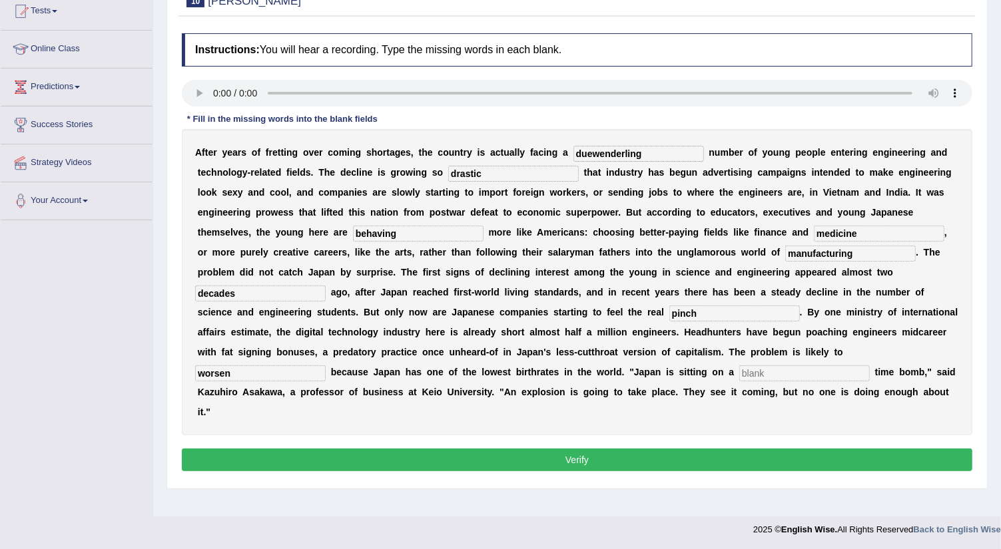
type input "worsen"
click at [760, 372] on input "text" at bounding box center [804, 374] width 131 height 16
type input "demographic"
click at [581, 457] on button "Verify" at bounding box center [577, 460] width 790 height 23
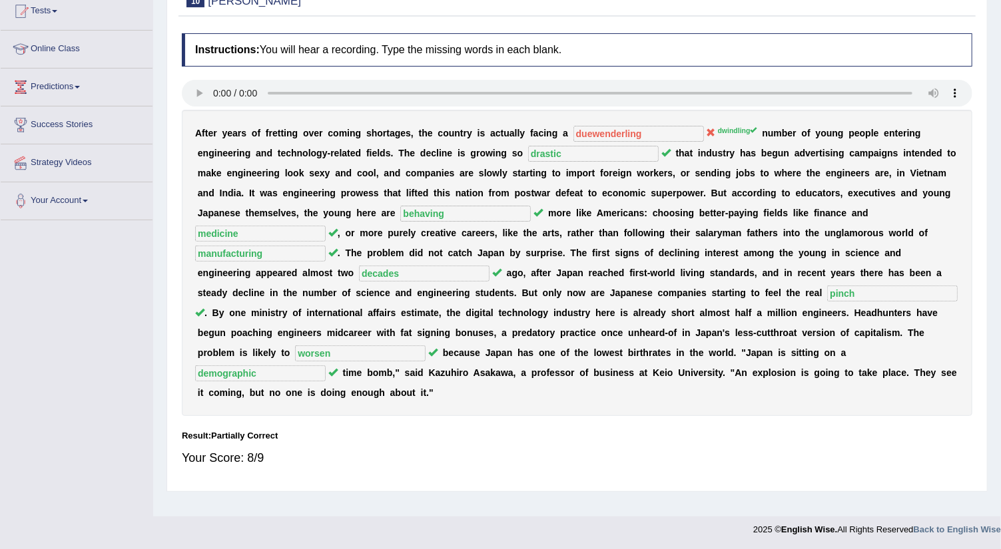
scroll to position [0, 0]
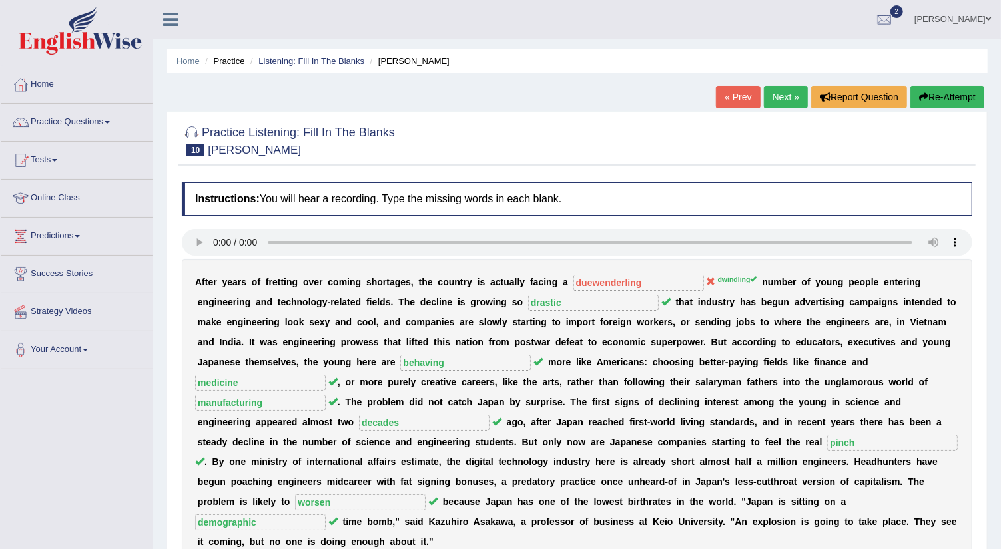
click at [770, 95] on link "Next »" at bounding box center [786, 97] width 44 height 23
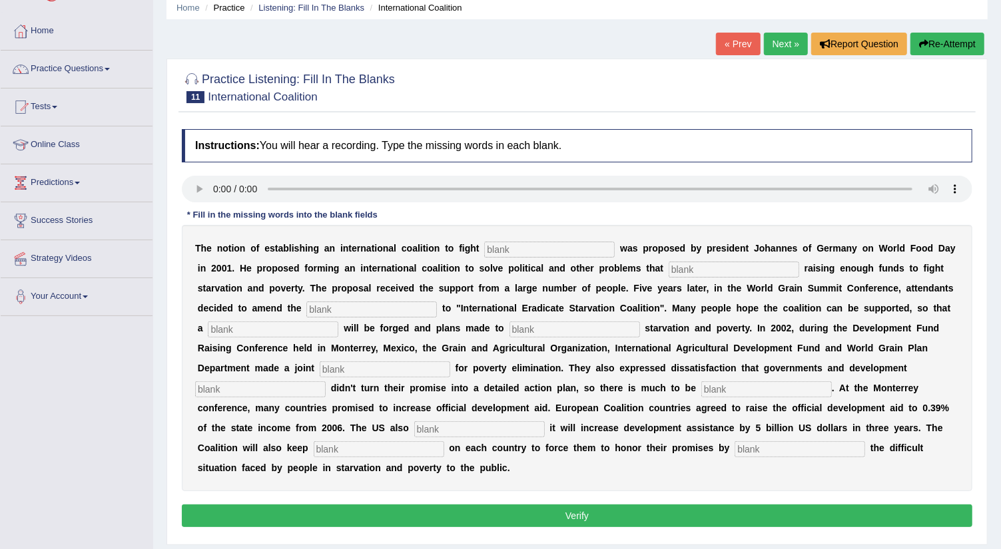
scroll to position [59, 0]
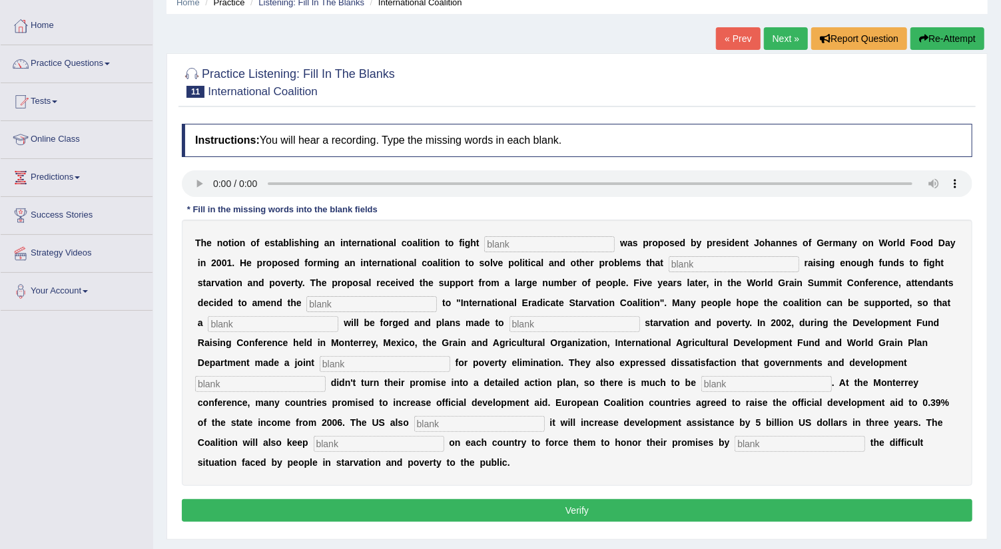
click at [513, 237] on input "text" at bounding box center [549, 244] width 131 height 16
type input "[MEDICAL_DATA]"
click at [682, 260] on input "text" at bounding box center [734, 264] width 131 height 16
type input "obstruct"
click at [313, 303] on input "text" at bounding box center [371, 304] width 131 height 16
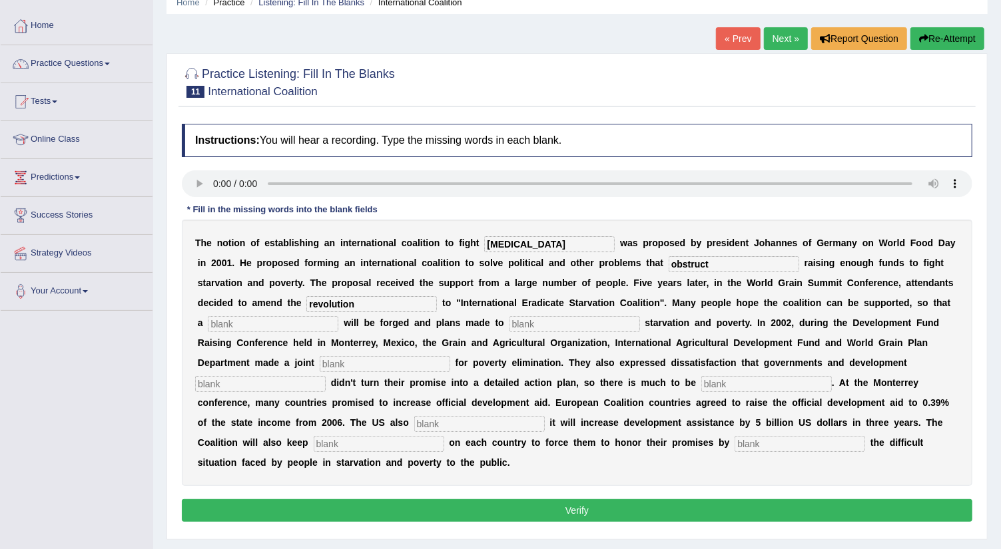
click at [255, 323] on input "text" at bounding box center [273, 324] width 131 height 16
click at [363, 303] on input "revolution" at bounding box center [371, 304] width 131 height 16
type input "r"
click at [323, 302] on input "menifesto" at bounding box center [371, 304] width 131 height 16
type input "manifesto"
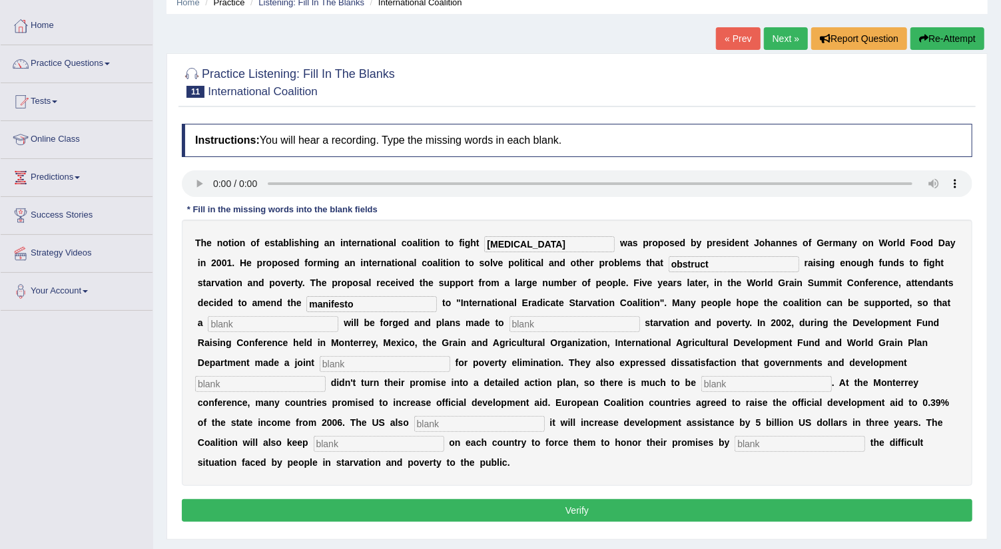
click at [294, 322] on input "text" at bounding box center [273, 324] width 131 height 16
type input "revolution"
click at [513, 319] on input "text" at bounding box center [574, 324] width 131 height 16
type input "eleminate"
click at [352, 357] on input "text" at bounding box center [385, 364] width 131 height 16
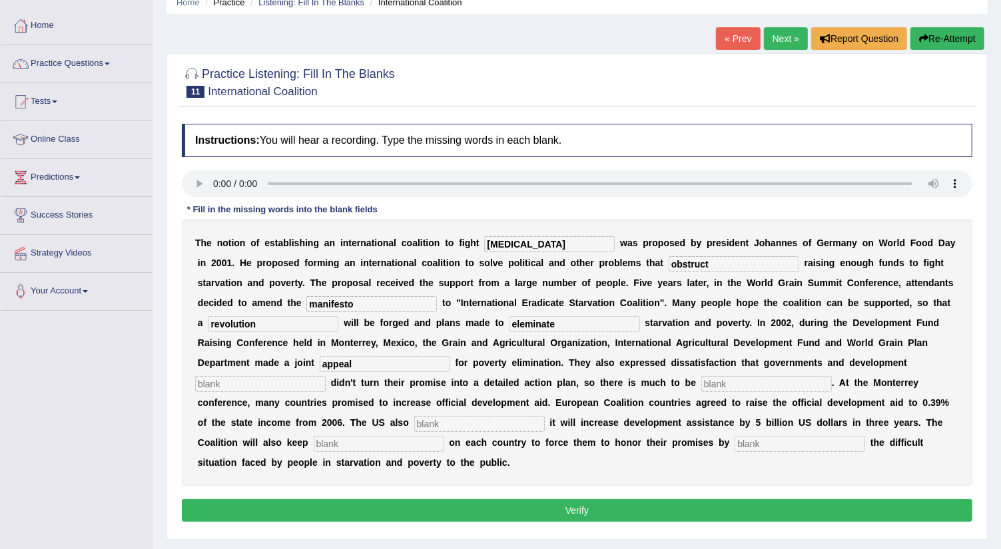
type input "appeal"
click at [250, 386] on input "text" at bounding box center [260, 384] width 131 height 16
type input "partners"
click at [733, 376] on input "text" at bounding box center [766, 384] width 131 height 16
type input "desired"
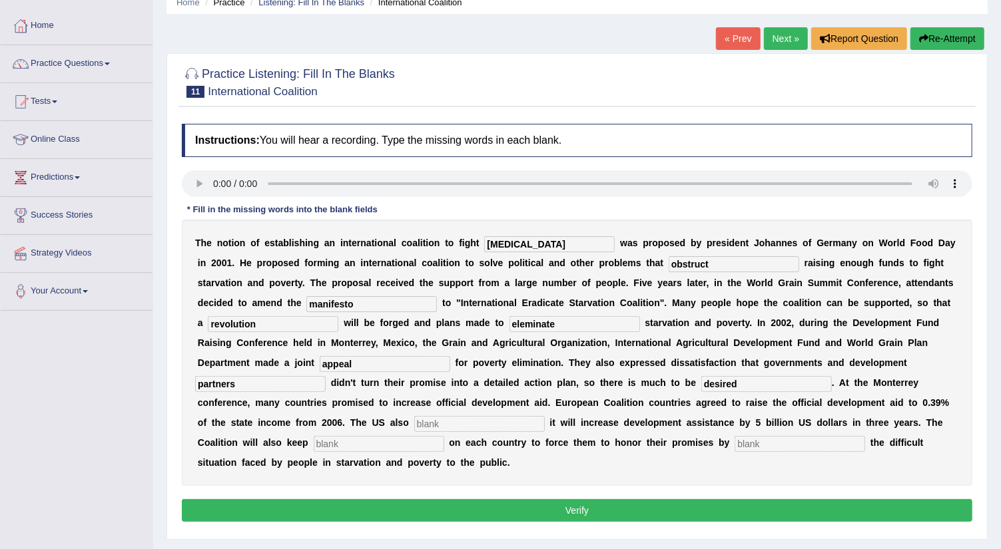
click at [433, 421] on input "text" at bounding box center [479, 424] width 131 height 16
type input "announced"
click at [360, 443] on input "text" at bounding box center [379, 444] width 131 height 16
type input "pressure"
click at [756, 441] on input "text" at bounding box center [799, 444] width 131 height 16
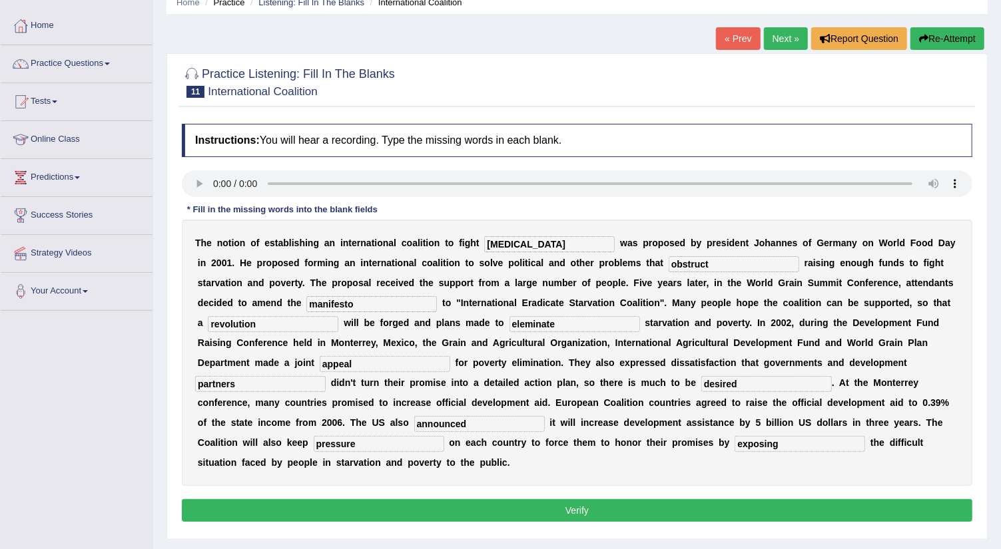
type input "exposing"
click at [531, 509] on button "Verify" at bounding box center [577, 510] width 790 height 23
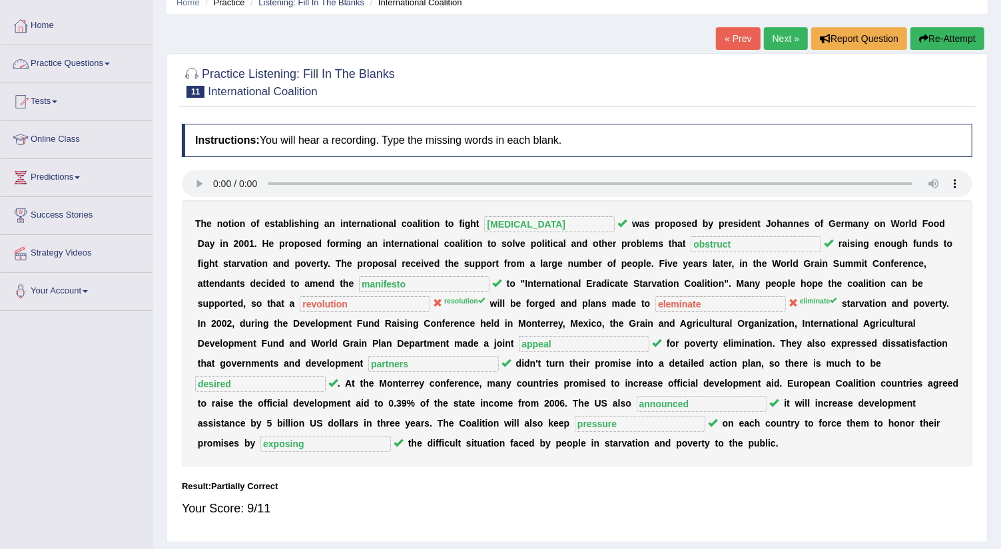
click at [110, 63] on span at bounding box center [107, 64] width 5 height 3
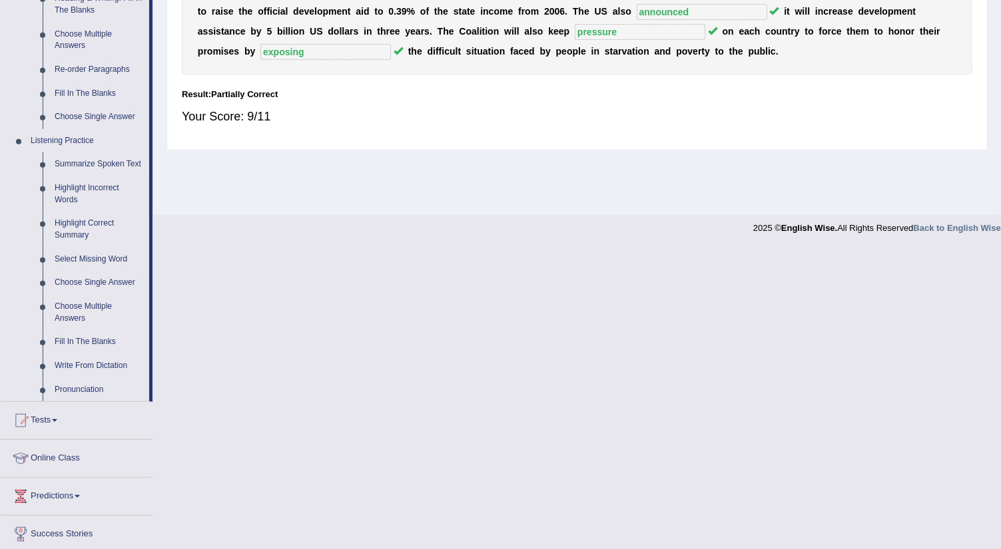
scroll to position [451, 0]
click at [117, 367] on link "Write From Dictation" at bounding box center [99, 366] width 101 height 24
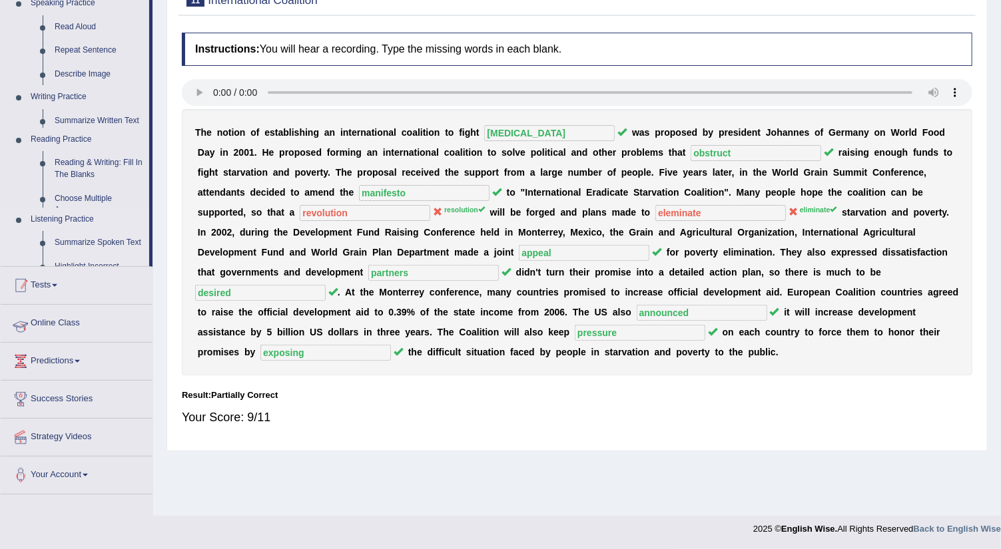
scroll to position [149, 0]
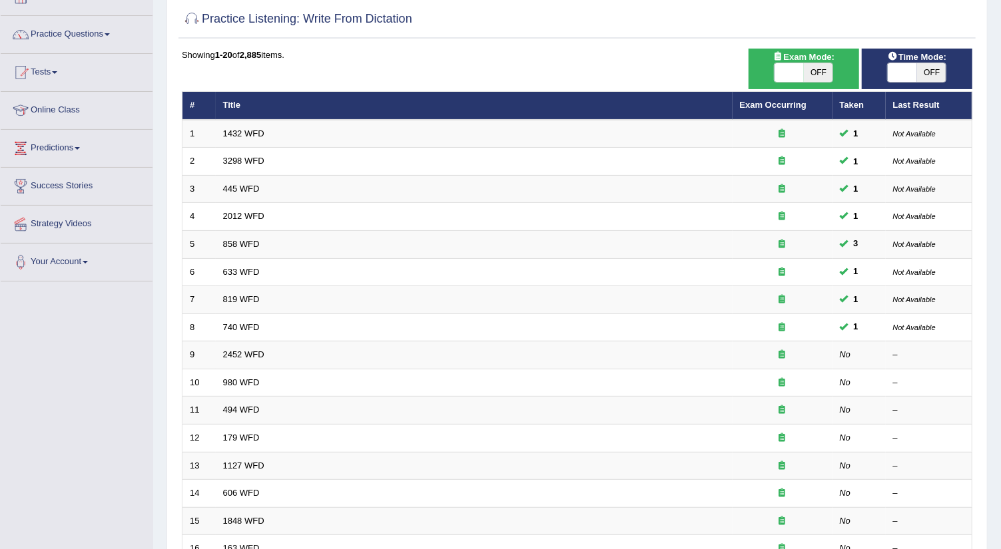
scroll to position [89, 0]
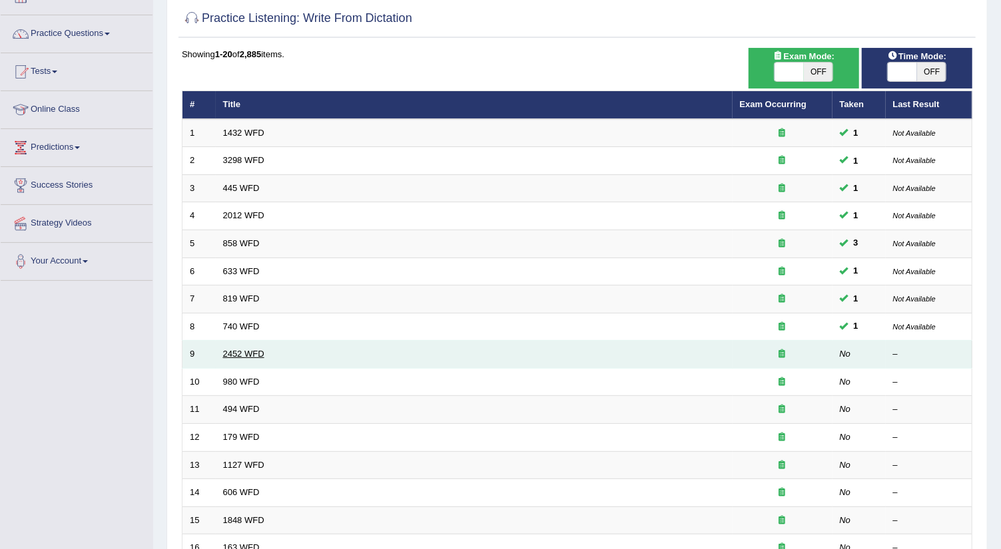
click at [255, 349] on link "2452 WFD" at bounding box center [243, 354] width 41 height 10
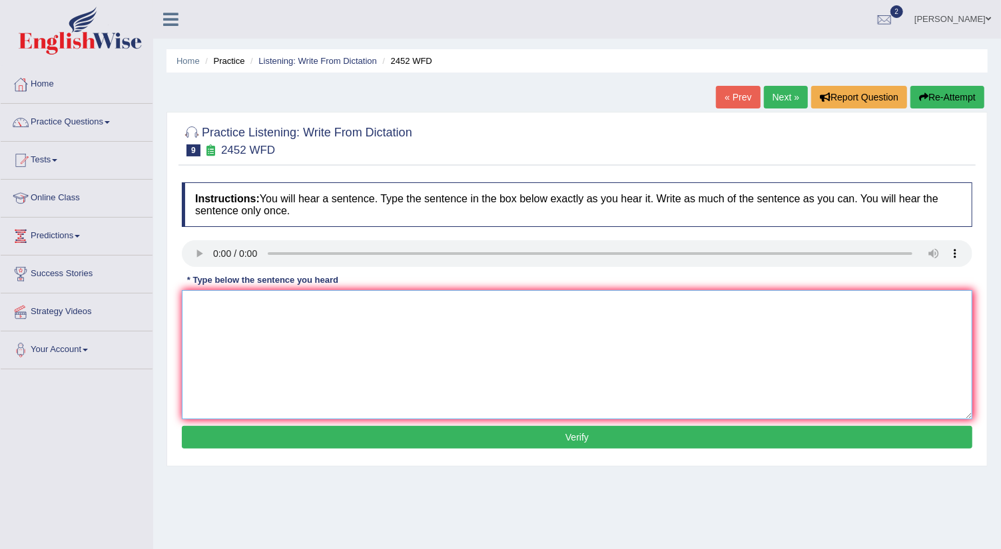
click at [228, 327] on textarea at bounding box center [577, 354] width 790 height 129
click at [224, 335] on textarea "To enrich screen reader interactions, please activate Accessibility in Grammarl…" at bounding box center [577, 354] width 790 height 129
type textarea "It is a debate about the value of knowledge."
click at [288, 430] on button "Verify" at bounding box center [577, 437] width 790 height 23
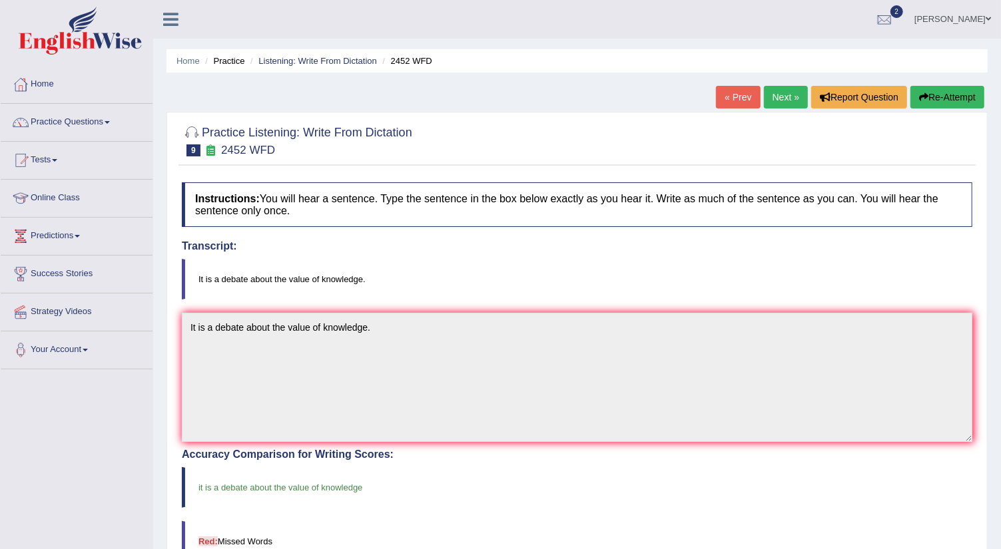
click at [784, 94] on link "Next »" at bounding box center [786, 97] width 44 height 23
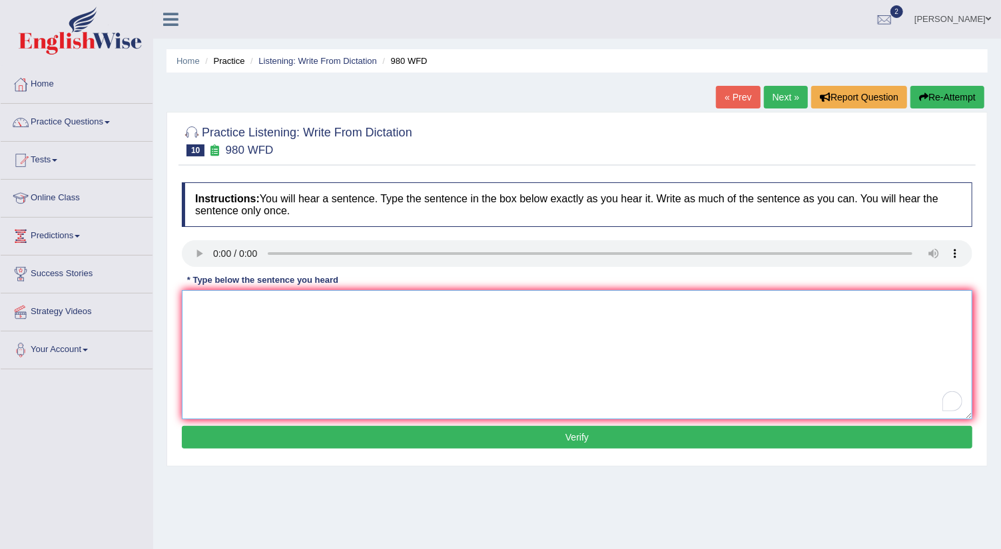
click at [208, 311] on textarea "To enrich screen reader interactions, please activate Accessibility in Grammarl…" at bounding box center [577, 354] width 790 height 129
click at [207, 320] on textarea "To enrich screen reader interactions, please activate Accessibility in Grammarl…" at bounding box center [577, 354] width 790 height 129
click at [346, 304] on textarea "Your ideas have been discussed in saminars and tutorials" at bounding box center [577, 354] width 790 height 129
click at [427, 306] on textarea "Your ideas have been discussed in seminars and tutorials" at bounding box center [577, 354] width 790 height 129
type textarea "Your ideas have been discussed in seminars and tutorials."
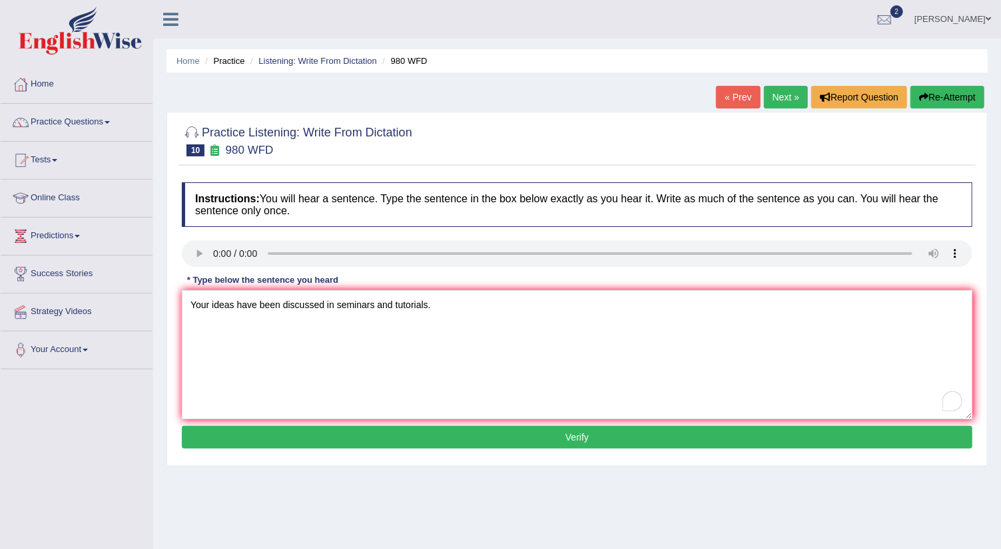
click at [400, 438] on button "Verify" at bounding box center [577, 437] width 790 height 23
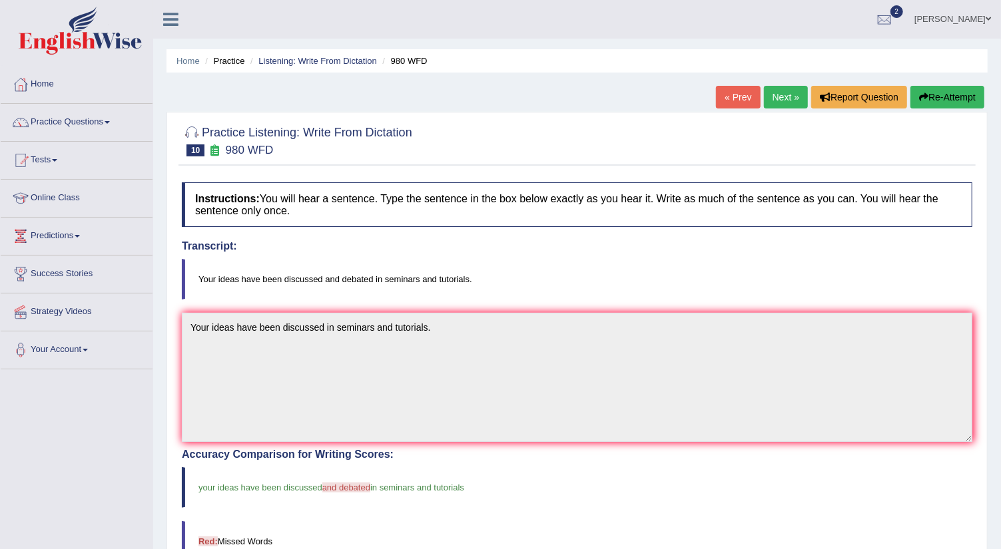
click at [789, 95] on link "Next »" at bounding box center [786, 97] width 44 height 23
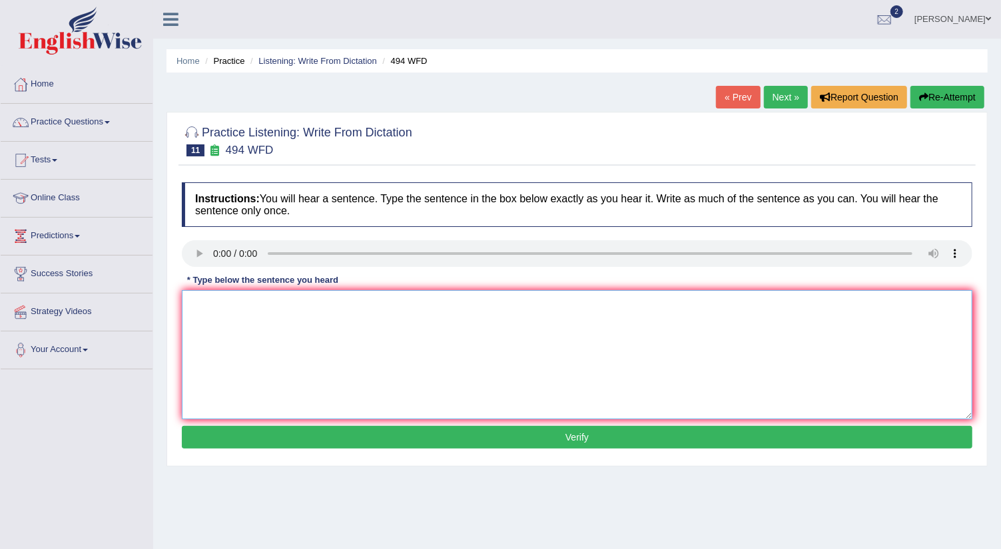
click at [207, 308] on textarea at bounding box center [577, 354] width 790 height 129
click at [281, 304] on textarea "The vocabulary that is in specific field is called a jargon." at bounding box center [577, 354] width 790 height 129
click at [284, 307] on textarea "The vocabulary that is peculiar in specific field is called a jargon." at bounding box center [577, 354] width 790 height 129
type textarea "The vocabulary that is speculiar in specific field is called a jargon."
click at [394, 440] on button "Verify" at bounding box center [577, 437] width 790 height 23
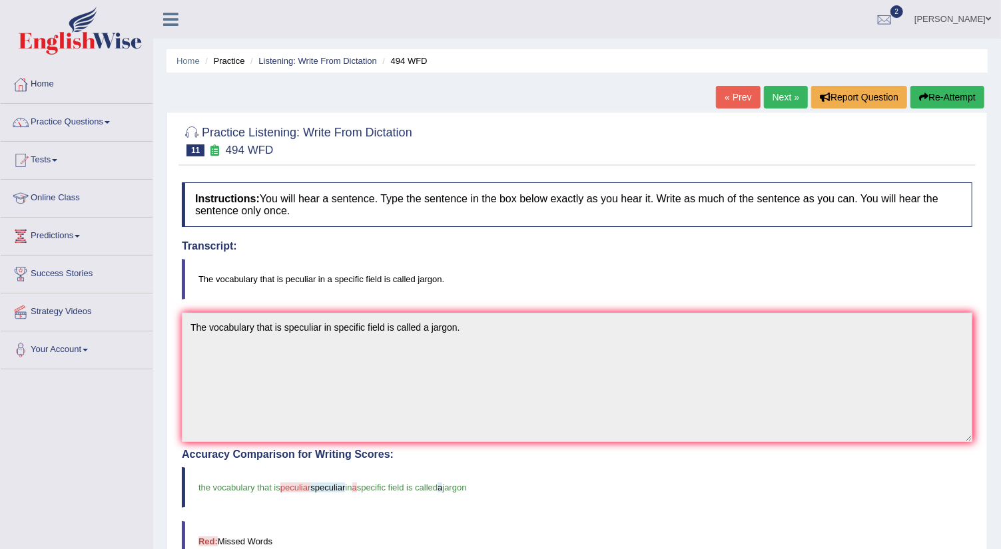
click at [770, 91] on link "Next »" at bounding box center [786, 97] width 44 height 23
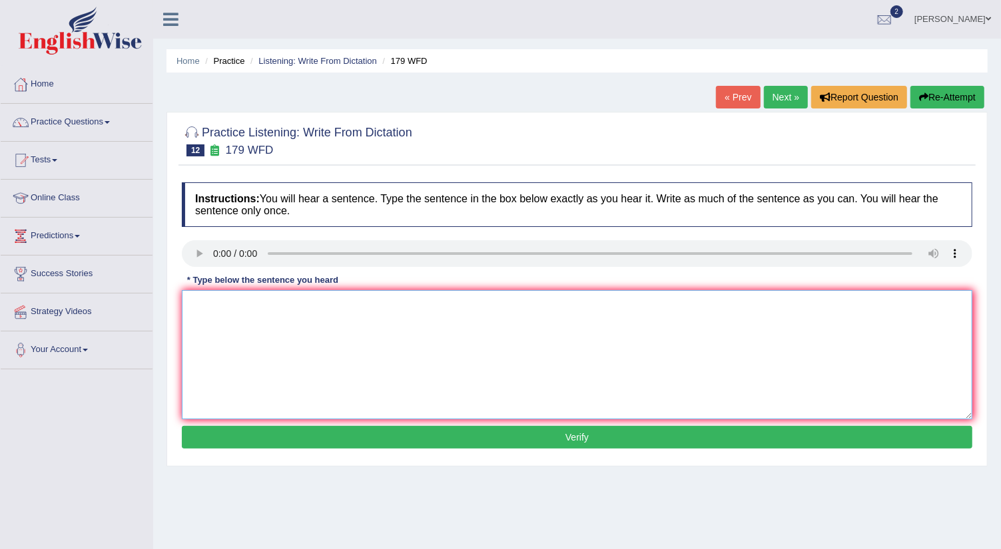
click at [210, 309] on textarea at bounding box center [577, 354] width 790 height 129
type textarea "Lectures are oldest and most formal method of teaching at the university."
click at [321, 428] on button "Verify" at bounding box center [577, 437] width 790 height 23
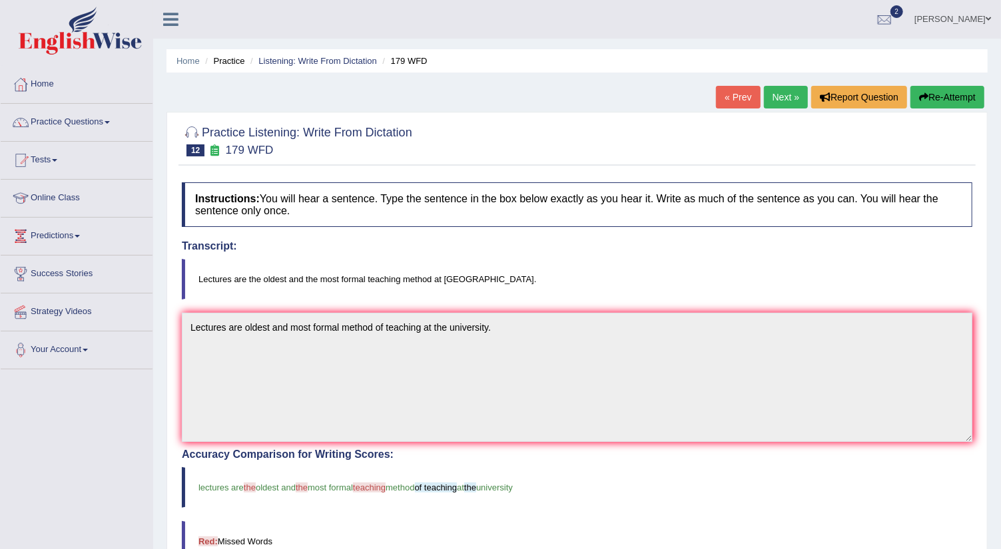
click at [786, 99] on link "Next »" at bounding box center [786, 97] width 44 height 23
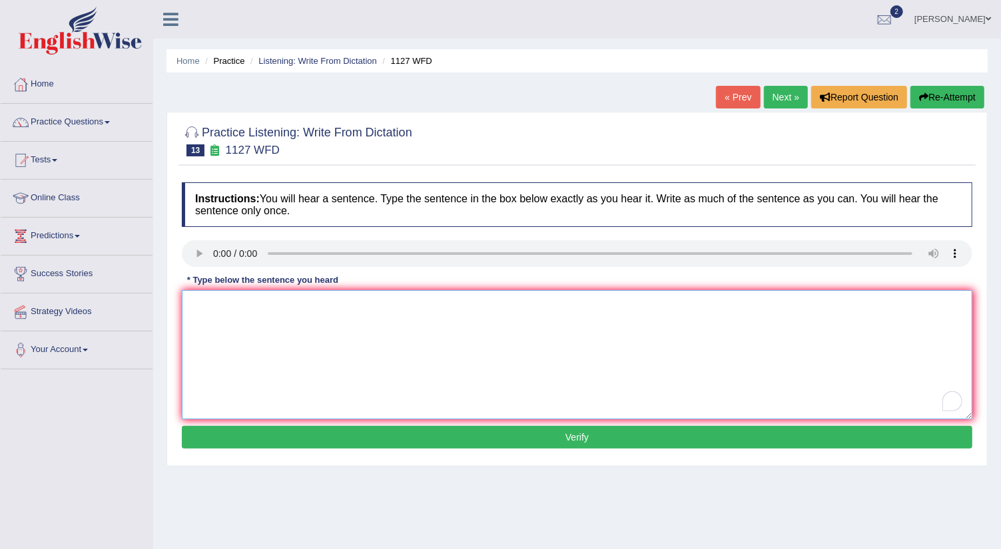
click at [202, 297] on textarea "To enrich screen reader interactions, please activate Accessibility in Grammarl…" at bounding box center [577, 354] width 790 height 129
type textarea "A"
type textarea "A University degree is a requirement to enter many professions."
click at [328, 427] on button "Verify" at bounding box center [577, 437] width 790 height 23
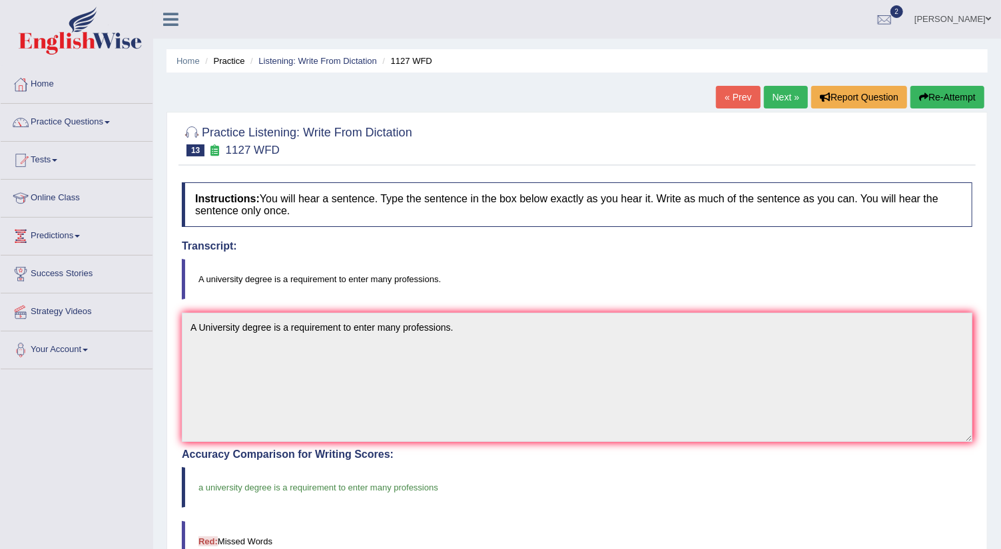
click at [776, 92] on link "Next »" at bounding box center [786, 97] width 44 height 23
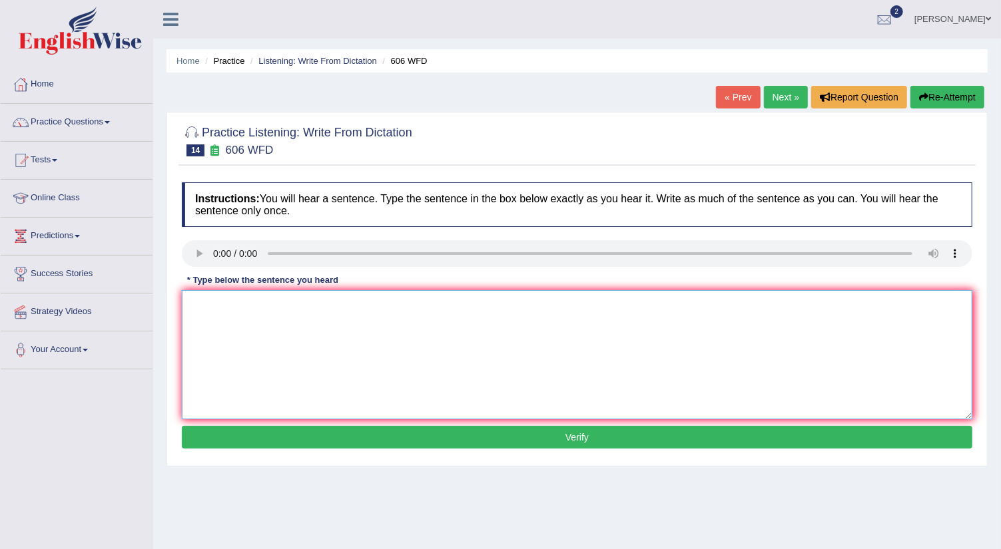
click at [204, 310] on textarea at bounding box center [577, 354] width 790 height 129
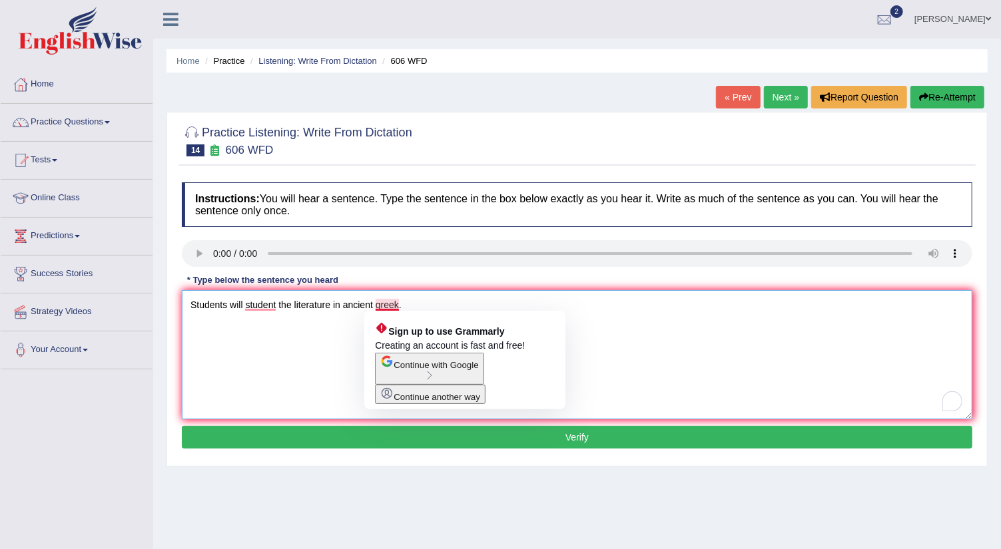
click at [378, 303] on textarea "Students will student the literature in ancient greek." at bounding box center [577, 354] width 790 height 129
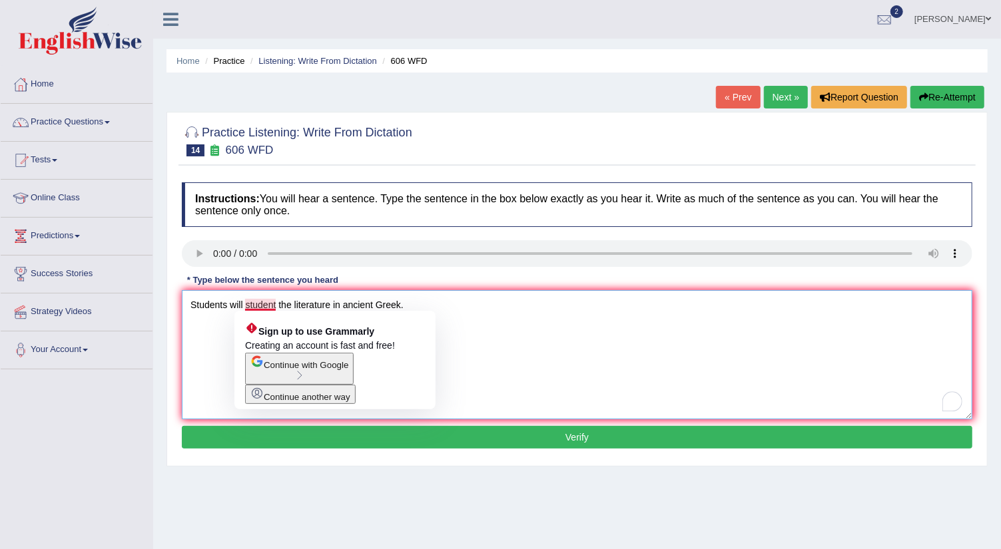
click at [276, 306] on textarea "Students will student the literature in ancient Greek." at bounding box center [577, 354] width 790 height 129
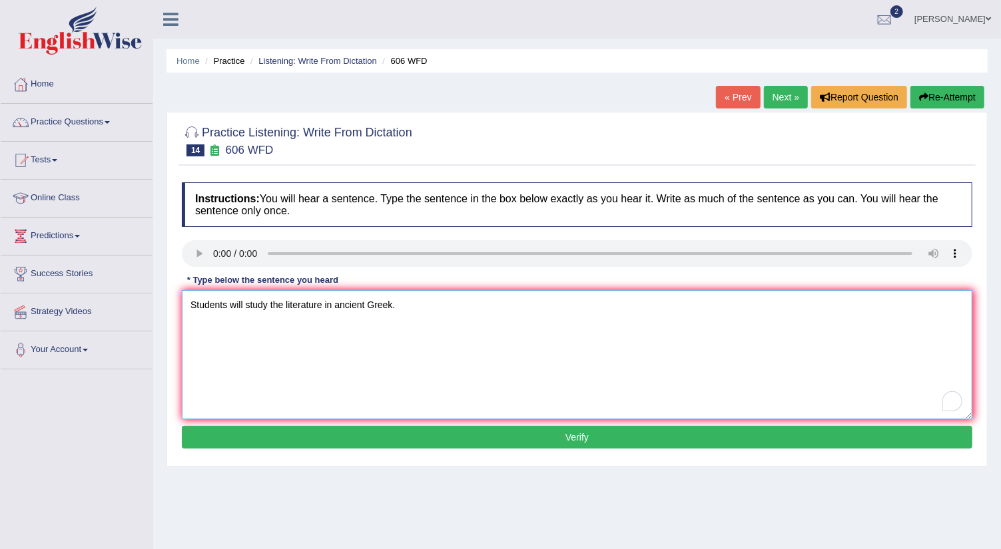
type textarea "Students will study the literature in ancient Greek."
click at [376, 436] on button "Verify" at bounding box center [577, 437] width 790 height 23
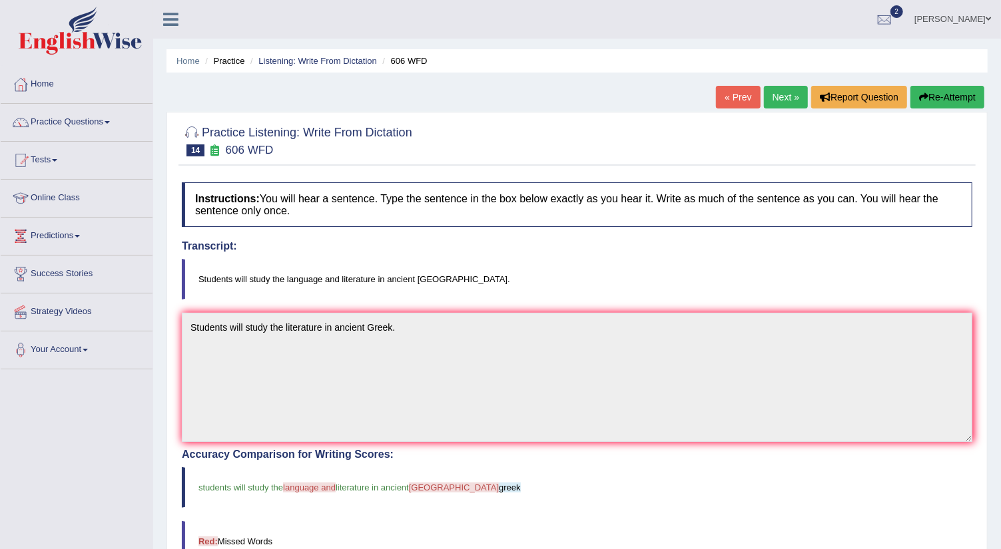
click at [782, 89] on link "Next »" at bounding box center [786, 97] width 44 height 23
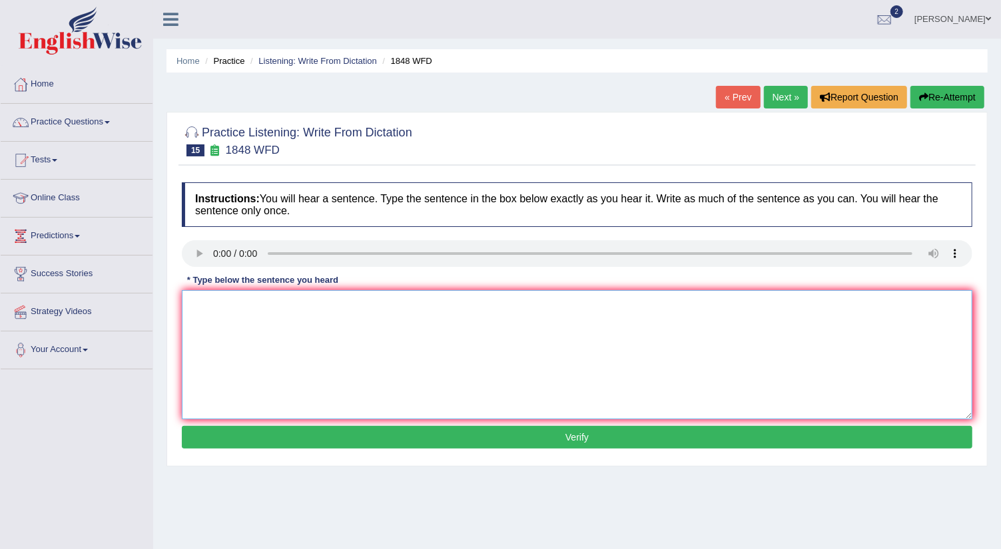
click at [198, 320] on textarea at bounding box center [577, 354] width 790 height 129
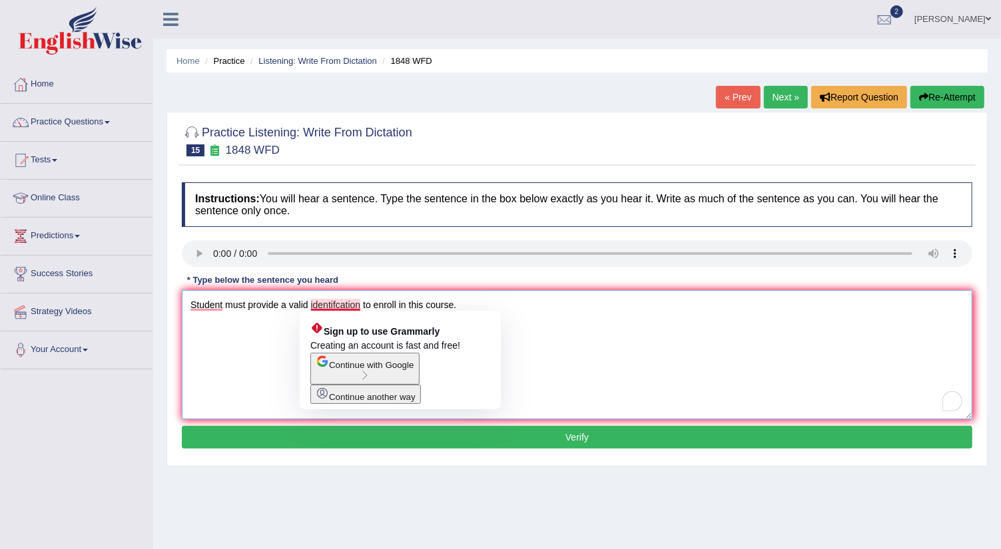
click at [332, 302] on textarea "Student must provide a valid identifcation to enroll in this course." at bounding box center [577, 354] width 790 height 129
click at [336, 302] on textarea "Student must provide a valid identifcation to enroll in this course." at bounding box center [577, 354] width 790 height 129
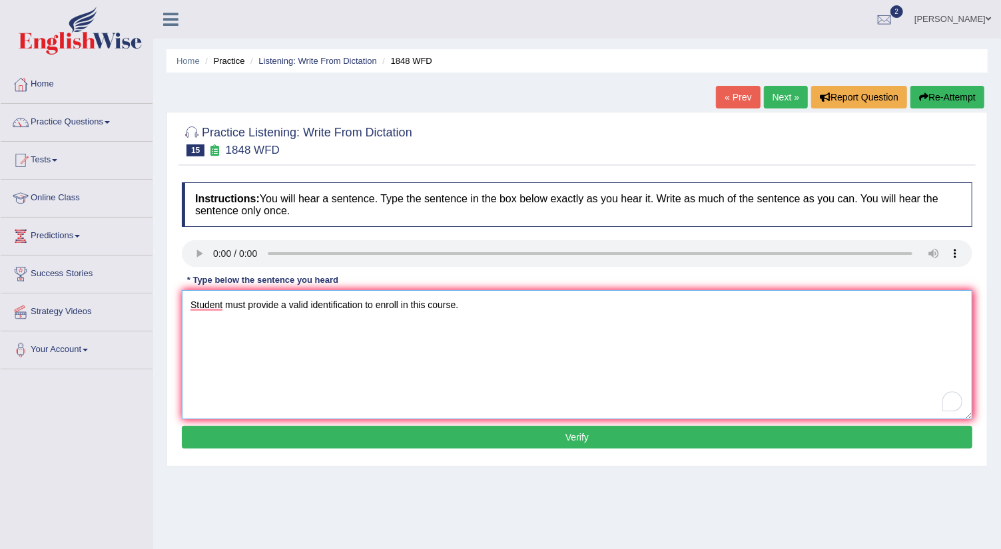
click at [222, 302] on textarea "Student must provide a valid identification to enroll in this course." at bounding box center [577, 354] width 790 height 129
type textarea "Students must provide a valid identification to enroll in this course."
click at [371, 440] on button "Verify" at bounding box center [577, 437] width 790 height 23
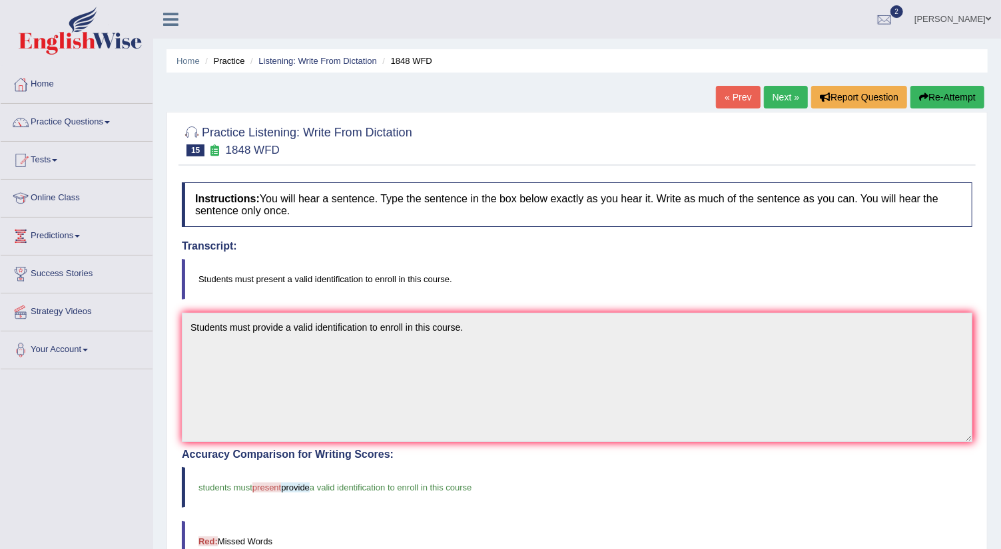
click at [784, 95] on link "Next »" at bounding box center [786, 97] width 44 height 23
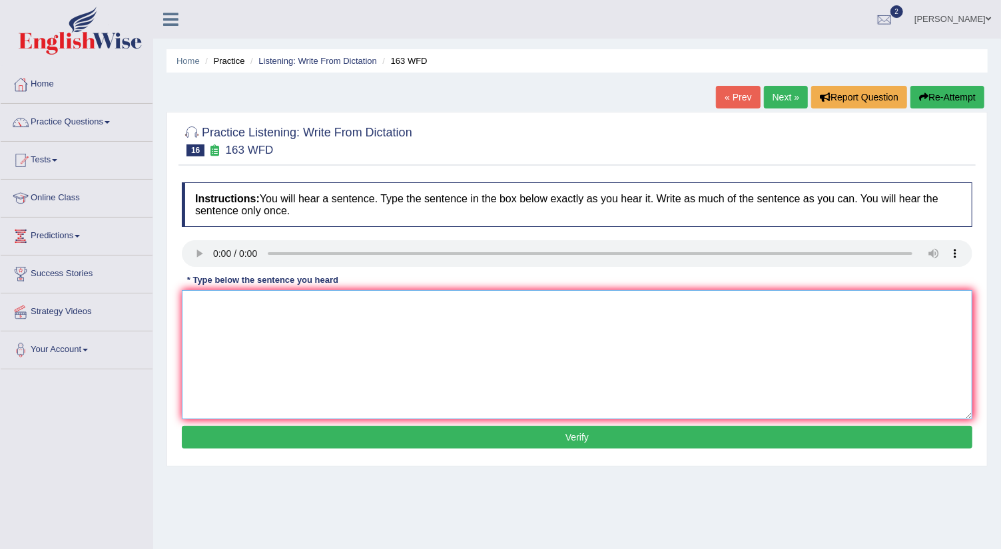
click at [203, 311] on textarea at bounding box center [577, 354] width 790 height 129
click at [212, 315] on textarea "To enrich screen reader interactions, please activate Accessibility in Grammarl…" at bounding box center [577, 354] width 790 height 129
type textarea "A number of assignments will presented to the conference."
click at [346, 437] on button "Verify" at bounding box center [577, 437] width 790 height 23
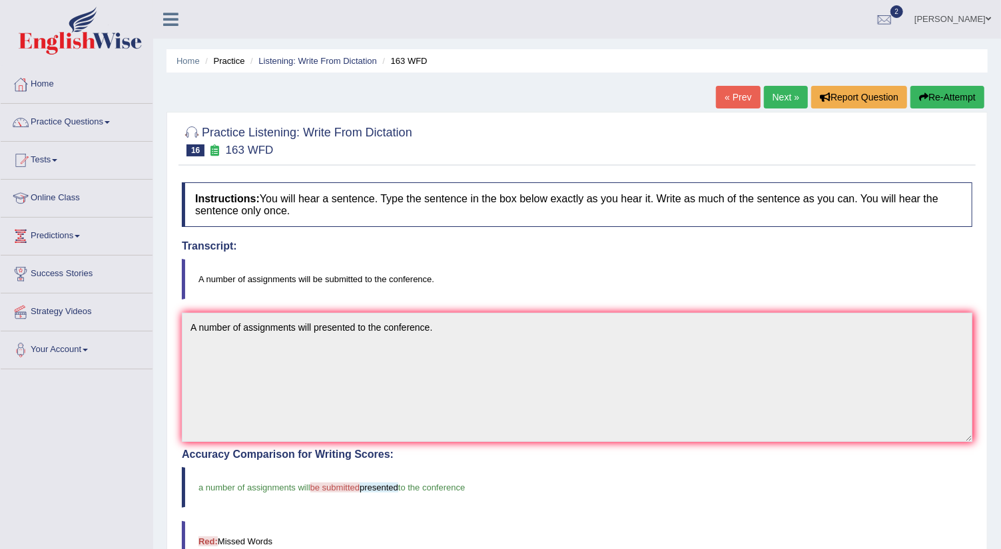
click at [772, 99] on link "Next »" at bounding box center [786, 97] width 44 height 23
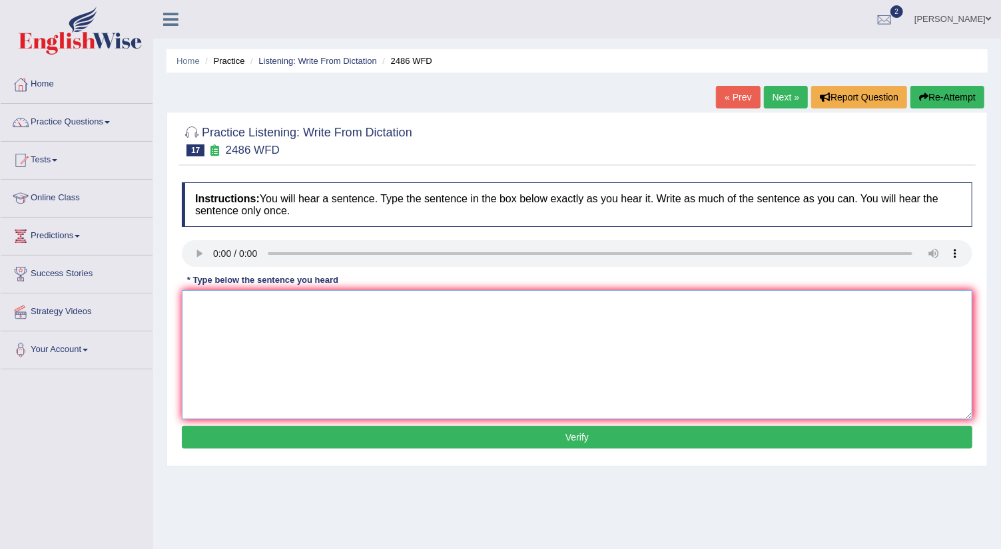
click at [226, 320] on textarea at bounding box center [577, 354] width 790 height 129
click at [203, 311] on textarea "To enrich screen reader interactions, please activate Accessibility in Grammarl…" at bounding box center [577, 354] width 790 height 129
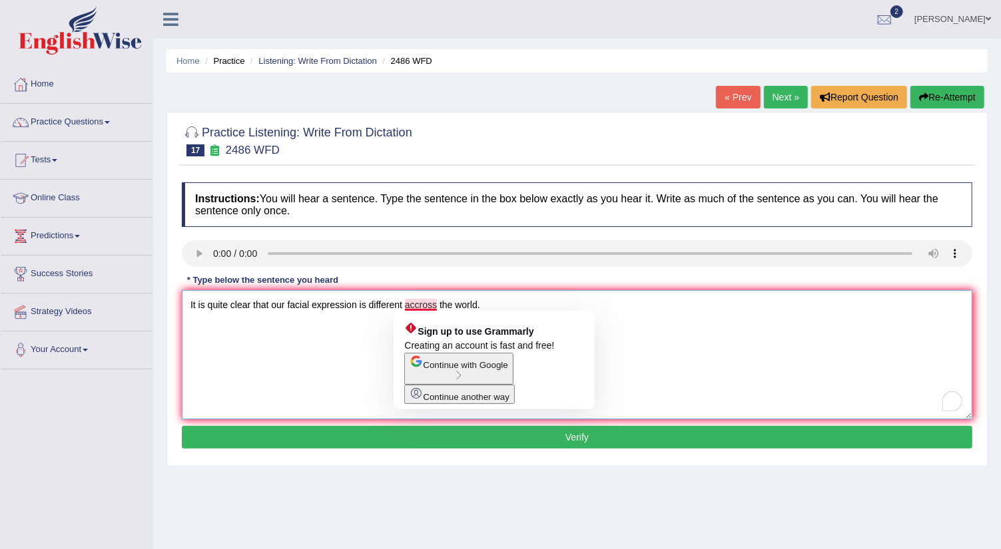
click at [414, 305] on textarea "It is quite clear that our facial expression is different accross the world." at bounding box center [577, 354] width 790 height 129
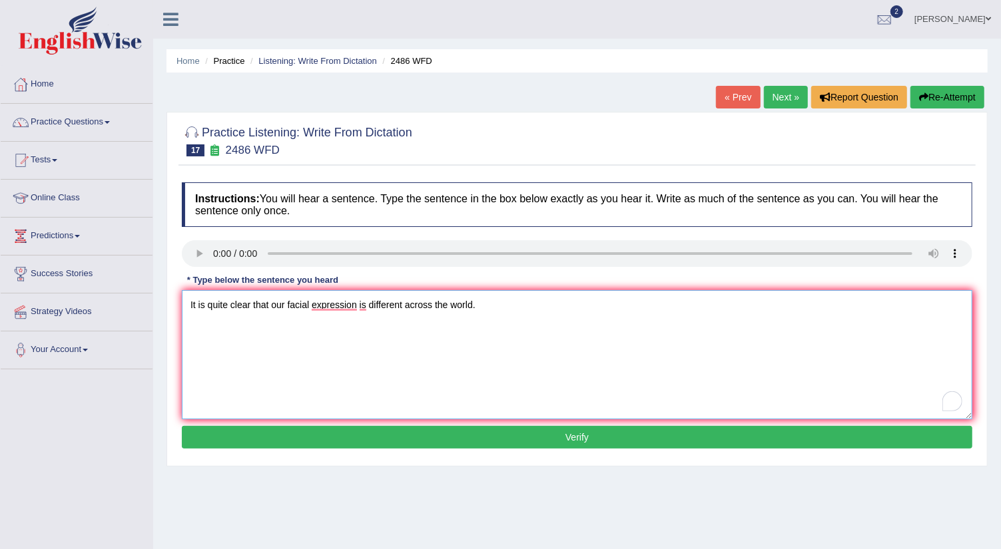
type textarea "It is quite clear that our facial expression is different across the world."
click at [473, 432] on button "Verify" at bounding box center [577, 437] width 790 height 23
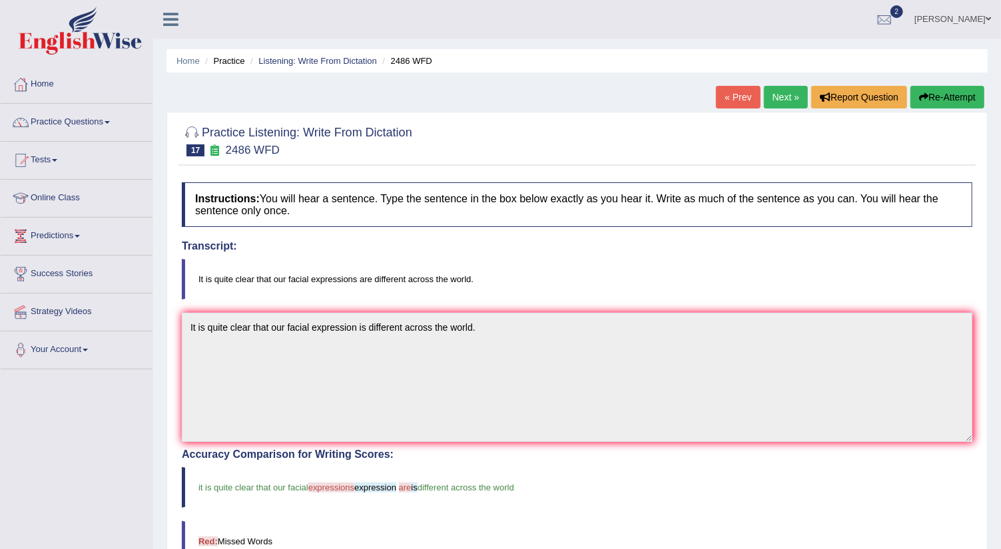
click at [778, 97] on link "Next »" at bounding box center [786, 97] width 44 height 23
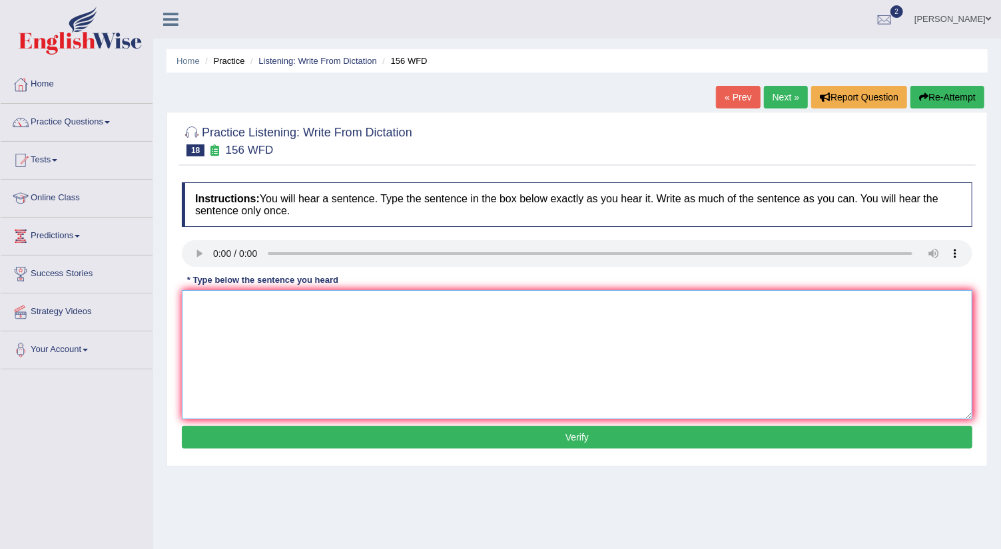
click at [204, 311] on textarea at bounding box center [577, 354] width 790 height 129
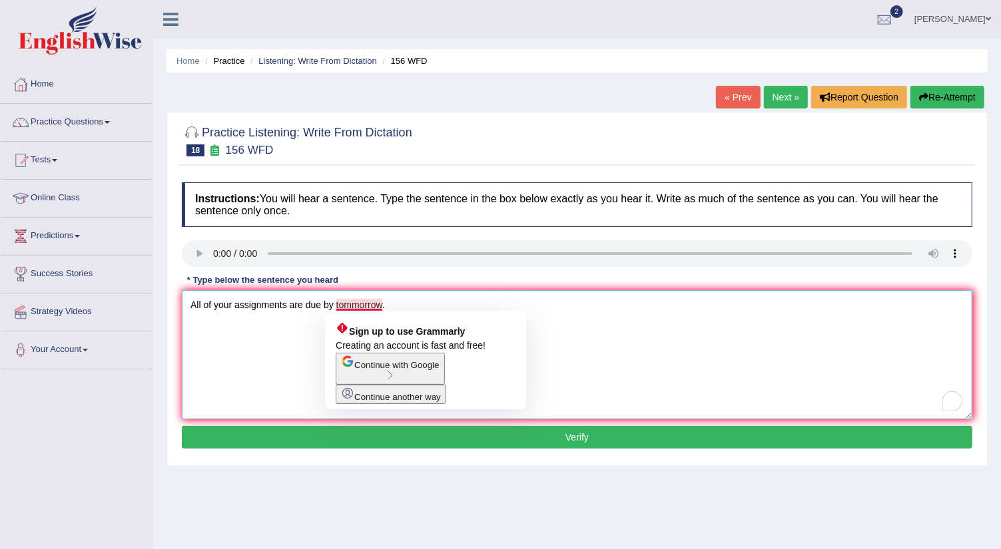
click at [358, 304] on textarea "All of your assignments are due by tommorrow." at bounding box center [577, 354] width 790 height 129
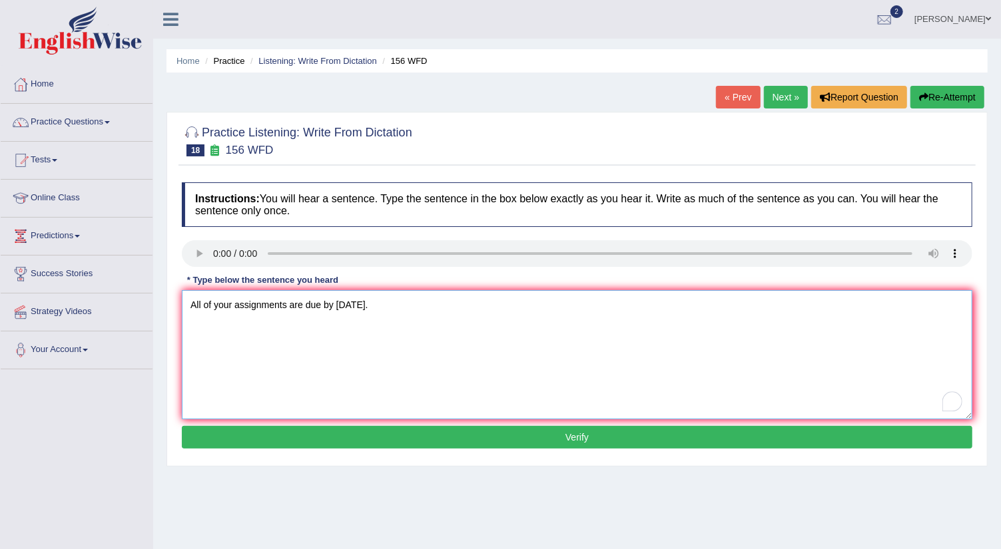
type textarea "All of your assignments are due by tomorrow."
click at [379, 433] on button "Verify" at bounding box center [577, 437] width 790 height 23
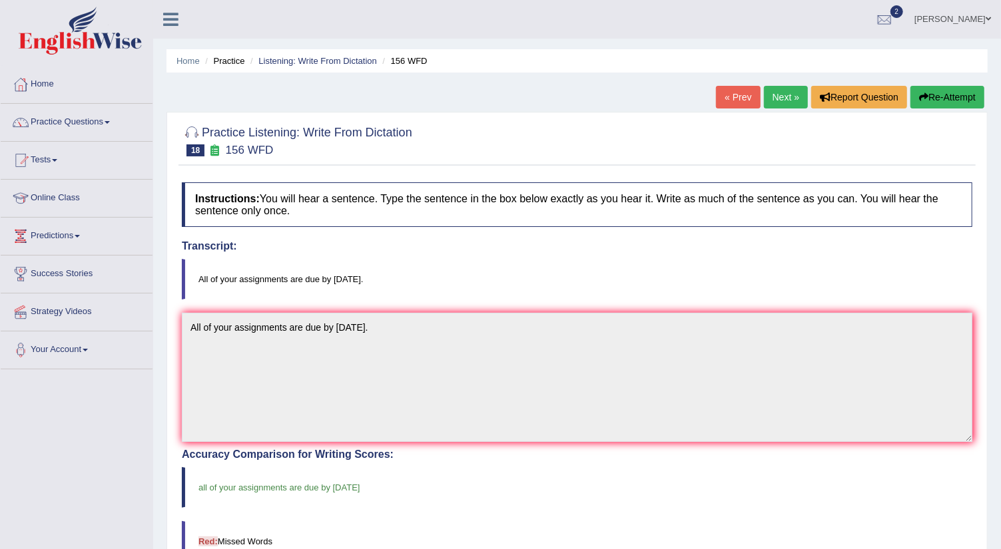
click at [773, 98] on link "Next »" at bounding box center [786, 97] width 44 height 23
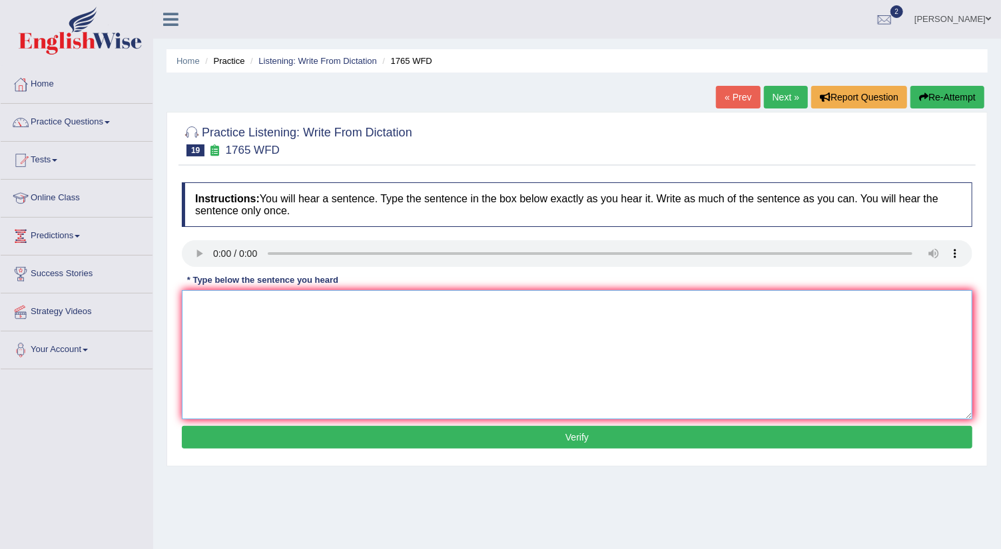
click at [204, 308] on textarea at bounding box center [577, 354] width 790 height 129
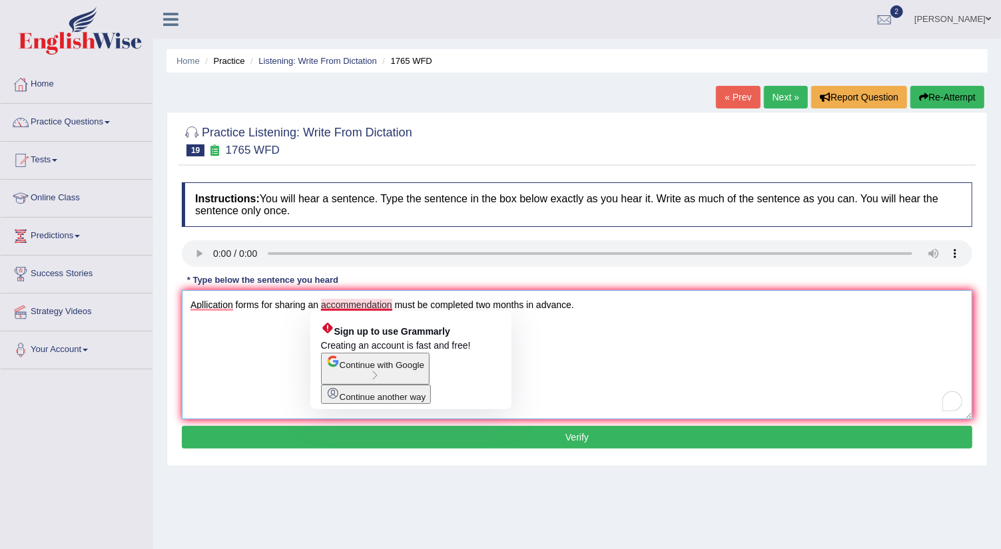
click at [360, 306] on textarea "Apllication forms for sharing an accommendation must be completed two months in…" at bounding box center [577, 354] width 790 height 129
click at [330, 304] on textarea "Apllication forms for sharing an acmodndation must be completed two months in a…" at bounding box center [577, 354] width 790 height 129
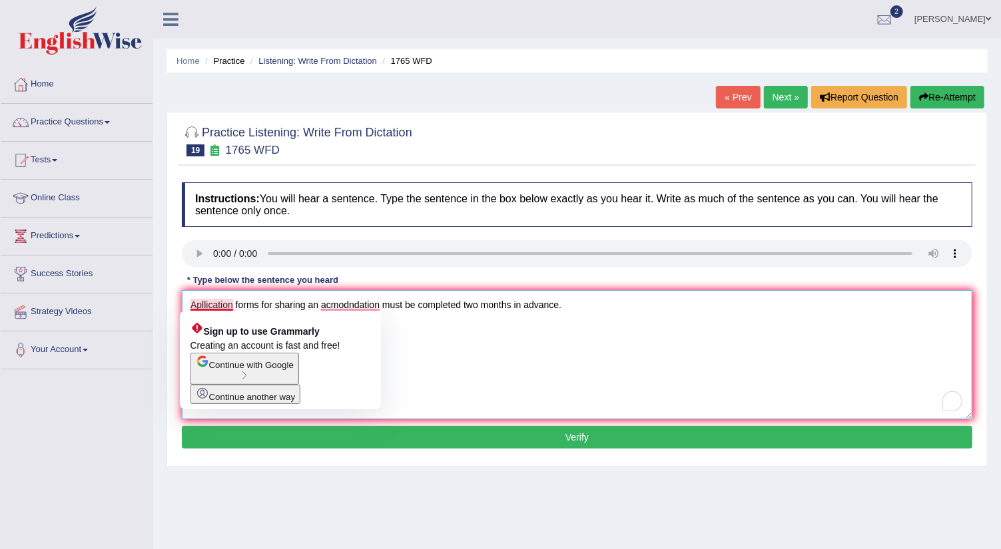
click at [208, 306] on textarea "Apllication forms for sharing an acmodndation must be completed two months in a…" at bounding box center [577, 354] width 790 height 129
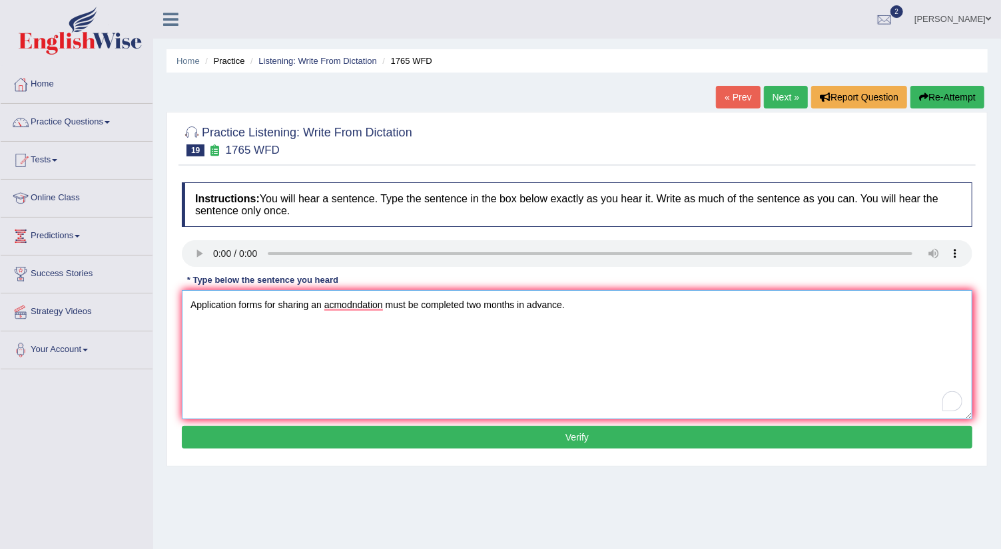
click at [384, 304] on textarea "Application forms for sharing an acmodndation must be completed two months in a…" at bounding box center [577, 354] width 790 height 129
type textarea "Application forms for sharing an accommodation must be completed two months in …"
click at [477, 436] on button "Verify" at bounding box center [577, 437] width 790 height 23
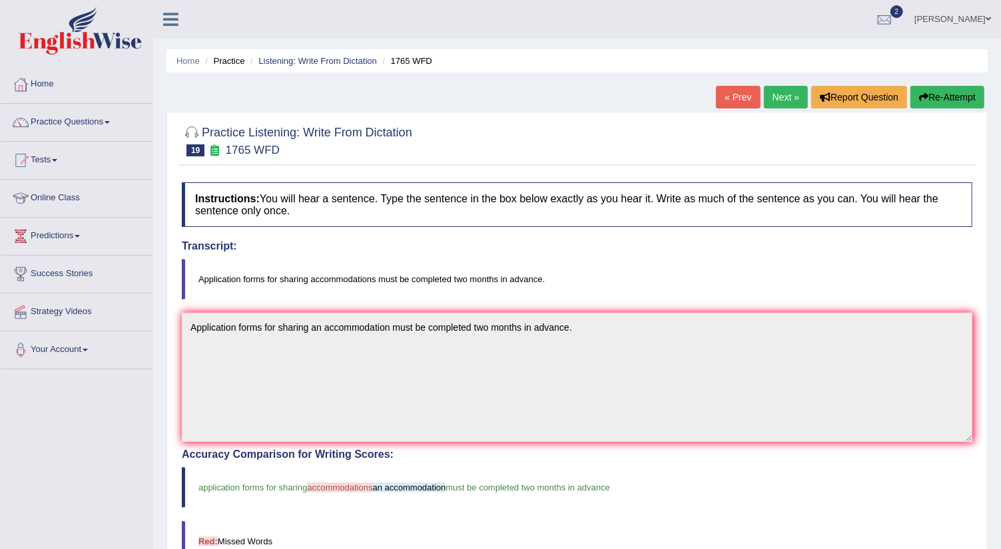
click at [782, 93] on link "Next »" at bounding box center [786, 97] width 44 height 23
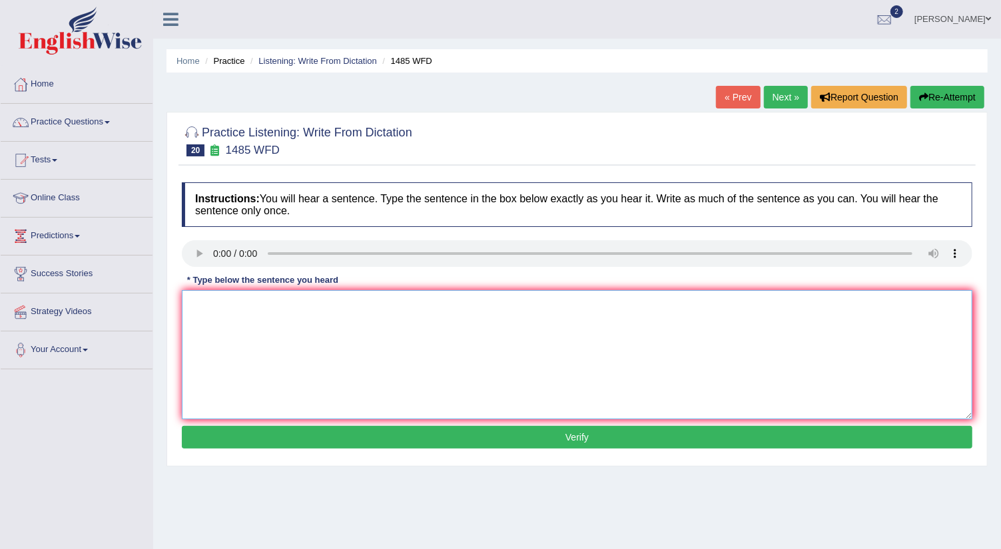
click at [204, 310] on textarea at bounding box center [577, 354] width 790 height 129
click at [200, 304] on textarea "Curse work give student a chance to throughly explore the subject." at bounding box center [577, 354] width 790 height 129
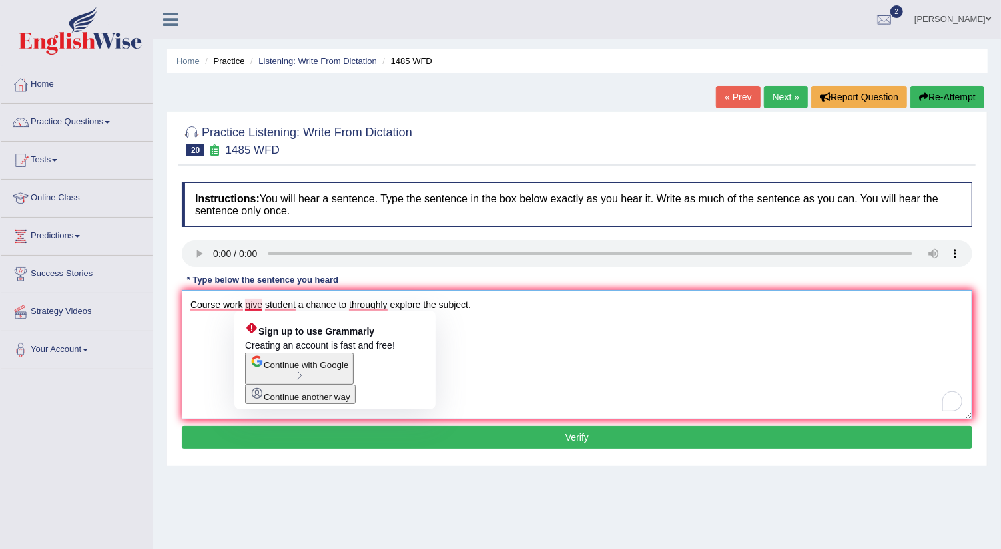
click at [262, 306] on textarea "Course work give student a chance to throughly explore the subject." at bounding box center [577, 354] width 790 height 129
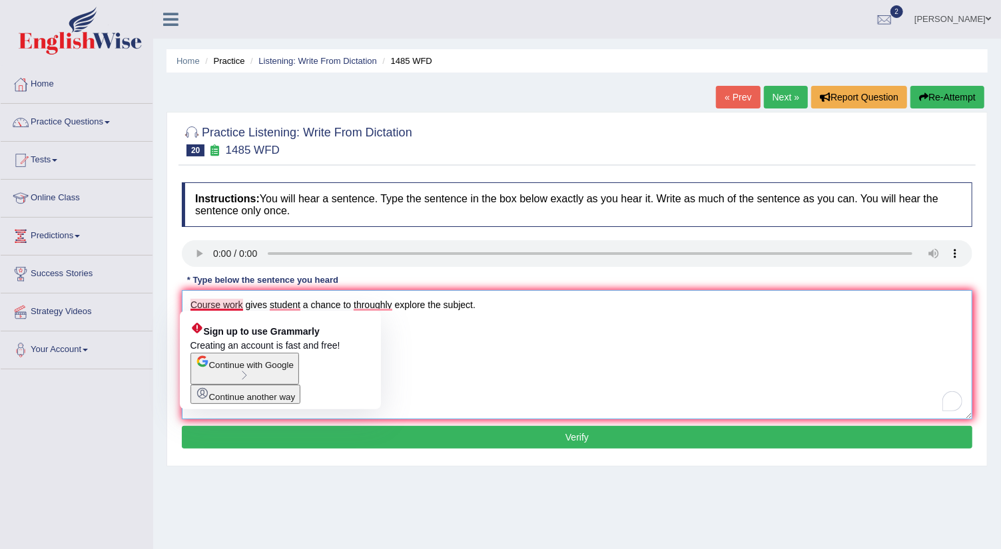
click at [221, 305] on textarea "Course work gives student a chance to throughly explore the subject." at bounding box center [577, 354] width 790 height 129
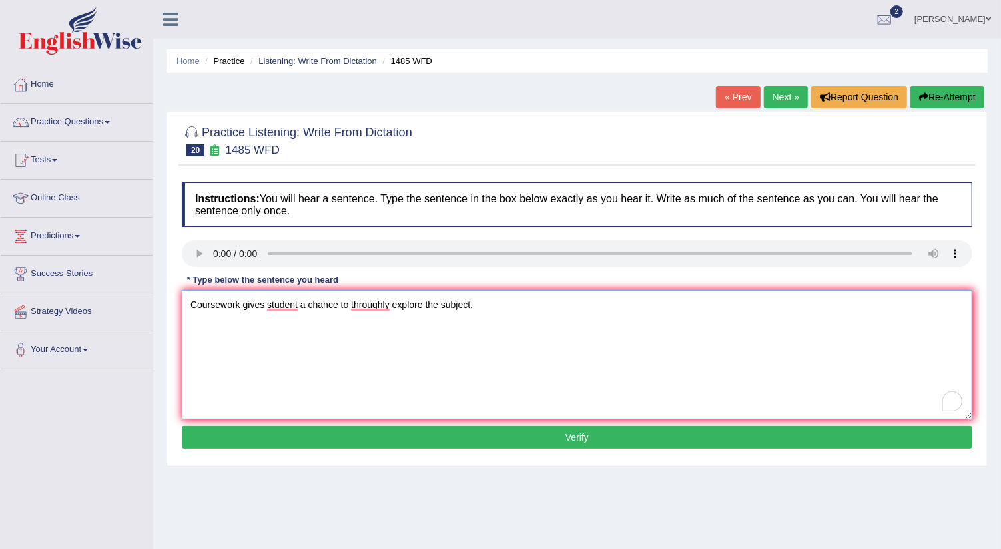
type textarea "Coursework gives student a chance to throughly explore the subject."
click at [467, 431] on button "Verify" at bounding box center [577, 437] width 790 height 23
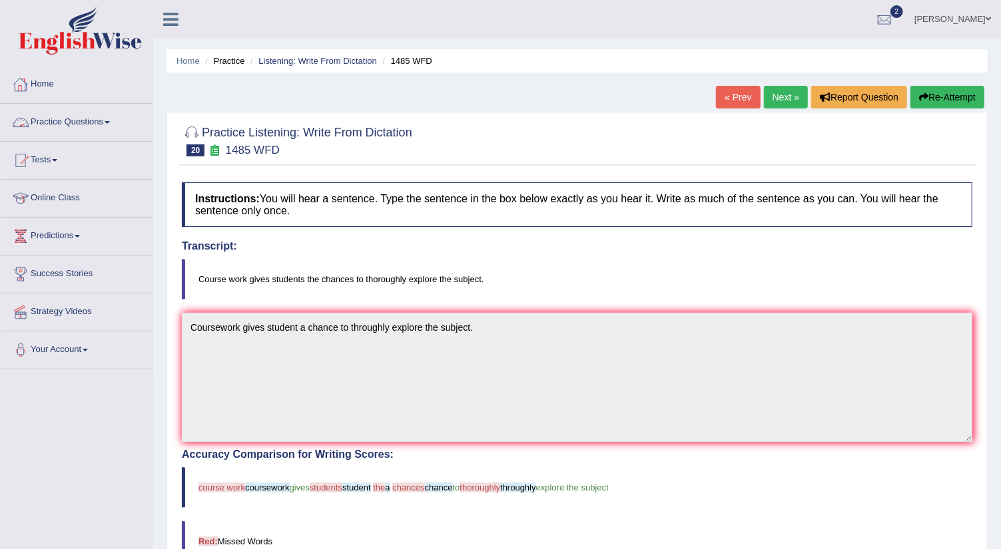
click at [110, 121] on span at bounding box center [107, 122] width 5 height 3
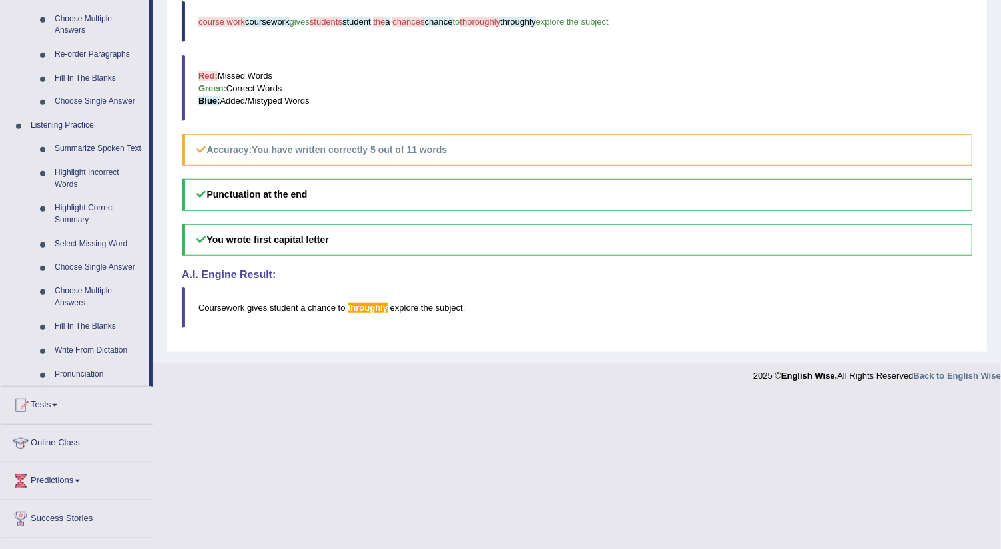
scroll to position [508, 0]
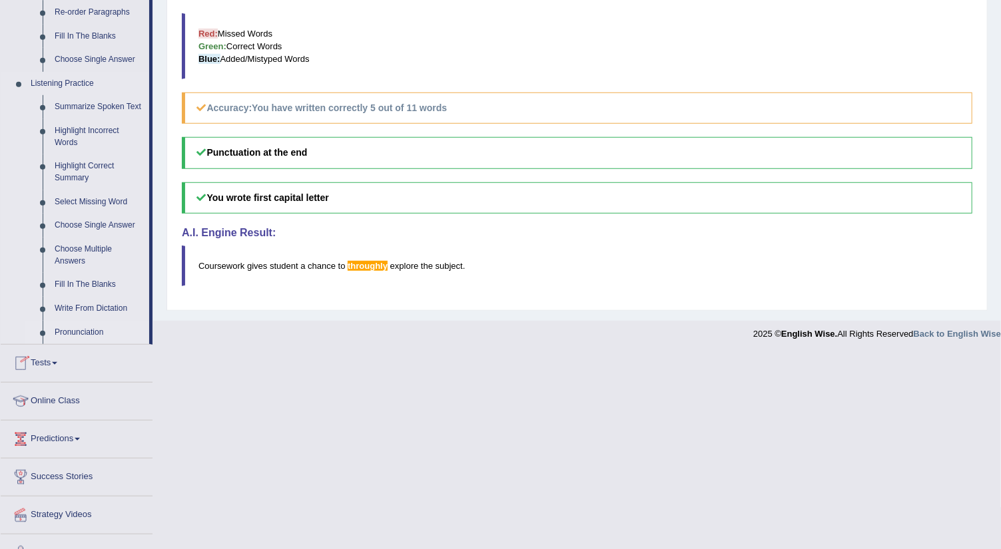
click at [87, 328] on link "Pronunciation" at bounding box center [99, 333] width 101 height 24
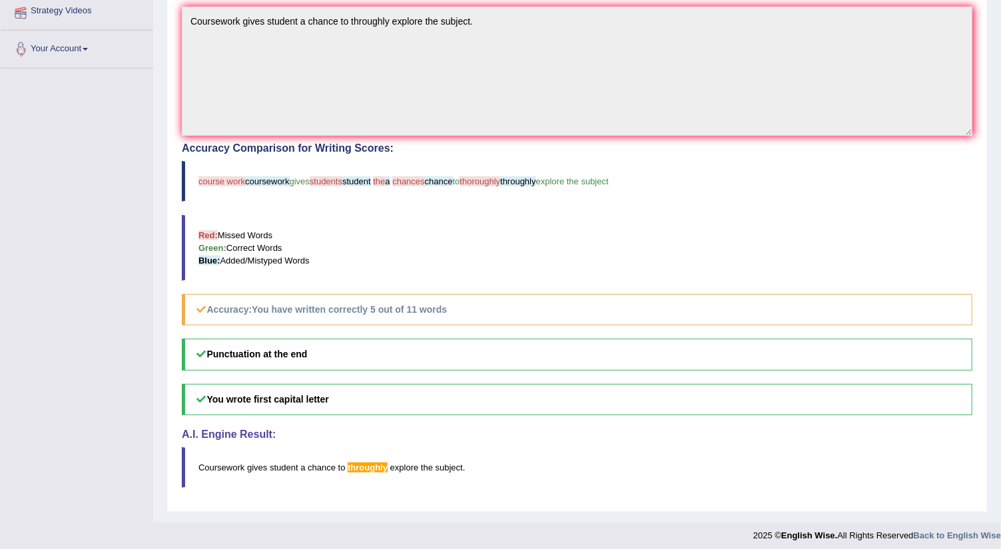
scroll to position [162, 0]
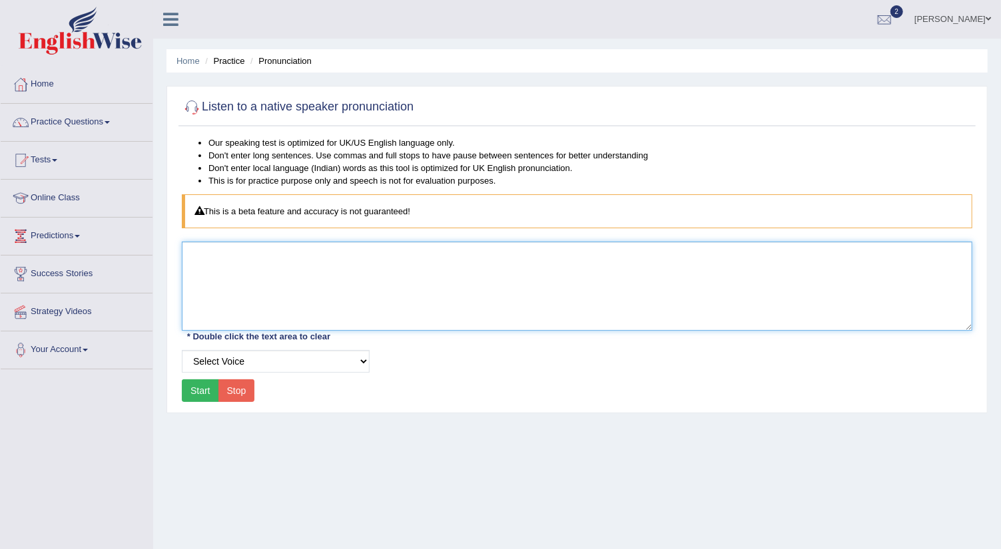
click at [230, 285] on textarea at bounding box center [577, 286] width 790 height 89
type textarea "dwindling"
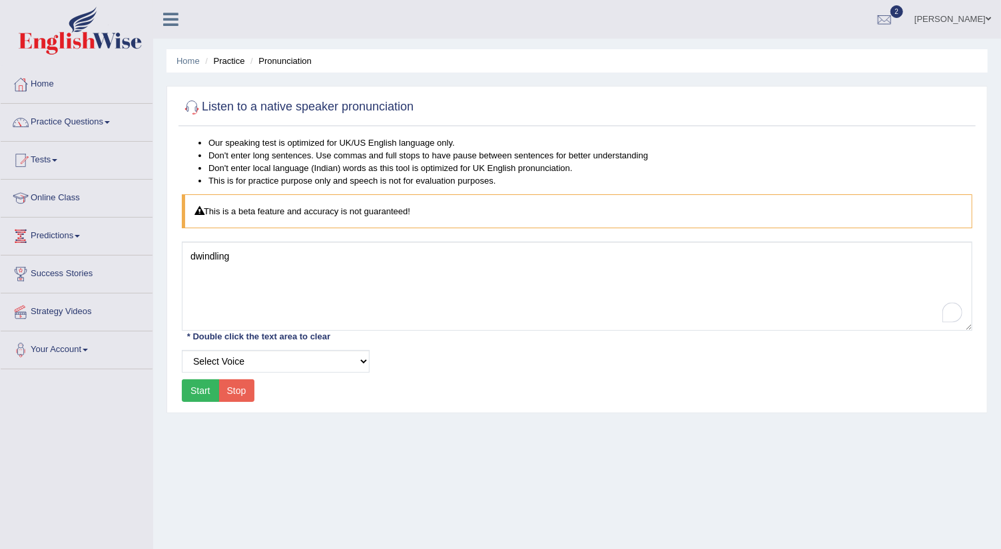
click at [196, 386] on button "Start" at bounding box center [200, 391] width 37 height 23
click at [894, 18] on div at bounding box center [884, 20] width 20 height 20
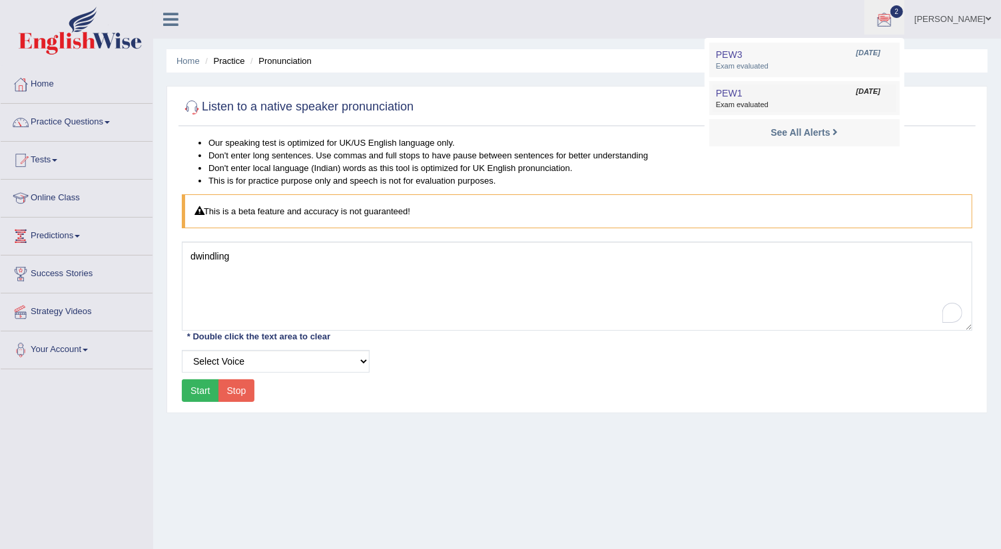
click at [774, 100] on span "Exam evaluated" at bounding box center [804, 105] width 177 height 11
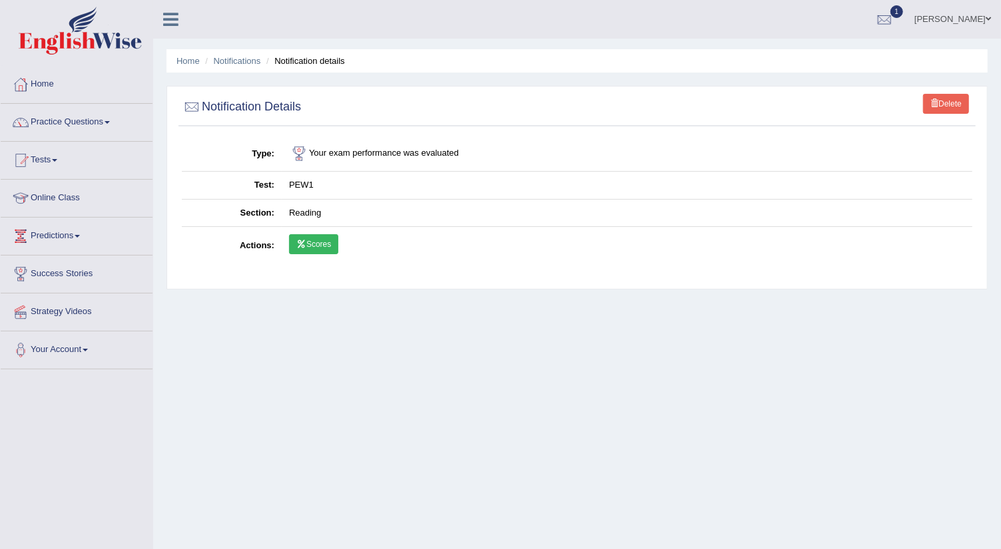
click at [322, 240] on link "Scores" at bounding box center [313, 244] width 49 height 20
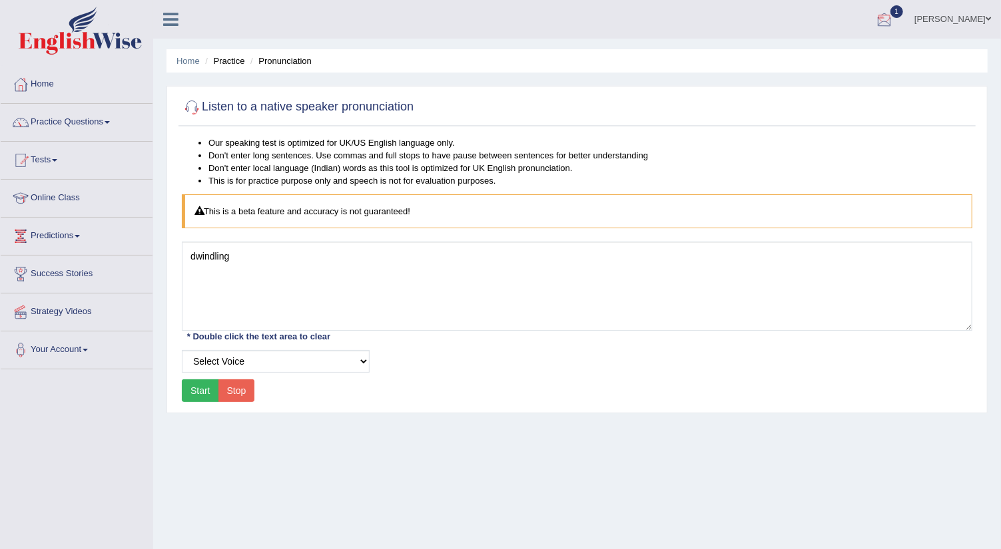
click at [894, 17] on div at bounding box center [884, 20] width 20 height 20
click at [771, 63] on span "Exam evaluated" at bounding box center [804, 66] width 177 height 11
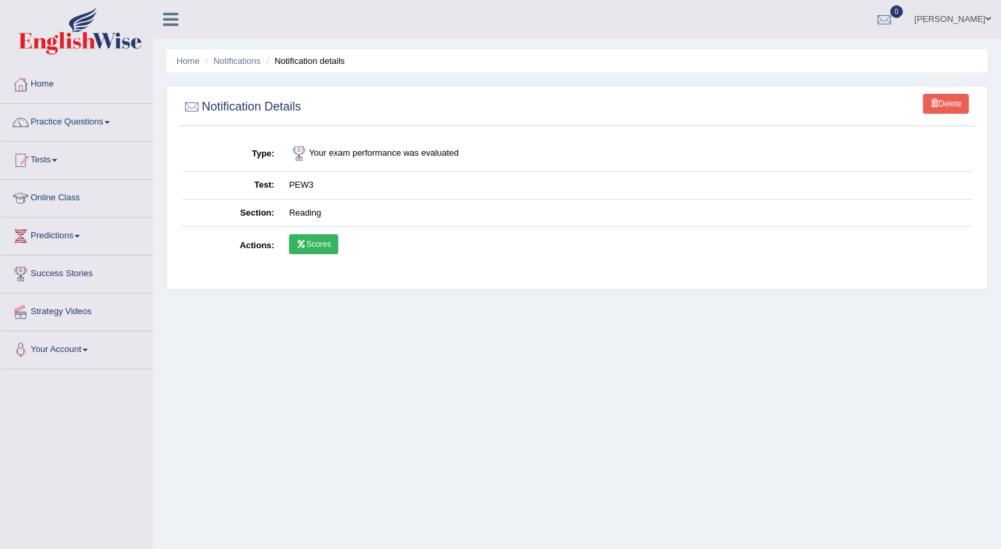
click at [308, 240] on link "Scores" at bounding box center [313, 244] width 49 height 20
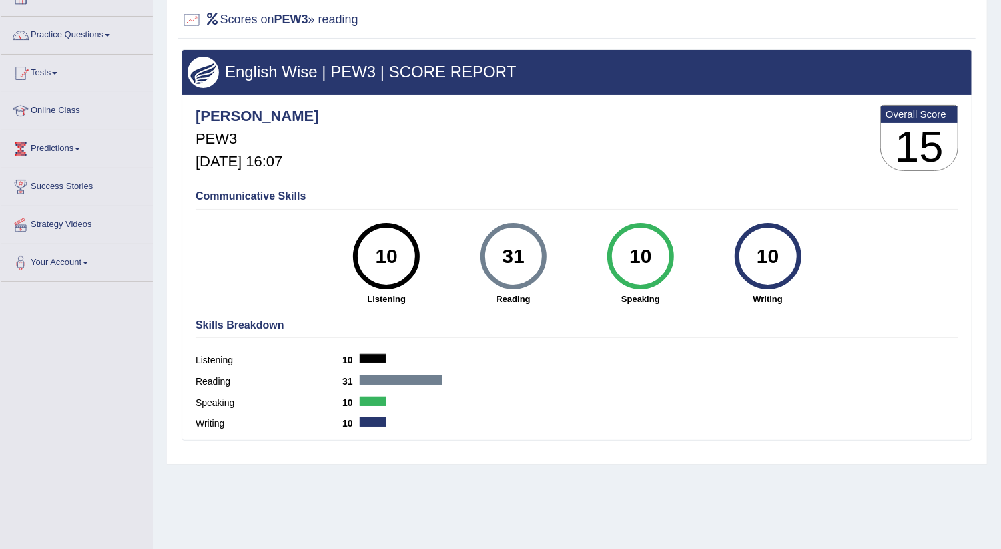
scroll to position [89, 0]
